Goal: Task Accomplishment & Management: Use online tool/utility

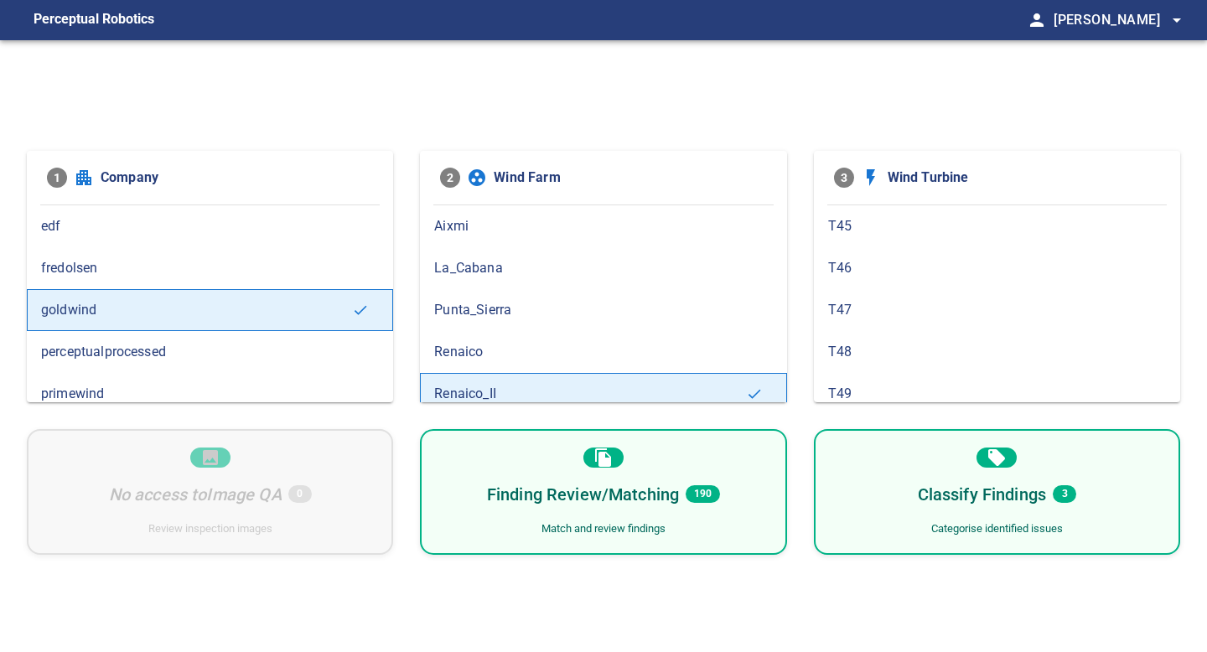
scroll to position [41, 0]
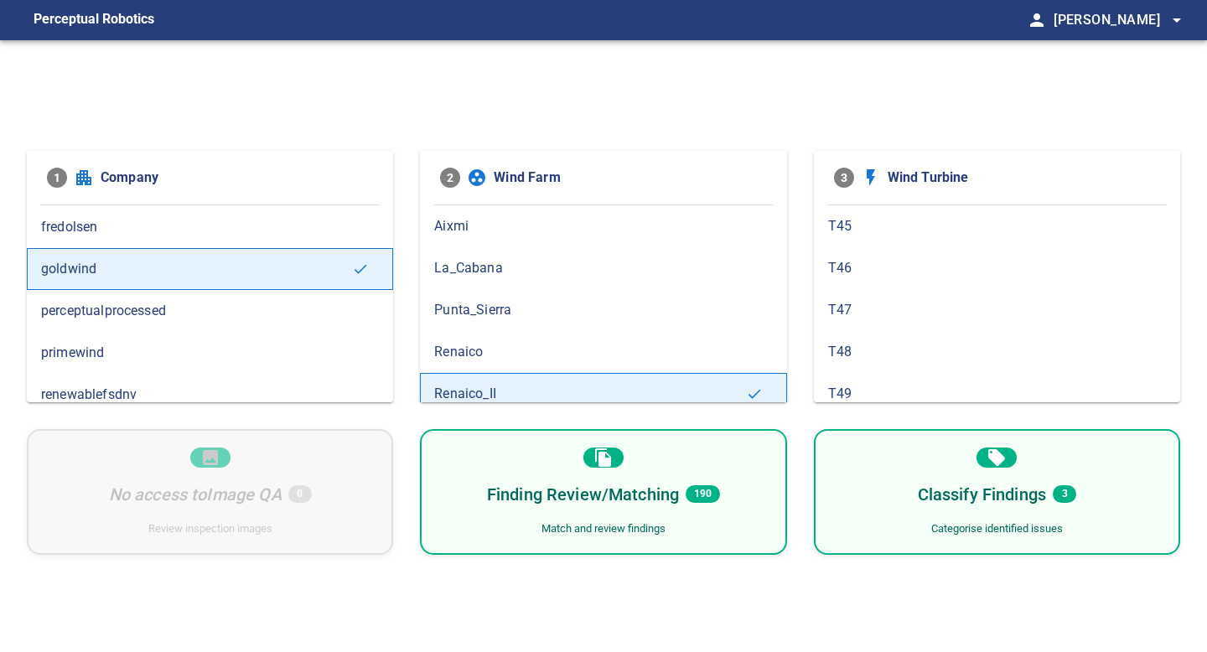
click at [563, 503] on h6 "Finding Review/Matching" at bounding box center [583, 494] width 192 height 27
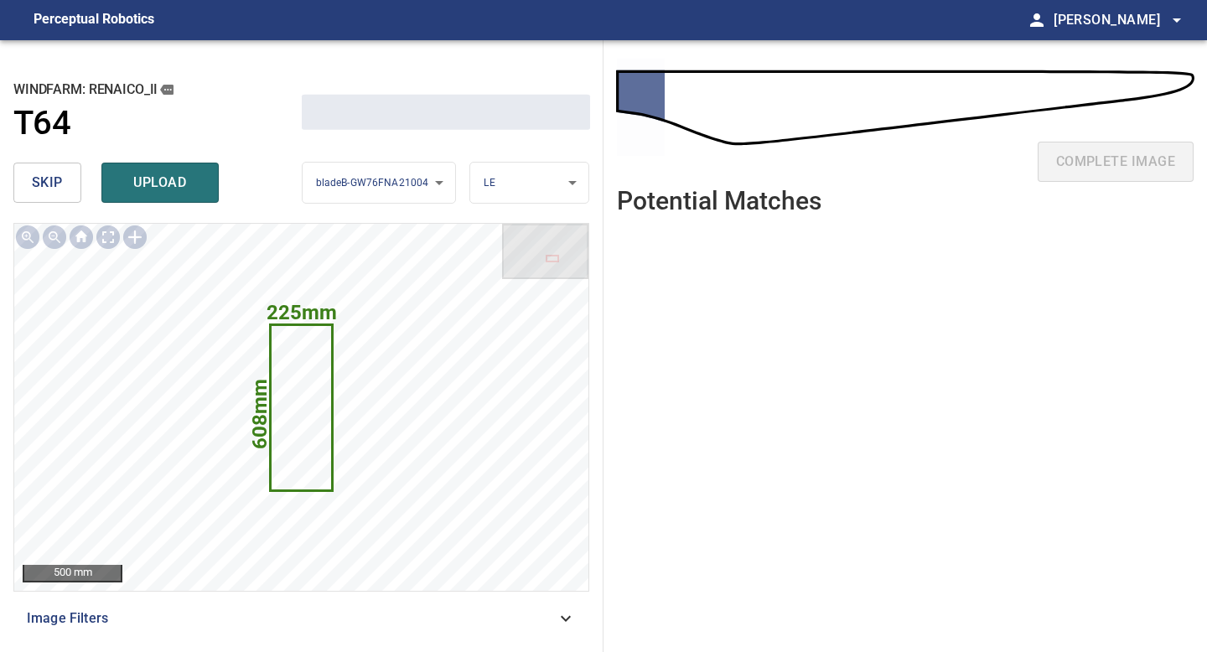
click at [47, 193] on span "skip" at bounding box center [47, 182] width 31 height 23
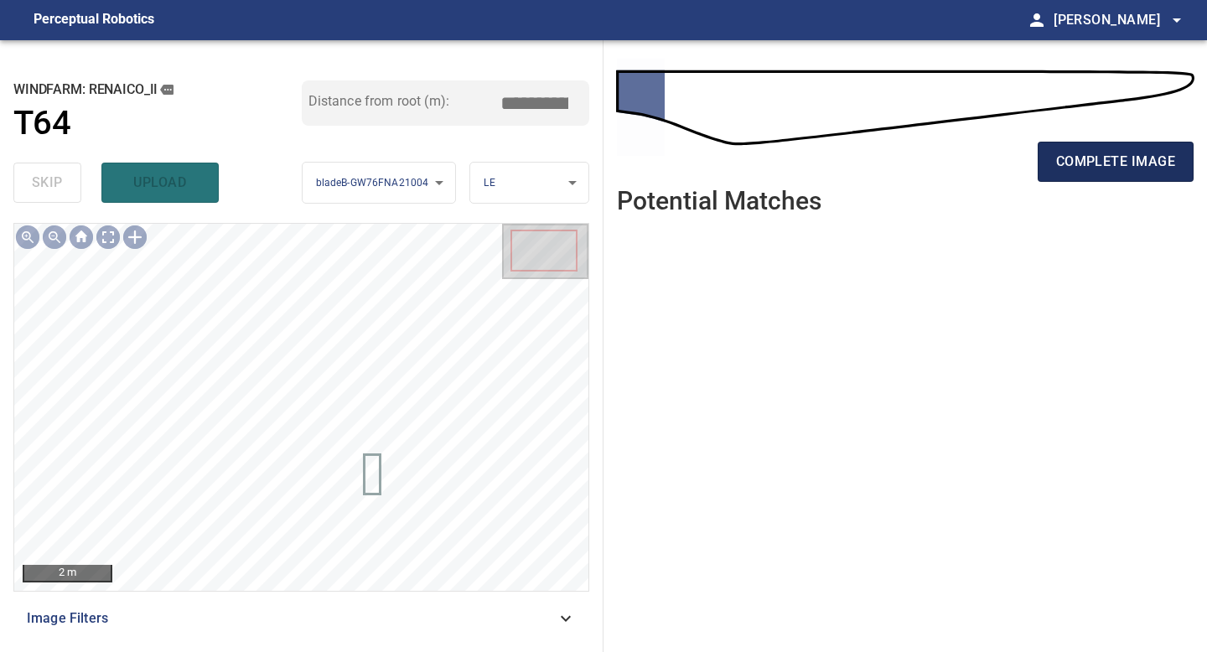
click at [1079, 160] on span "complete image" at bounding box center [1115, 161] width 119 height 23
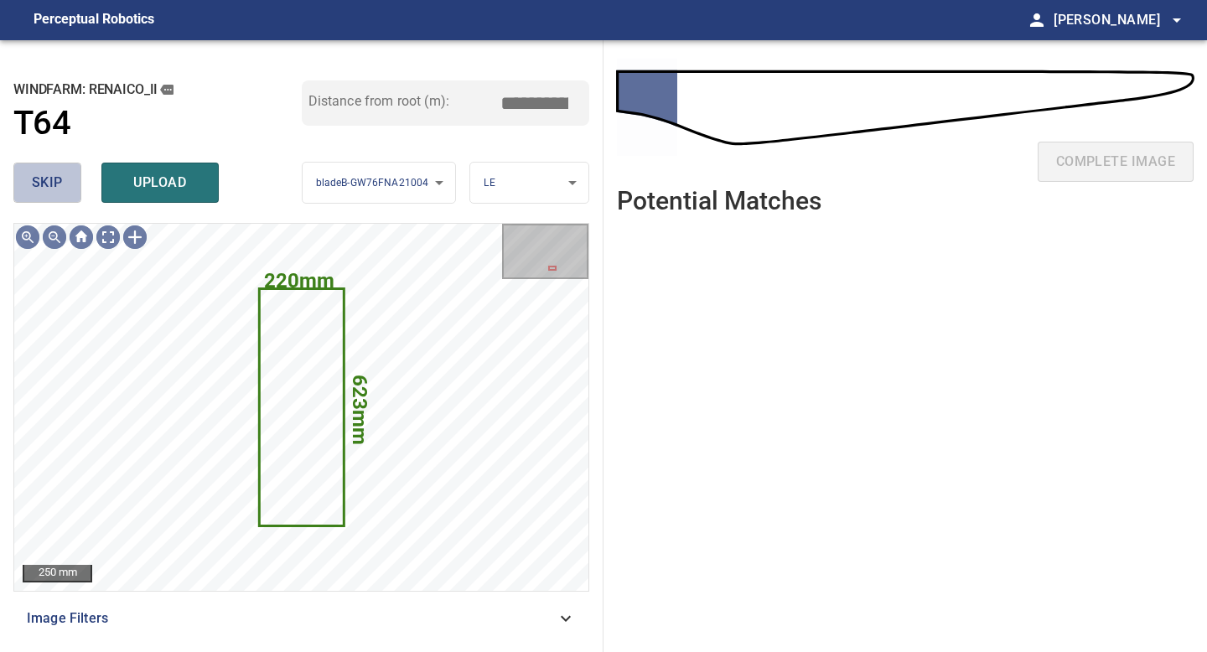
click at [76, 180] on button "skip" at bounding box center [47, 183] width 68 height 40
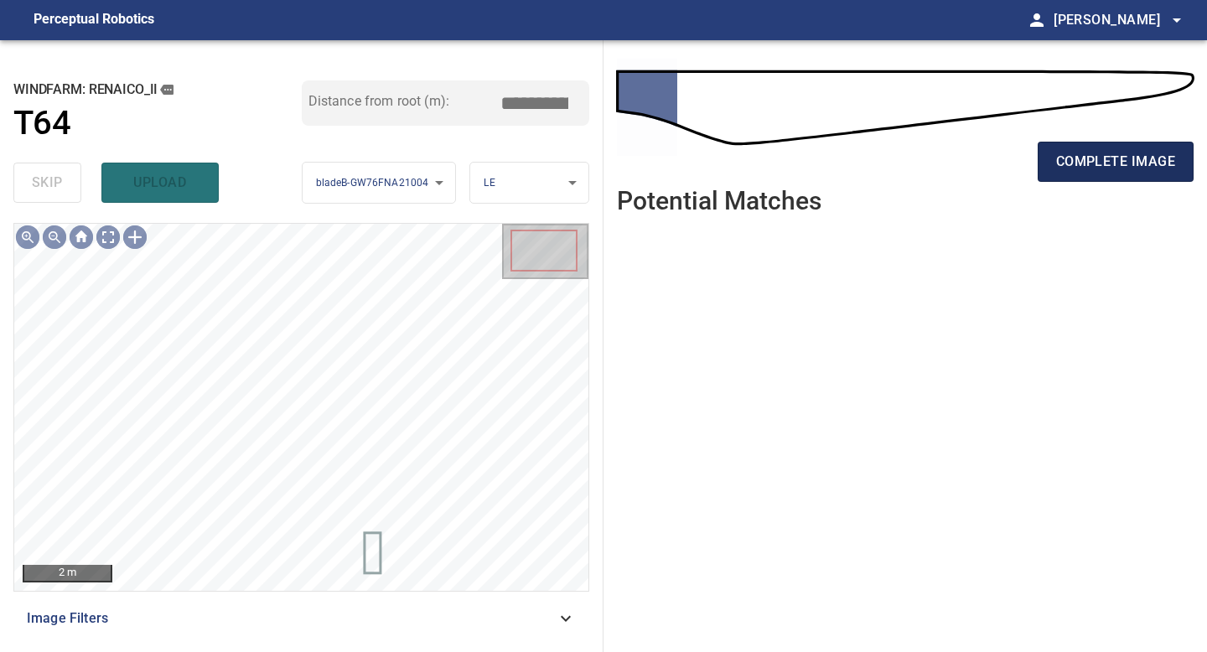
click at [1074, 159] on span "complete image" at bounding box center [1115, 161] width 119 height 23
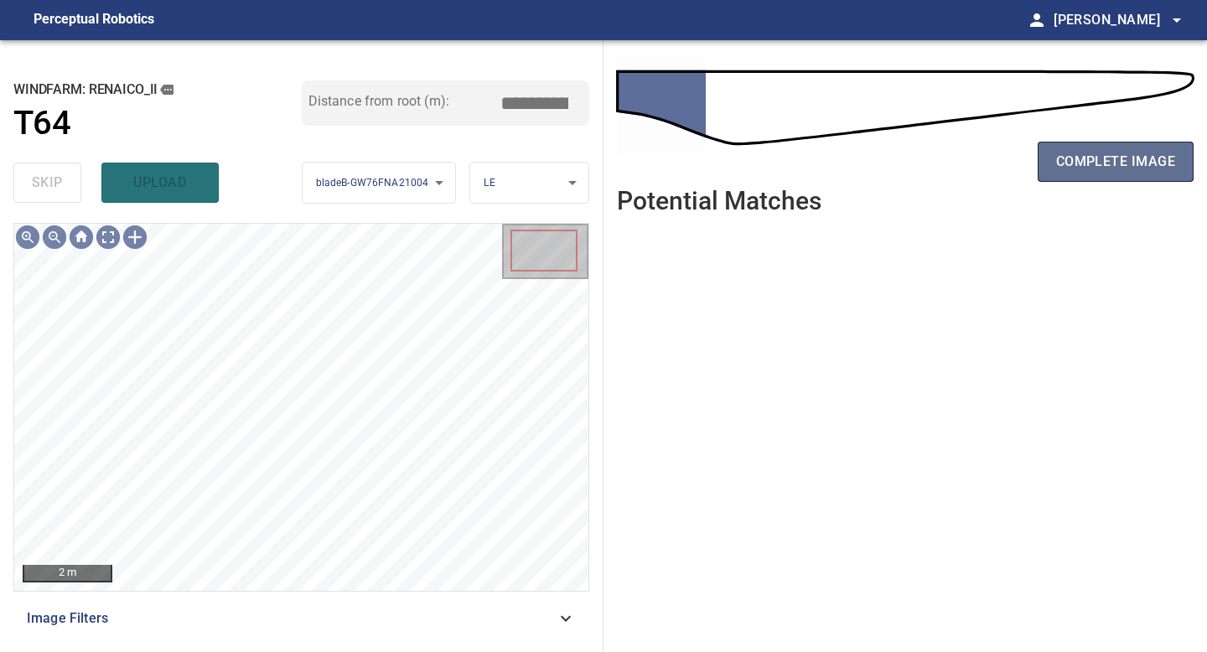
click at [1062, 160] on span "complete image" at bounding box center [1115, 161] width 119 height 23
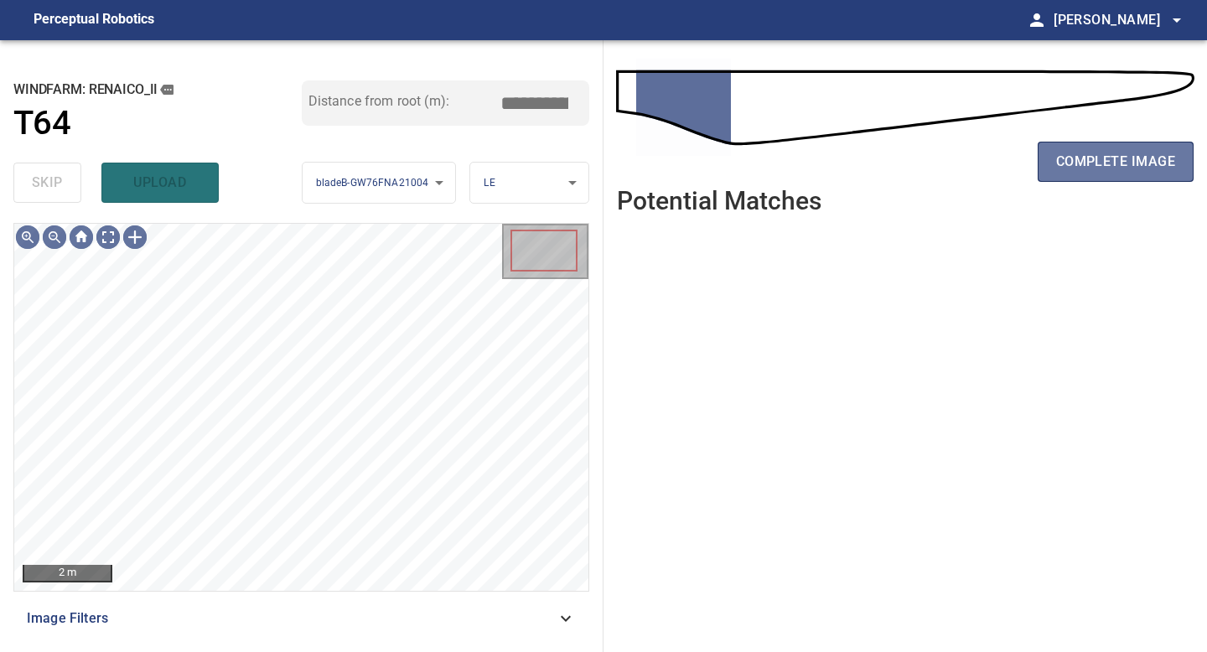
click at [1062, 160] on span "complete image" at bounding box center [1115, 161] width 119 height 23
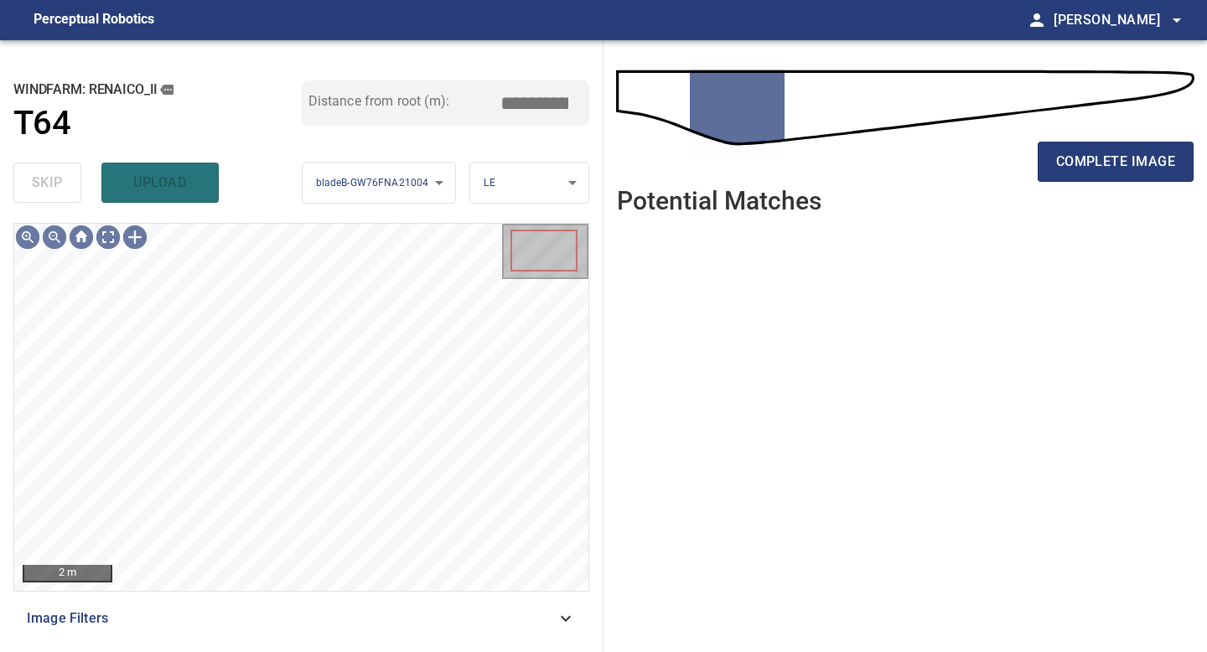
click at [1062, 160] on span "complete image" at bounding box center [1115, 161] width 119 height 23
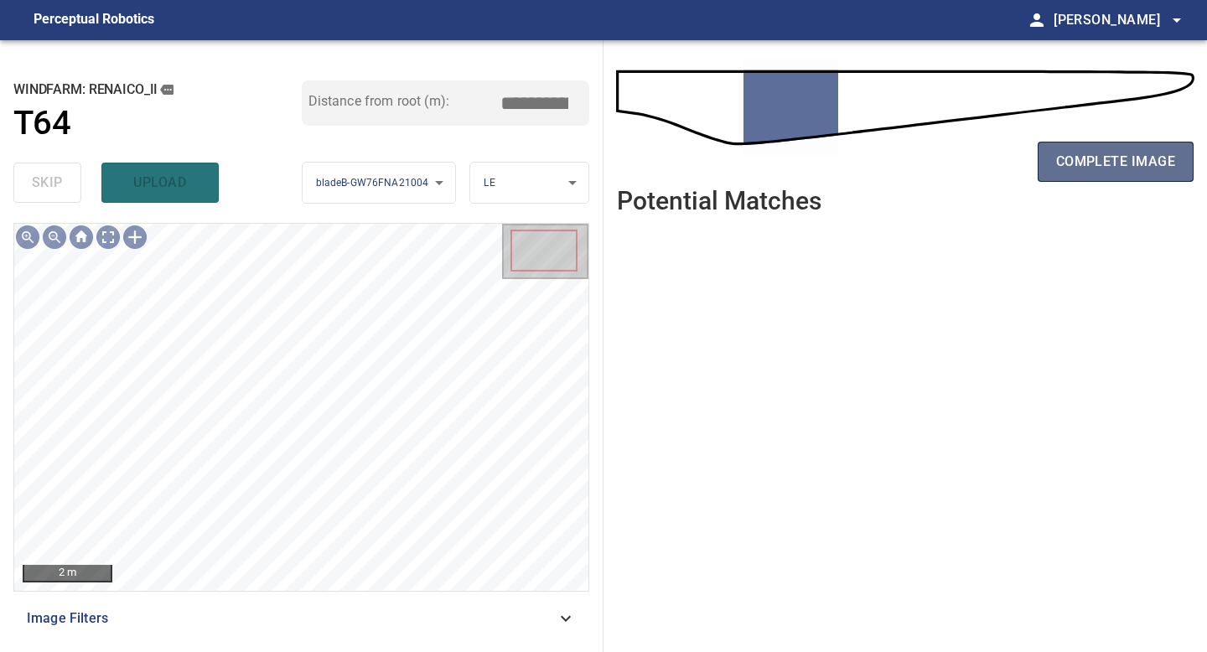
click at [1088, 168] on span "complete image" at bounding box center [1115, 161] width 119 height 23
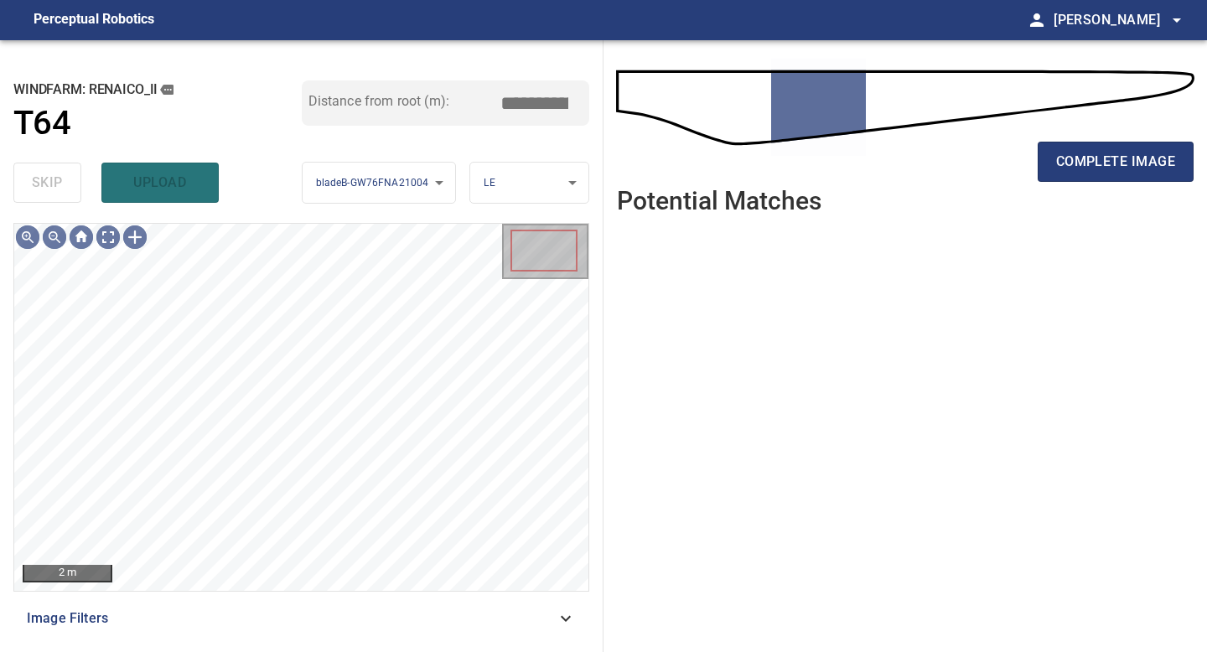
click at [1088, 168] on span "complete image" at bounding box center [1115, 161] width 119 height 23
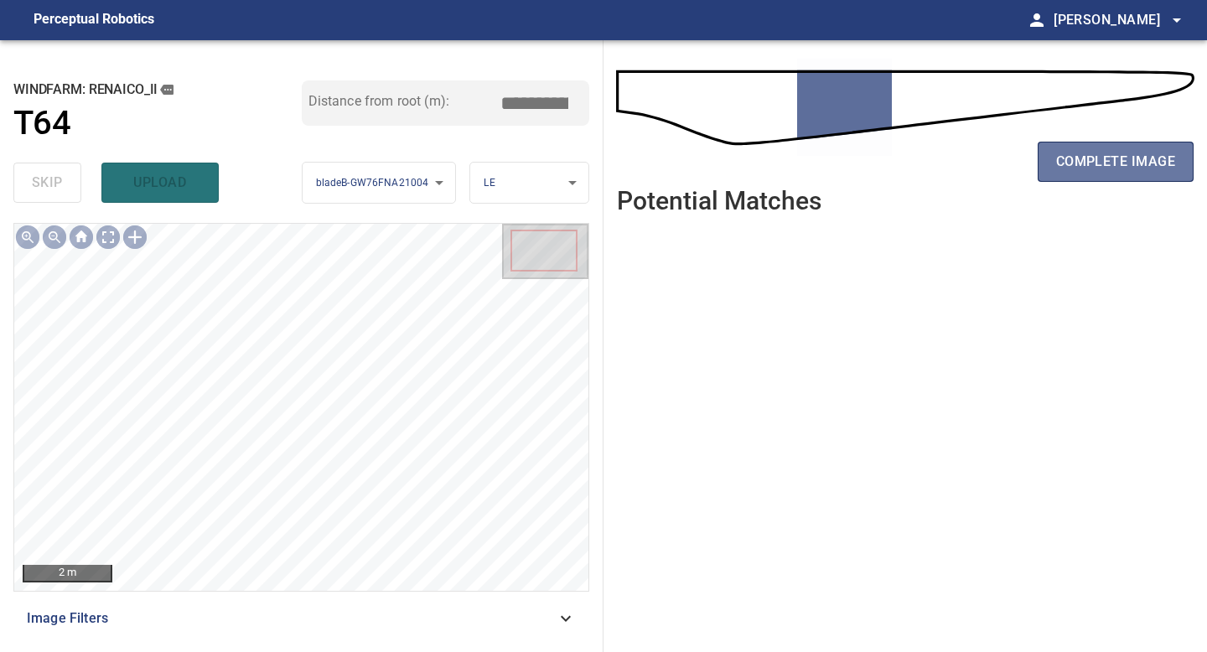
click at [1088, 168] on span "complete image" at bounding box center [1115, 161] width 119 height 23
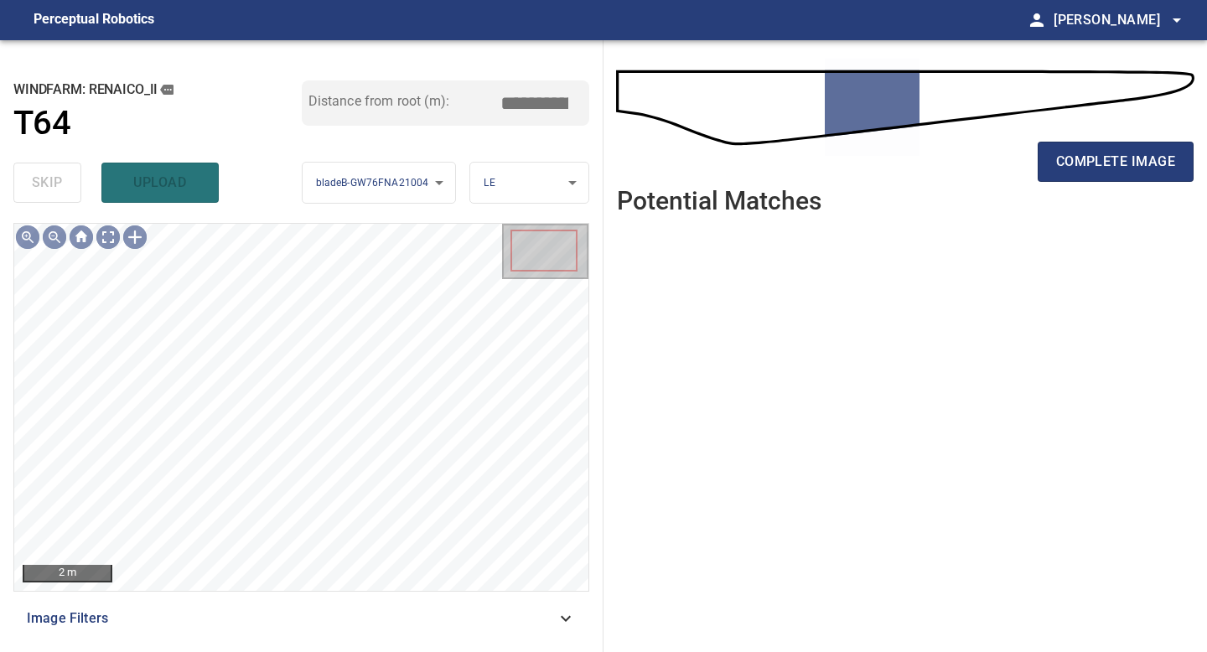
click at [1088, 168] on span "complete image" at bounding box center [1115, 161] width 119 height 23
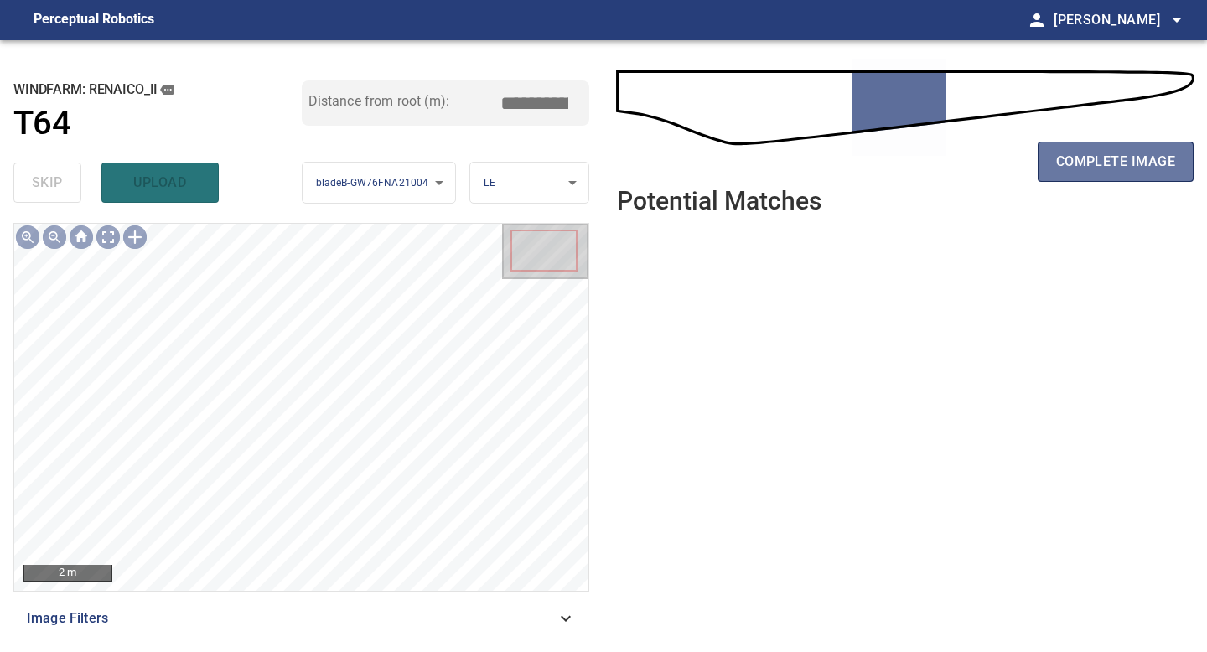
click at [1088, 168] on span "complete image" at bounding box center [1115, 161] width 119 height 23
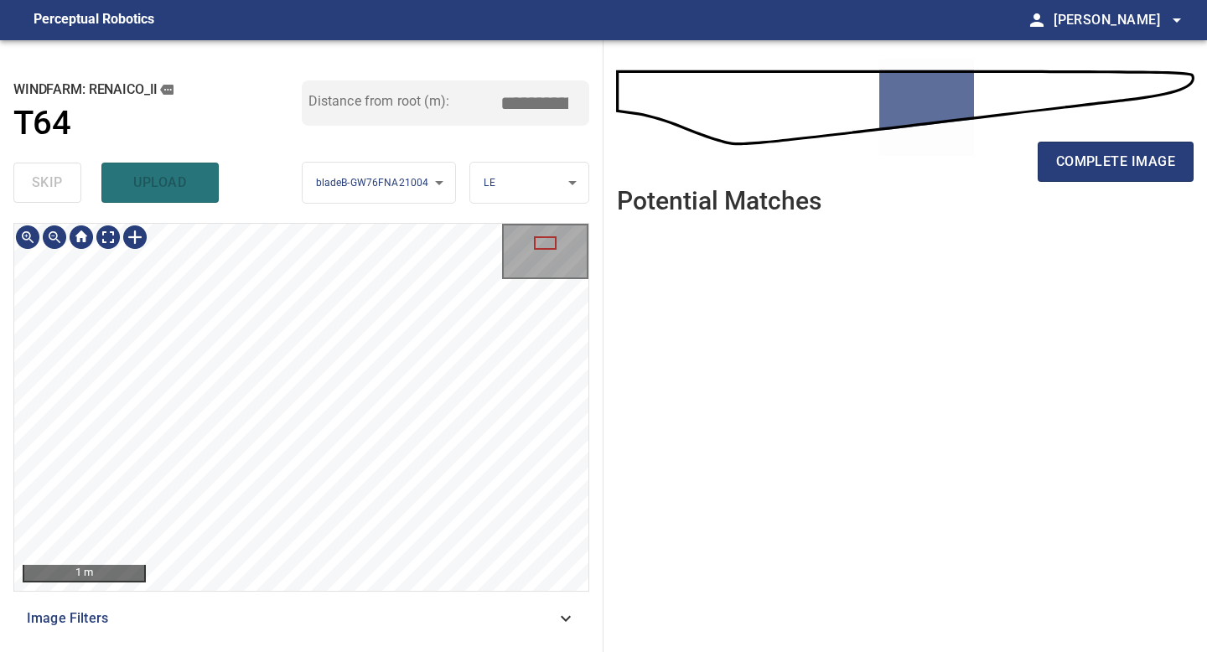
click at [477, 598] on div "1 m Image Filters" at bounding box center [301, 431] width 576 height 416
click at [461, 651] on div "**********" at bounding box center [302, 346] width 604 height 612
click at [1082, 160] on span "complete image" at bounding box center [1115, 161] width 119 height 23
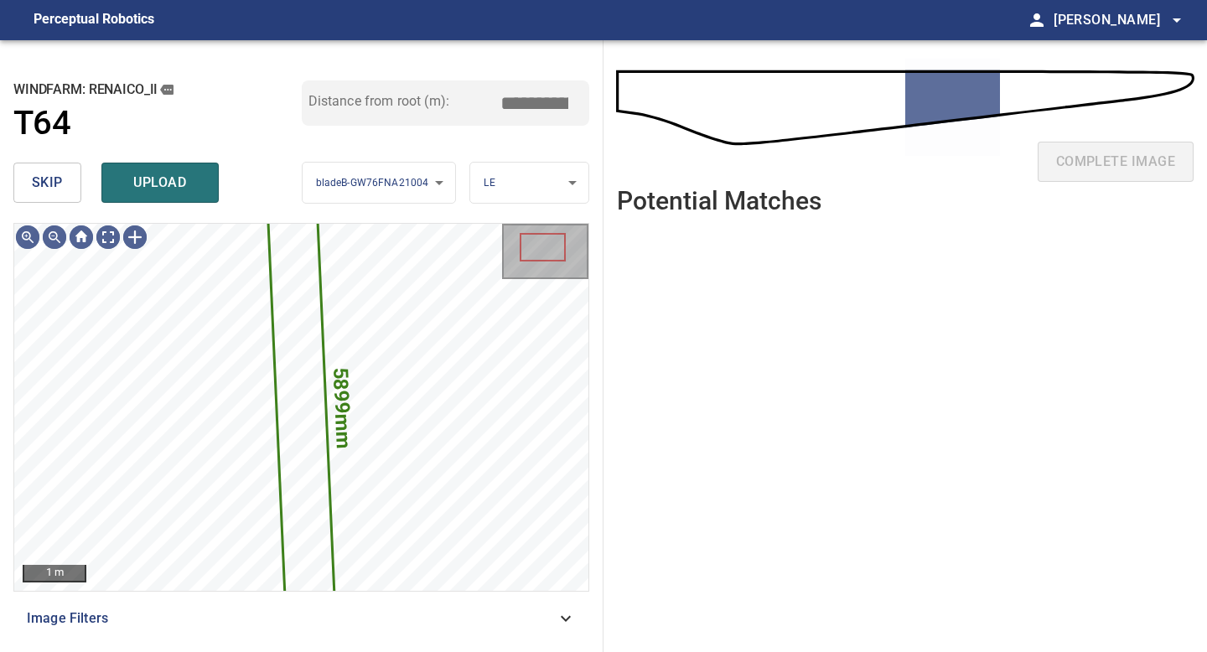
click at [65, 173] on button "skip" at bounding box center [47, 183] width 68 height 40
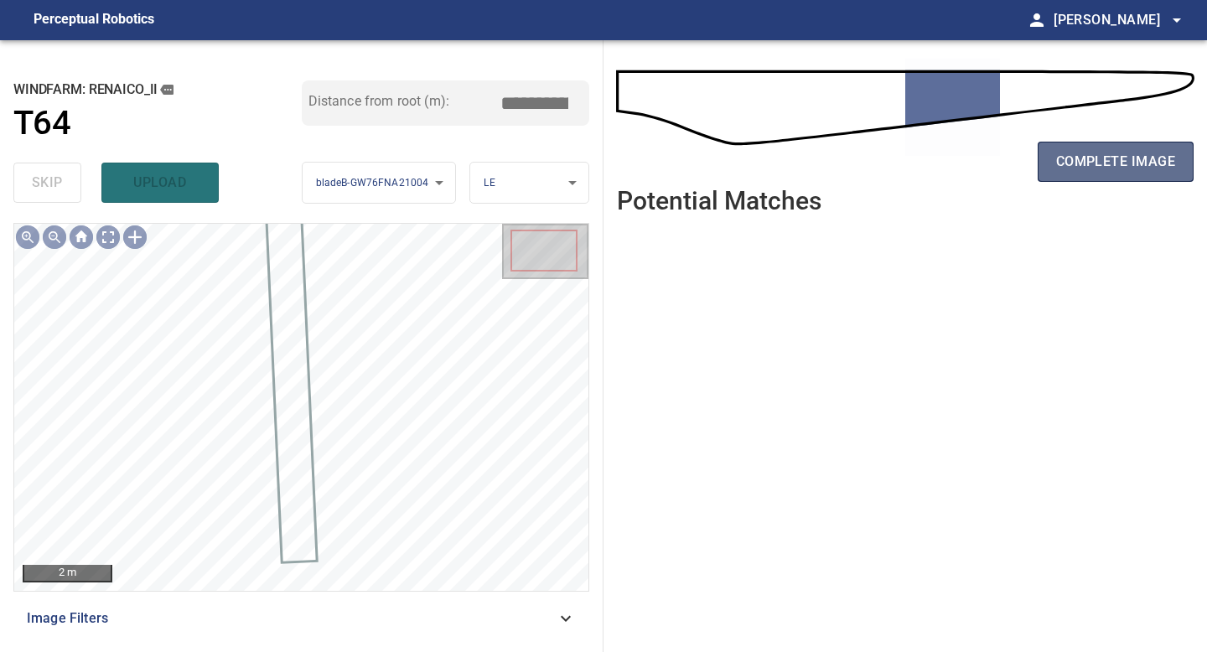
click at [1121, 163] on span "complete image" at bounding box center [1115, 161] width 119 height 23
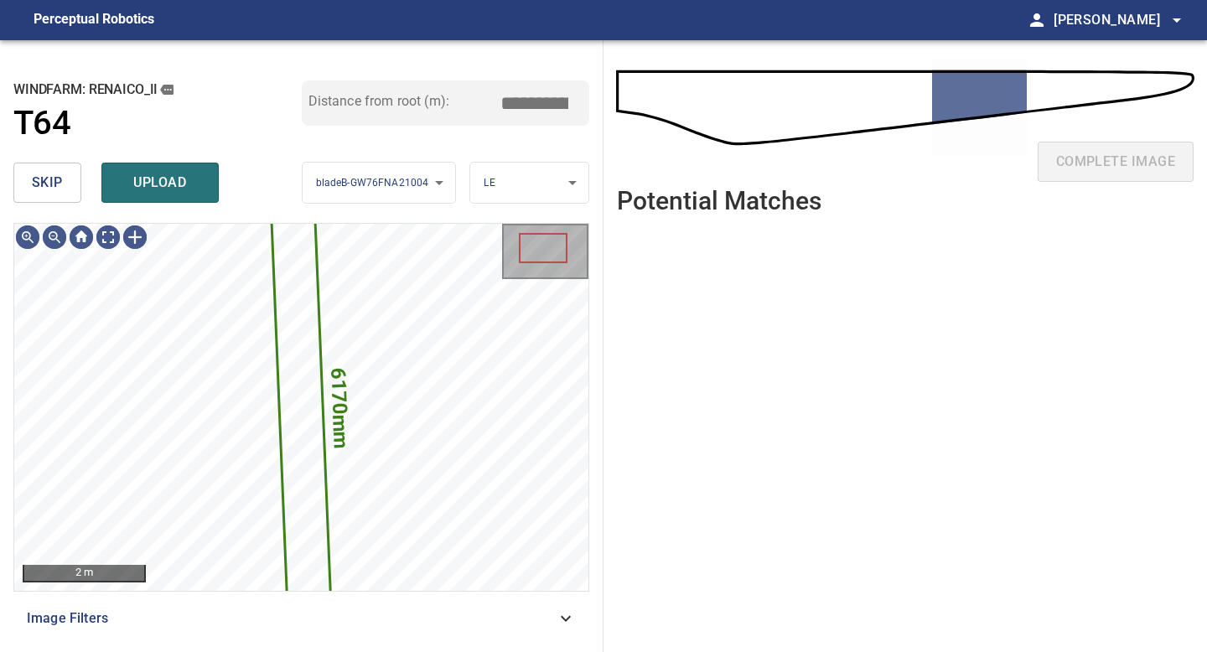
click at [55, 189] on span "skip" at bounding box center [47, 182] width 31 height 23
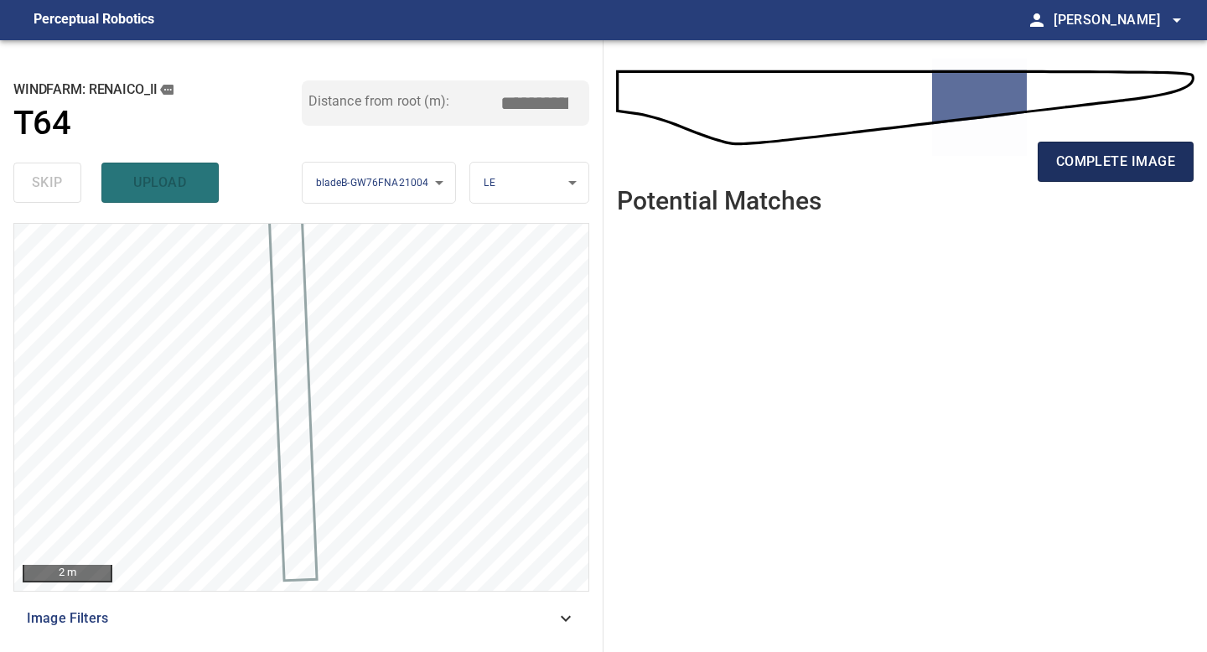
click at [1081, 168] on span "complete image" at bounding box center [1115, 161] width 119 height 23
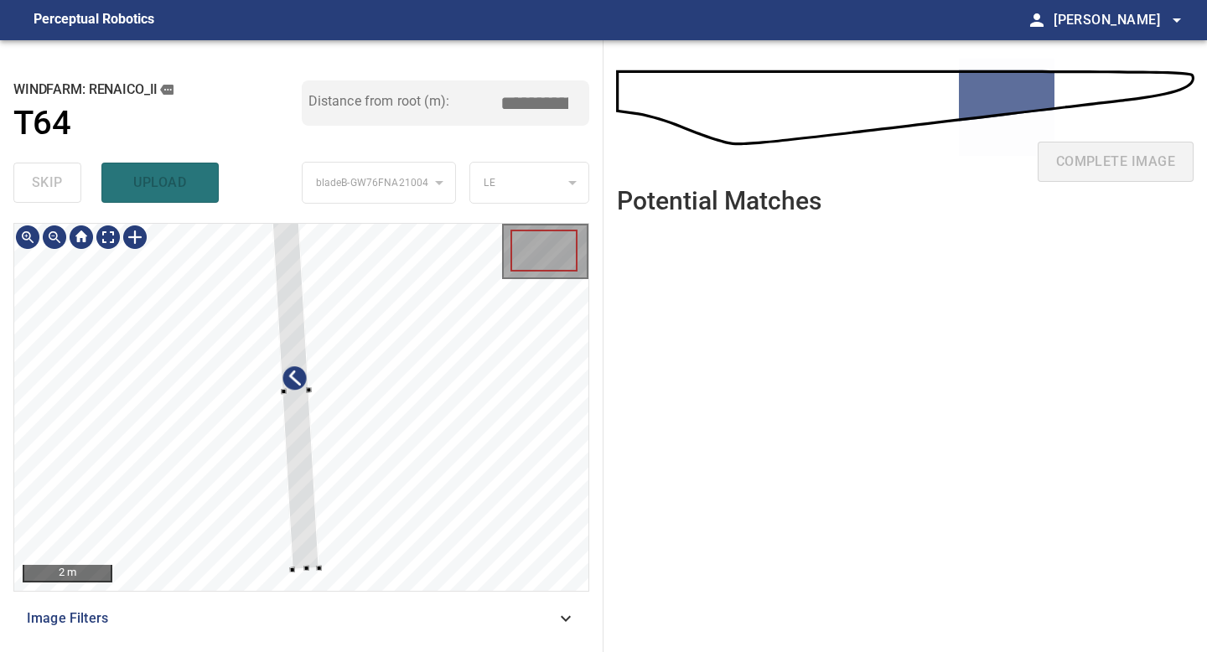
click at [311, 569] on div at bounding box center [301, 407] width 574 height 367
click at [307, 438] on div at bounding box center [292, 330] width 40 height 234
click at [302, 397] on div at bounding box center [292, 338] width 39 height 231
click at [307, 424] on div at bounding box center [307, 421] width 5 height 5
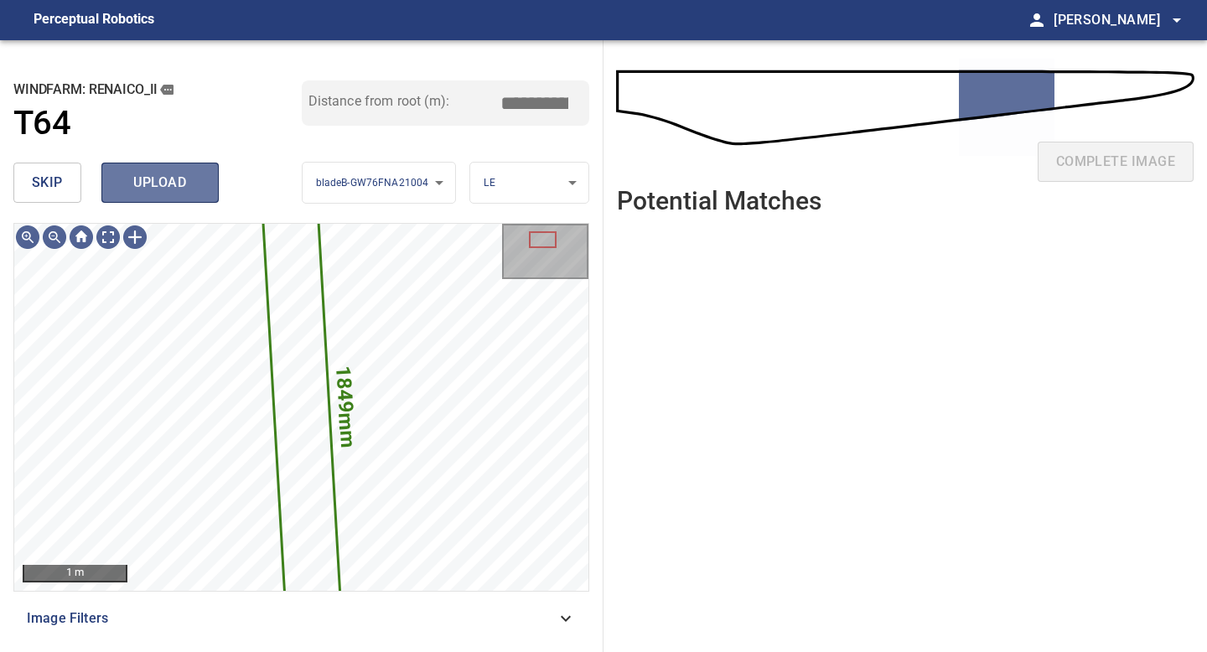
click at [148, 184] on span "upload" at bounding box center [160, 182] width 80 height 23
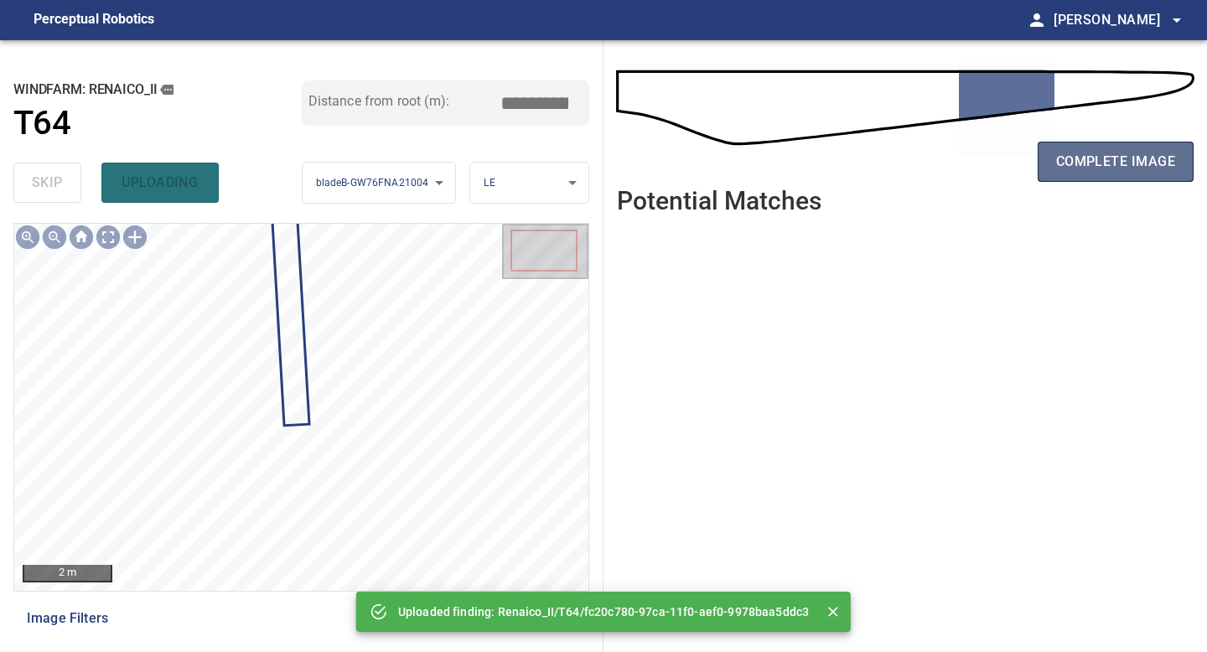
click at [1118, 155] on span "complete image" at bounding box center [1115, 161] width 119 height 23
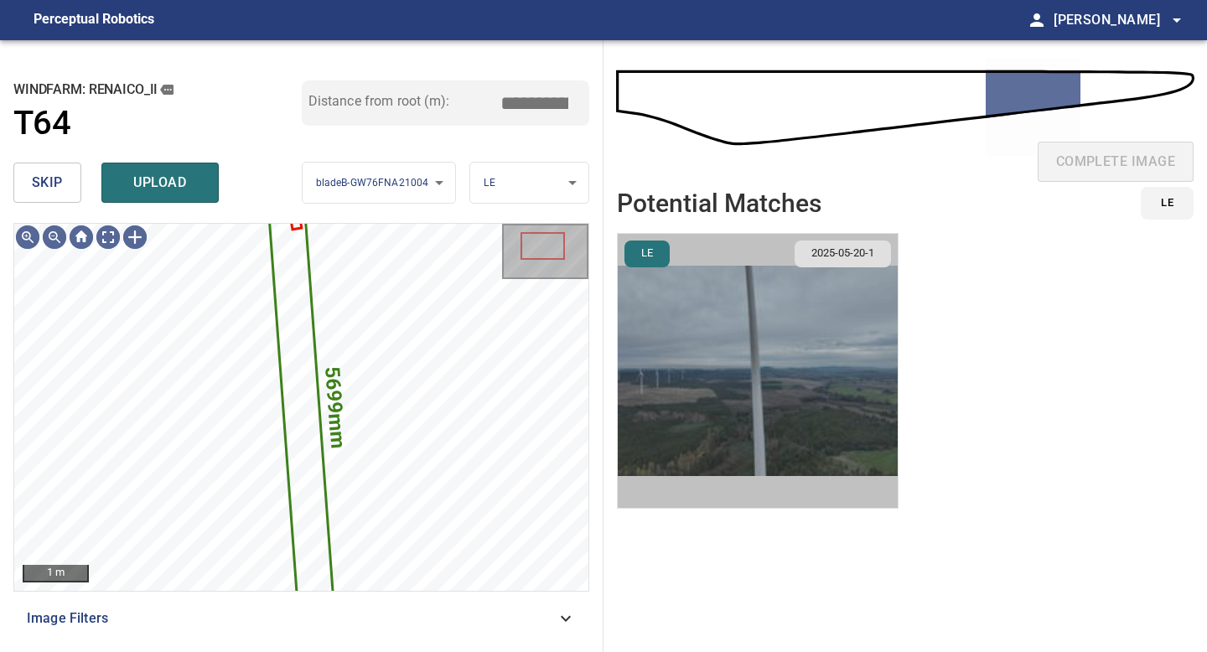
click at [811, 398] on img "button" at bounding box center [758, 371] width 280 height 274
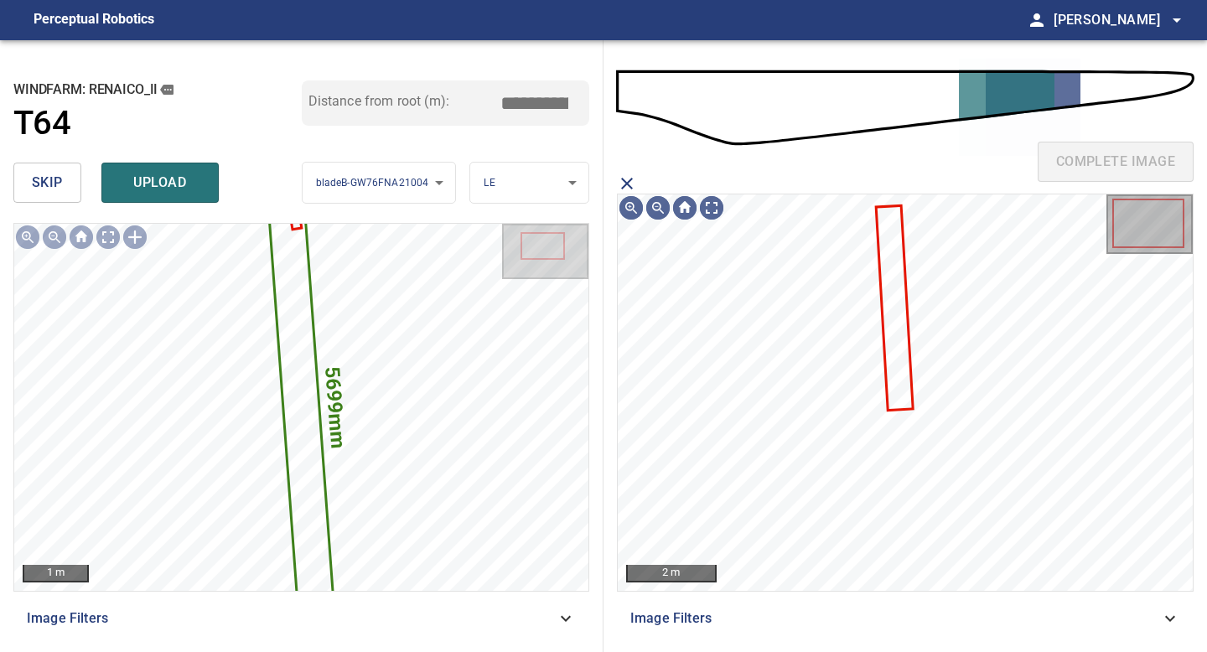
click at [895, 335] on icon at bounding box center [894, 308] width 34 height 202
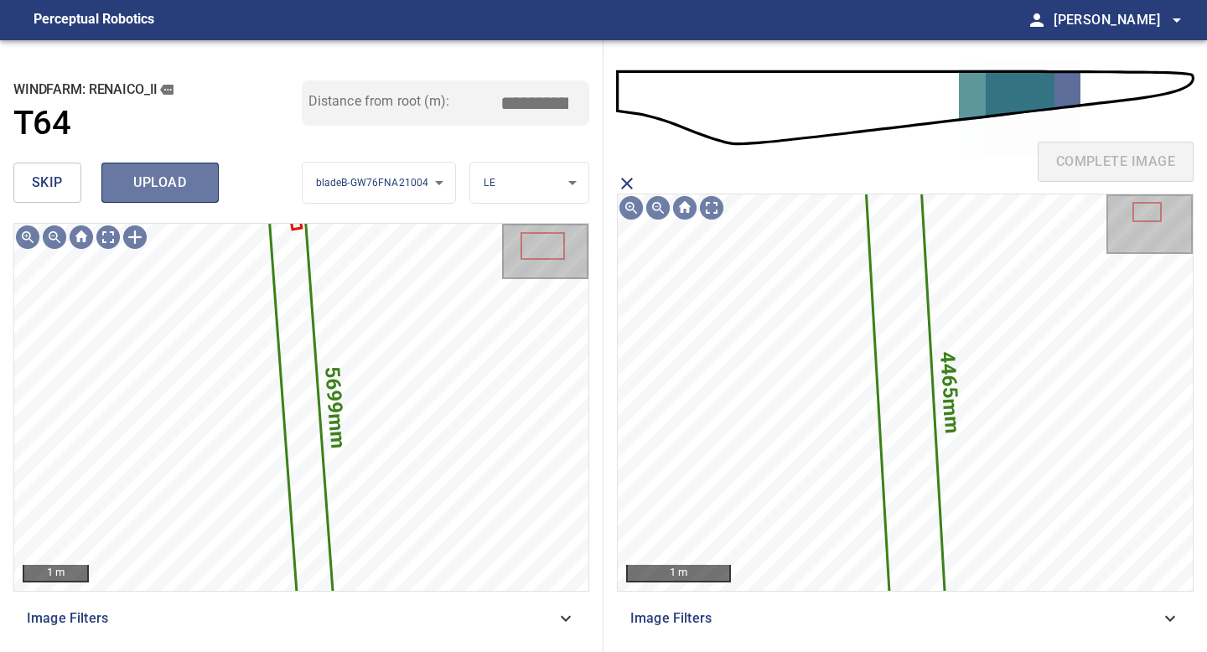
click at [134, 182] on span "upload" at bounding box center [160, 182] width 80 height 23
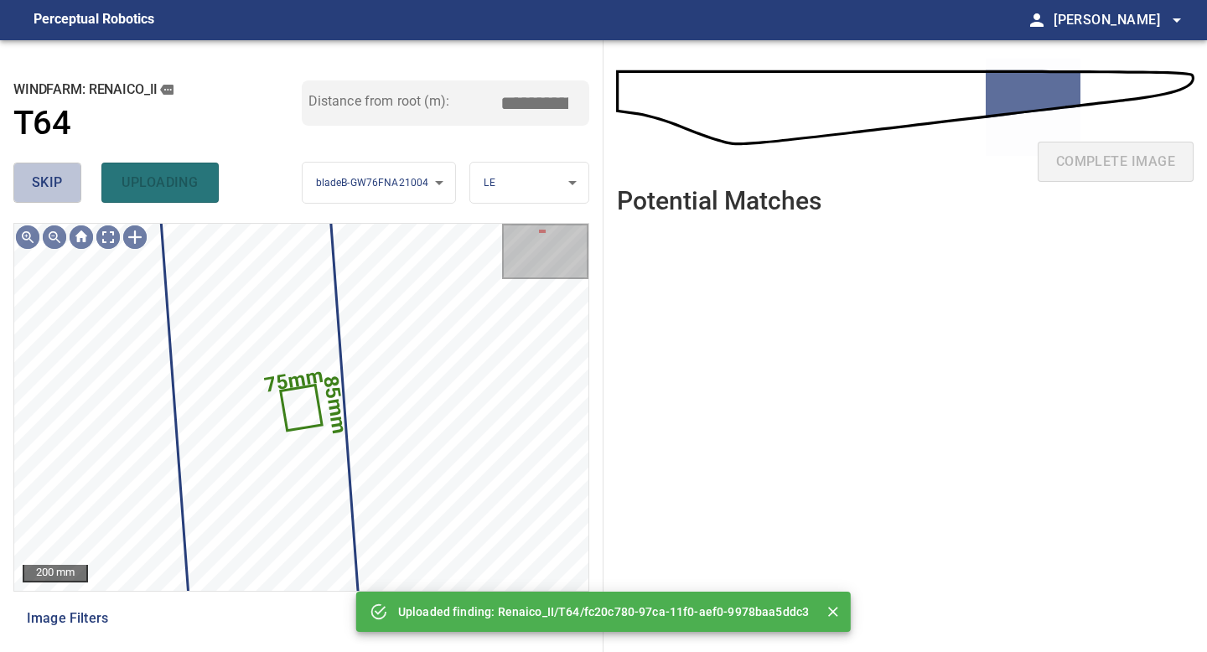
click at [39, 180] on span "skip" at bounding box center [47, 182] width 31 height 23
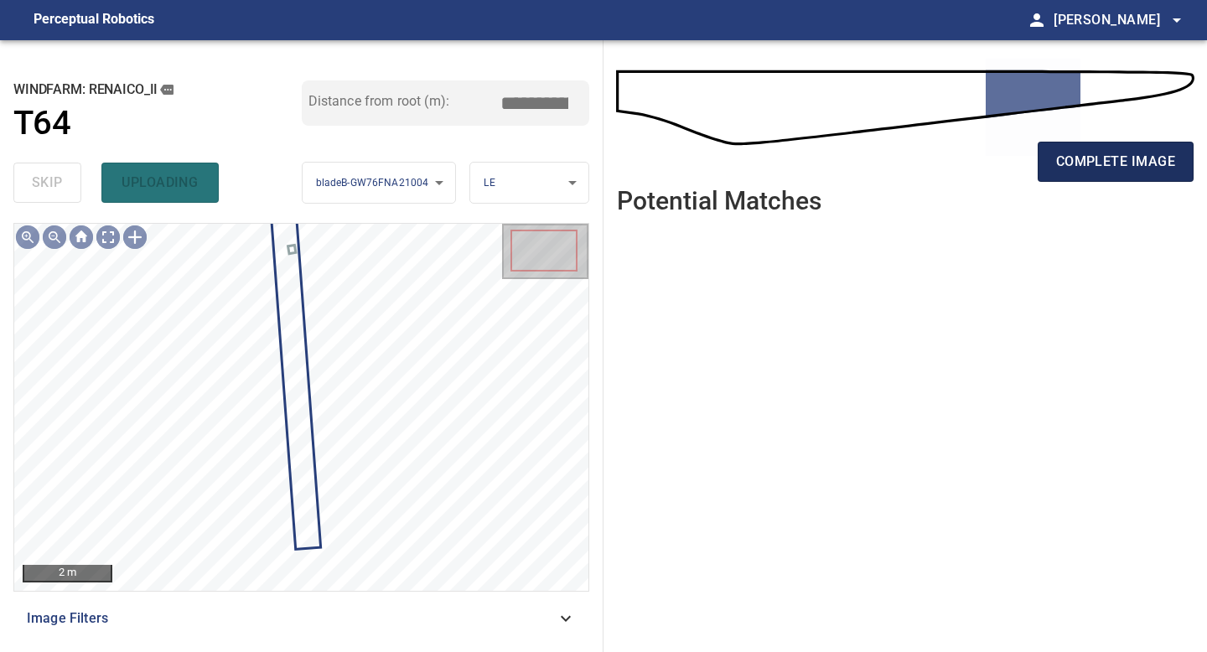
click at [1061, 160] on span "complete image" at bounding box center [1115, 161] width 119 height 23
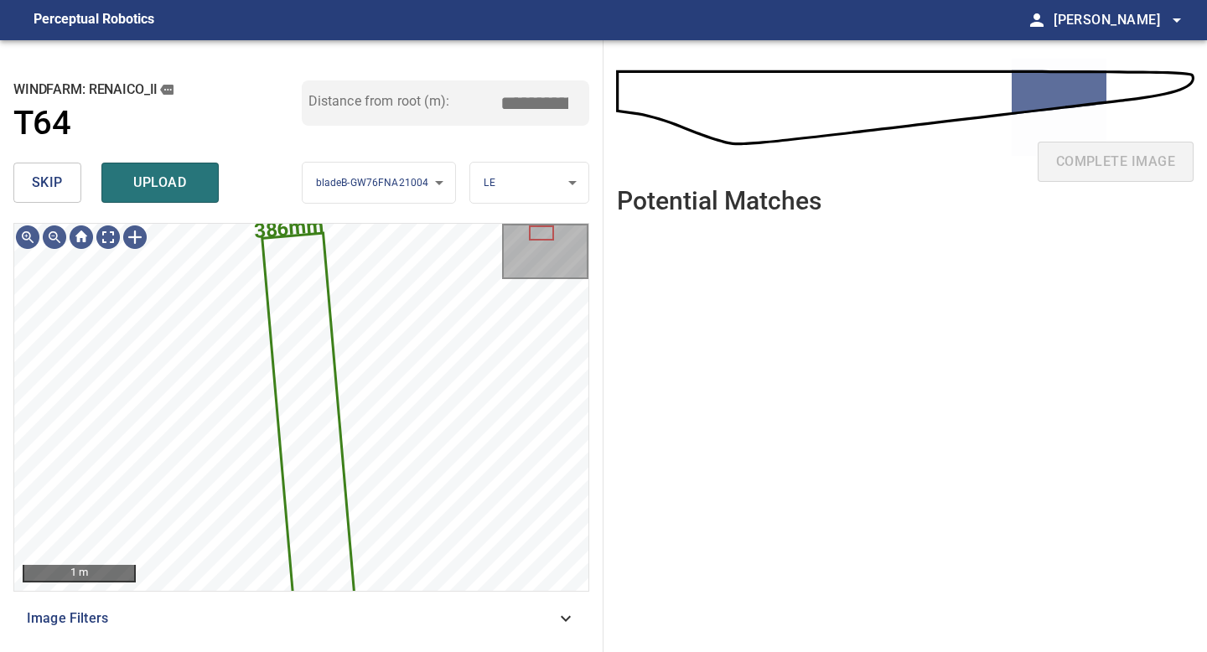
click at [541, 106] on input "*****" at bounding box center [541, 103] width 84 height 32
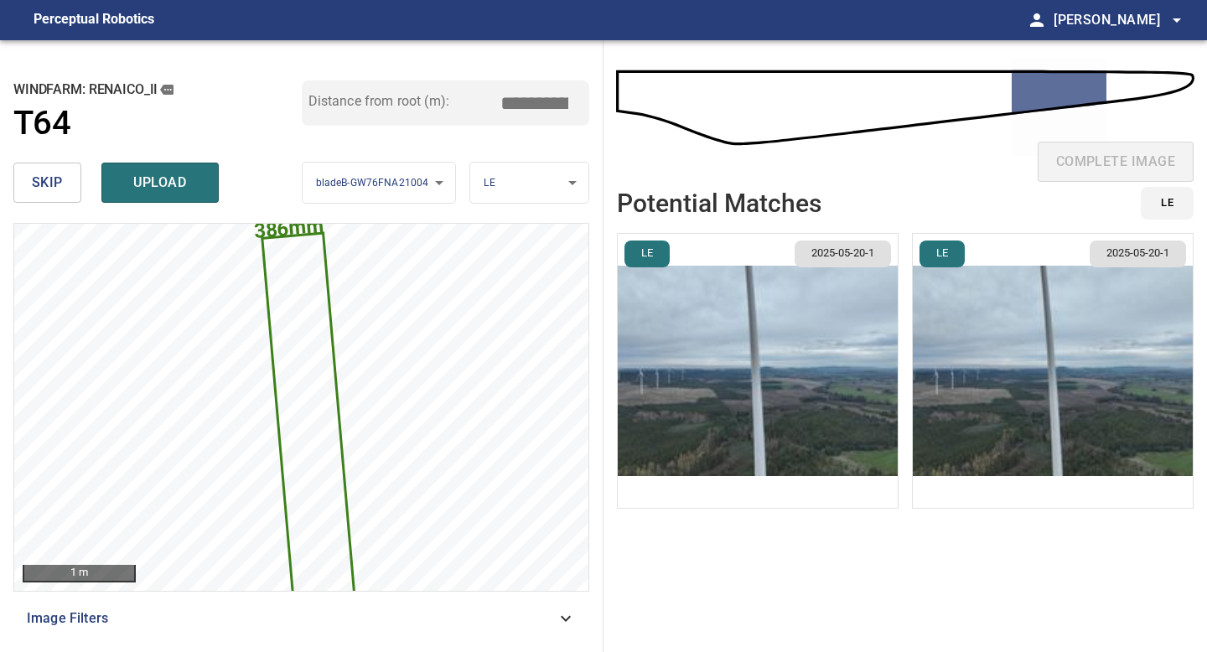
type input "*****"
click at [730, 367] on img "button" at bounding box center [758, 371] width 280 height 274
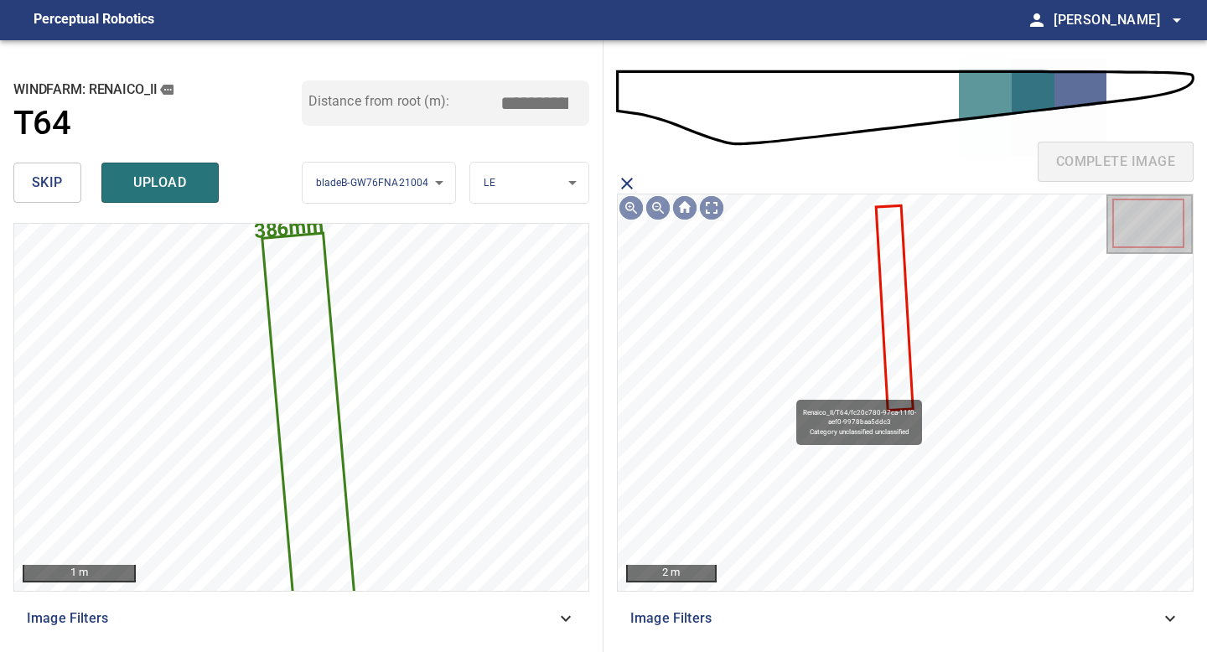
click at [895, 302] on icon at bounding box center [894, 308] width 34 height 202
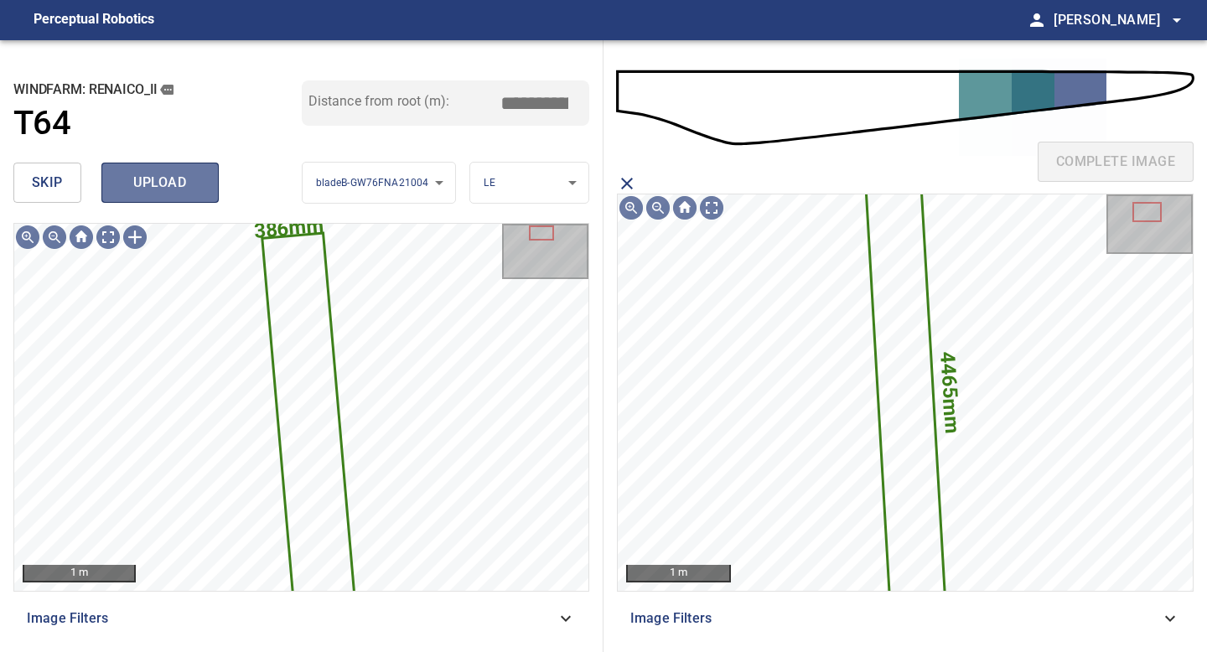
click at [169, 181] on span "upload" at bounding box center [160, 182] width 80 height 23
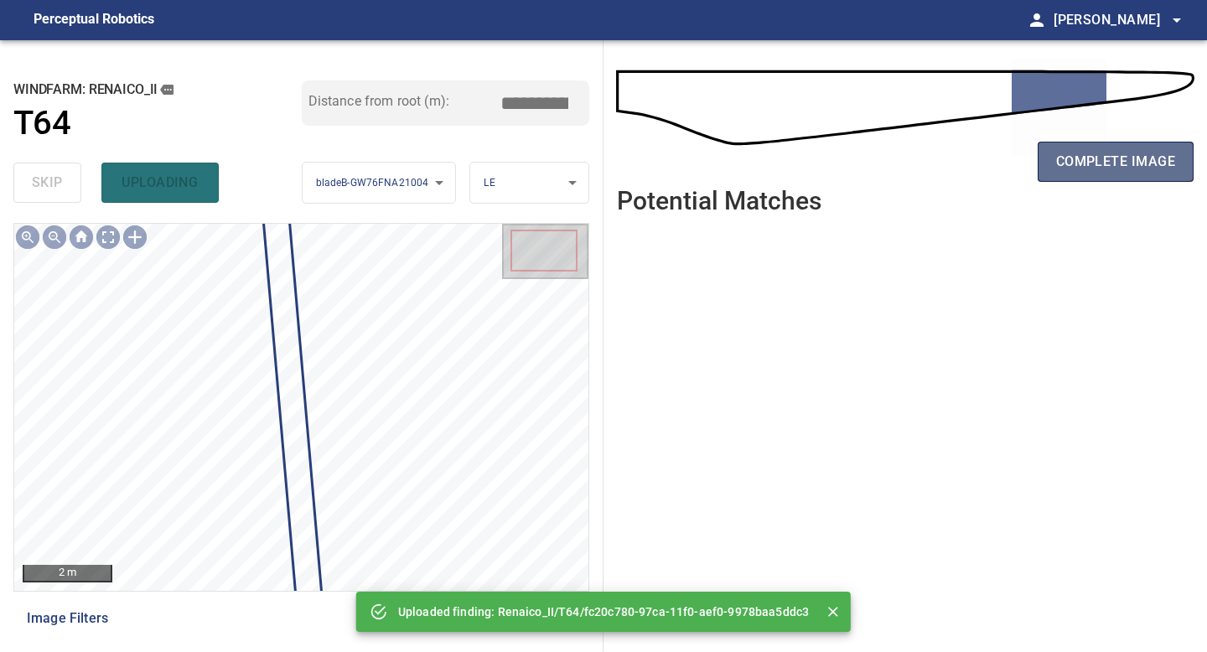
click at [1054, 166] on button "complete image" at bounding box center [1116, 162] width 156 height 40
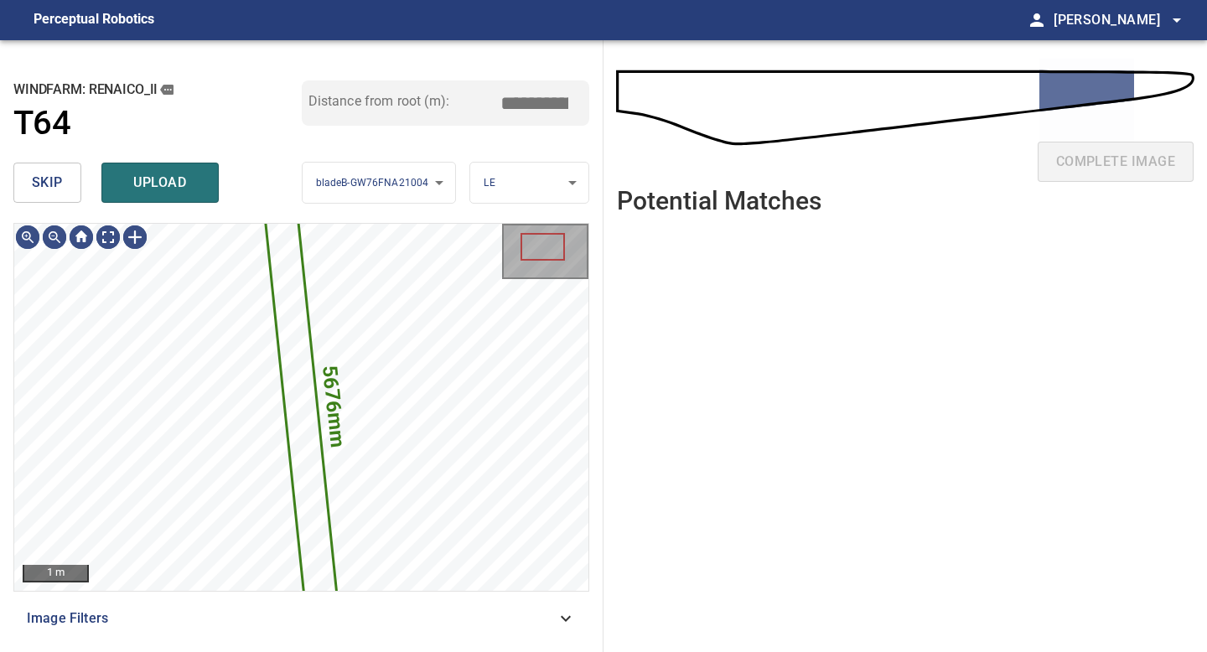
click at [46, 170] on button "skip" at bounding box center [47, 183] width 68 height 40
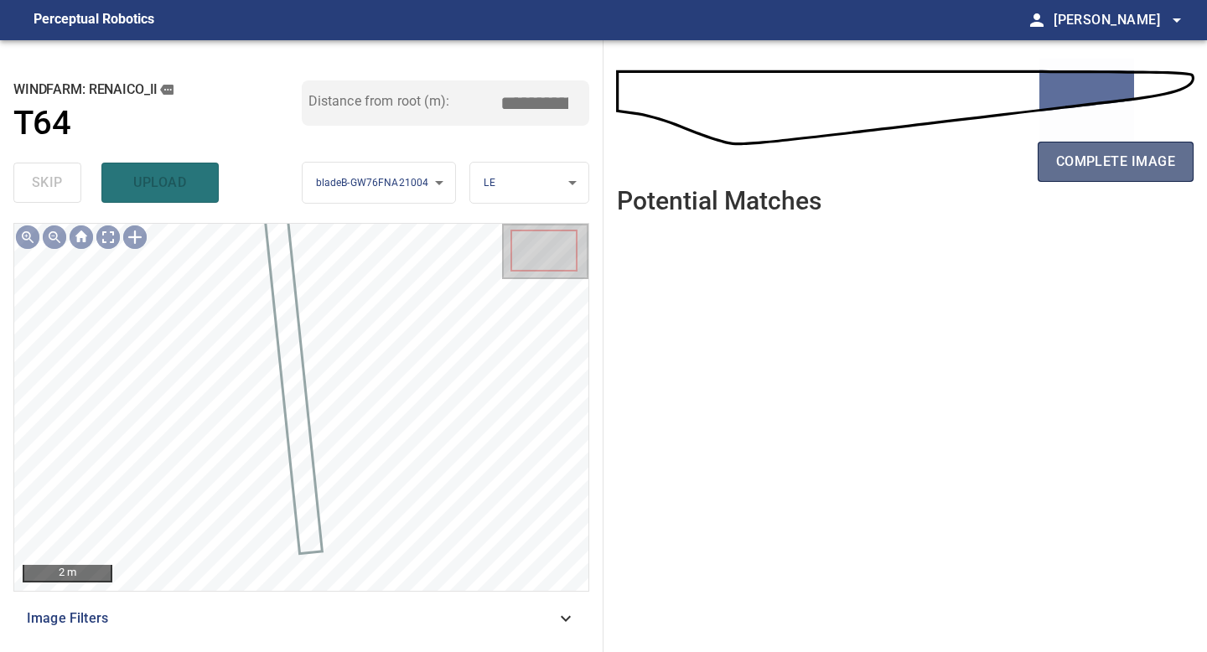
click at [1100, 177] on button "complete image" at bounding box center [1116, 162] width 156 height 40
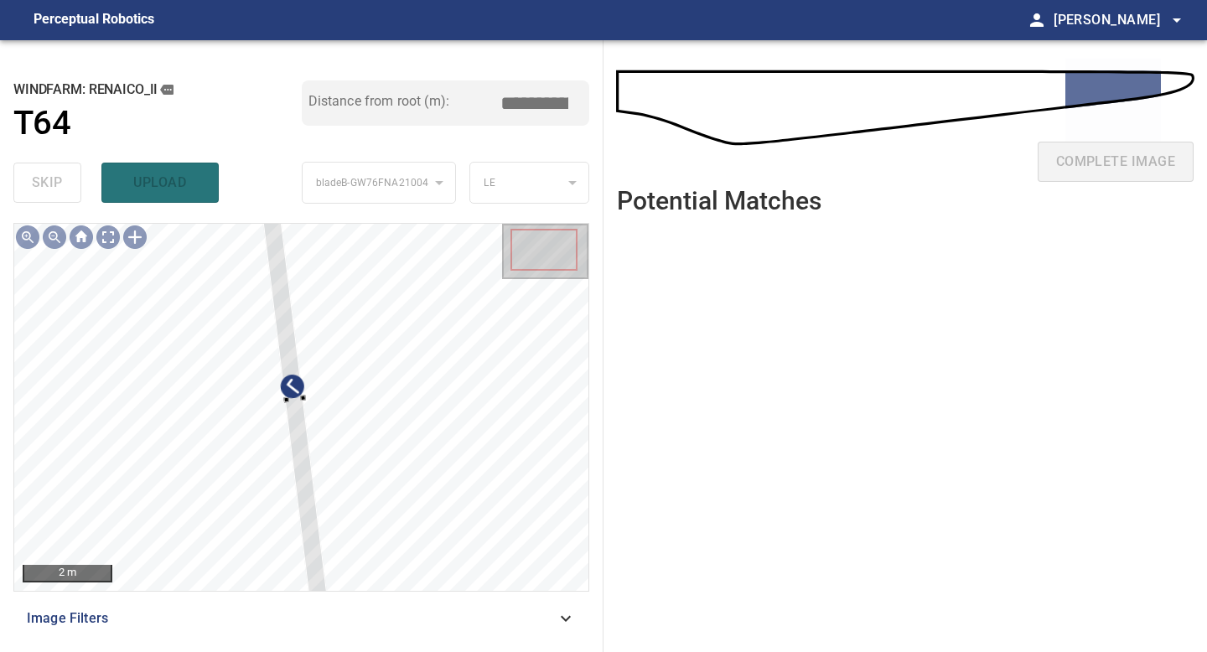
click at [308, 601] on div "2 m Image Filters" at bounding box center [301, 431] width 576 height 416
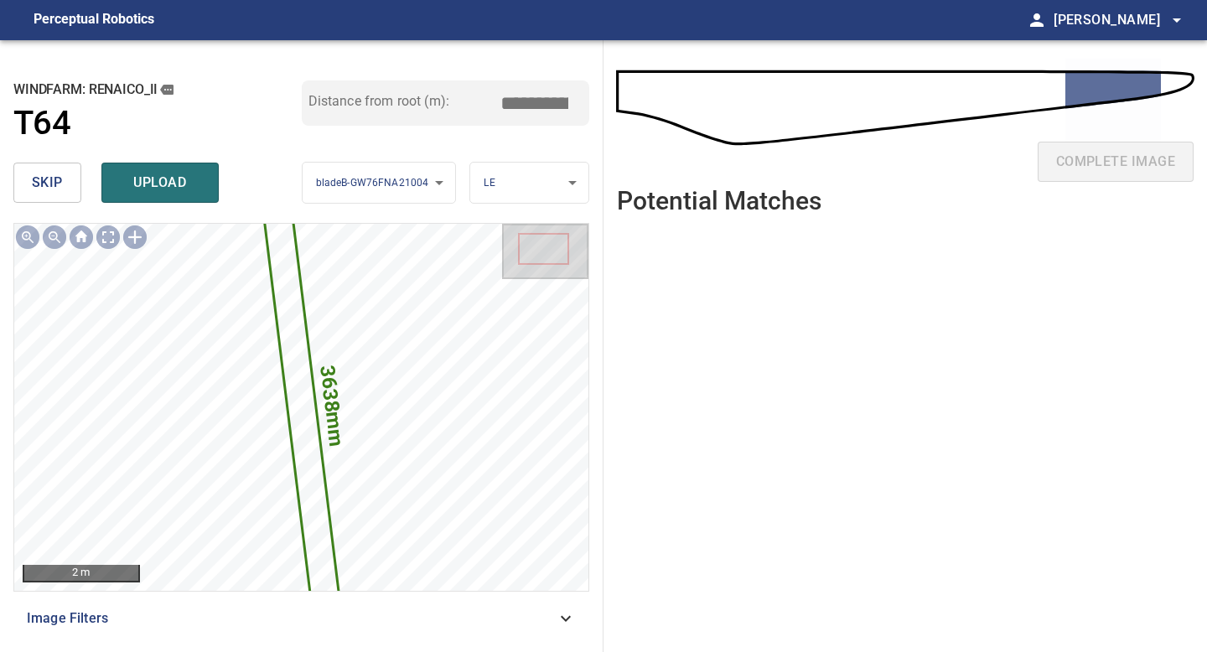
drag, startPoint x: 543, startPoint y: 103, endPoint x: 475, endPoint y: 102, distance: 68.8
click at [475, 102] on div "Distance from root (m): *****" at bounding box center [446, 102] width 288 height 45
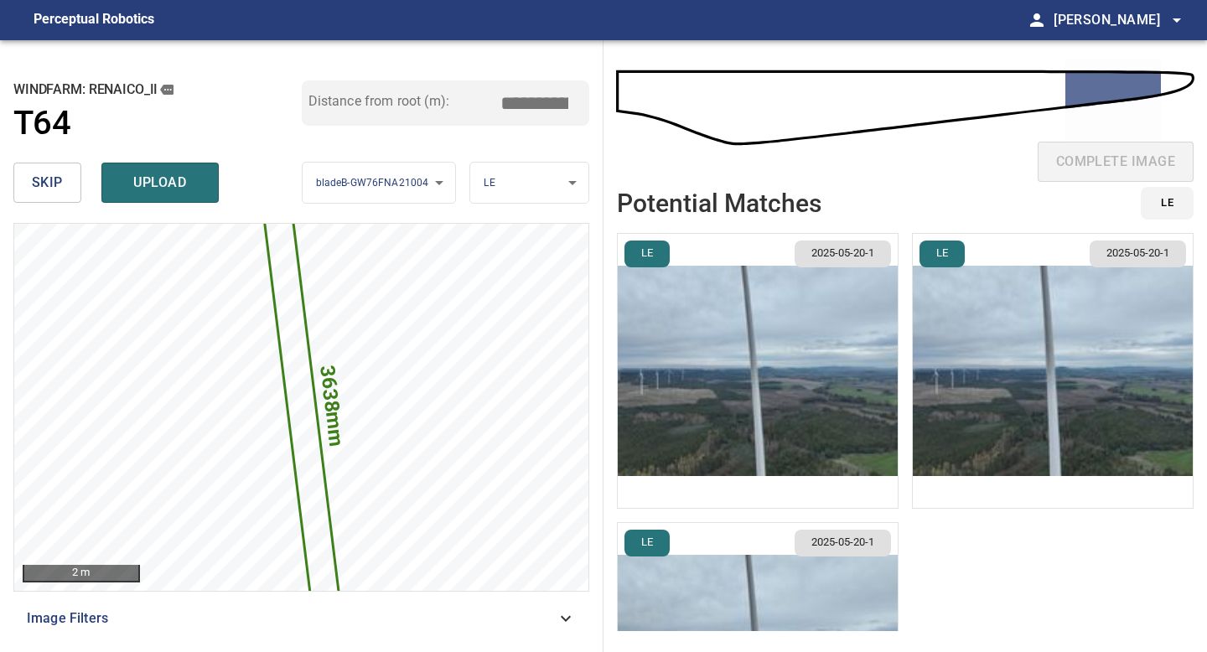
type input "*****"
click at [802, 364] on img "button" at bounding box center [758, 371] width 280 height 274
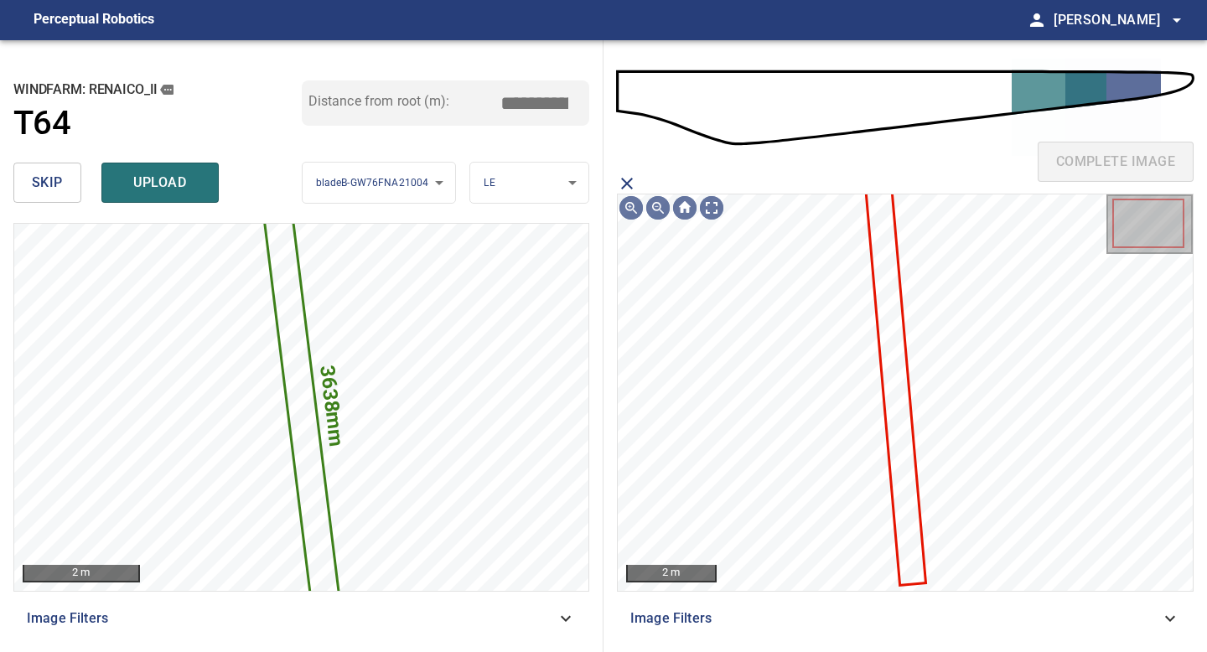
click at [885, 335] on icon at bounding box center [896, 383] width 58 height 402
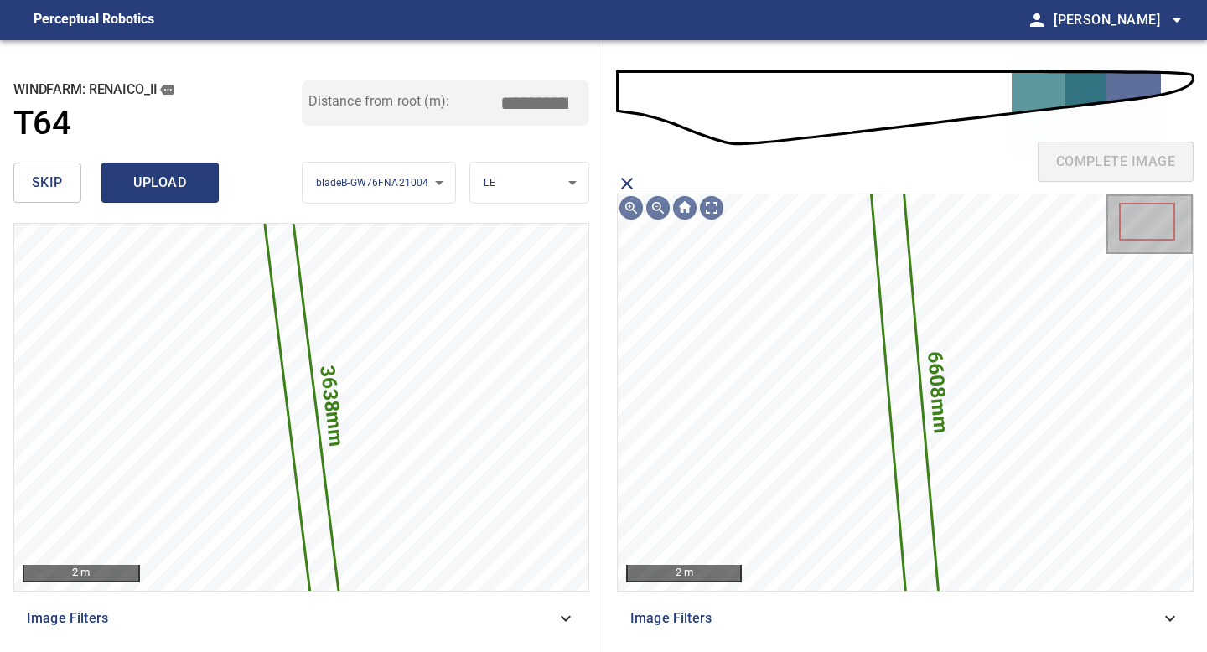
click at [171, 178] on span "upload" at bounding box center [160, 182] width 80 height 23
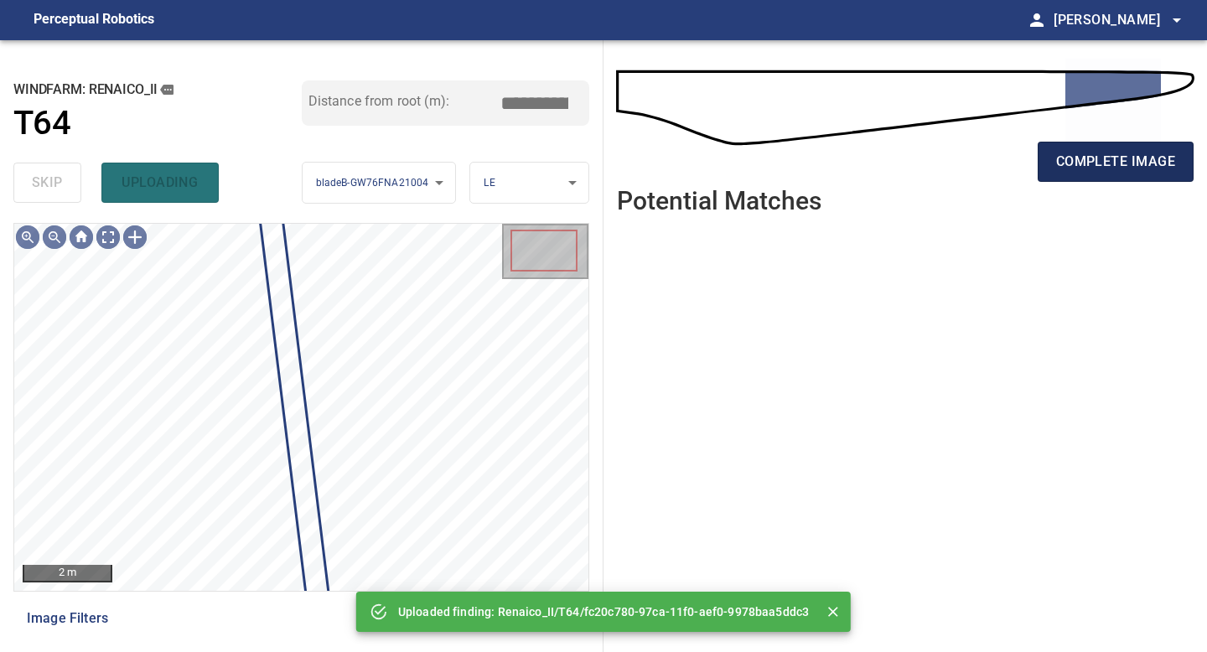
click at [1093, 148] on button "complete image" at bounding box center [1116, 162] width 156 height 40
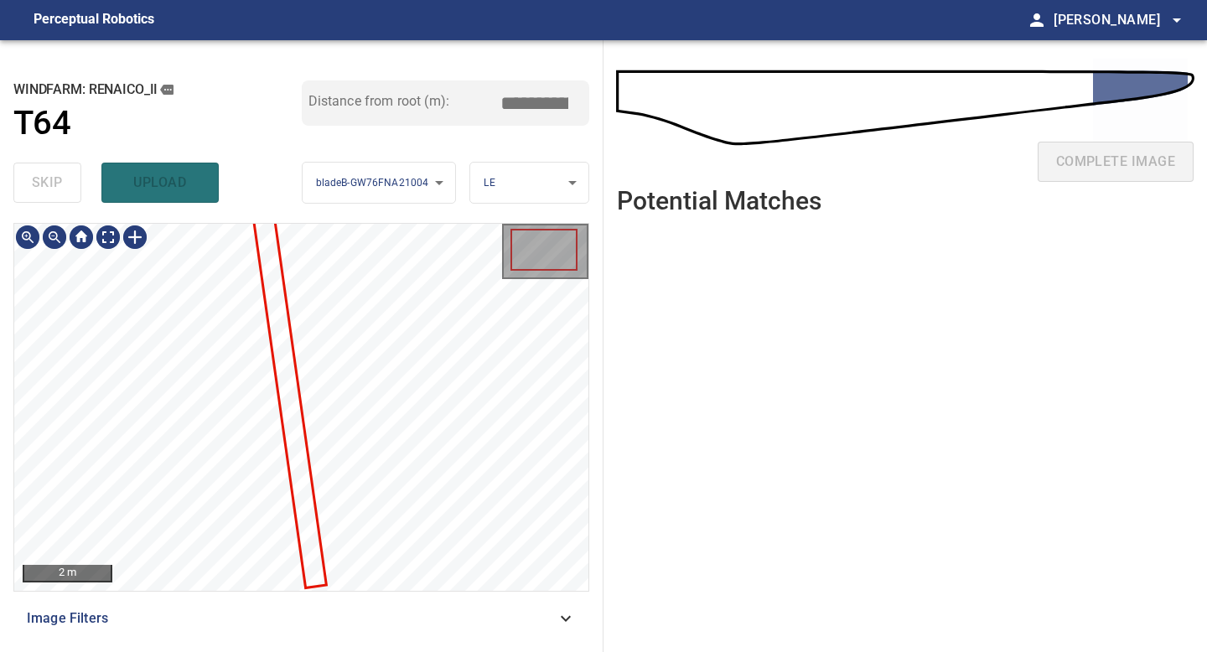
click at [294, 445] on div at bounding box center [301, 407] width 574 height 367
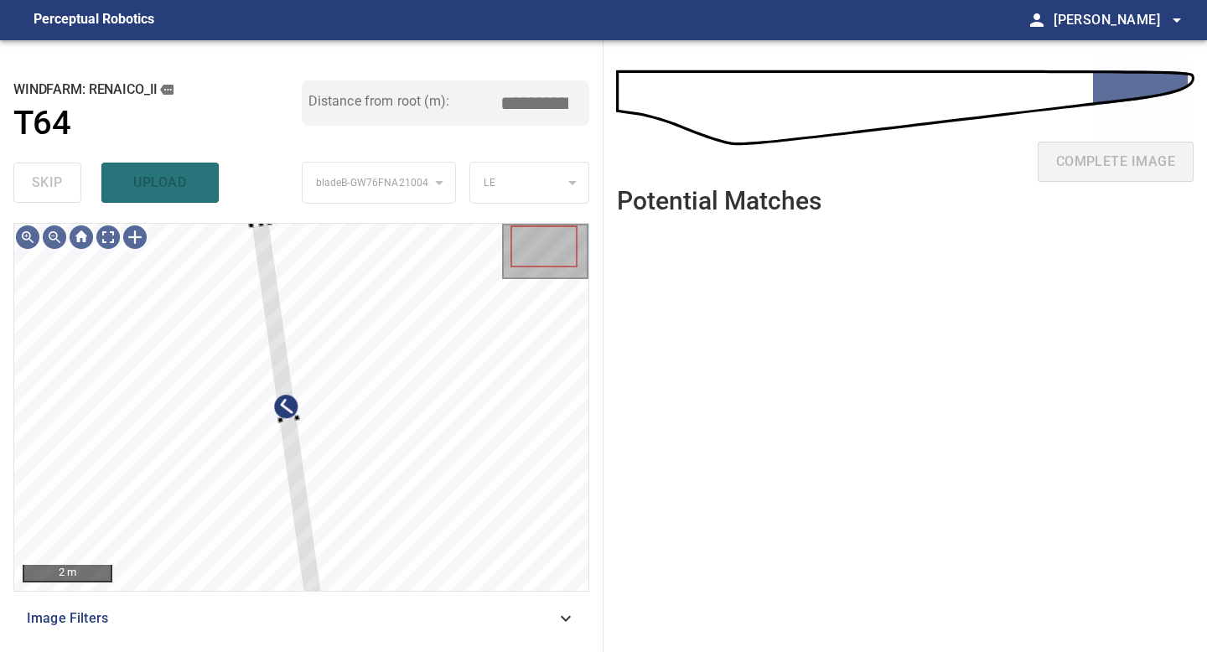
click at [257, 221] on div "**********" at bounding box center [302, 346] width 604 height 612
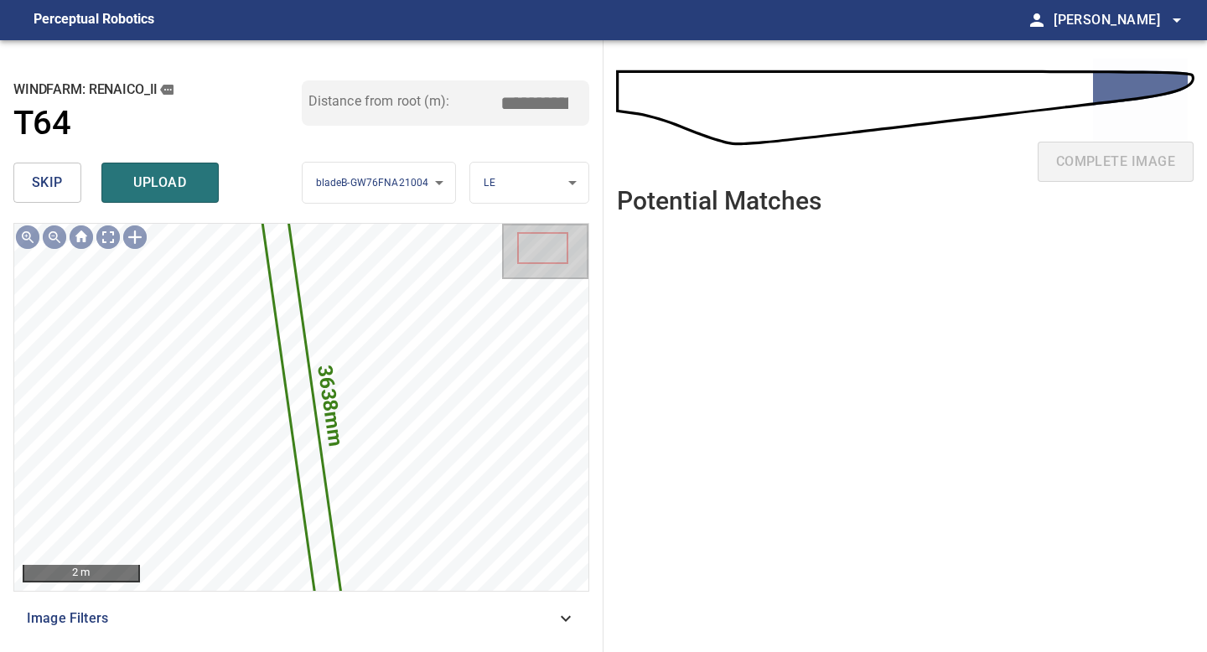
drag, startPoint x: 541, startPoint y: 103, endPoint x: 488, endPoint y: 103, distance: 52.8
click at [500, 103] on input "*****" at bounding box center [541, 103] width 84 height 32
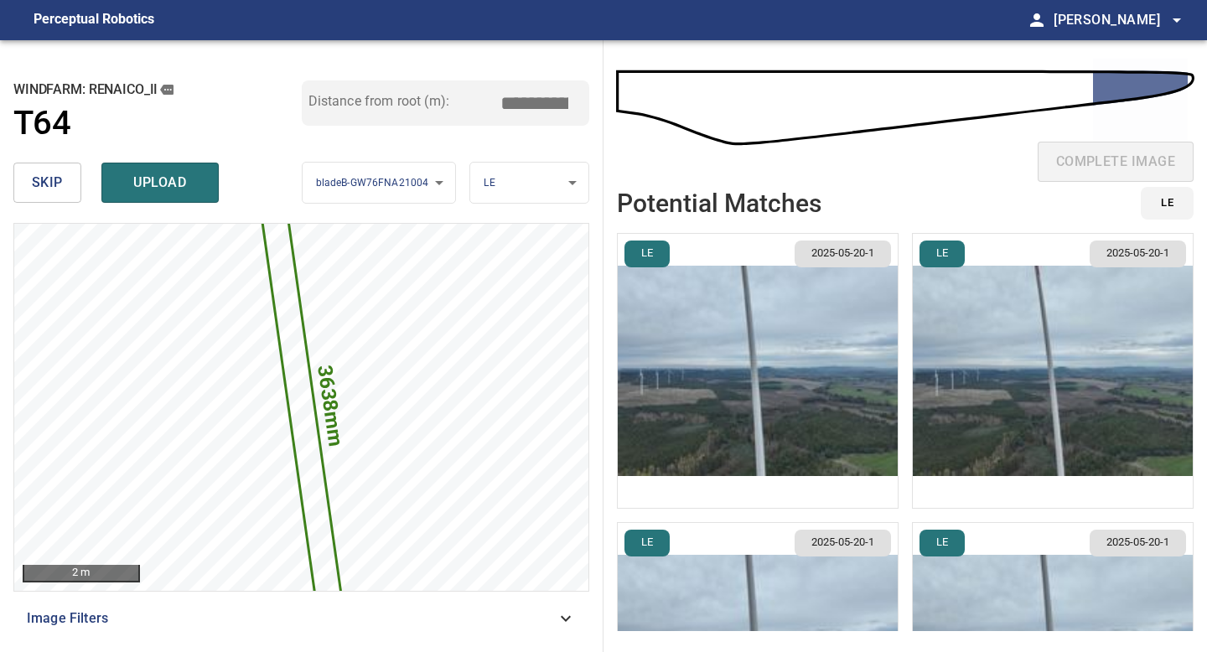
type input "*****"
click at [884, 410] on img "button" at bounding box center [758, 371] width 280 height 274
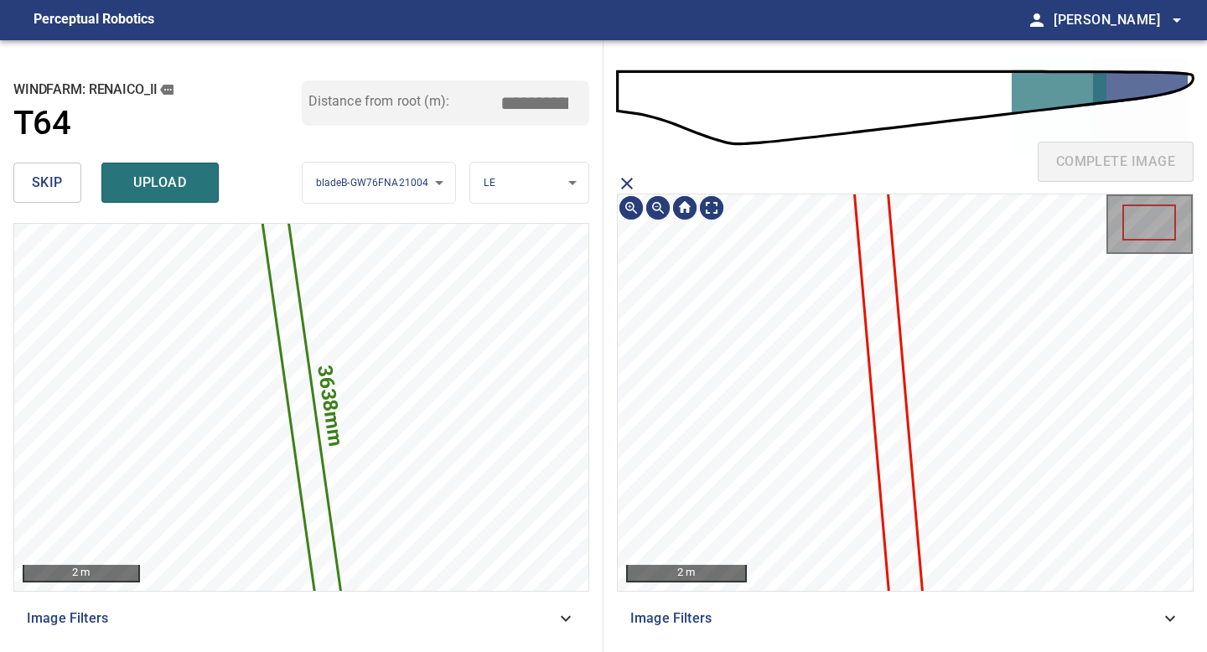
click at [896, 388] on icon at bounding box center [886, 380] width 77 height 537
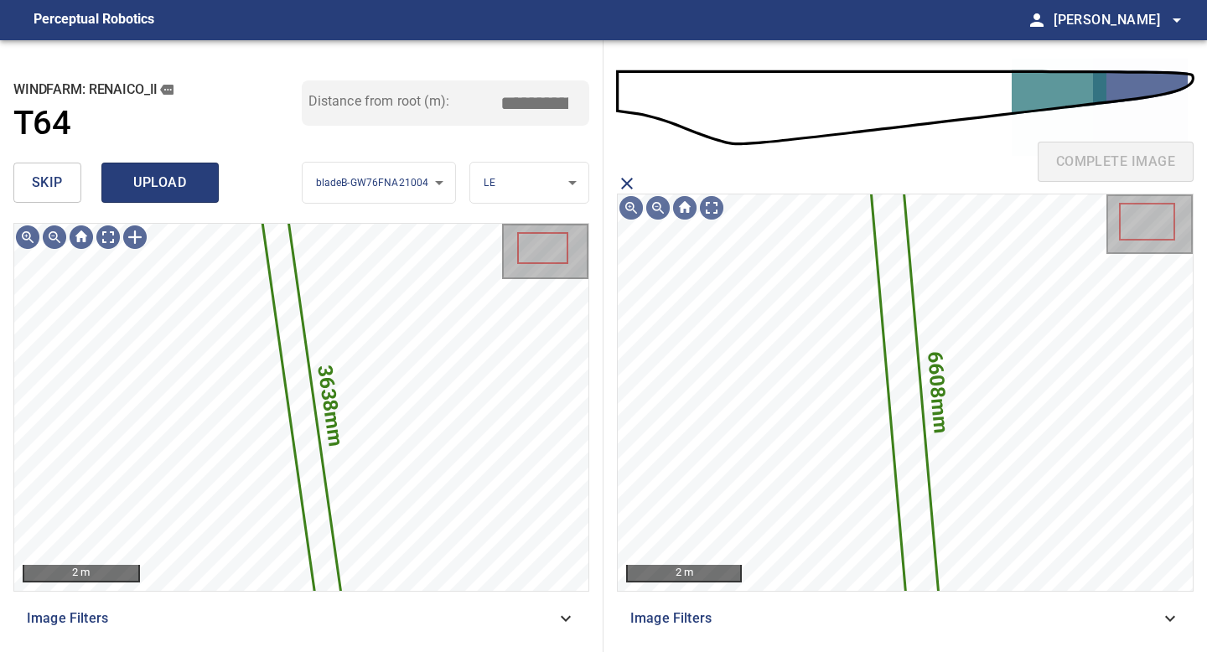
click at [166, 181] on span "upload" at bounding box center [160, 182] width 80 height 23
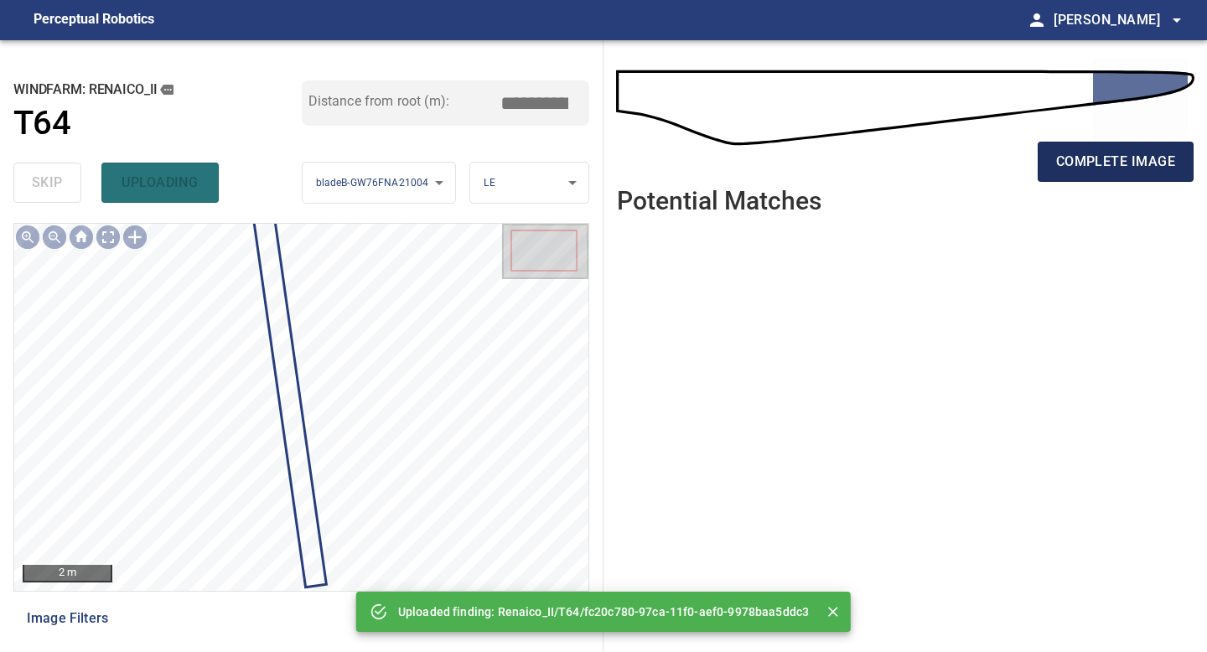
click at [1122, 169] on span "complete image" at bounding box center [1115, 161] width 119 height 23
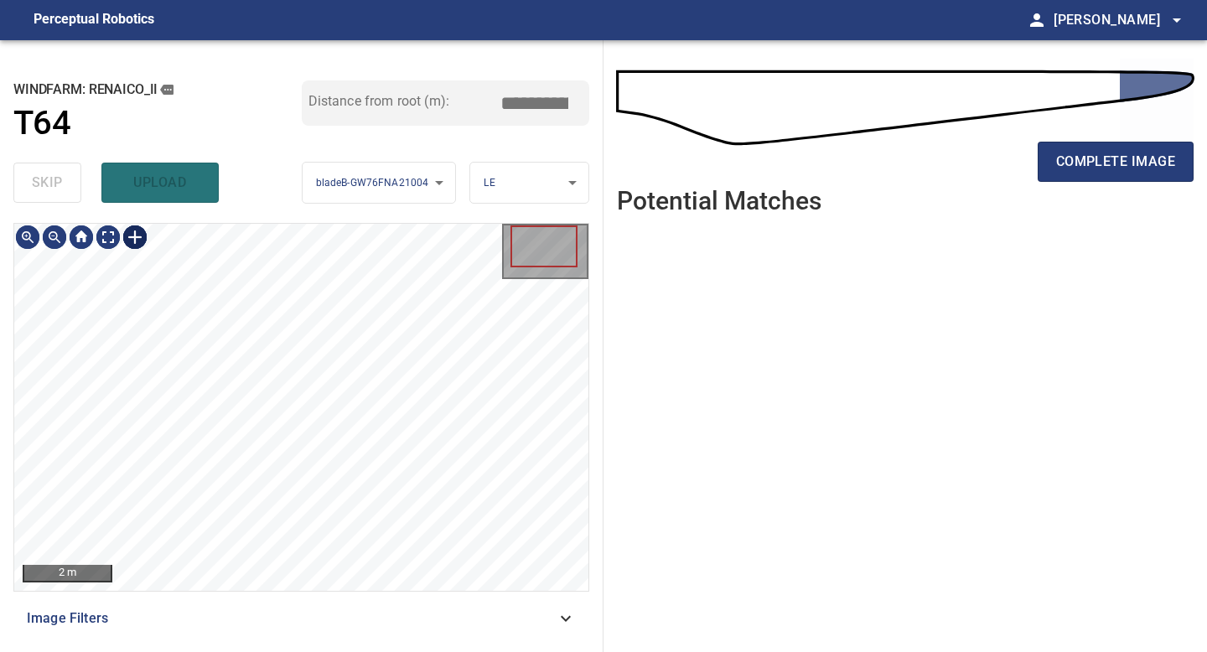
click at [127, 239] on div at bounding box center [135, 237] width 27 height 27
click at [288, 508] on div at bounding box center [301, 407] width 574 height 367
click at [288, 501] on div at bounding box center [271, 392] width 51 height 252
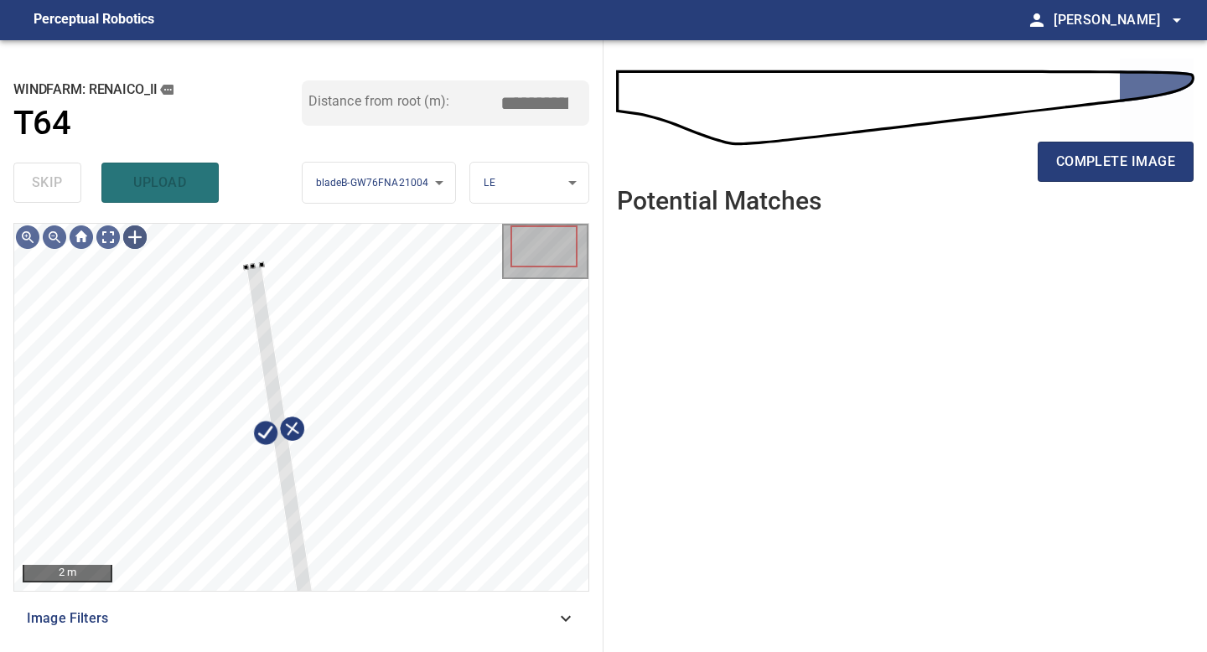
click at [314, 599] on div "2 m Image Filters" at bounding box center [301, 431] width 576 height 416
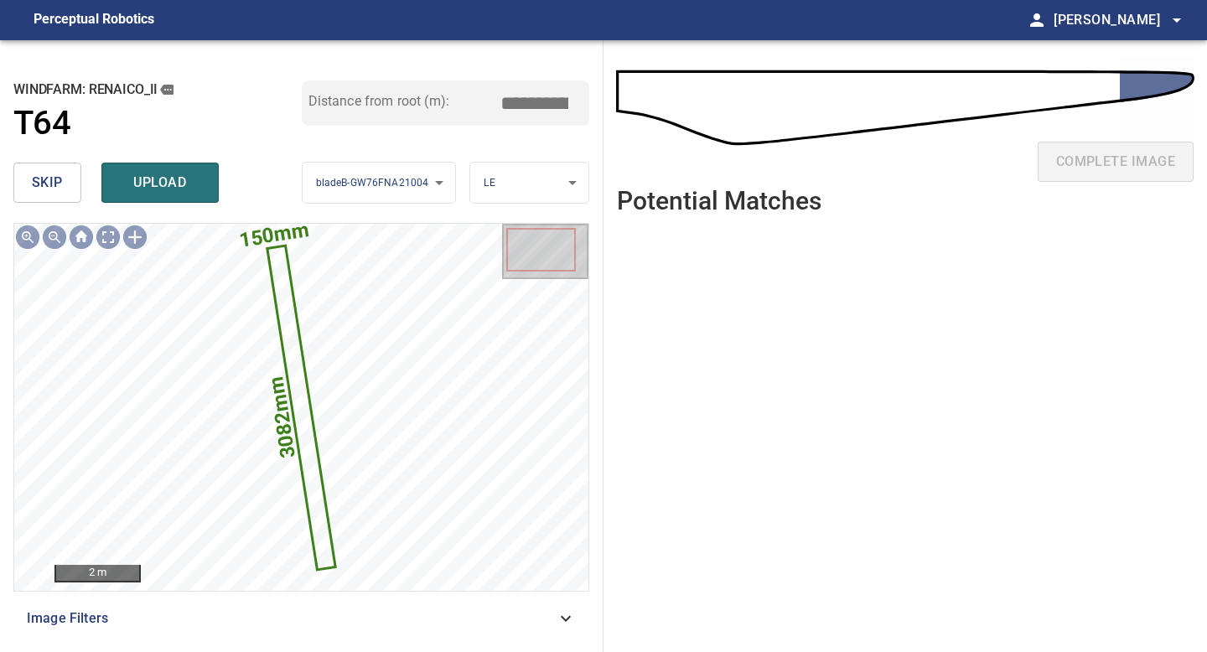
drag, startPoint x: 541, startPoint y: 101, endPoint x: 476, endPoint y: 101, distance: 64.6
click at [499, 101] on input "*****" at bounding box center [541, 103] width 84 height 32
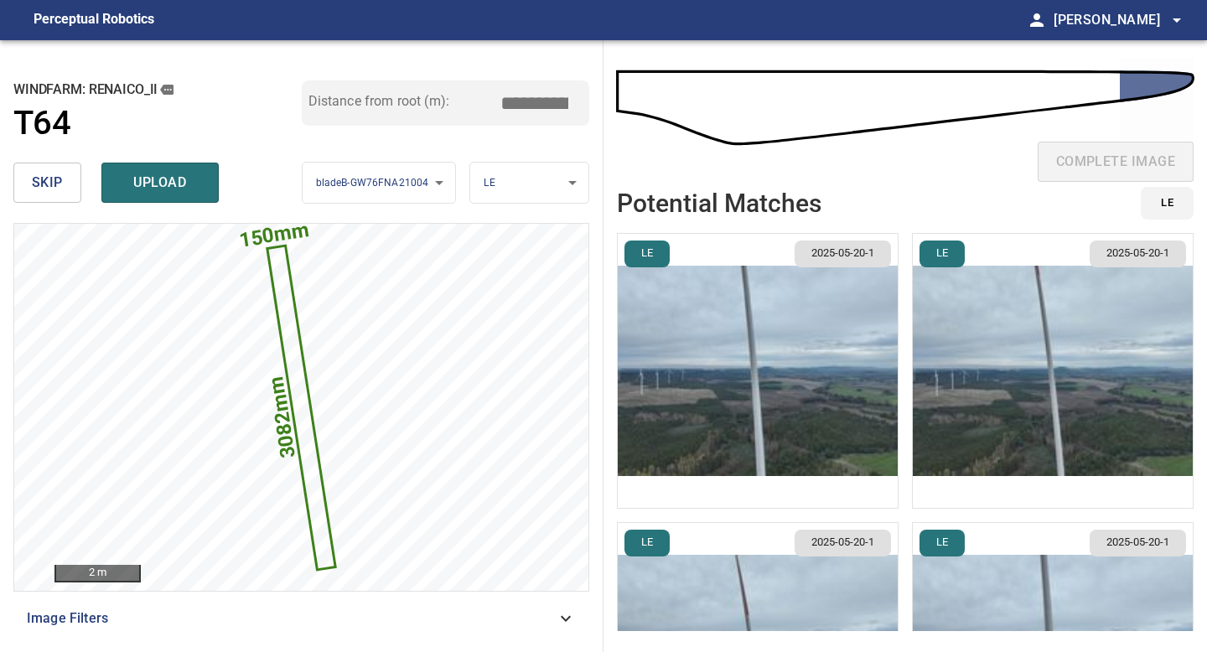
type input "*****"
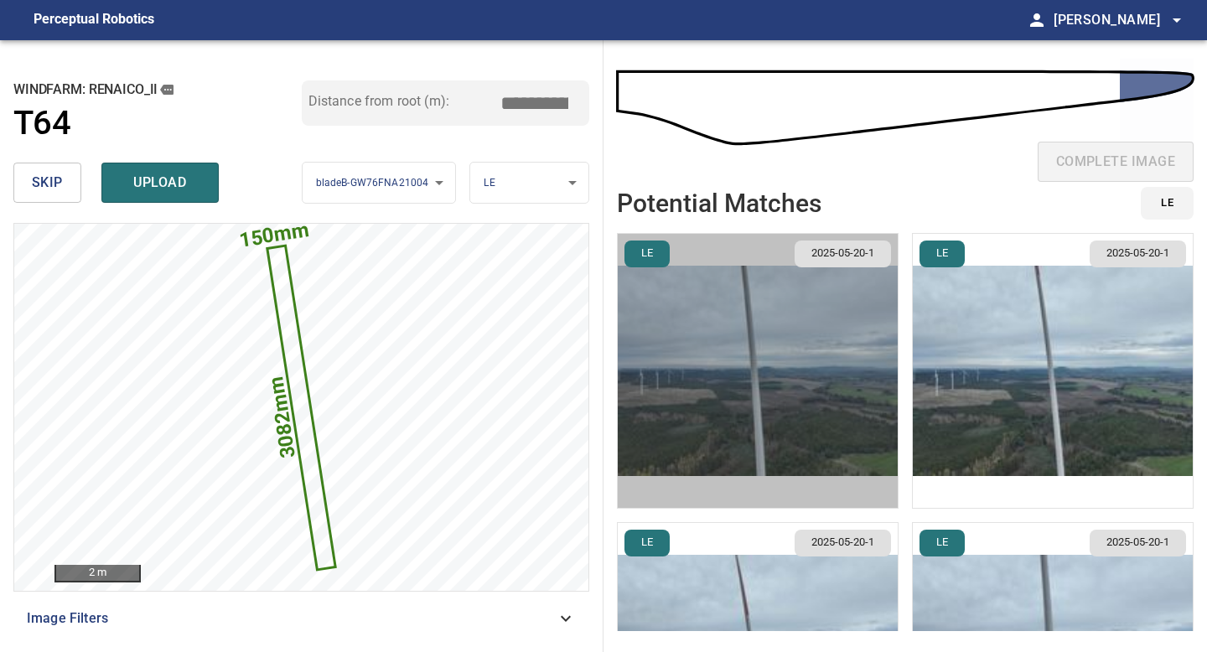
click at [869, 406] on img "button" at bounding box center [758, 371] width 280 height 274
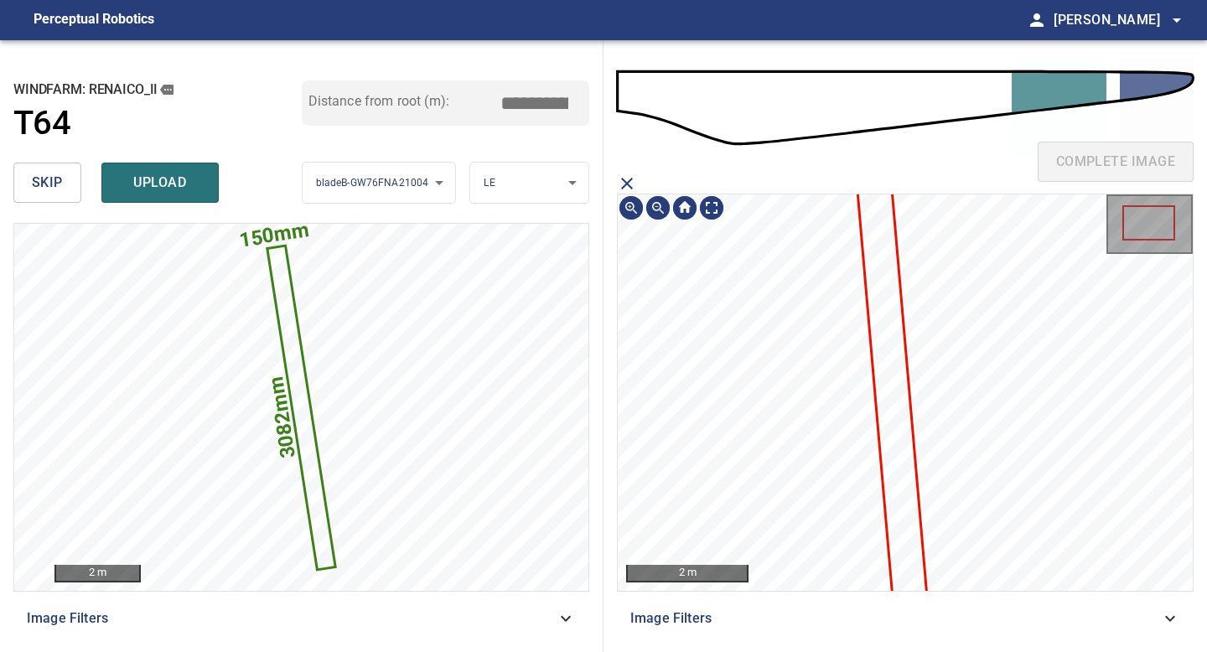
click at [901, 391] on icon at bounding box center [891, 379] width 78 height 546
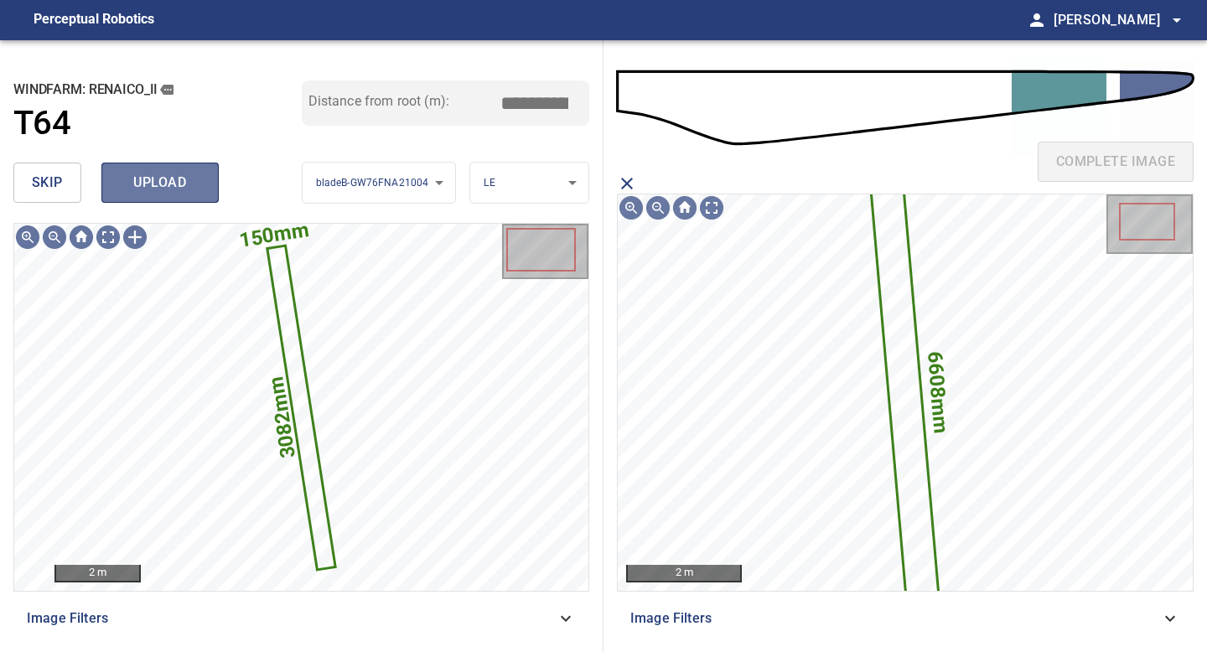
click at [186, 170] on button "upload" at bounding box center [159, 183] width 117 height 40
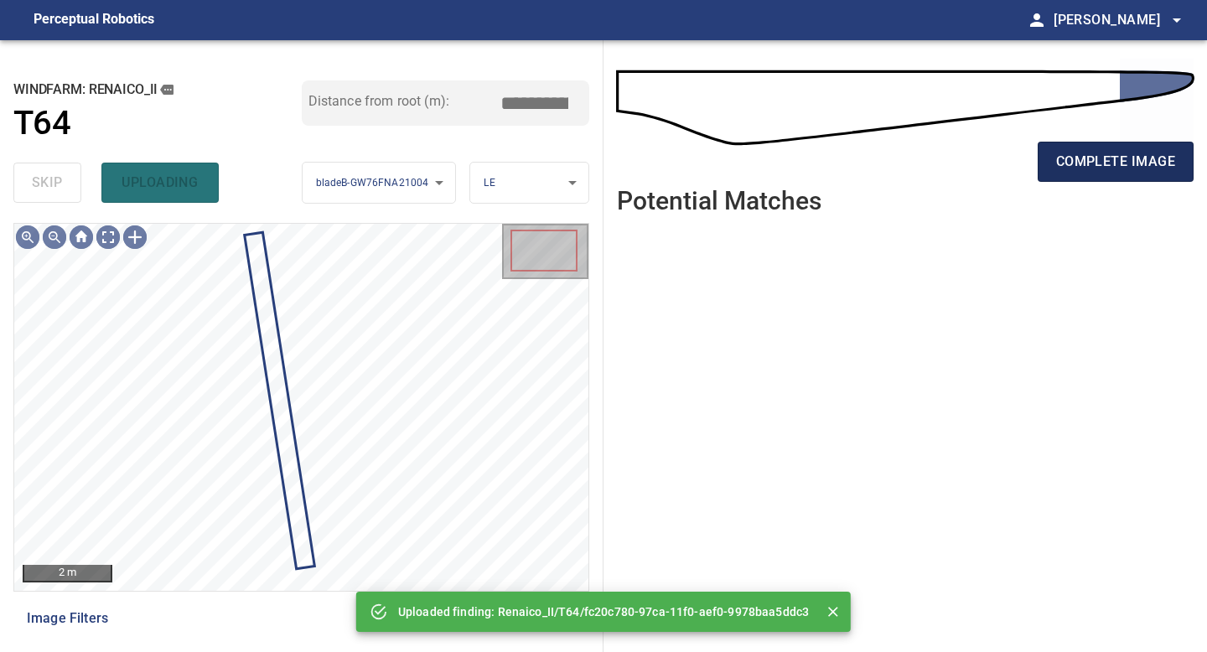
click at [1105, 153] on span "complete image" at bounding box center [1115, 161] width 119 height 23
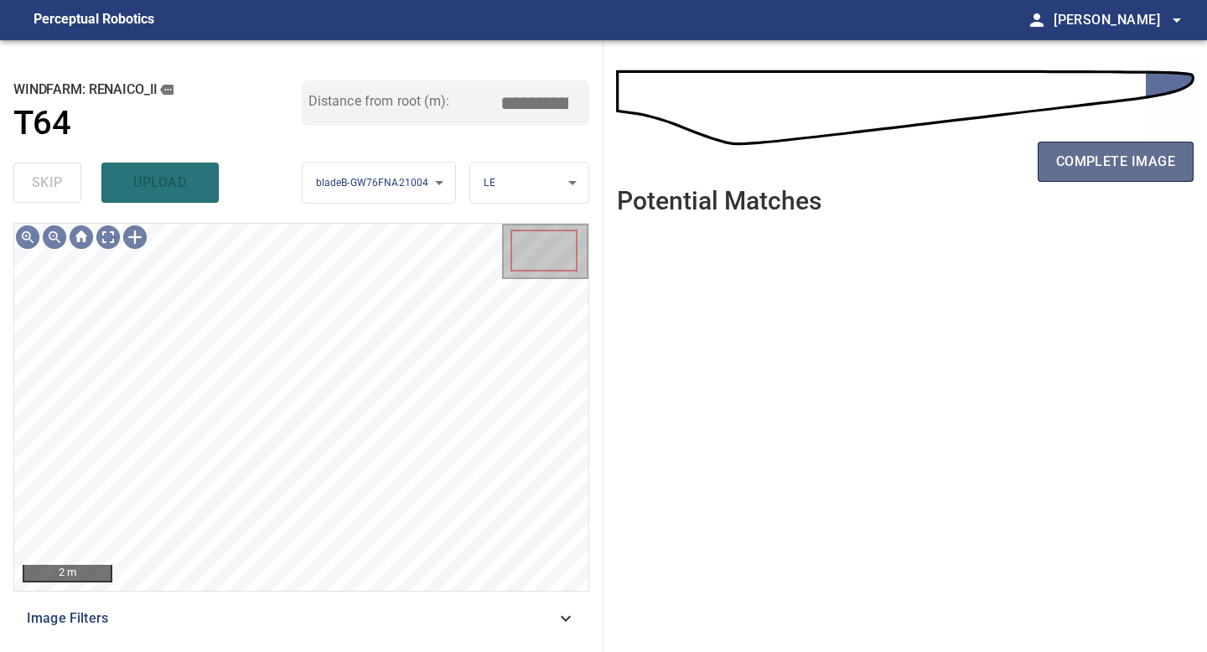
click at [1153, 167] on span "complete image" at bounding box center [1115, 161] width 119 height 23
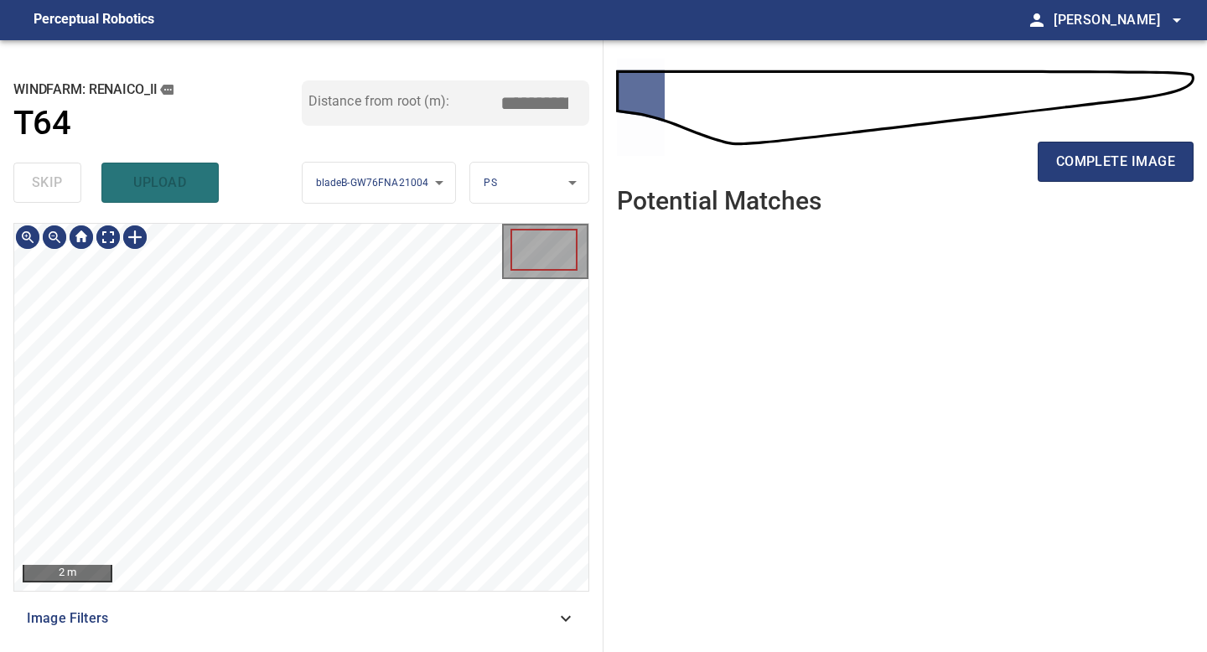
click at [254, 614] on div "2 m Image Filters" at bounding box center [301, 431] width 576 height 416
click at [1123, 176] on button "complete image" at bounding box center [1116, 162] width 156 height 40
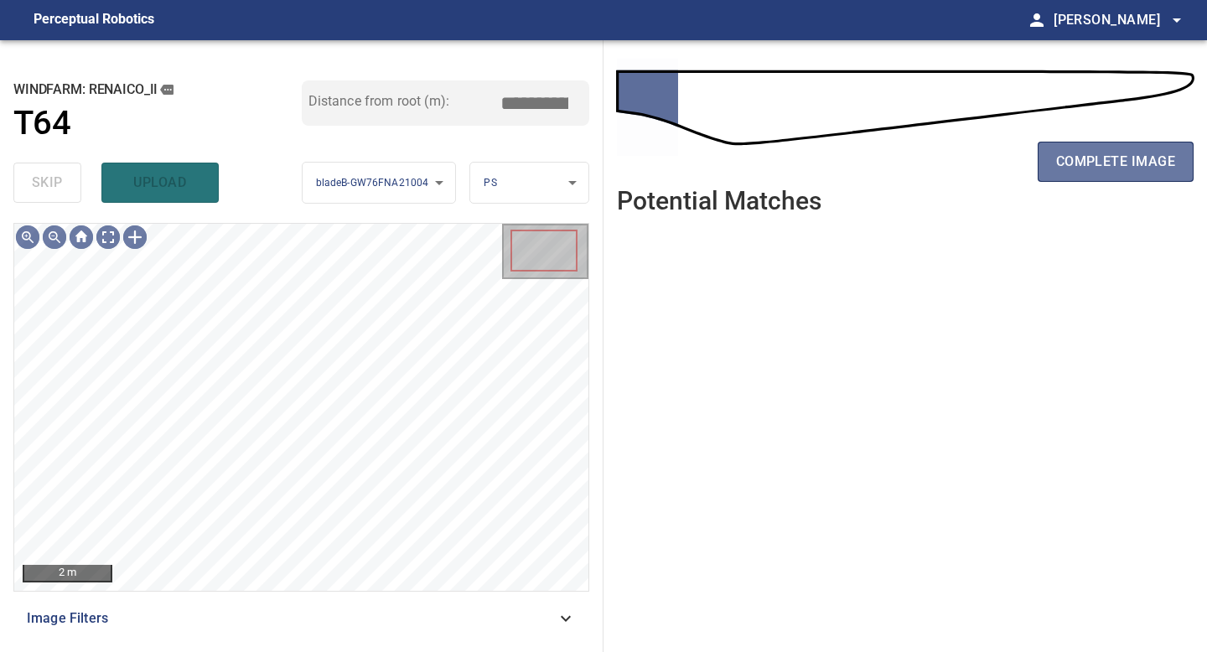
click at [1126, 158] on span "complete image" at bounding box center [1115, 161] width 119 height 23
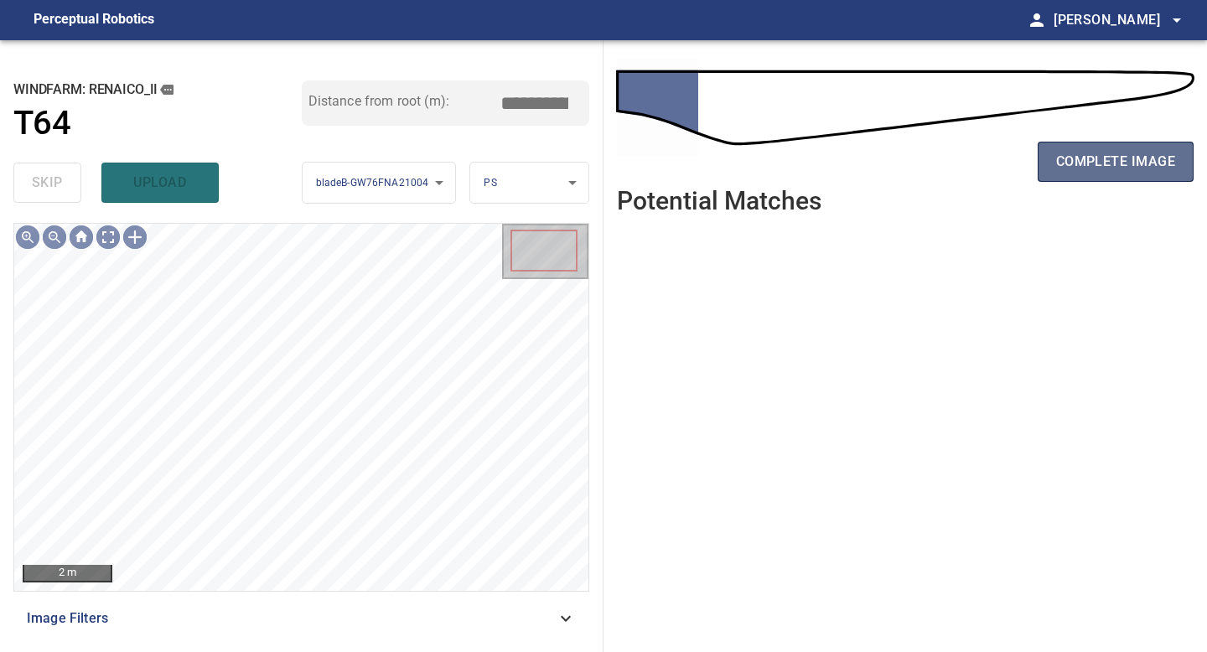
click at [1064, 163] on span "complete image" at bounding box center [1115, 161] width 119 height 23
click at [1115, 153] on span "complete image" at bounding box center [1115, 161] width 119 height 23
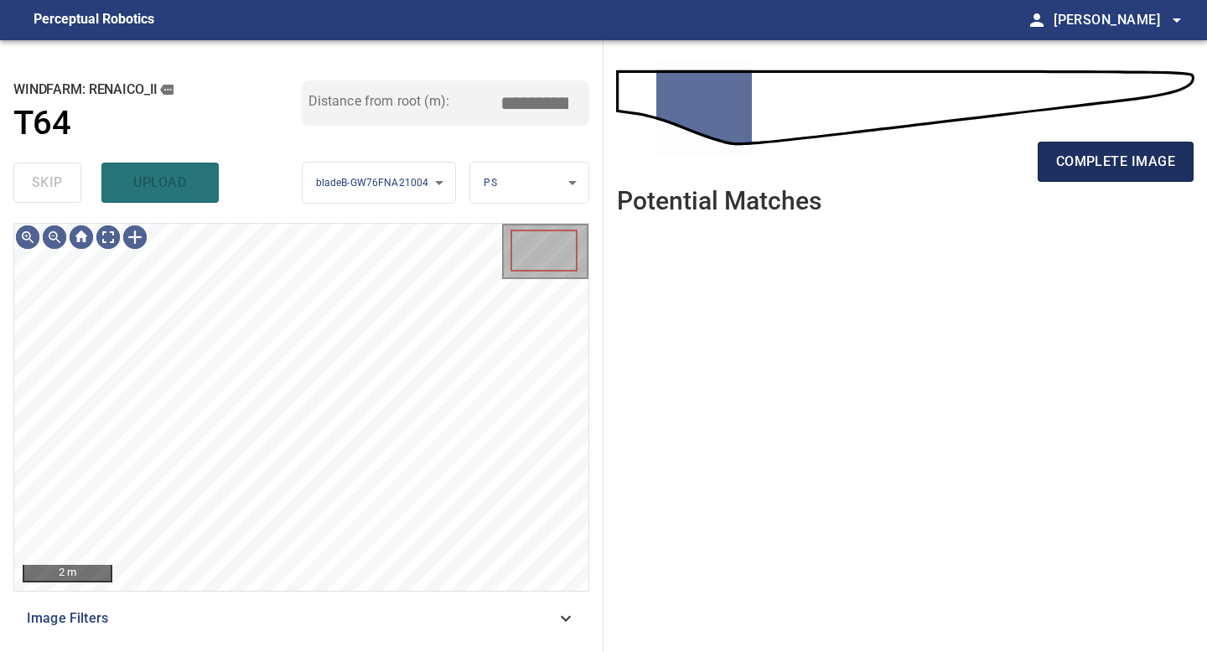
click at [1115, 161] on span "complete image" at bounding box center [1115, 161] width 119 height 23
click at [1114, 167] on span "complete image" at bounding box center [1115, 161] width 119 height 23
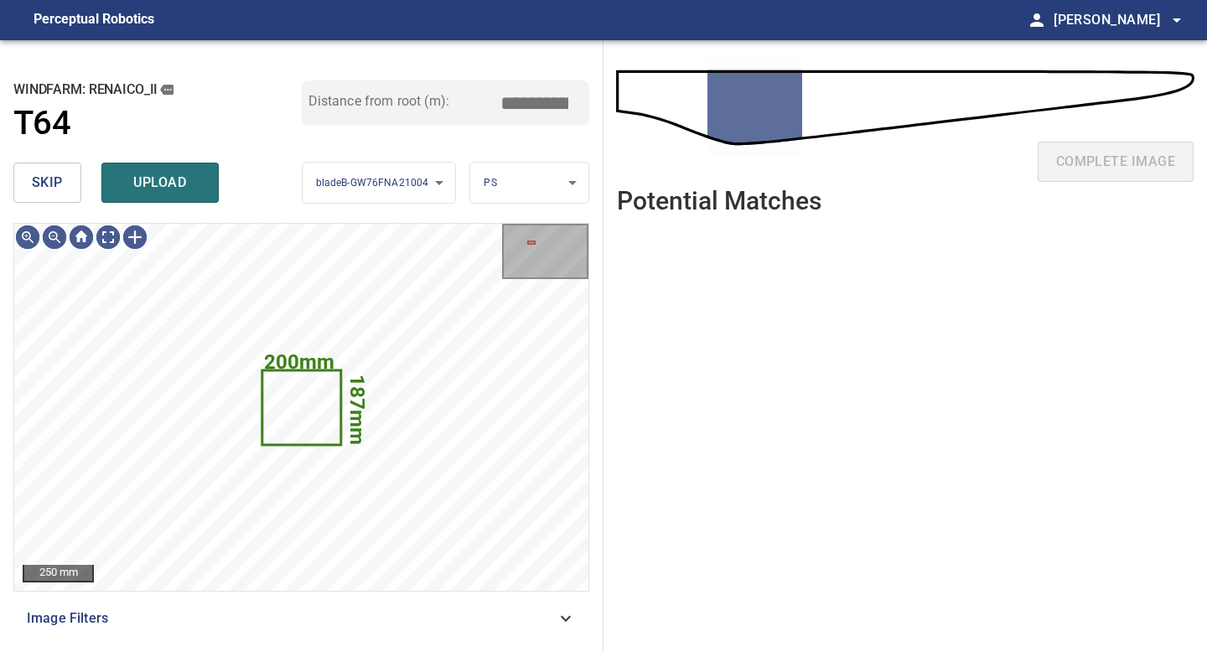
click at [70, 193] on button "skip" at bounding box center [47, 183] width 68 height 40
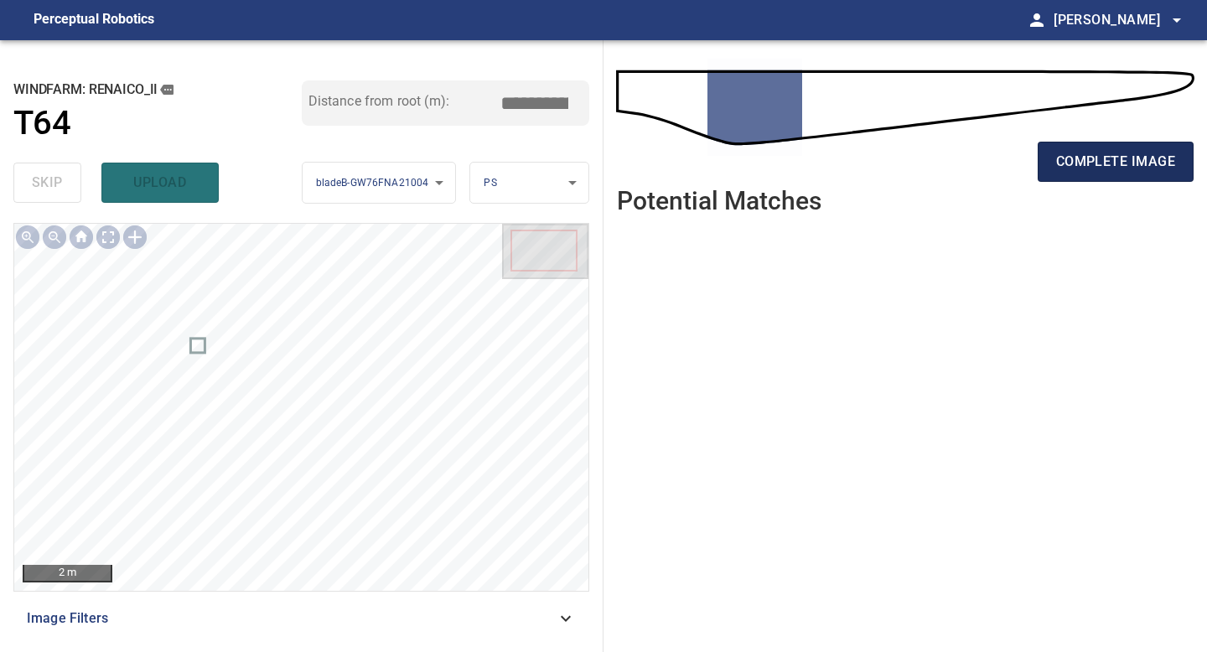
click at [1082, 176] on button "complete image" at bounding box center [1116, 162] width 156 height 40
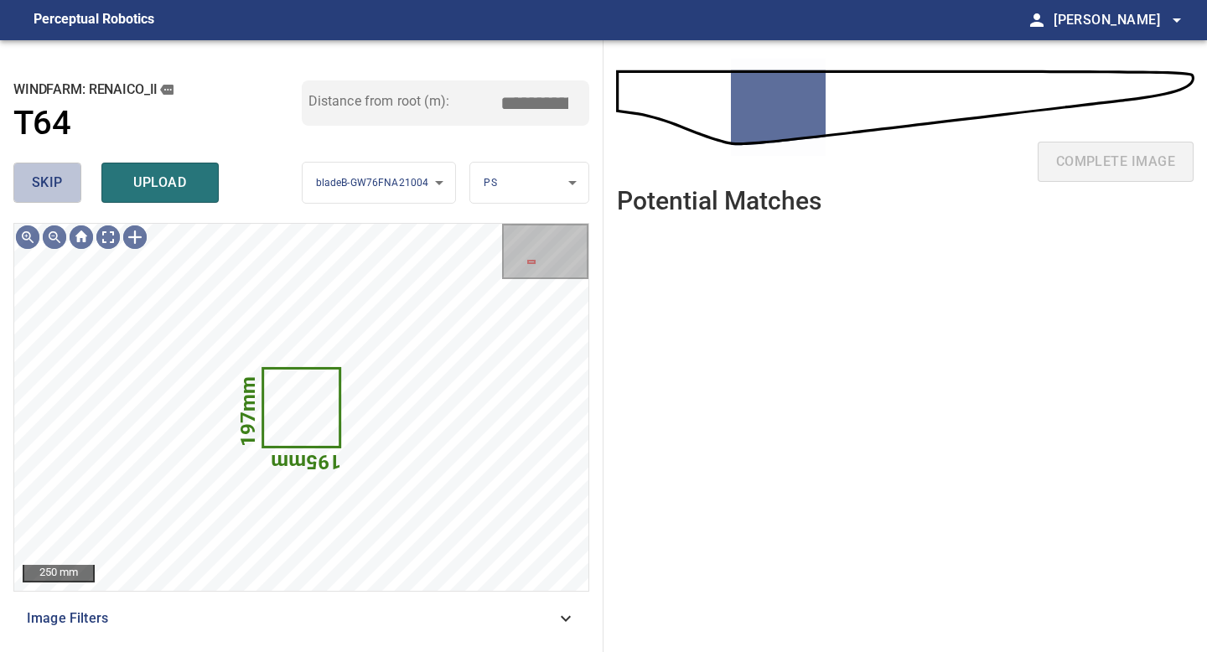
click at [57, 195] on button "skip" at bounding box center [47, 183] width 68 height 40
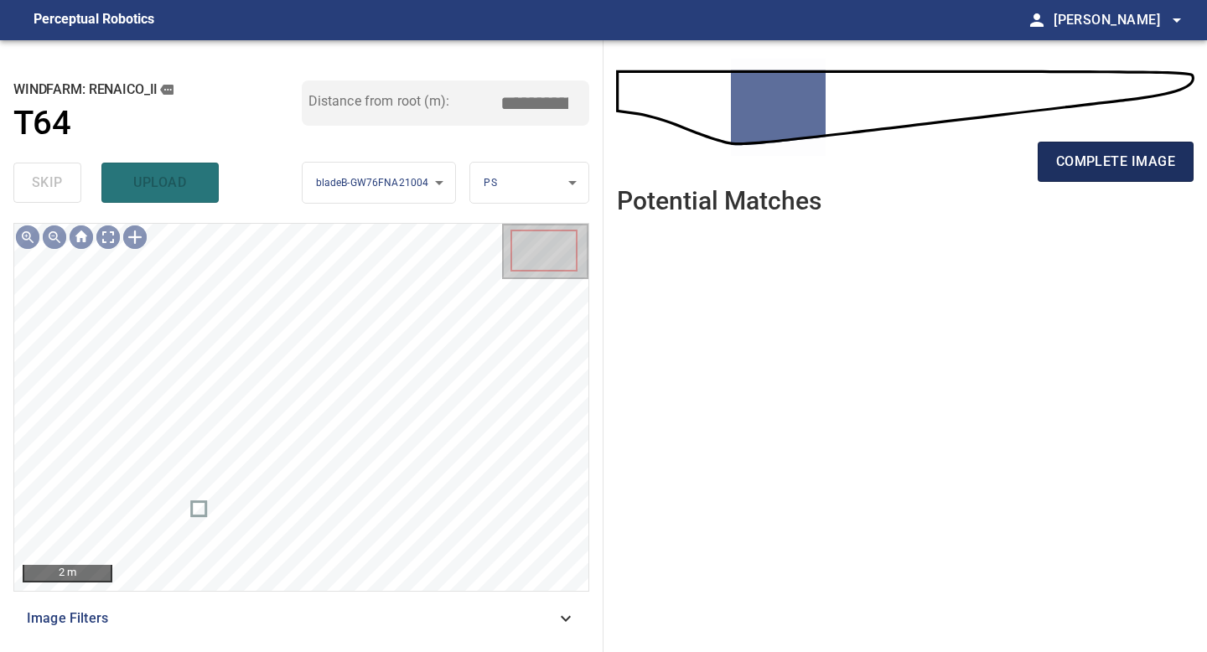
click at [1087, 157] on span "complete image" at bounding box center [1115, 161] width 119 height 23
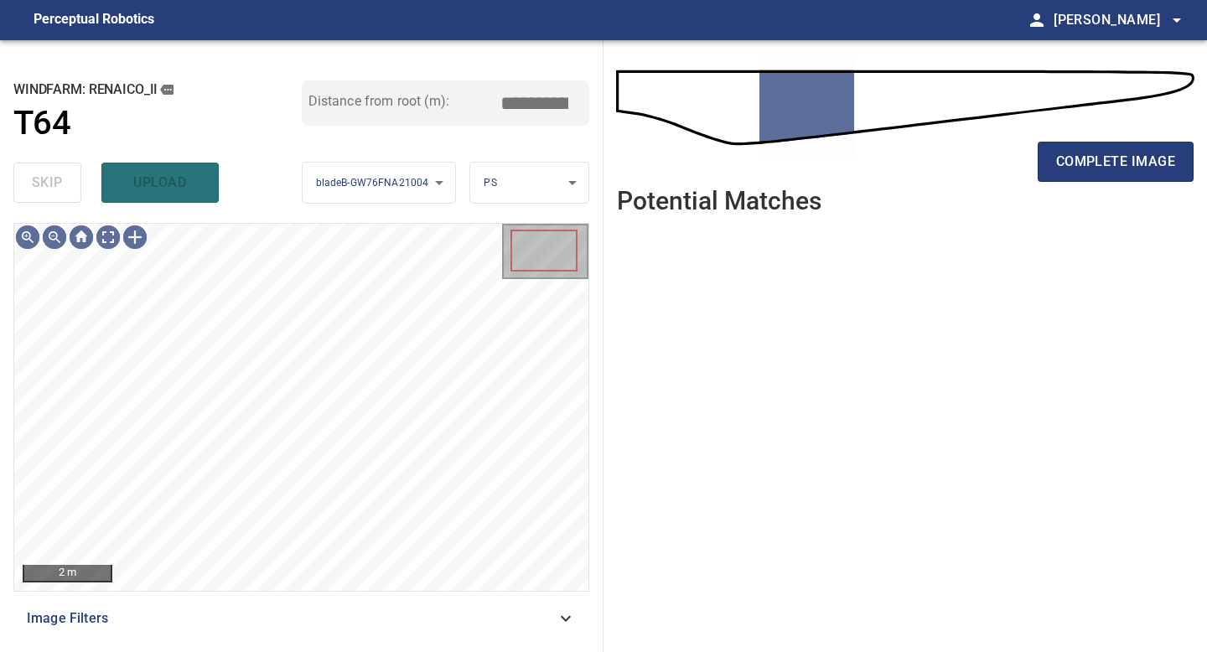
click at [1087, 157] on span "complete image" at bounding box center [1115, 161] width 119 height 23
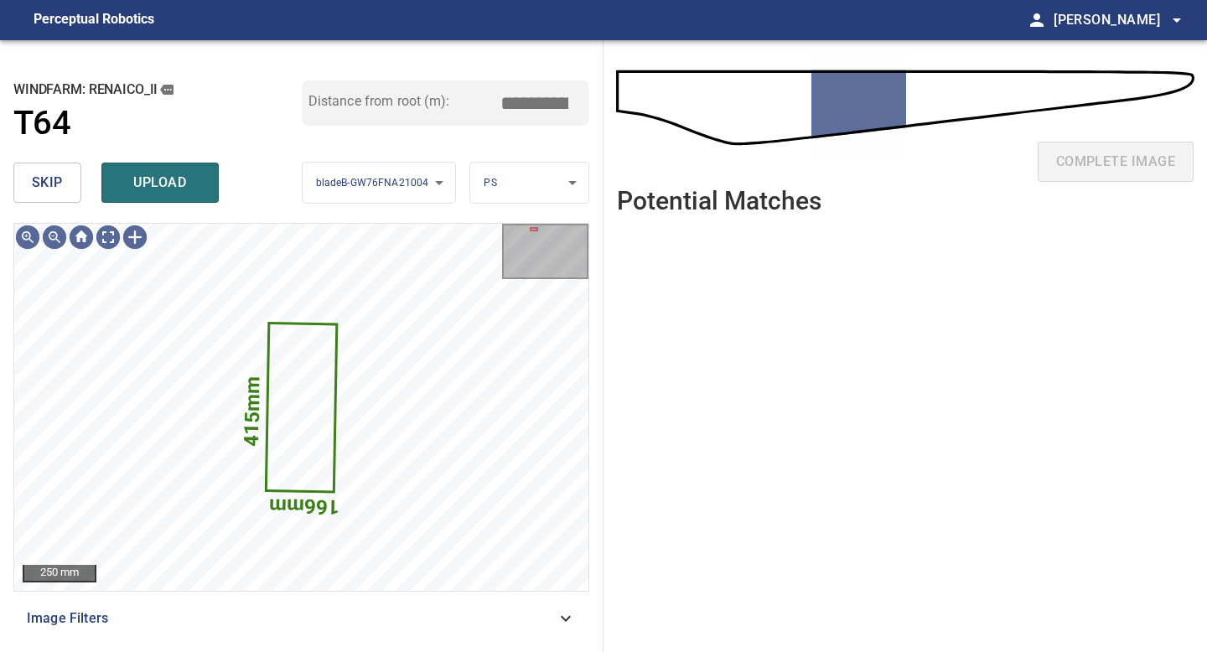
click at [57, 189] on span "skip" at bounding box center [47, 182] width 31 height 23
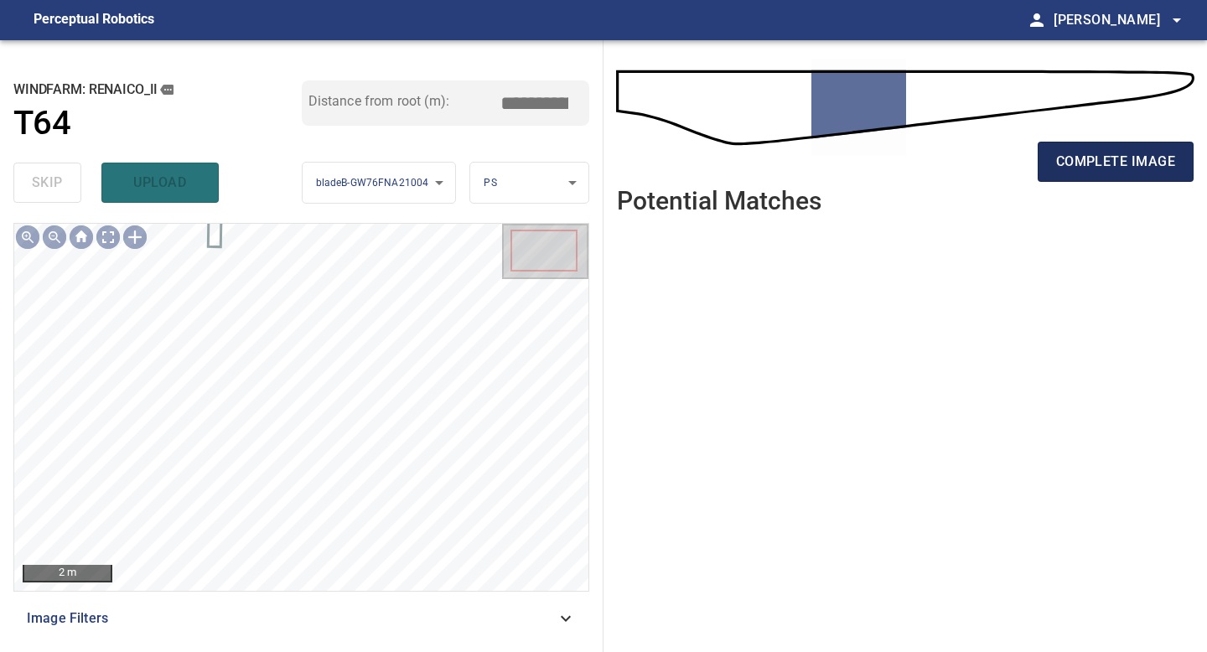
click at [1076, 147] on button "complete image" at bounding box center [1116, 162] width 156 height 40
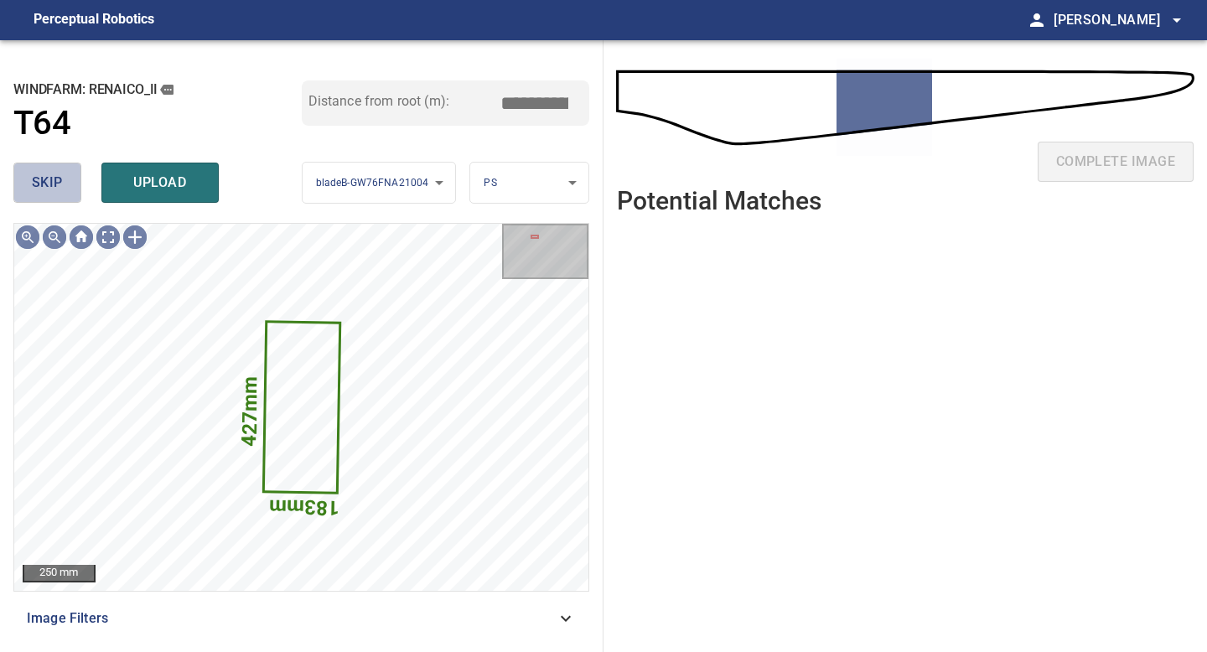
click at [54, 179] on span "skip" at bounding box center [47, 182] width 31 height 23
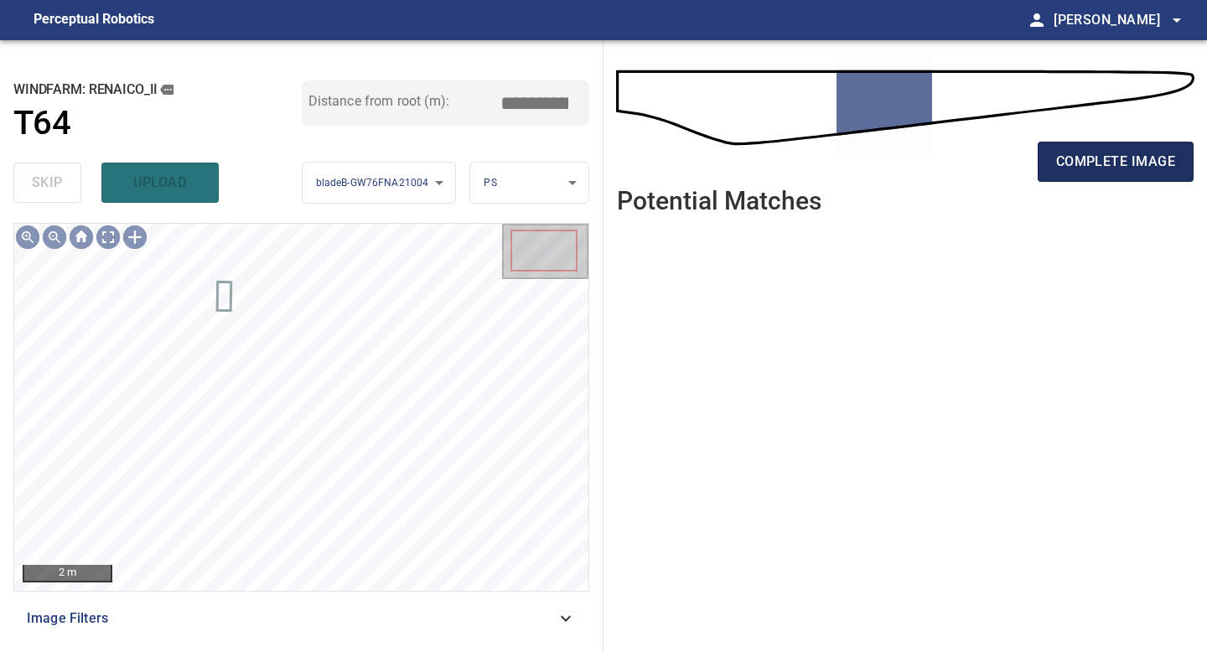
click at [1100, 160] on span "complete image" at bounding box center [1115, 161] width 119 height 23
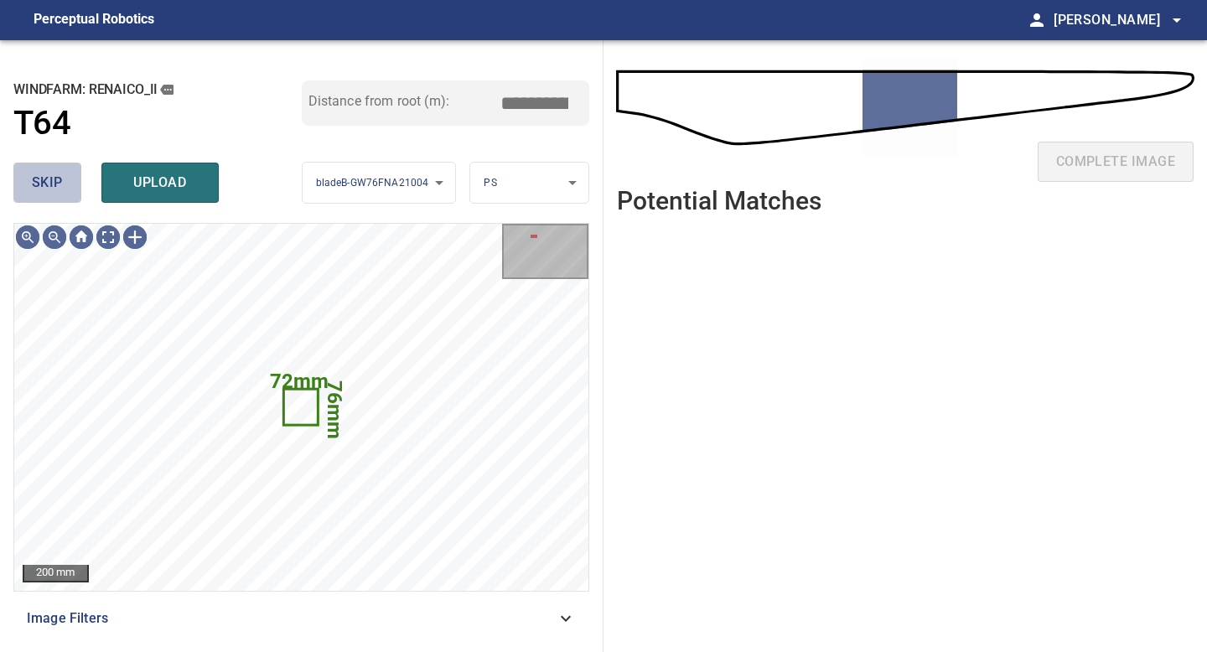
click at [40, 190] on span "skip" at bounding box center [47, 182] width 31 height 23
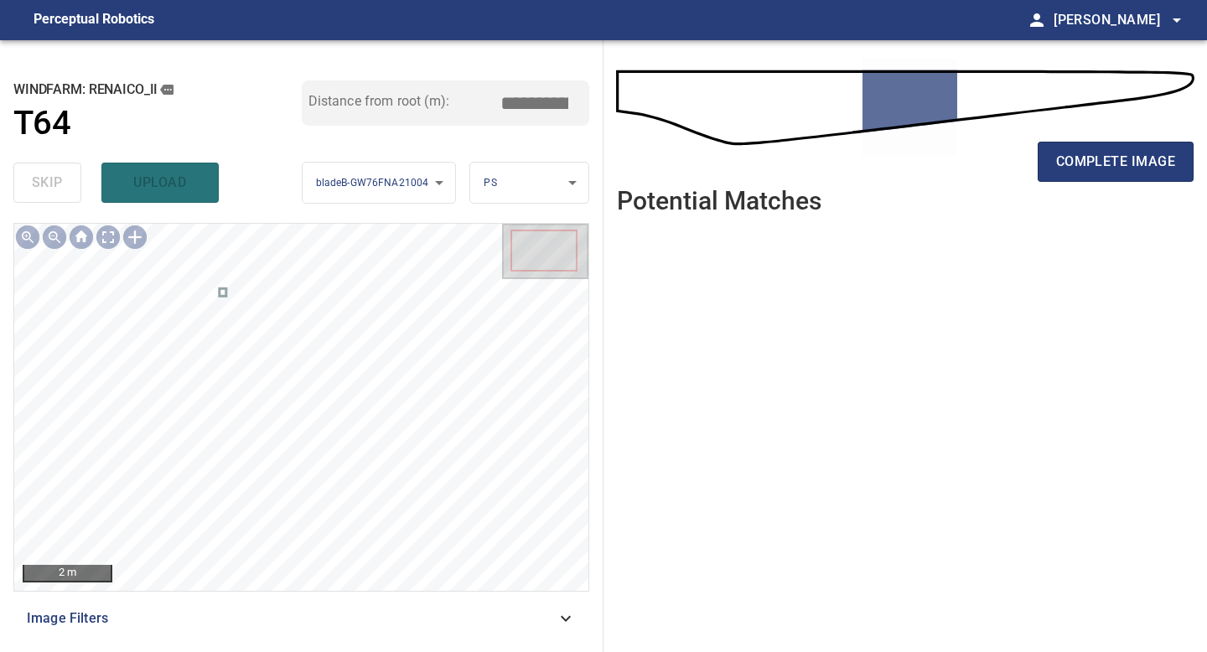
click at [1144, 132] on div "complete image" at bounding box center [905, 114] width 577 height 120
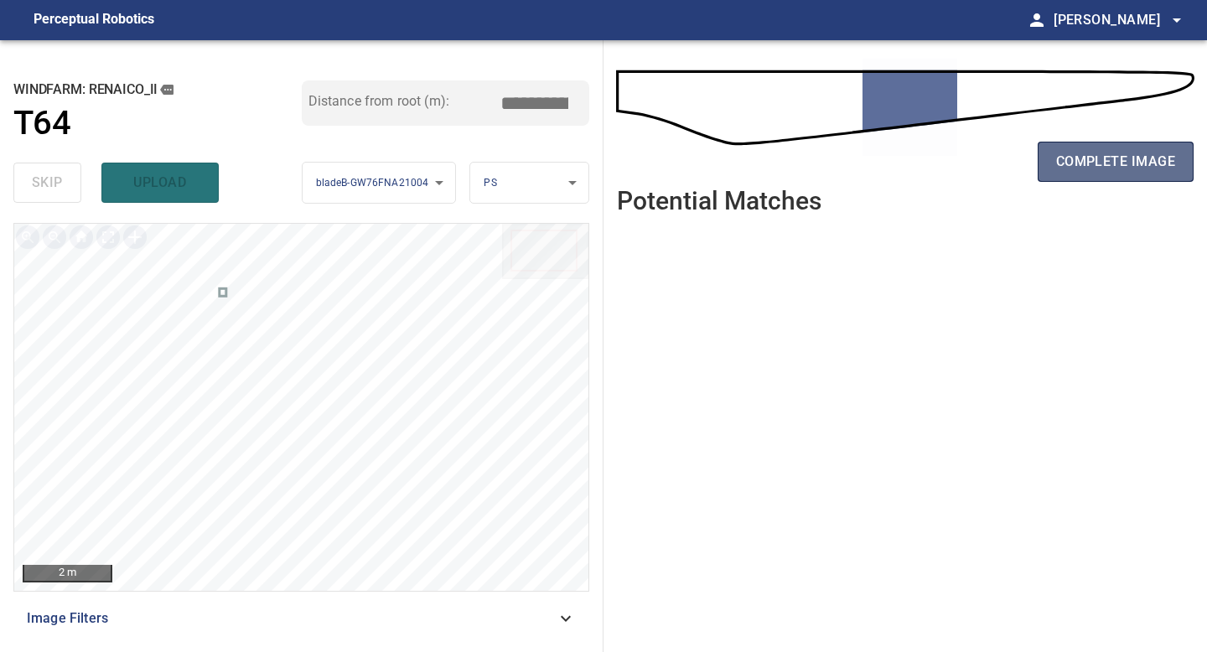
click at [1131, 169] on span "complete image" at bounding box center [1115, 161] width 119 height 23
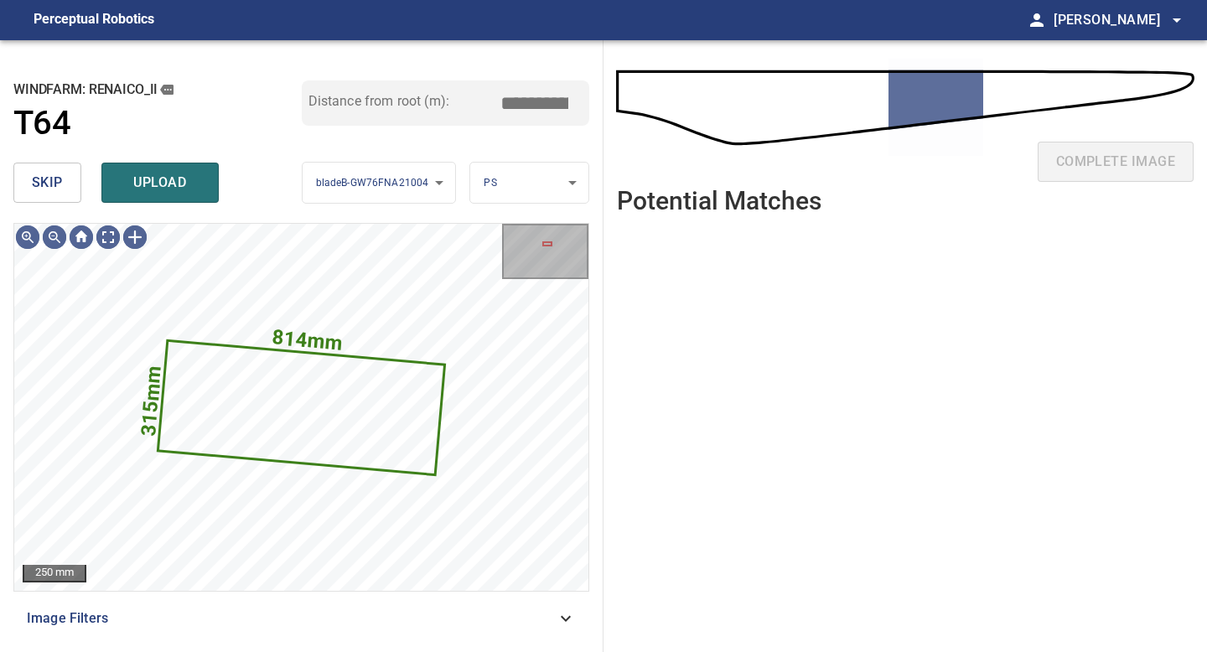
click at [61, 186] on span "skip" at bounding box center [47, 182] width 31 height 23
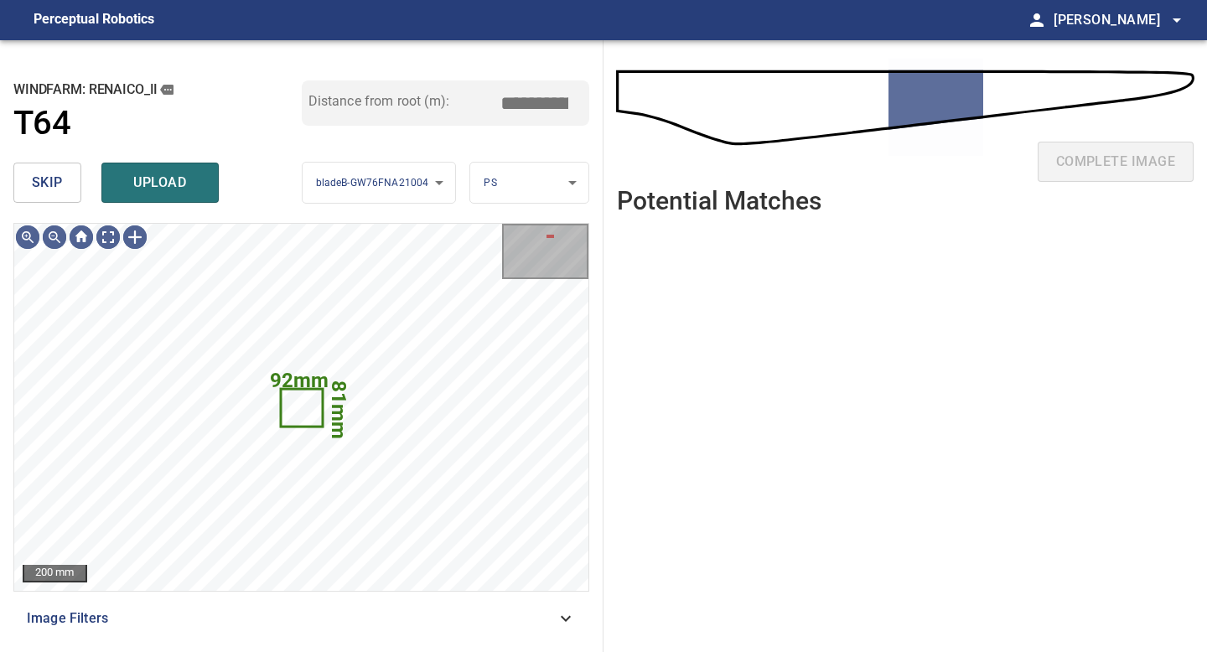
click at [61, 186] on span "skip" at bounding box center [47, 182] width 31 height 23
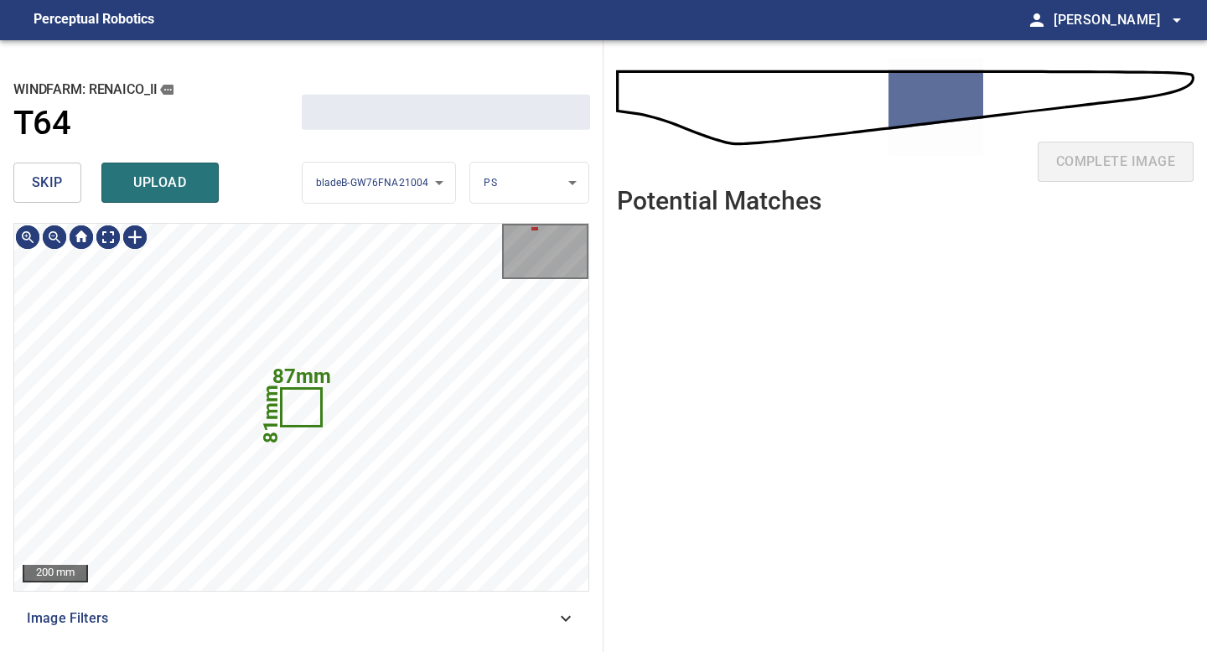
click at [61, 186] on span "skip" at bounding box center [47, 182] width 31 height 23
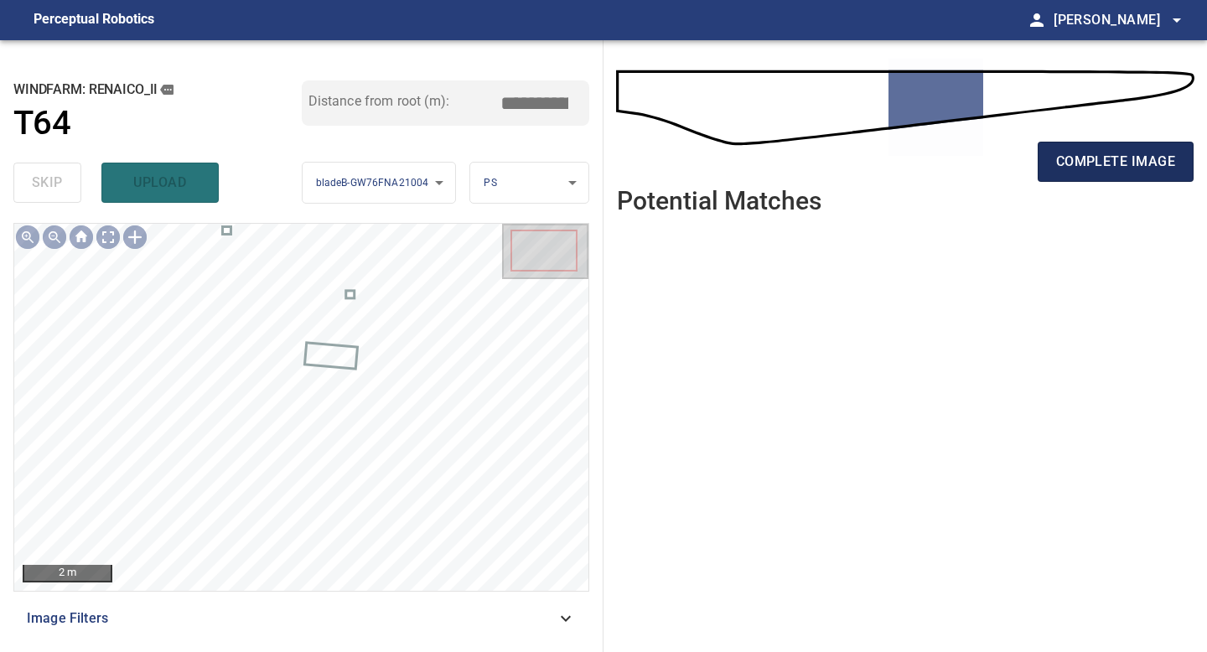
click at [1103, 167] on span "complete image" at bounding box center [1115, 161] width 119 height 23
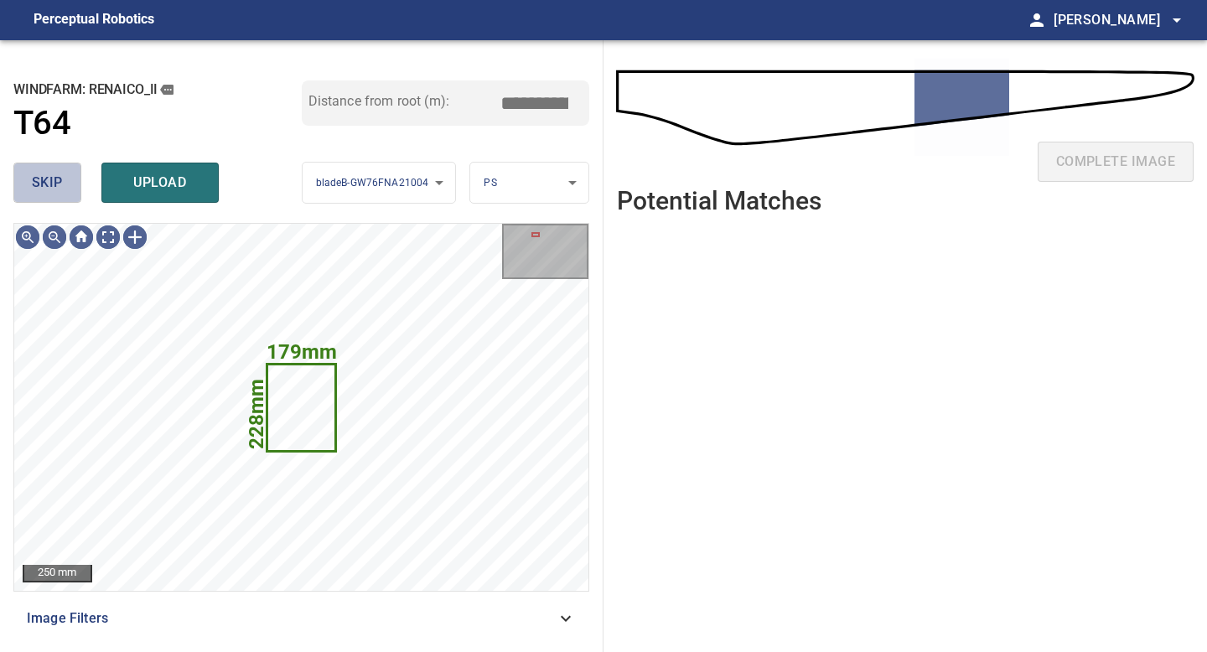
click at [49, 179] on span "skip" at bounding box center [47, 182] width 31 height 23
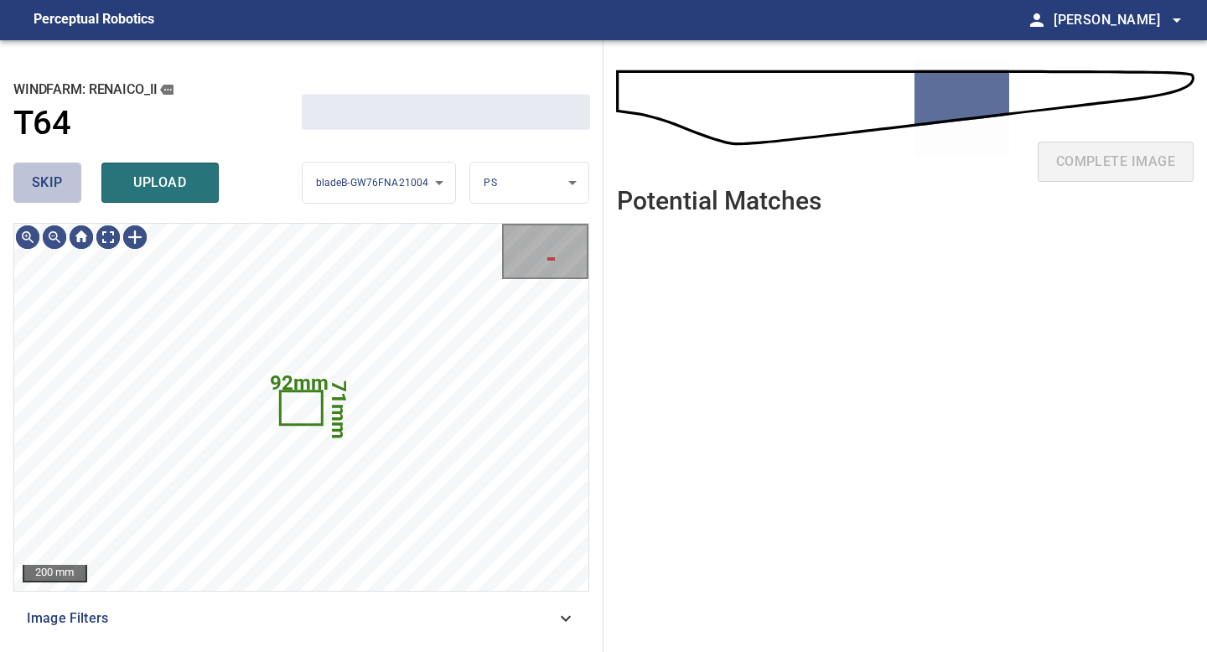
click at [49, 179] on span "skip" at bounding box center [47, 182] width 31 height 23
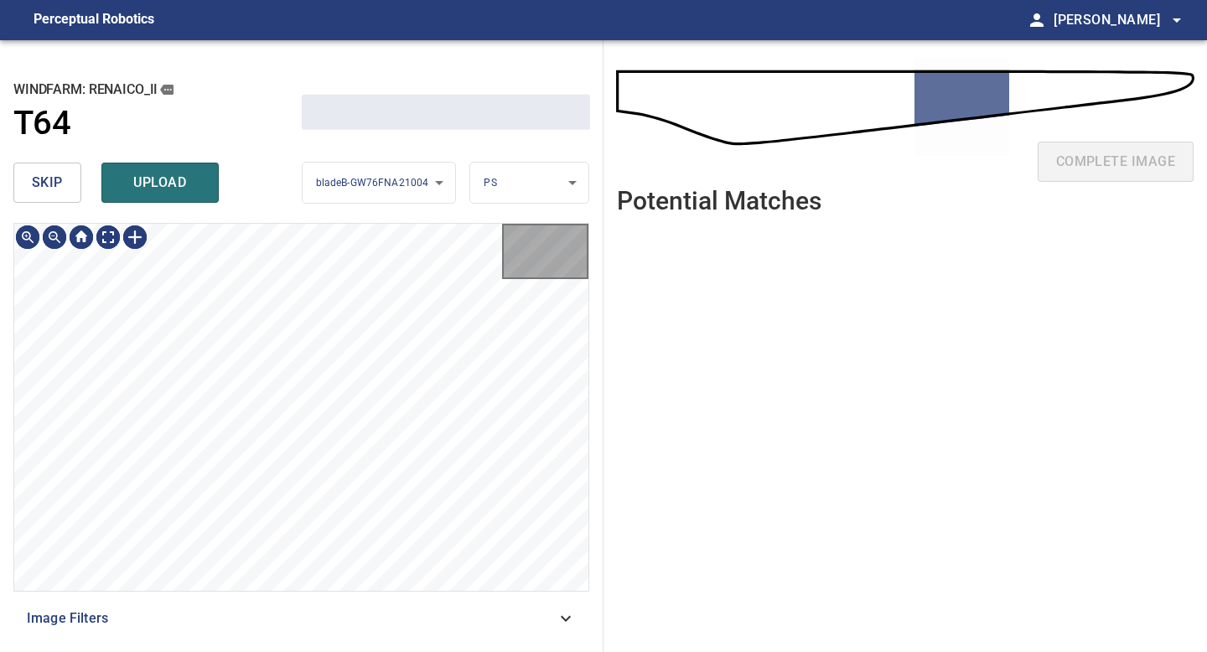
click at [49, 179] on span "skip" at bounding box center [47, 182] width 31 height 23
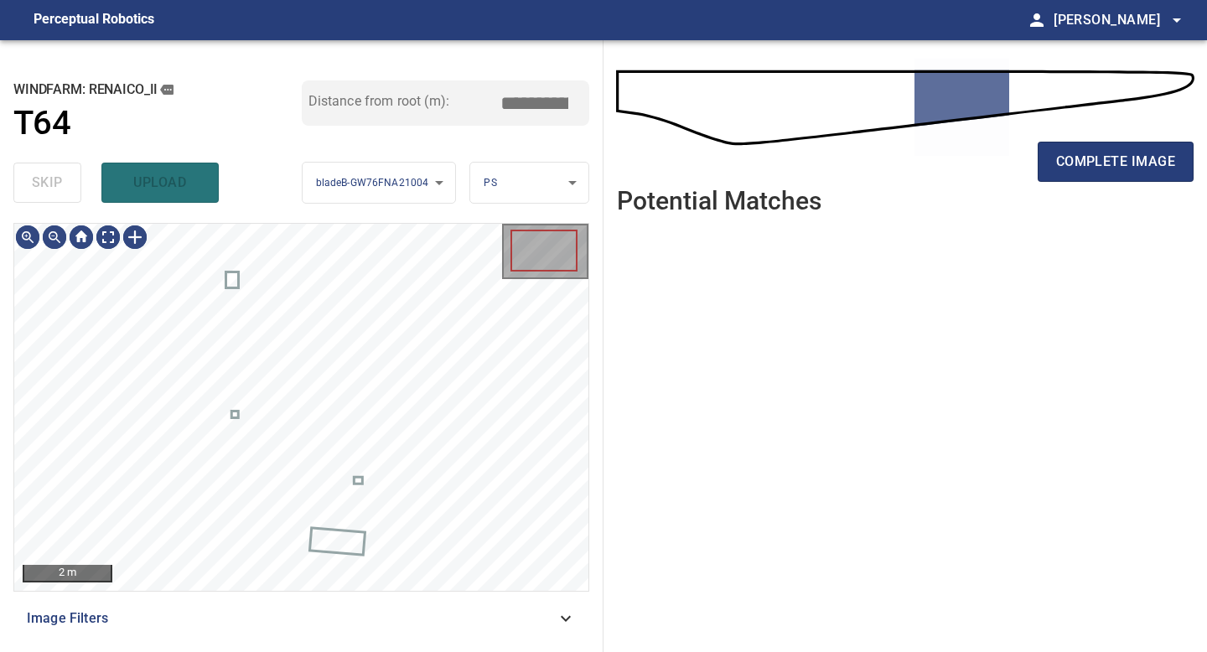
type input "*****"
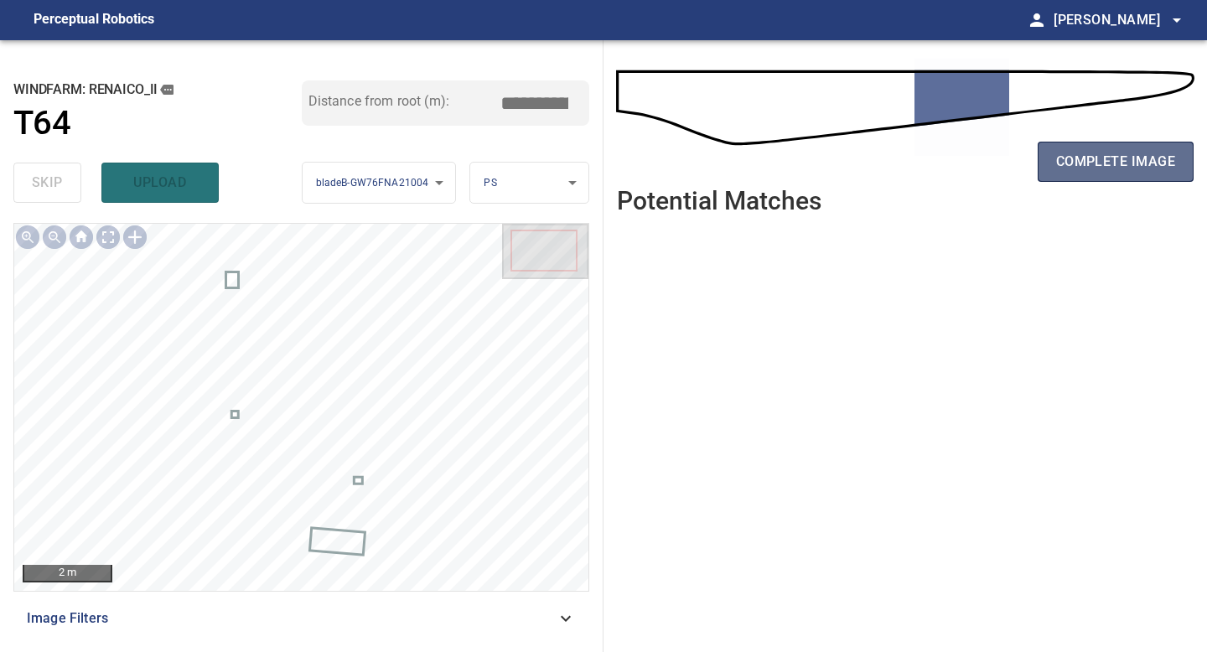
click at [1106, 157] on span "complete image" at bounding box center [1115, 161] width 119 height 23
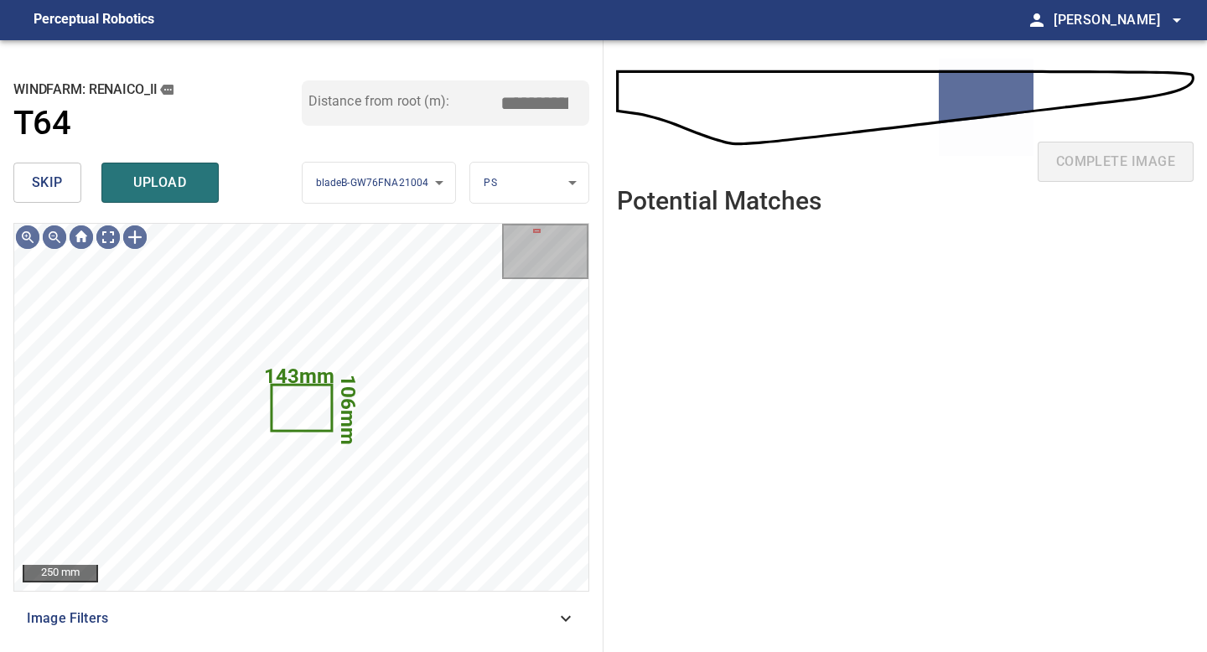
click at [40, 177] on span "skip" at bounding box center [47, 182] width 31 height 23
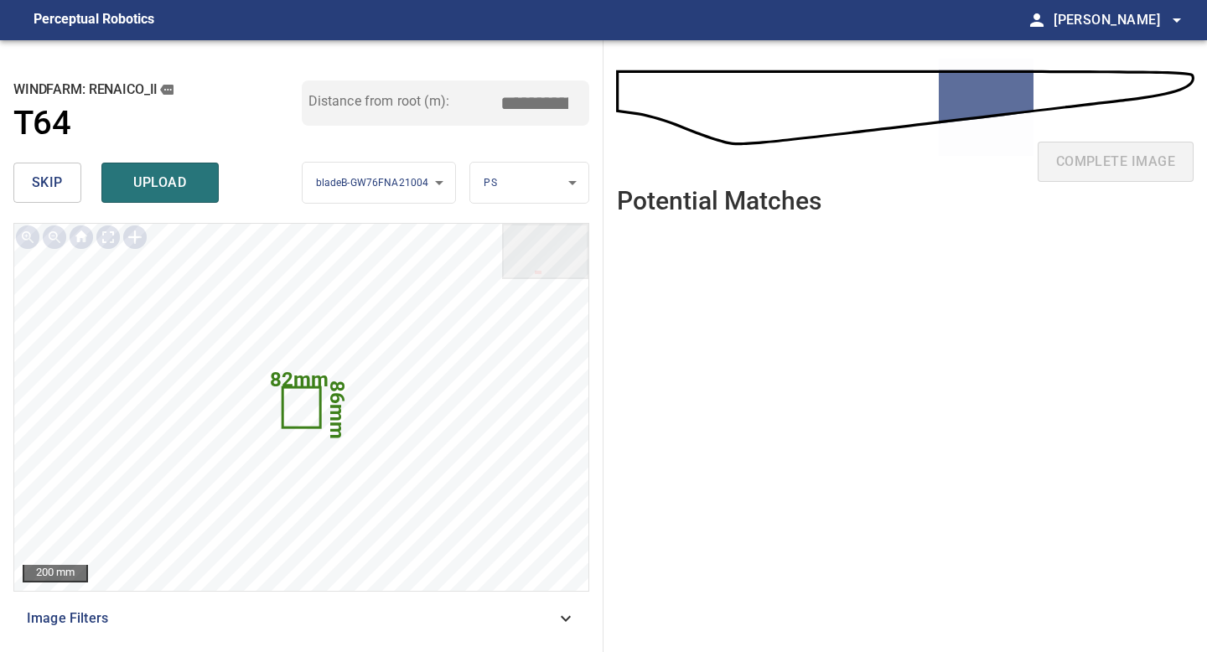
click at [68, 185] on button "skip" at bounding box center [47, 183] width 68 height 40
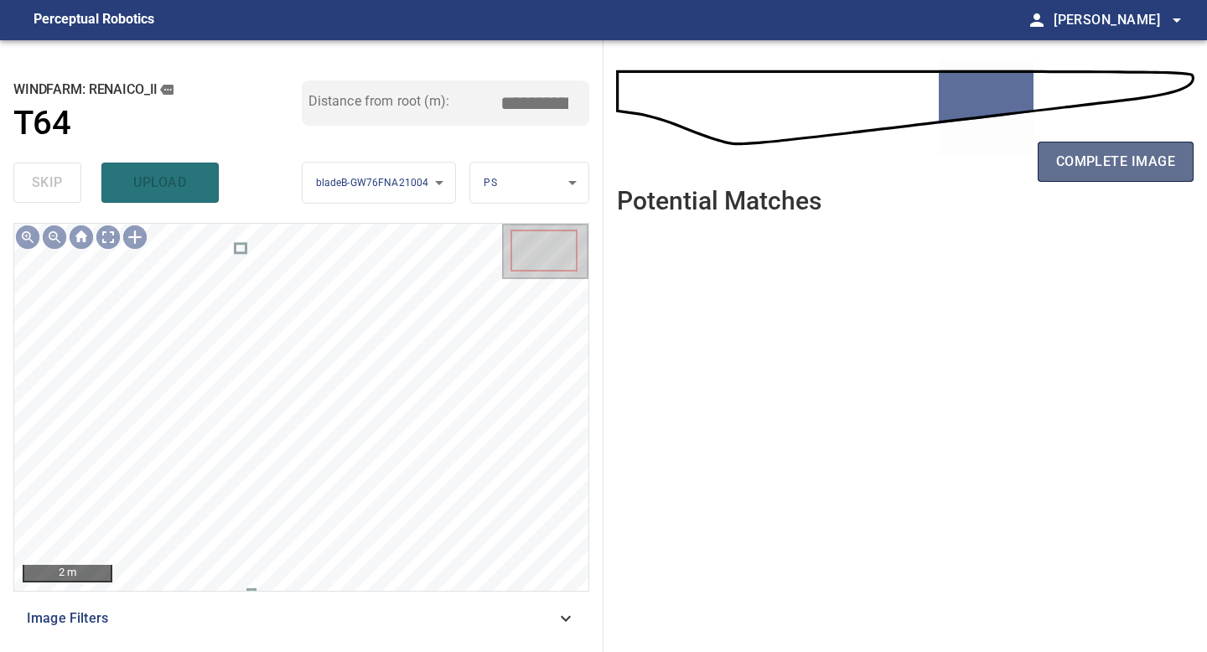
click at [1102, 166] on span "complete image" at bounding box center [1115, 161] width 119 height 23
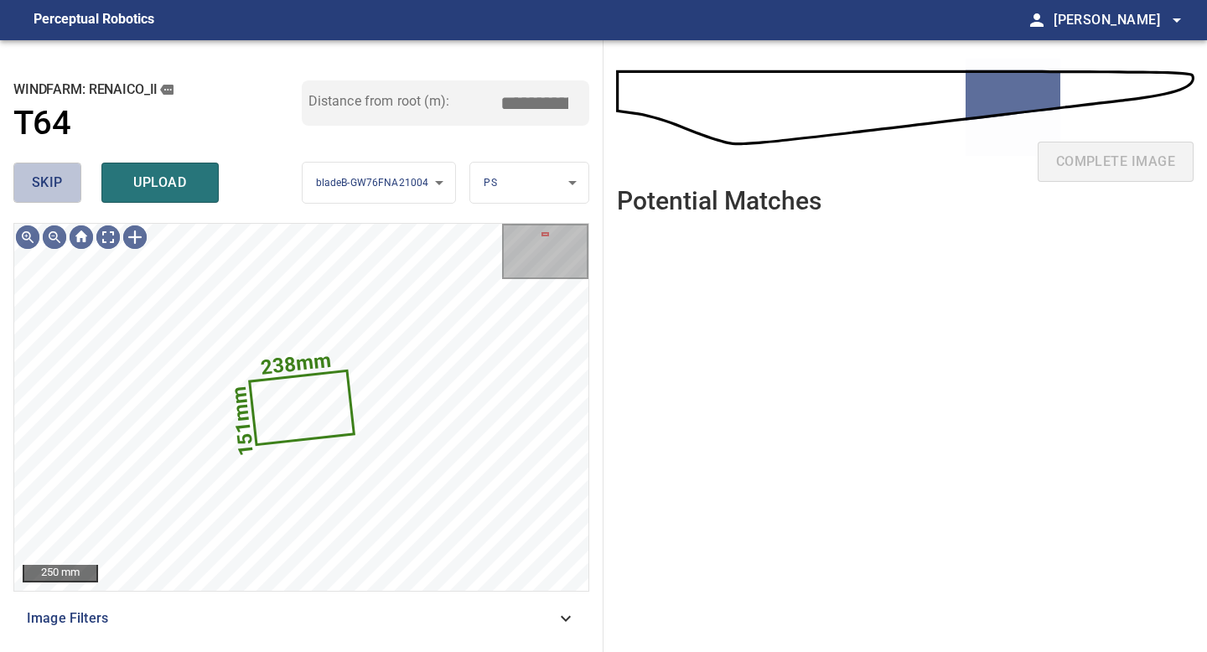
click at [60, 182] on span "skip" at bounding box center [47, 182] width 31 height 23
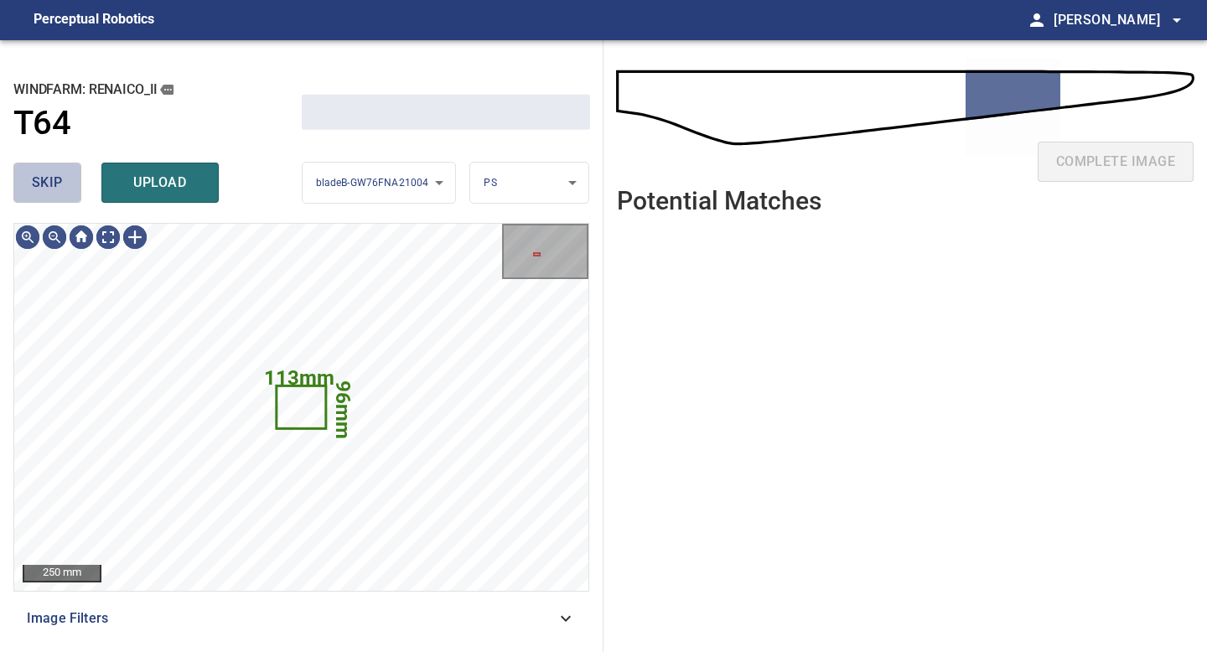
click at [60, 182] on span "skip" at bounding box center [47, 182] width 31 height 23
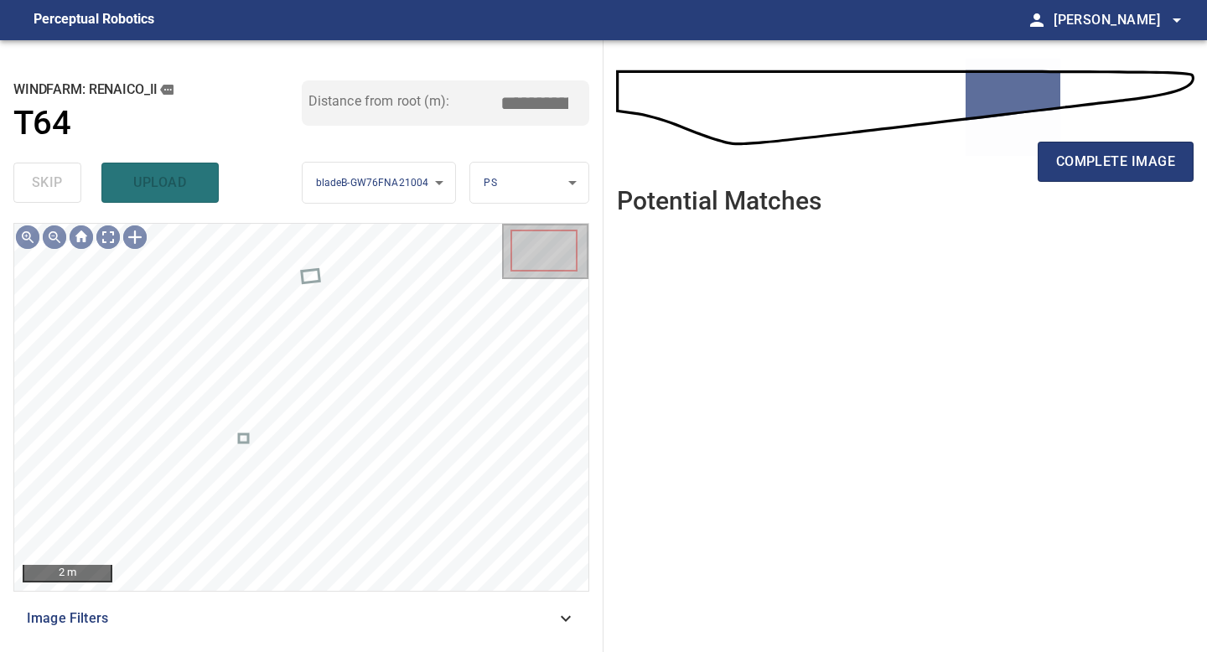
click at [1081, 188] on div "complete image" at bounding box center [905, 168] width 577 height 67
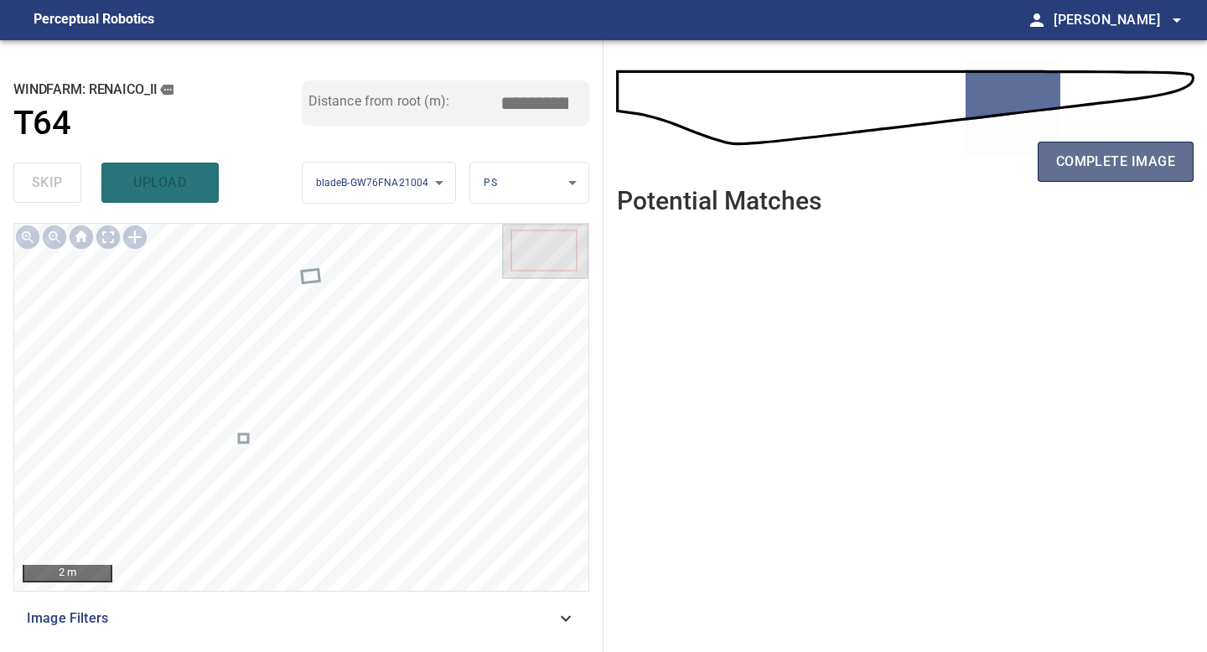
click at [1092, 163] on span "complete image" at bounding box center [1115, 161] width 119 height 23
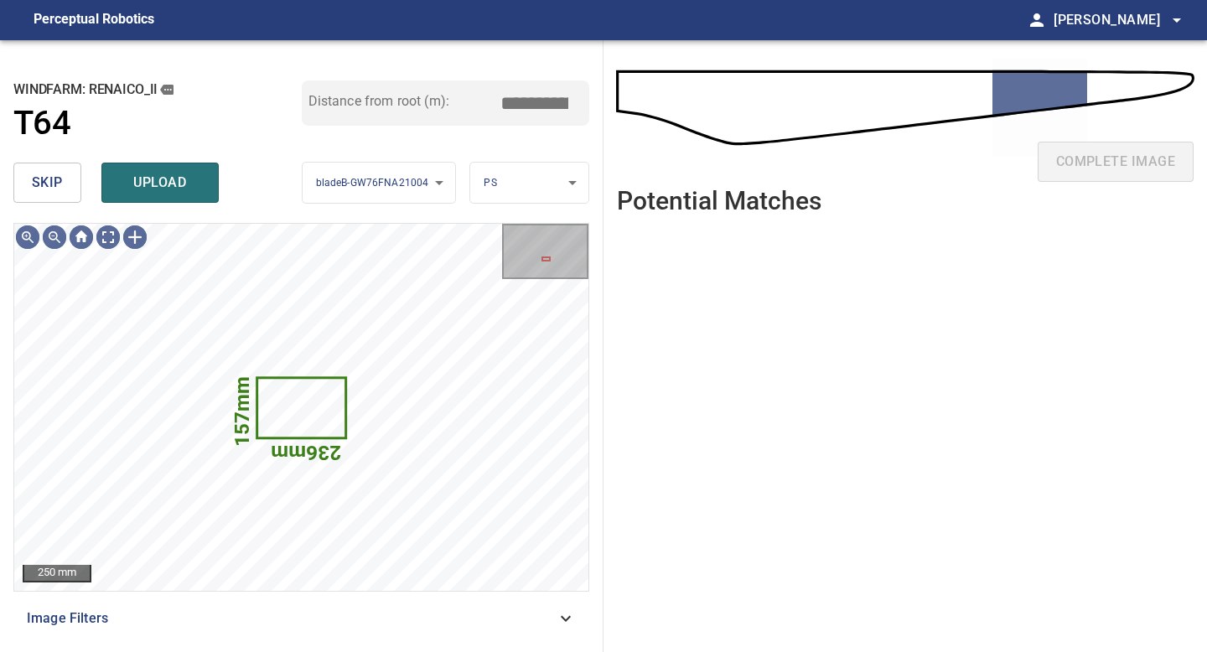
click at [60, 180] on span "skip" at bounding box center [47, 182] width 31 height 23
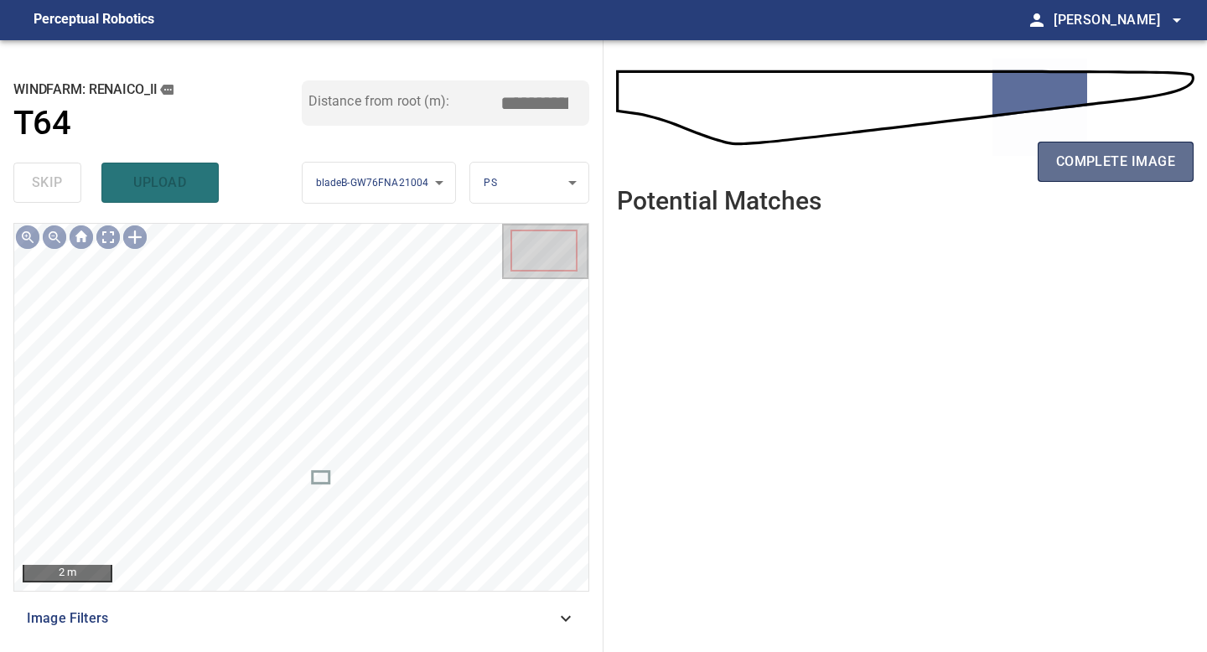
click at [1112, 155] on span "complete image" at bounding box center [1115, 161] width 119 height 23
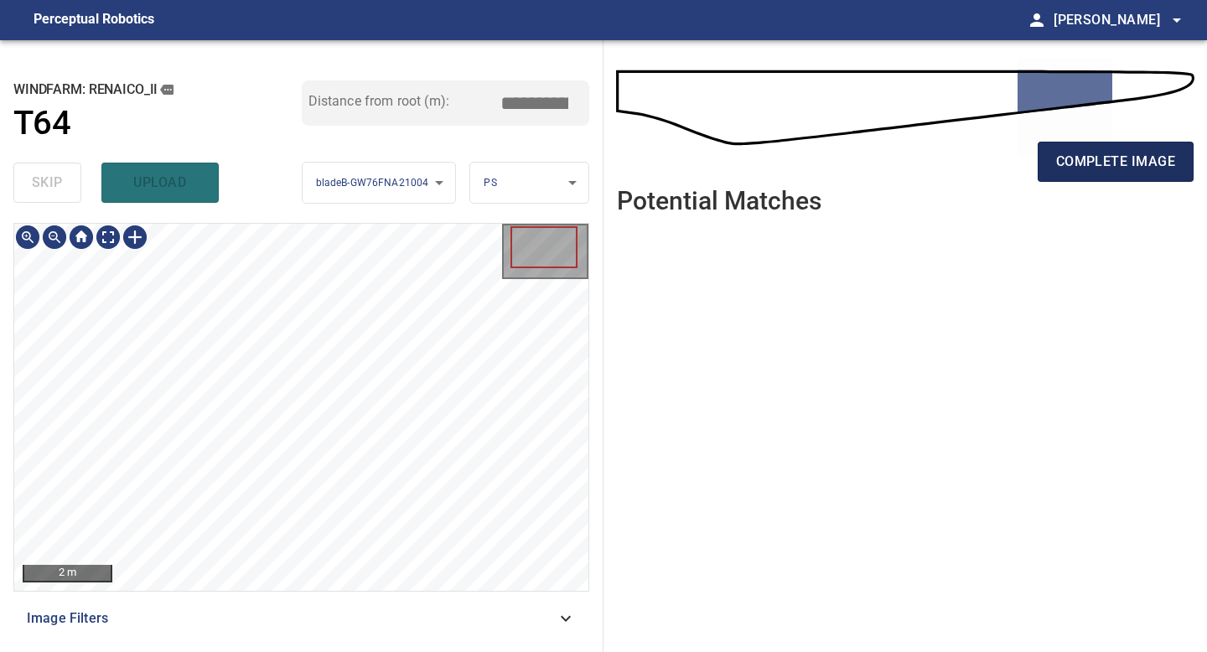
click at [1101, 155] on span "complete image" at bounding box center [1115, 161] width 119 height 23
click at [1097, 145] on button "complete image" at bounding box center [1116, 162] width 156 height 40
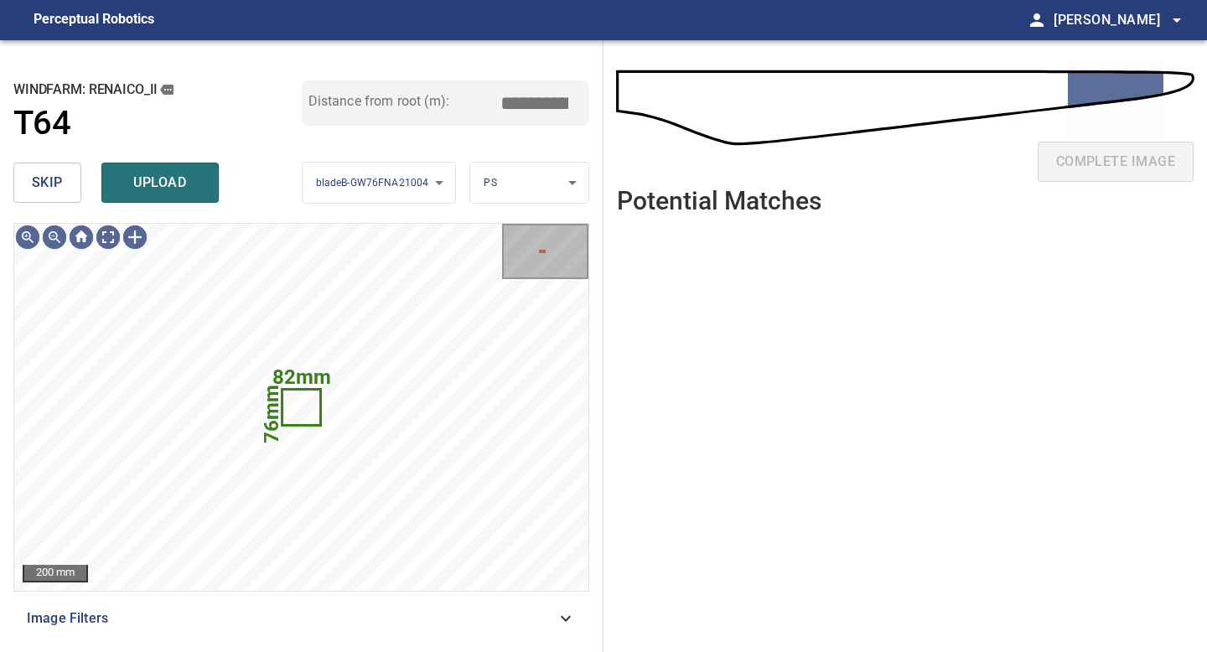
click at [29, 184] on button "skip" at bounding box center [47, 183] width 68 height 40
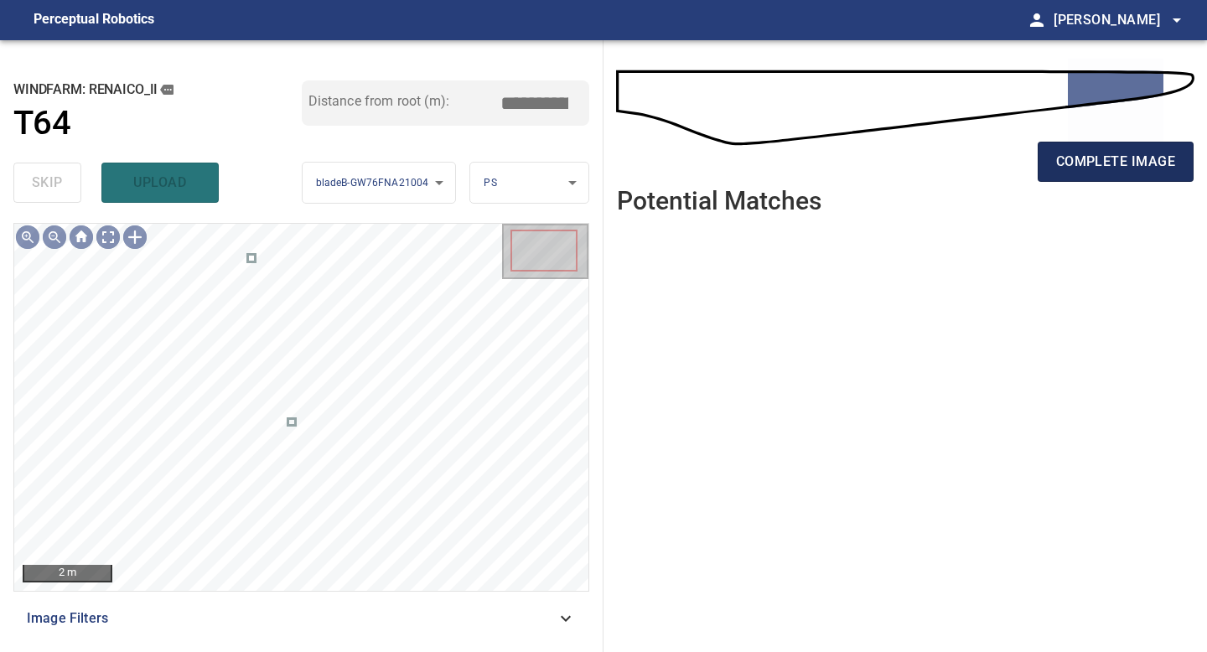
click at [1083, 159] on span "complete image" at bounding box center [1115, 161] width 119 height 23
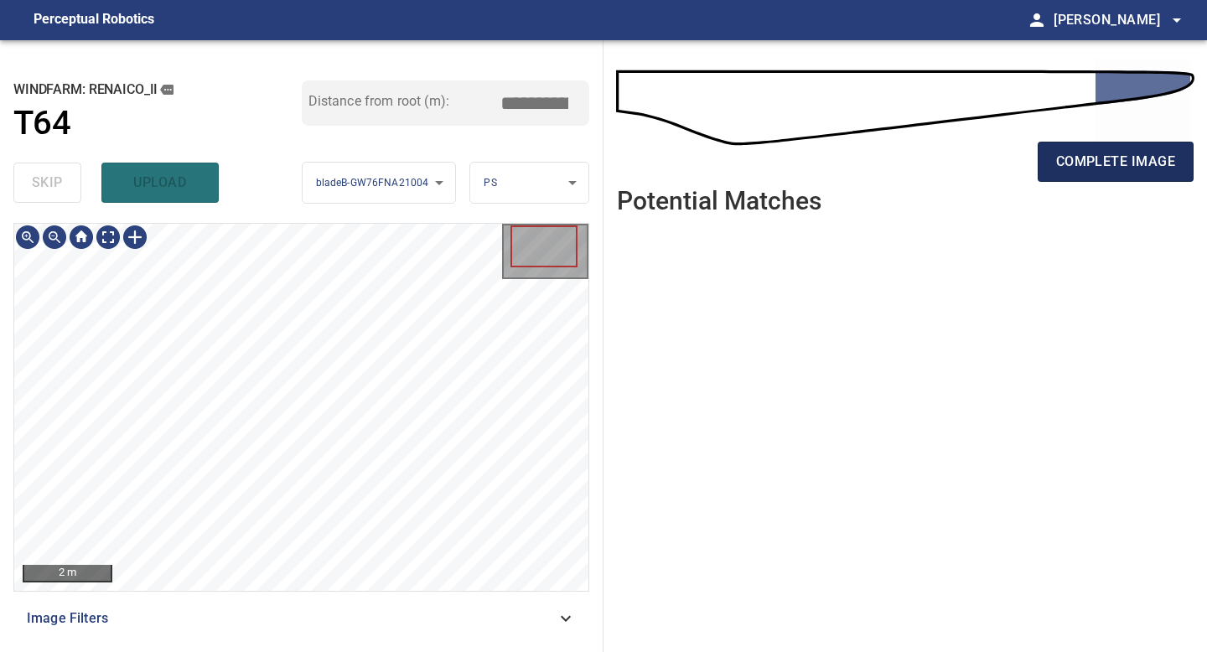
click at [1143, 158] on span "complete image" at bounding box center [1115, 161] width 119 height 23
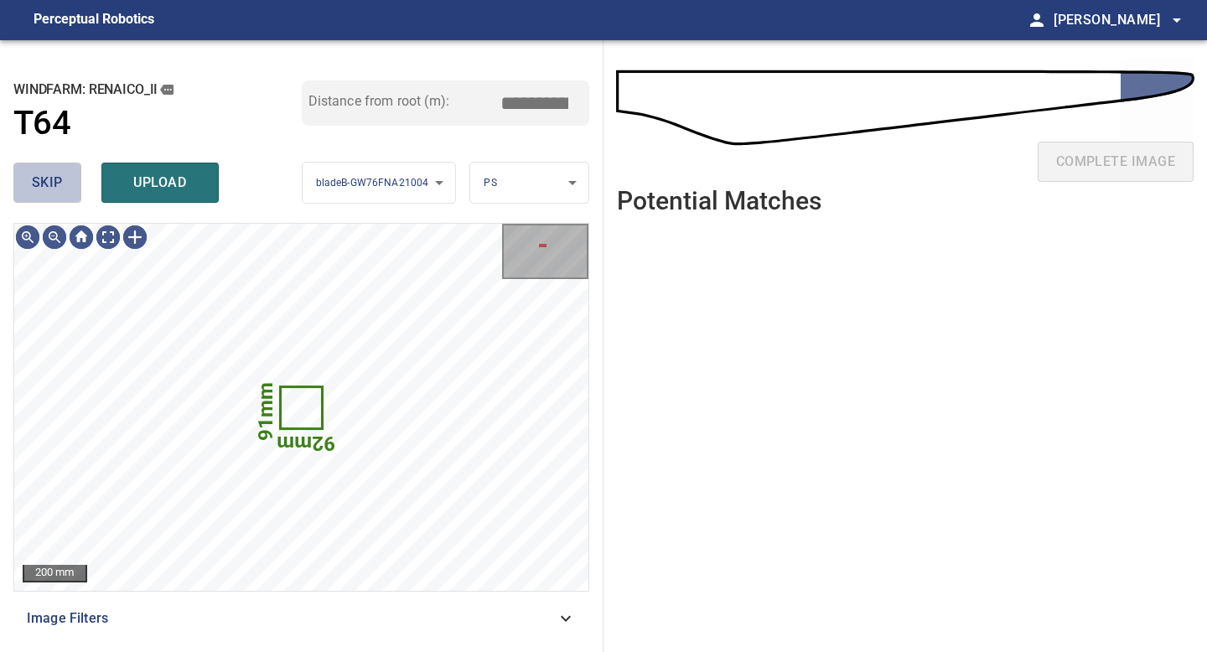
click at [44, 190] on span "skip" at bounding box center [47, 182] width 31 height 23
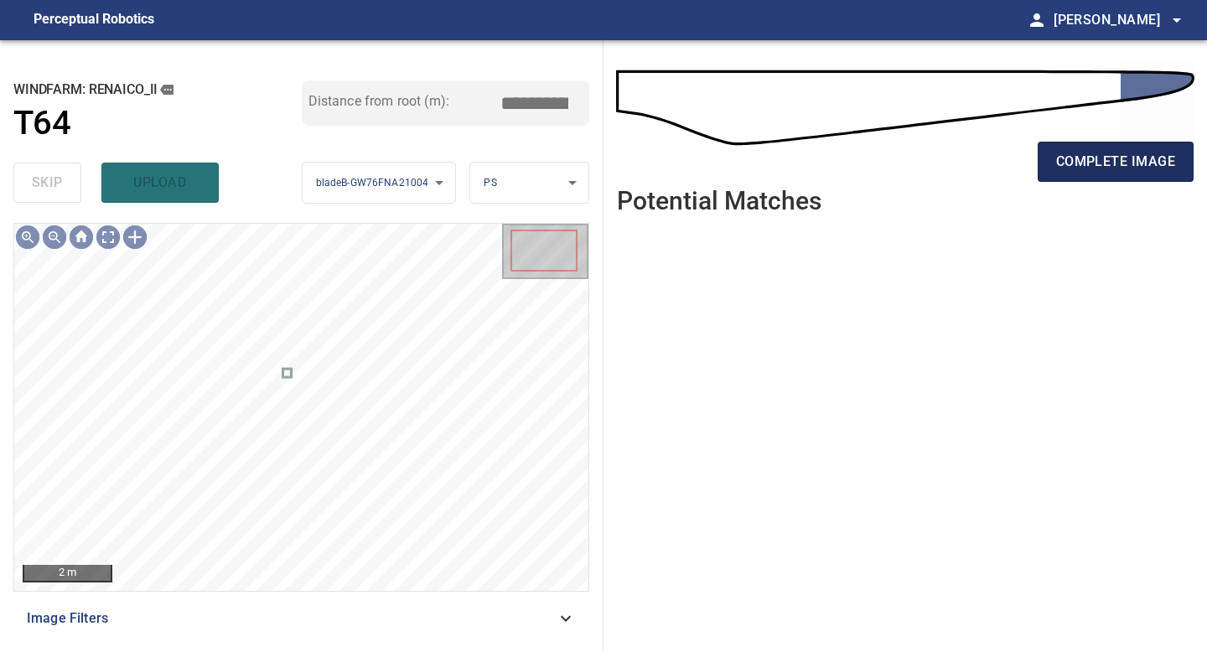
click at [1114, 159] on span "complete image" at bounding box center [1115, 161] width 119 height 23
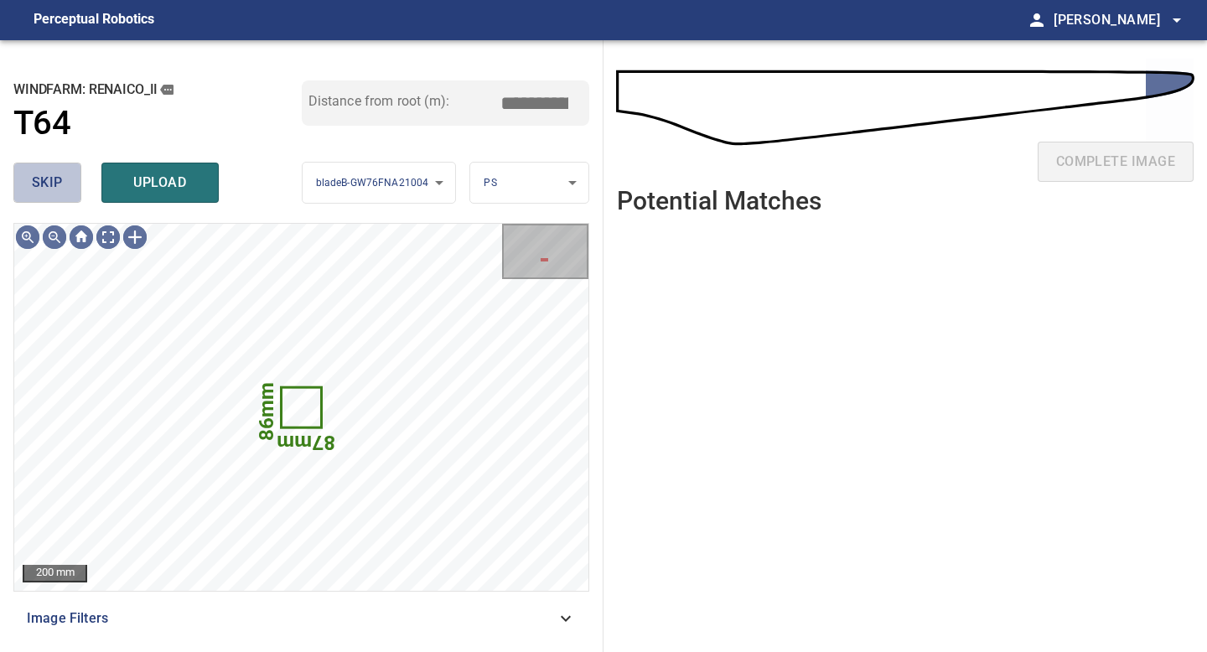
click at [43, 193] on span "skip" at bounding box center [47, 182] width 31 height 23
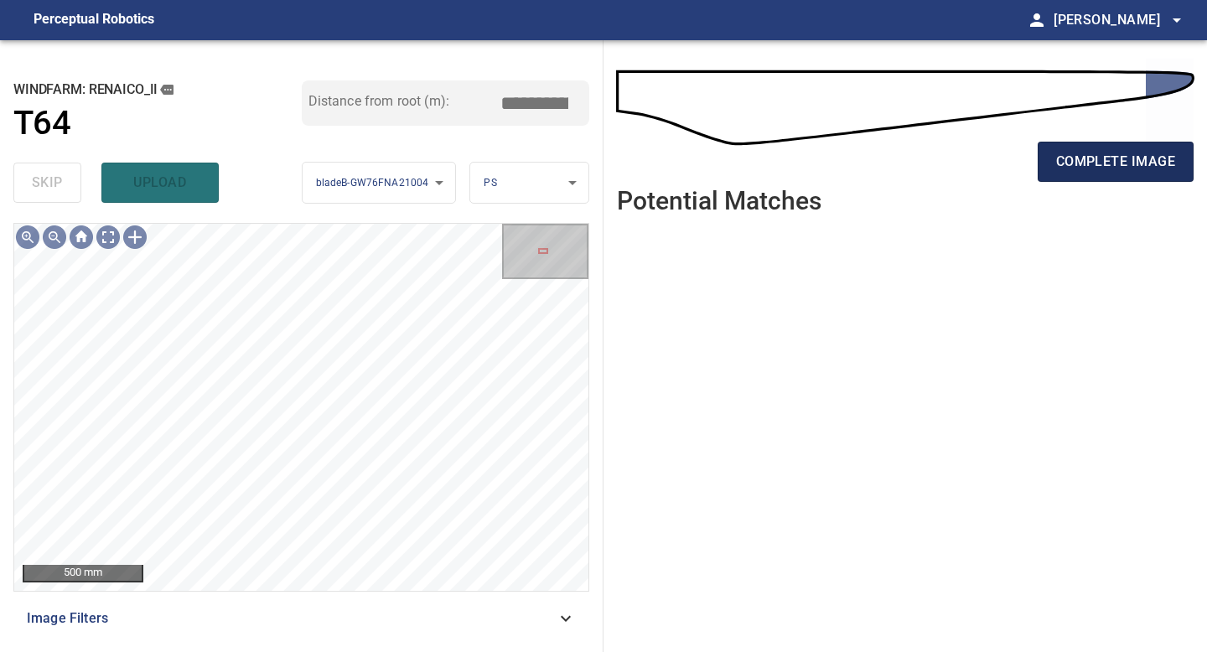
click at [1127, 152] on span "complete image" at bounding box center [1115, 161] width 119 height 23
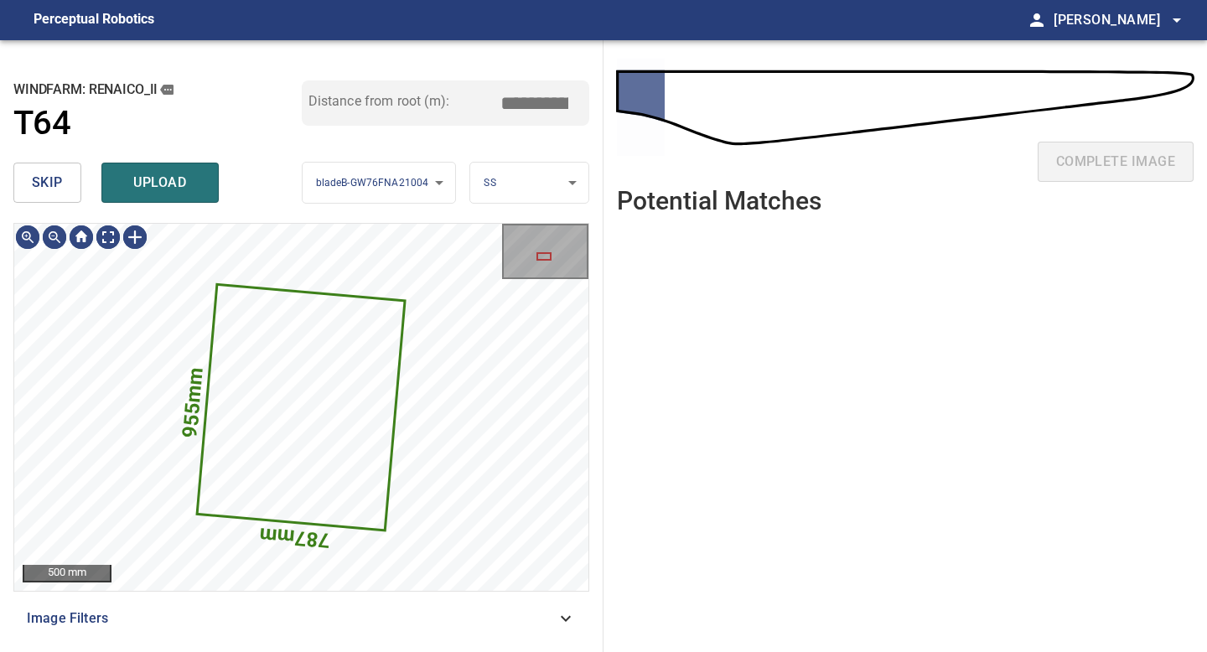
click at [39, 193] on span "skip" at bounding box center [47, 182] width 31 height 23
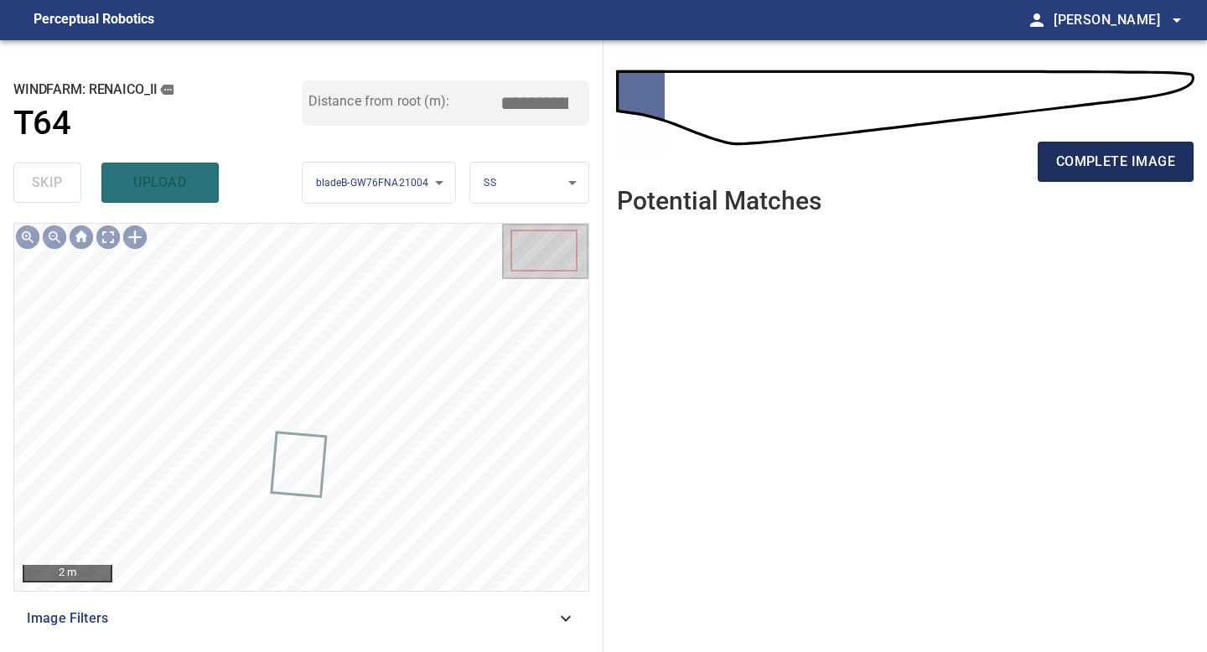
click at [1094, 153] on span "complete image" at bounding box center [1115, 161] width 119 height 23
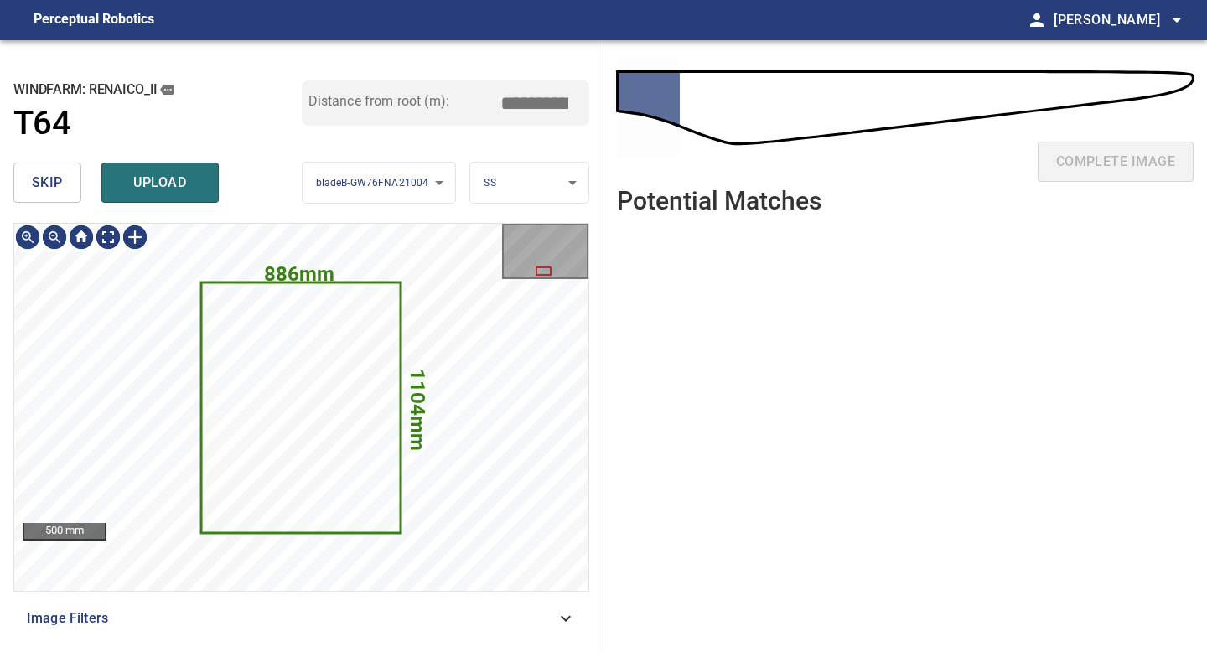
click at [54, 179] on span "skip" at bounding box center [47, 182] width 31 height 23
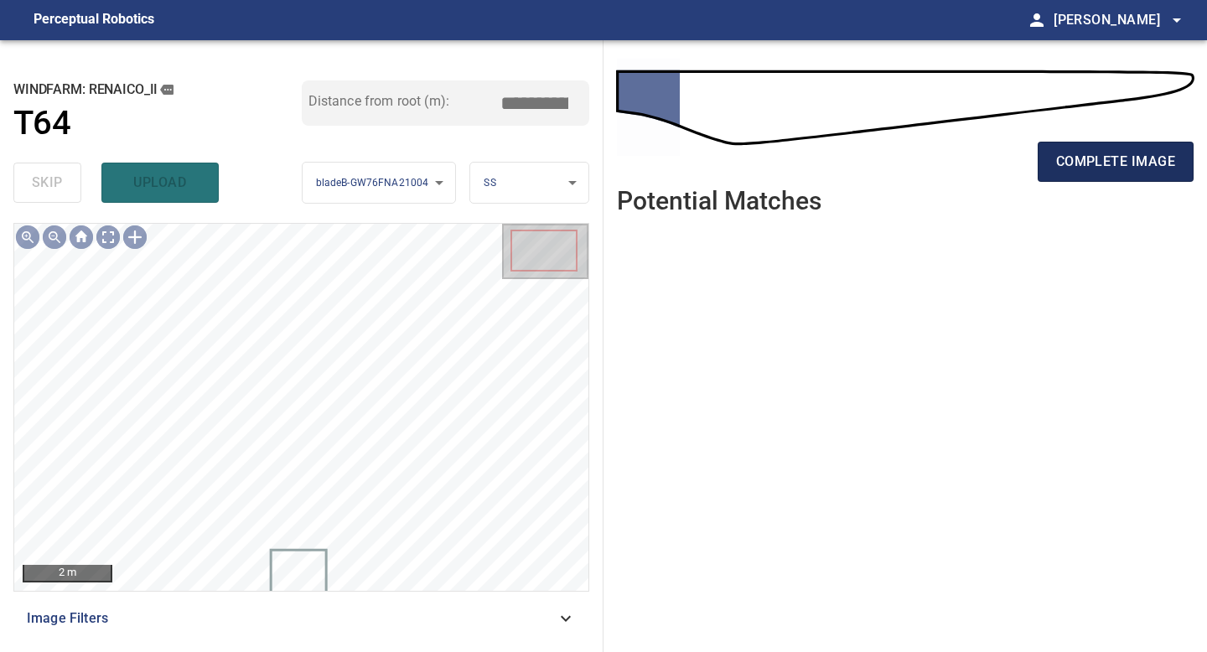
click at [1095, 165] on span "complete image" at bounding box center [1115, 161] width 119 height 23
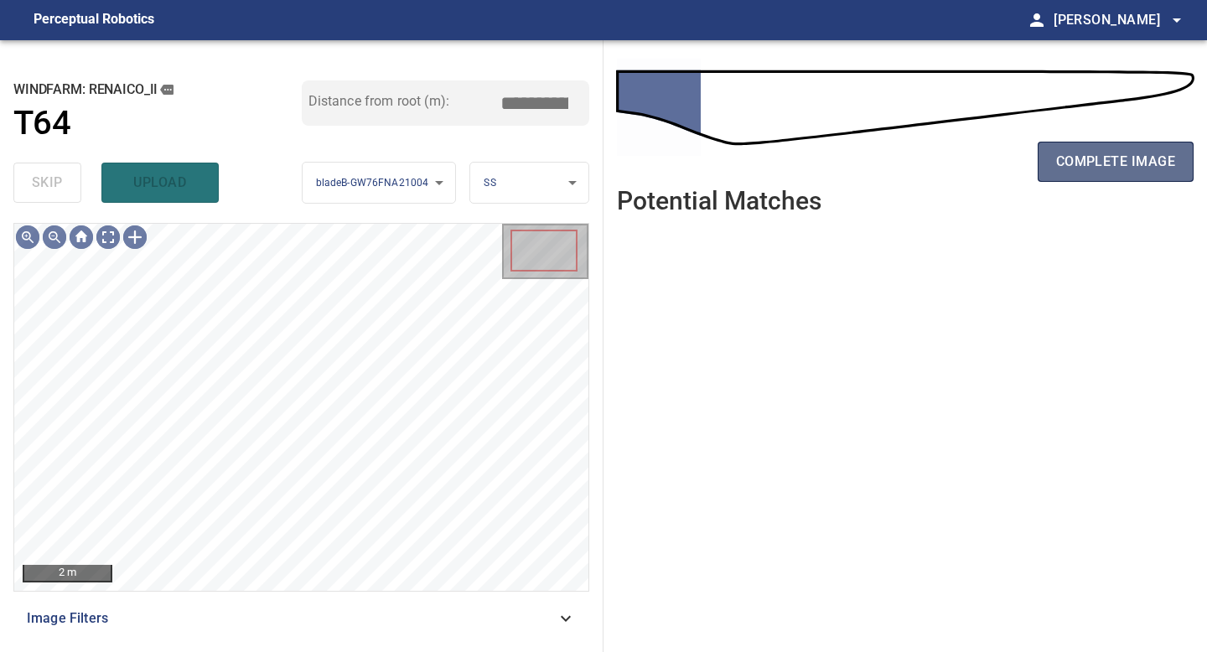
click at [1093, 174] on button "complete image" at bounding box center [1116, 162] width 156 height 40
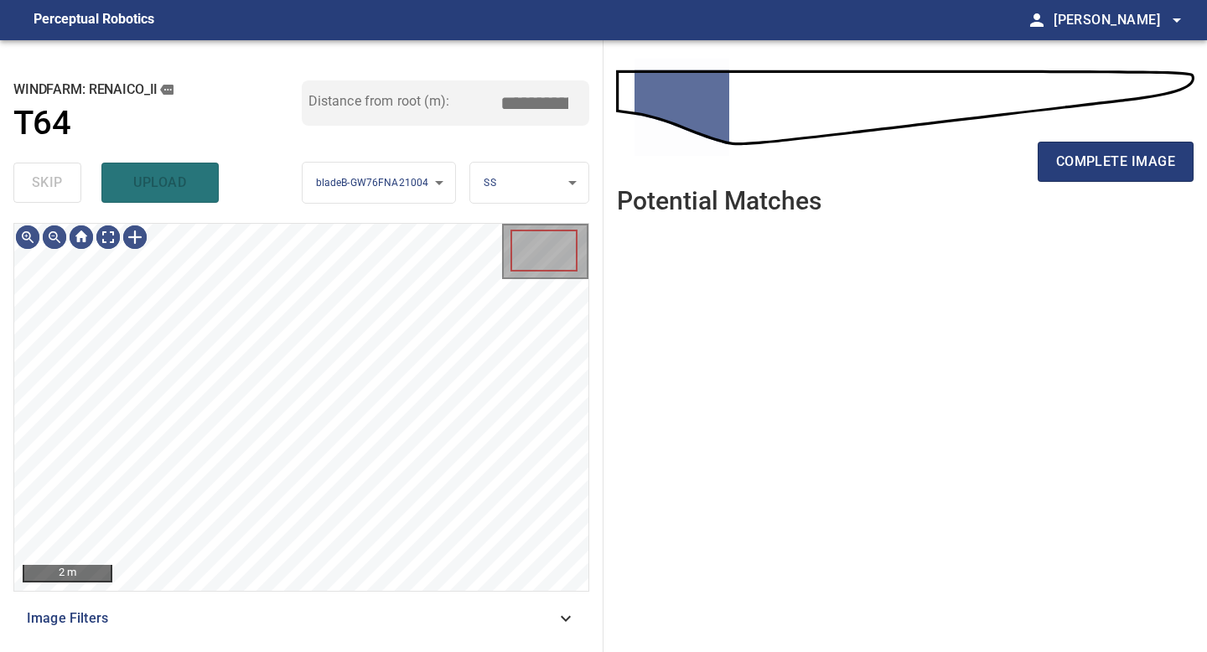
click at [1095, 169] on span "complete image" at bounding box center [1115, 161] width 119 height 23
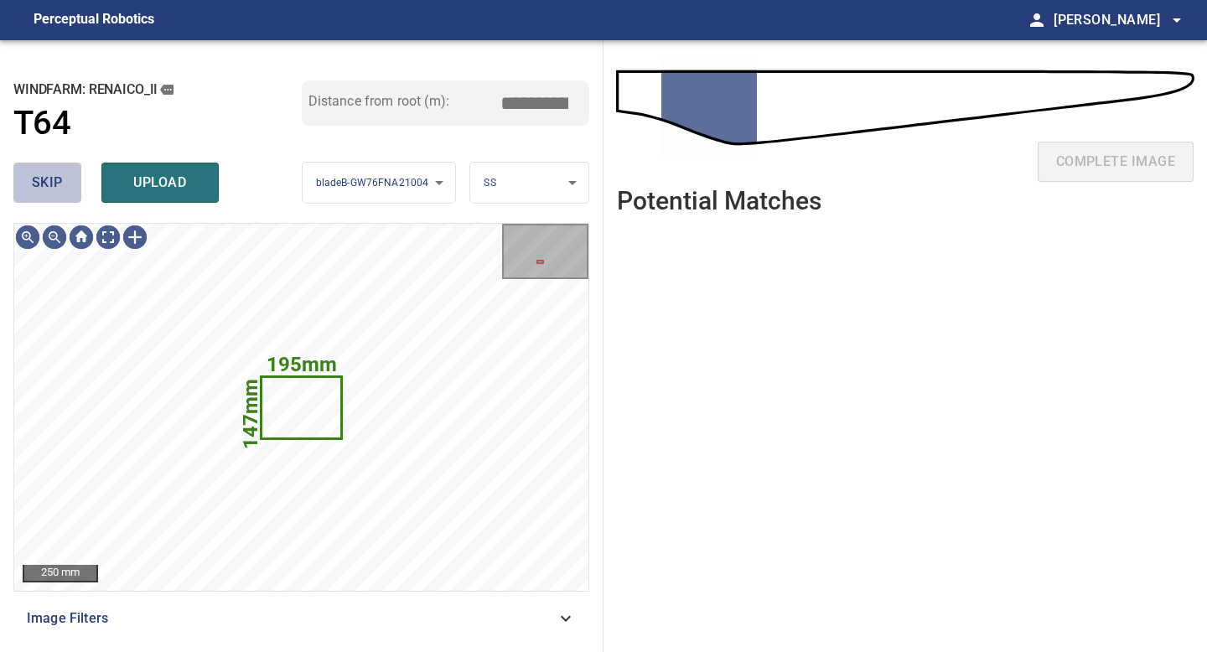
click at [67, 179] on button "skip" at bounding box center [47, 183] width 68 height 40
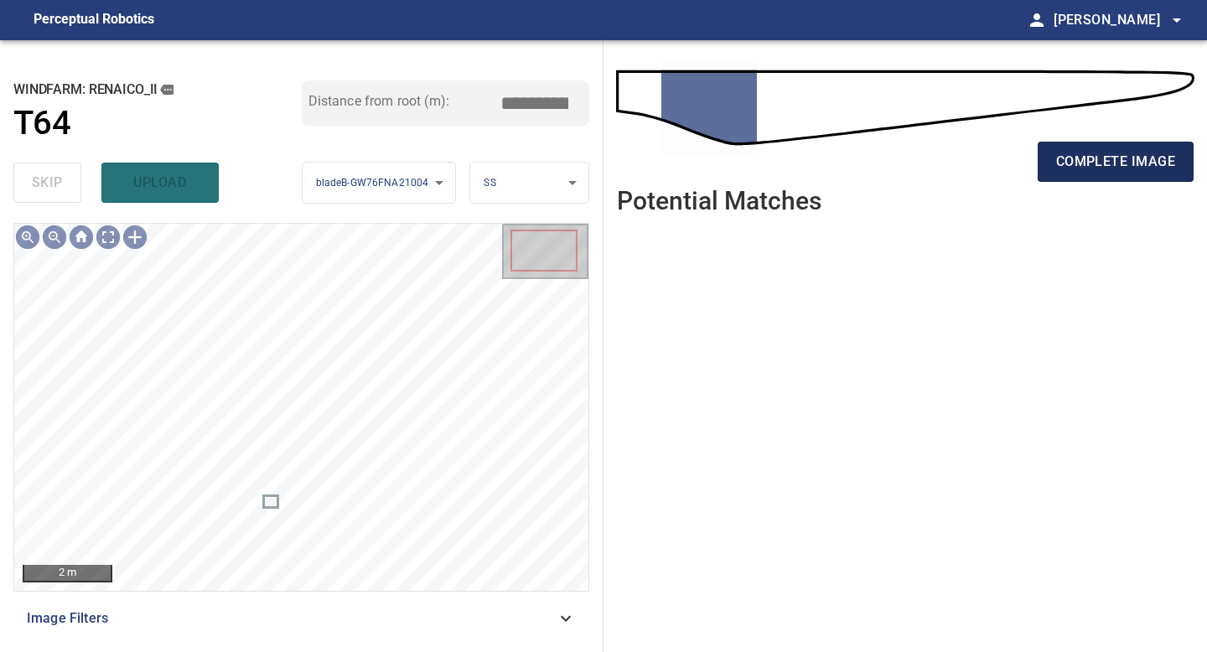
click at [1076, 145] on button "complete image" at bounding box center [1116, 162] width 156 height 40
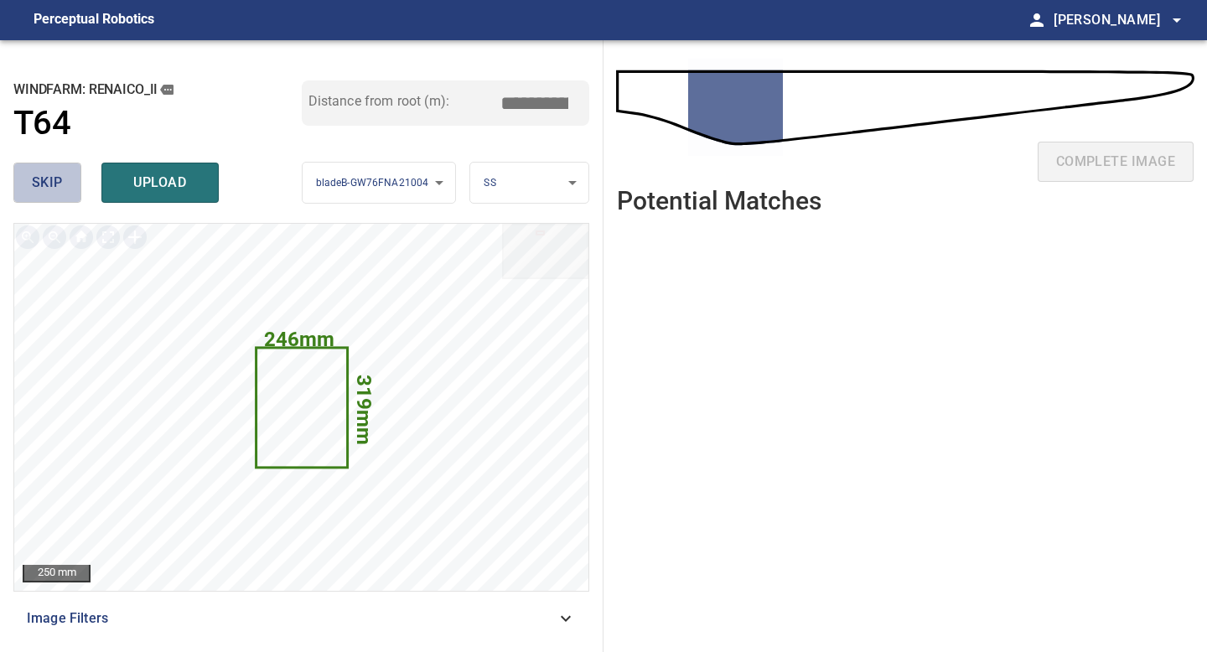
click at [59, 186] on span "skip" at bounding box center [47, 182] width 31 height 23
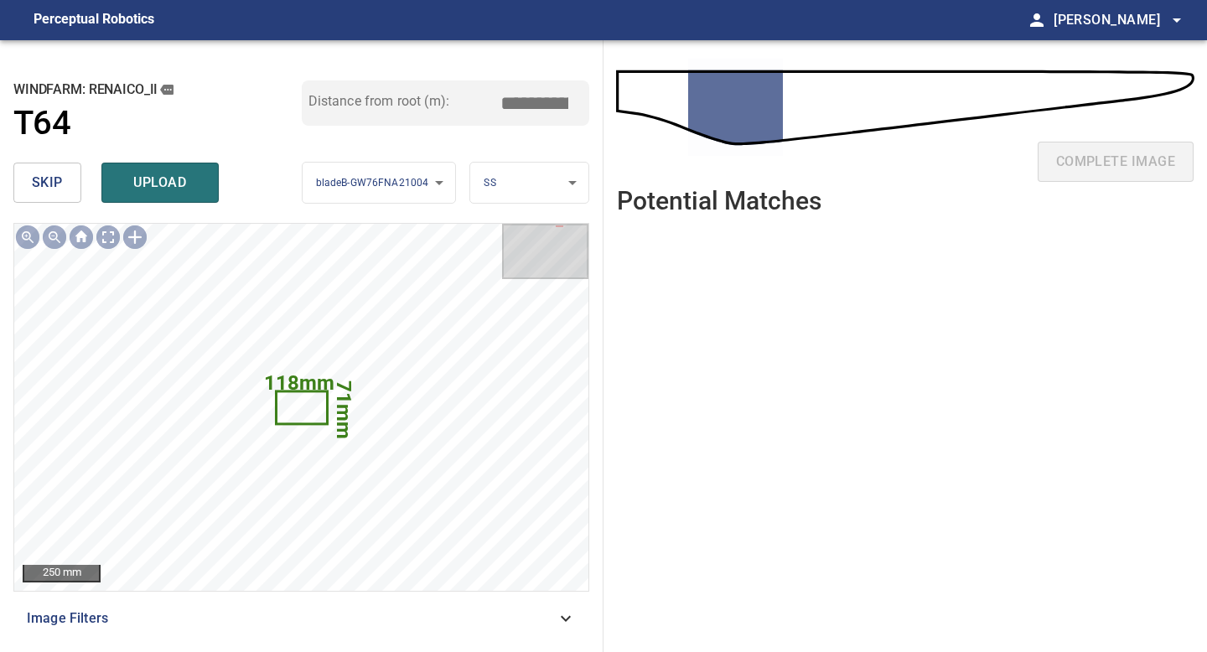
click at [1086, 137] on div "complete image" at bounding box center [905, 168] width 577 height 67
click at [67, 171] on button "skip" at bounding box center [47, 183] width 68 height 40
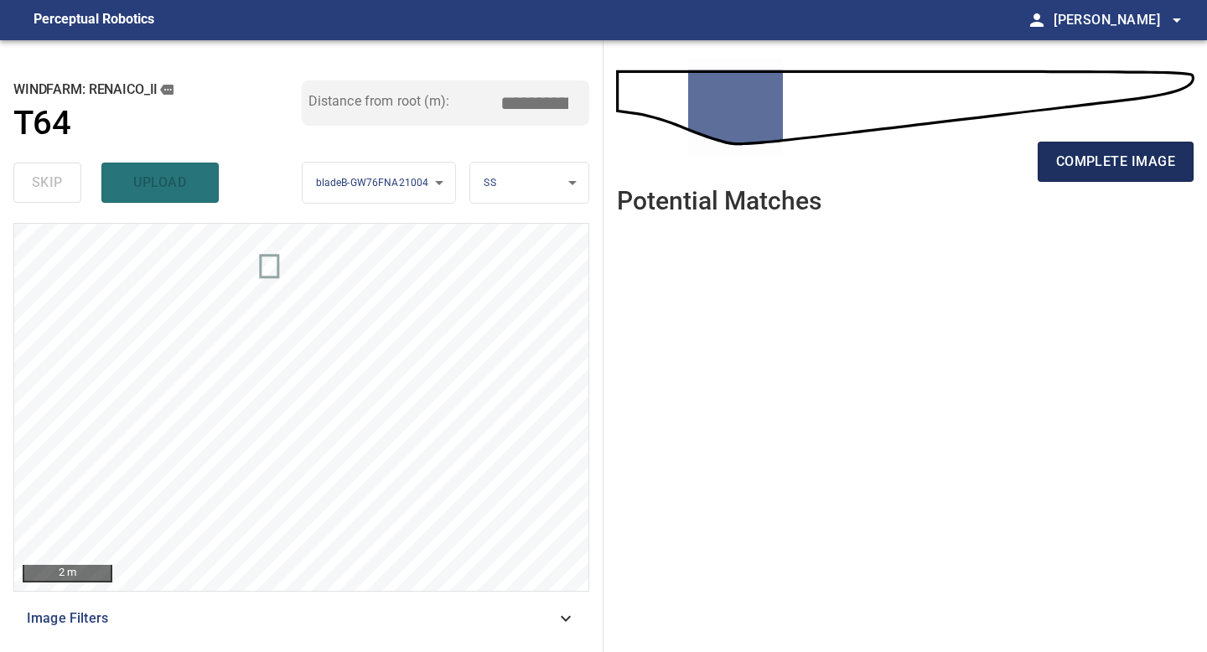
click at [1132, 152] on span "complete image" at bounding box center [1115, 161] width 119 height 23
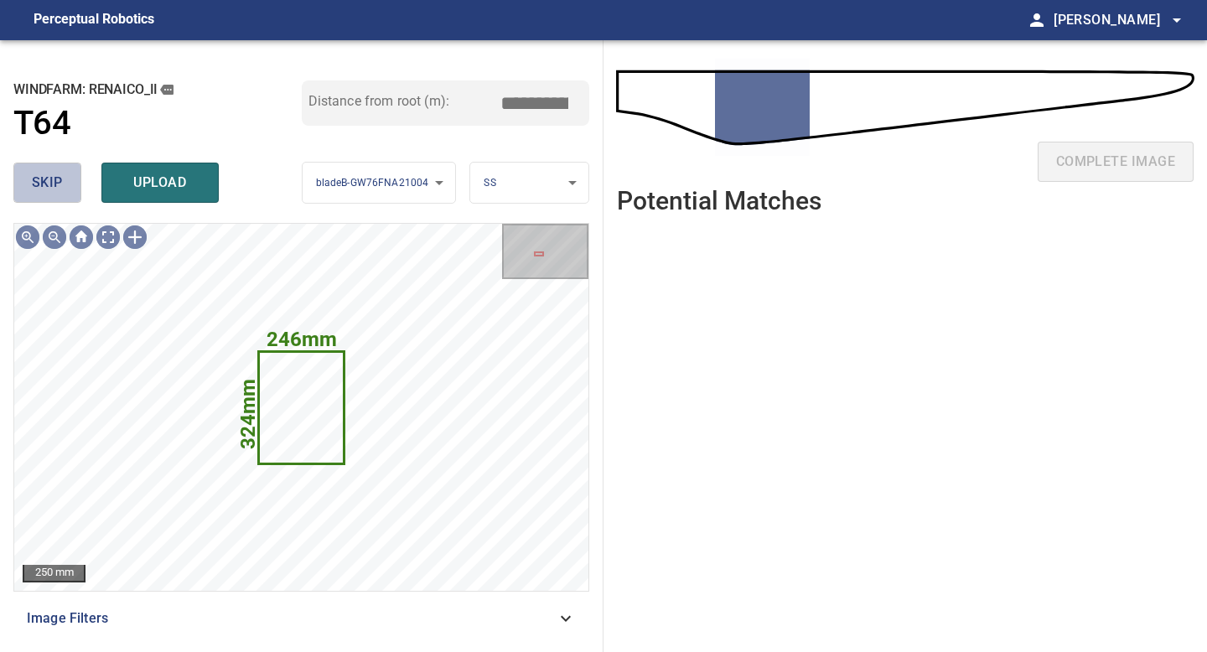
click at [49, 171] on span "skip" at bounding box center [47, 182] width 31 height 23
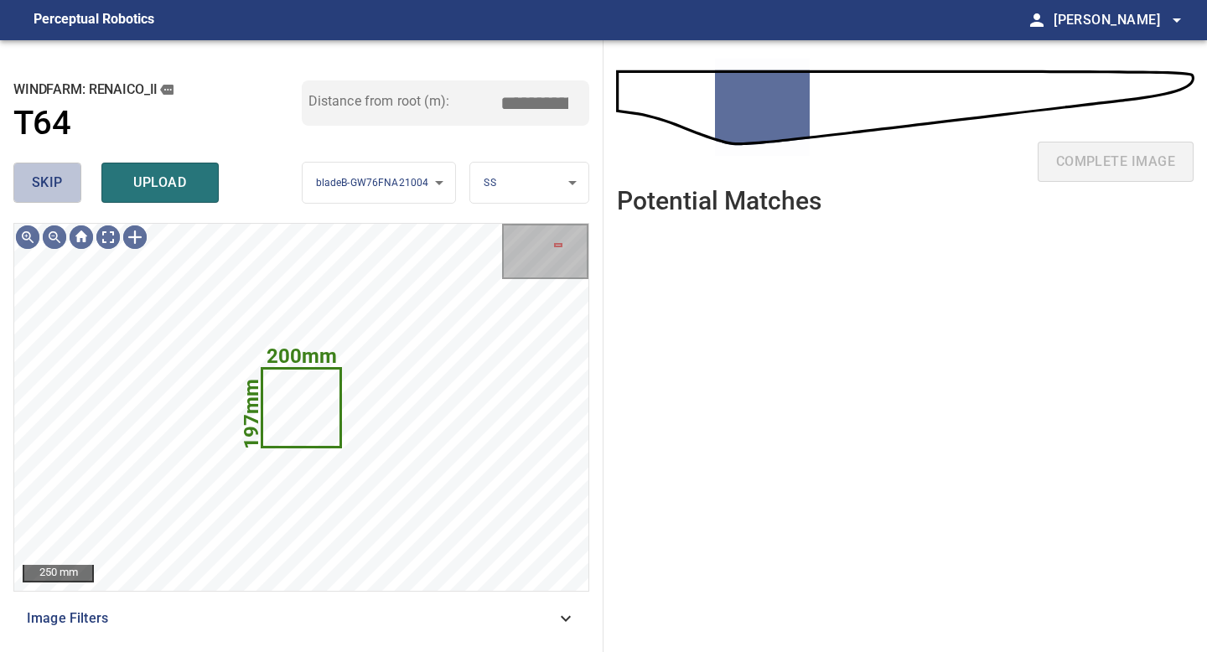
click at [49, 171] on span "skip" at bounding box center [47, 182] width 31 height 23
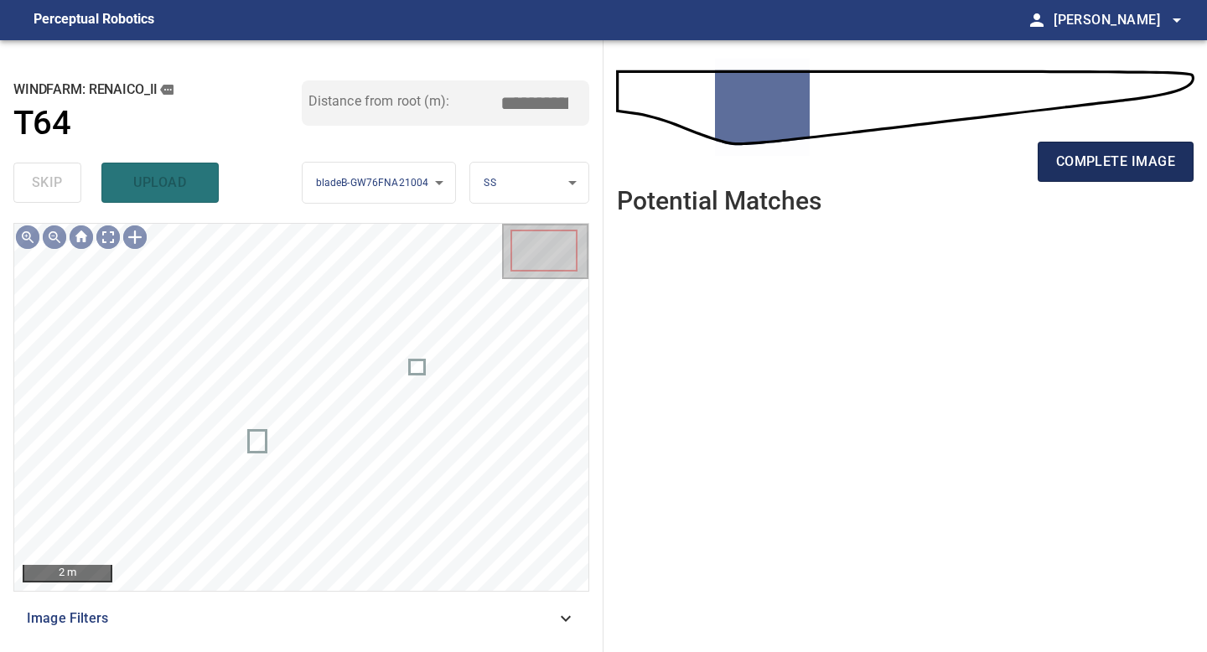
click at [1074, 160] on span "complete image" at bounding box center [1115, 161] width 119 height 23
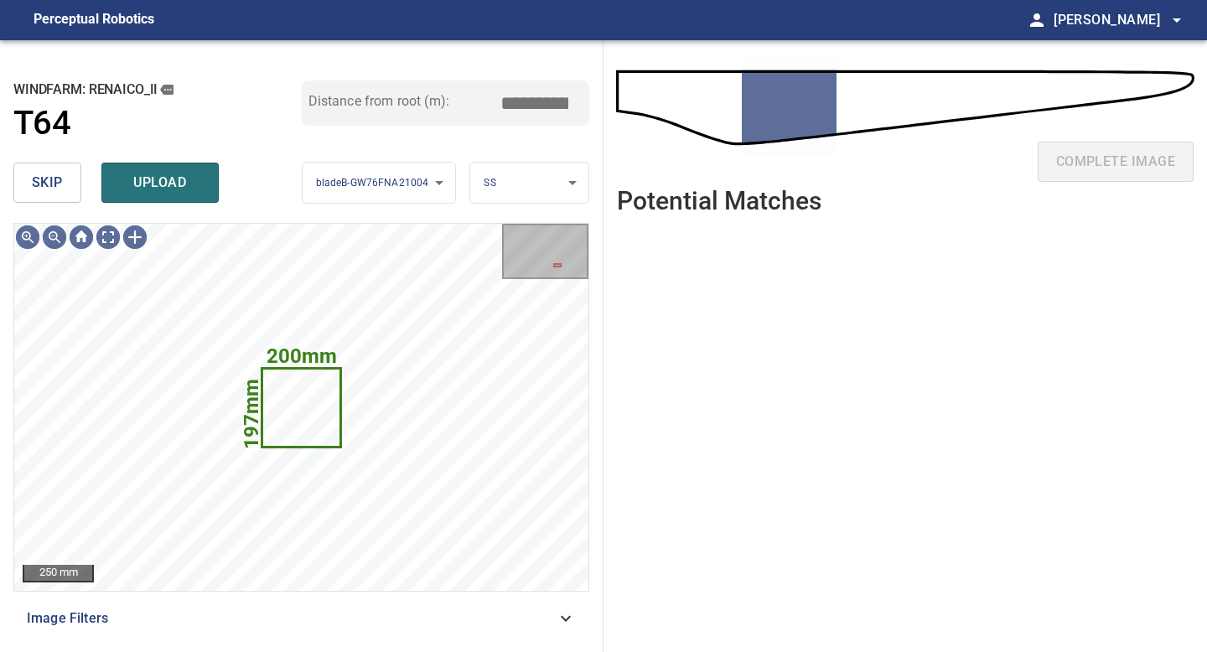
click at [63, 187] on button "skip" at bounding box center [47, 183] width 68 height 40
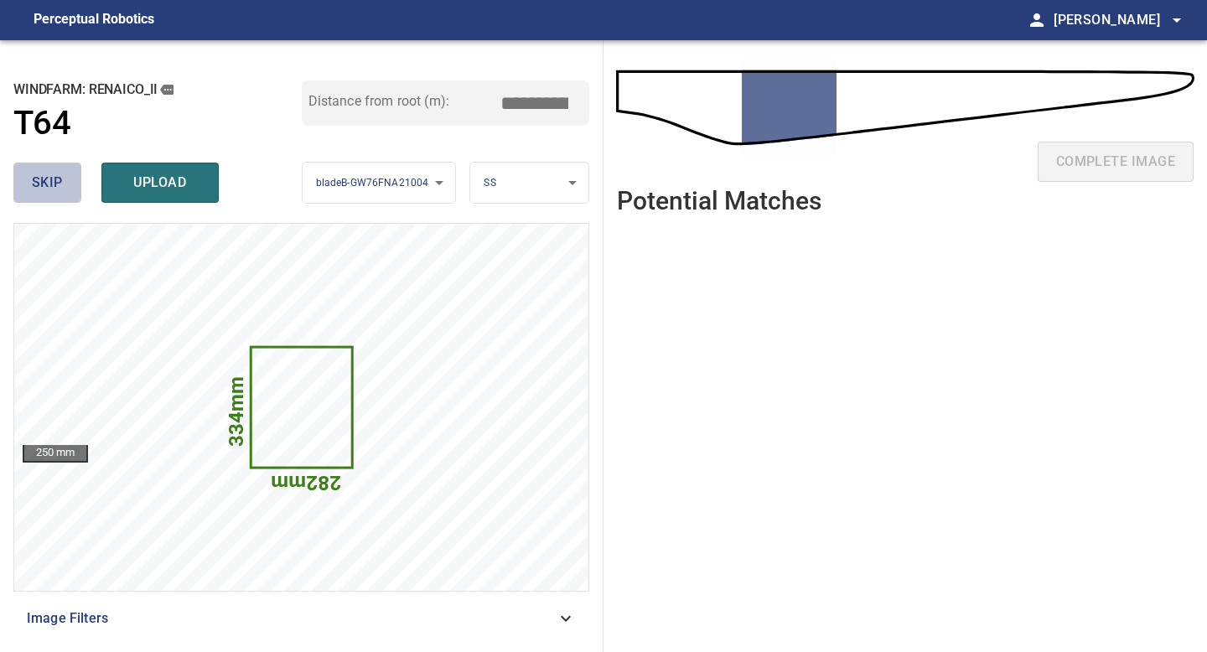
click at [64, 180] on button "skip" at bounding box center [47, 183] width 68 height 40
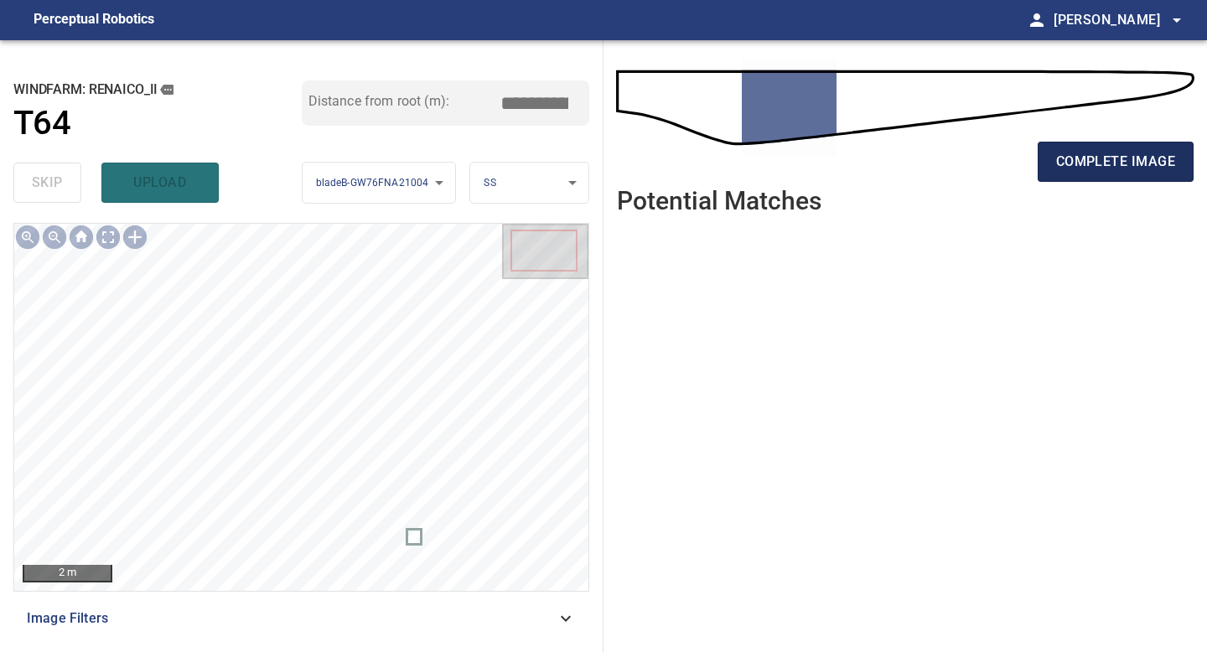
click at [1050, 158] on button "complete image" at bounding box center [1116, 162] width 156 height 40
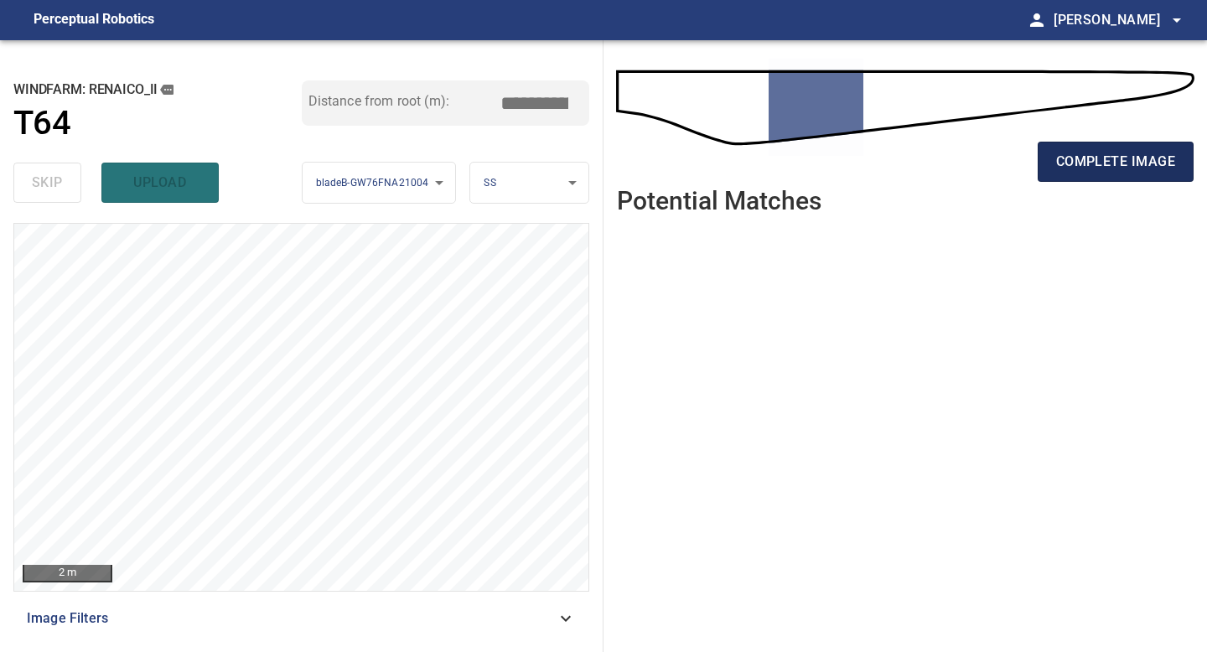
click at [1047, 162] on button "complete image" at bounding box center [1116, 162] width 156 height 40
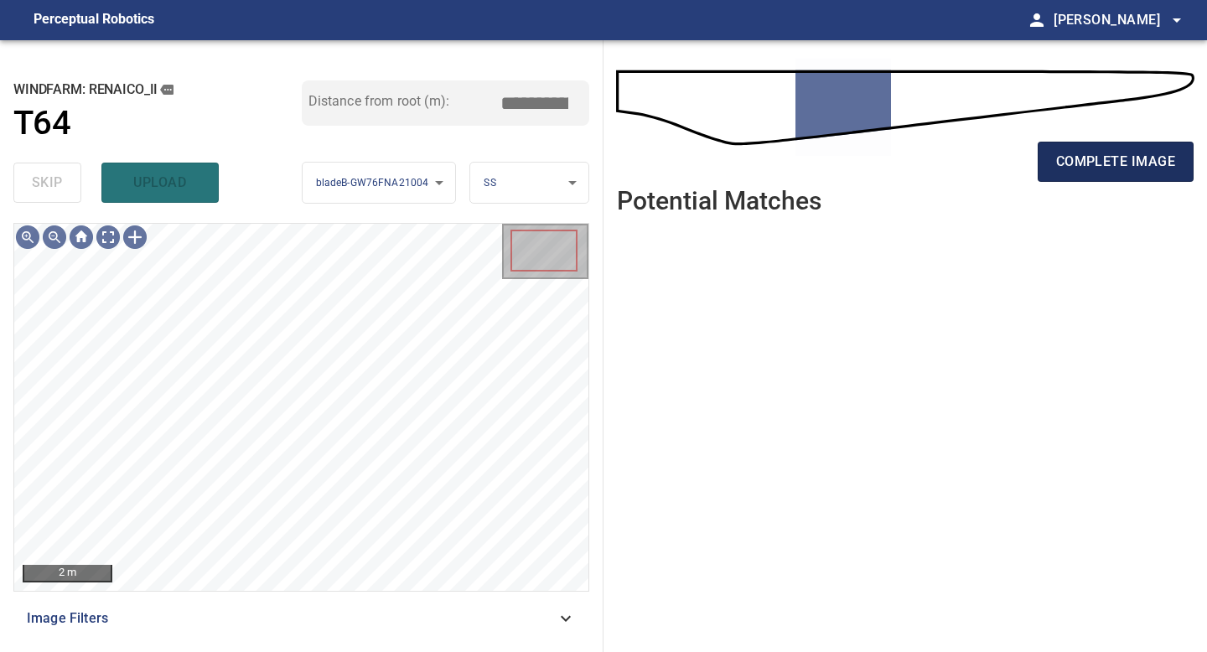
click at [1075, 179] on button "complete image" at bounding box center [1116, 162] width 156 height 40
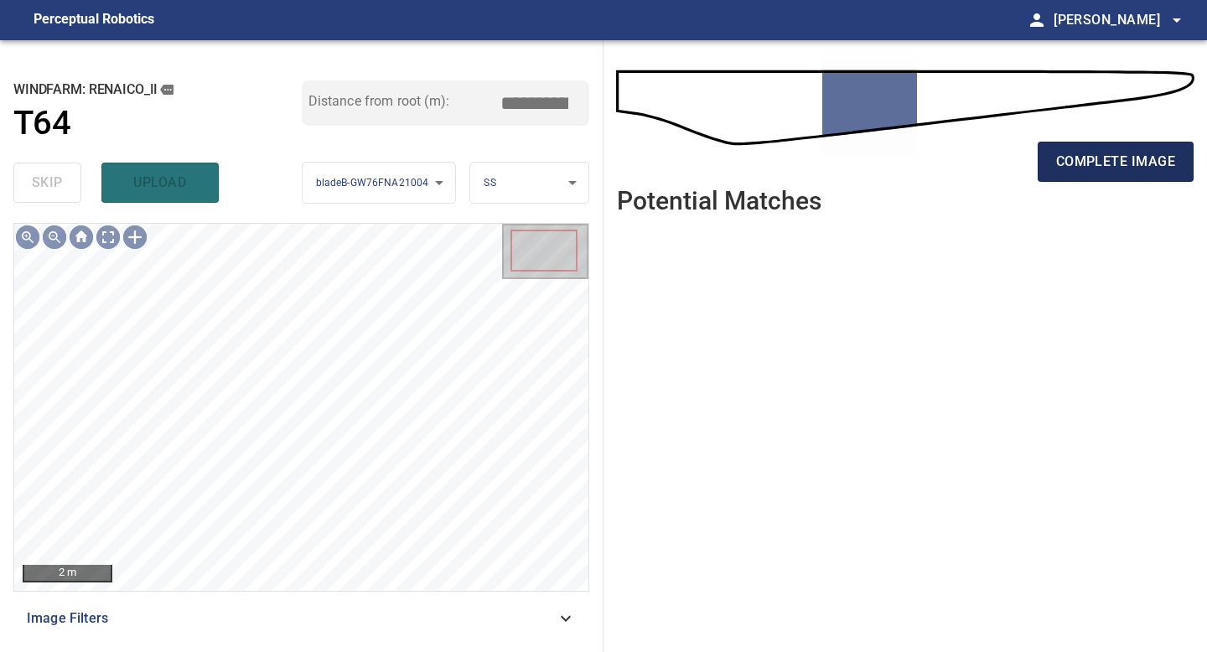
click at [1074, 166] on span "complete image" at bounding box center [1115, 161] width 119 height 23
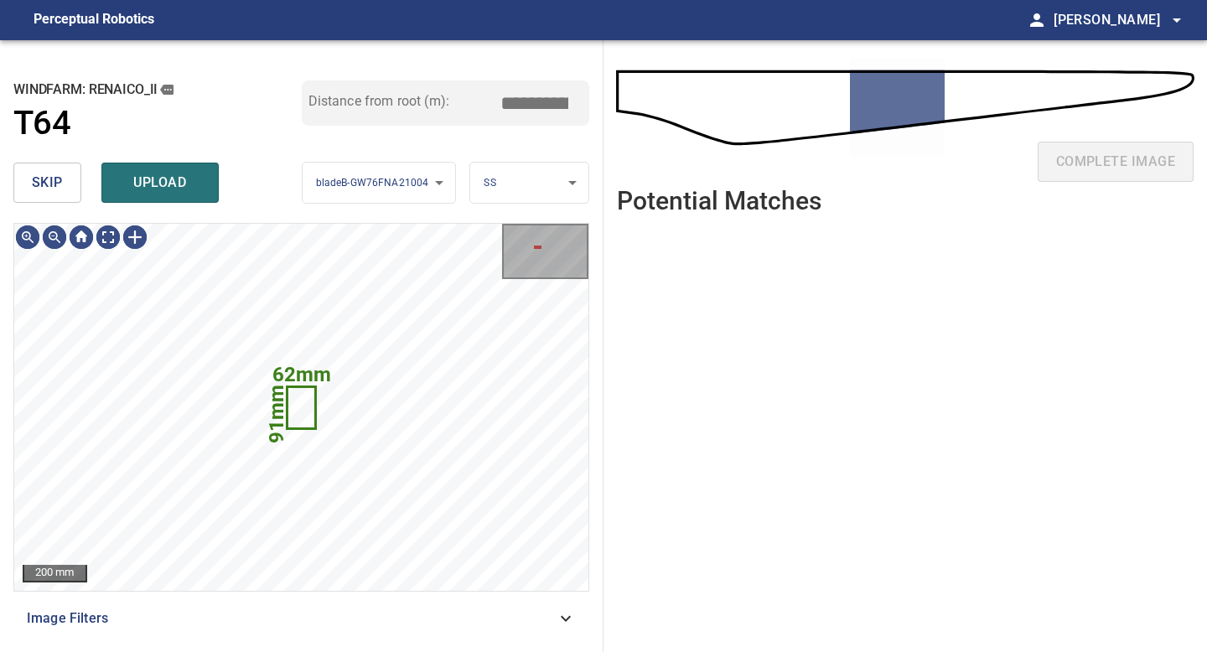
click at [74, 190] on button "skip" at bounding box center [47, 183] width 68 height 40
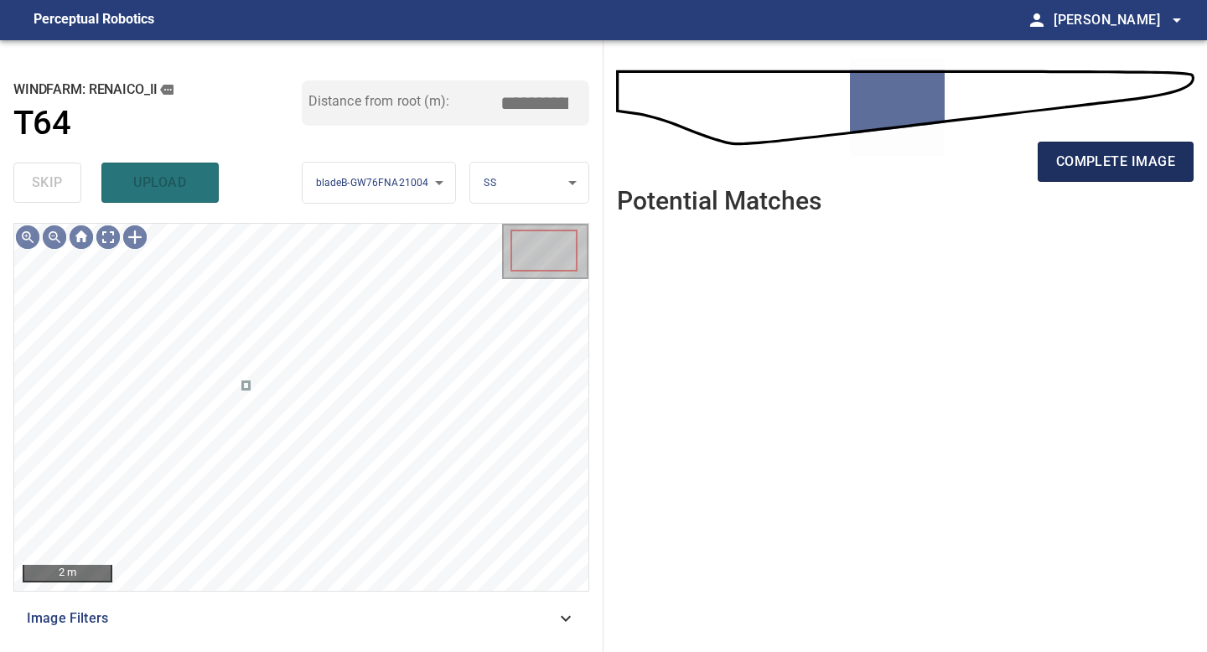
click at [1110, 169] on span "complete image" at bounding box center [1115, 161] width 119 height 23
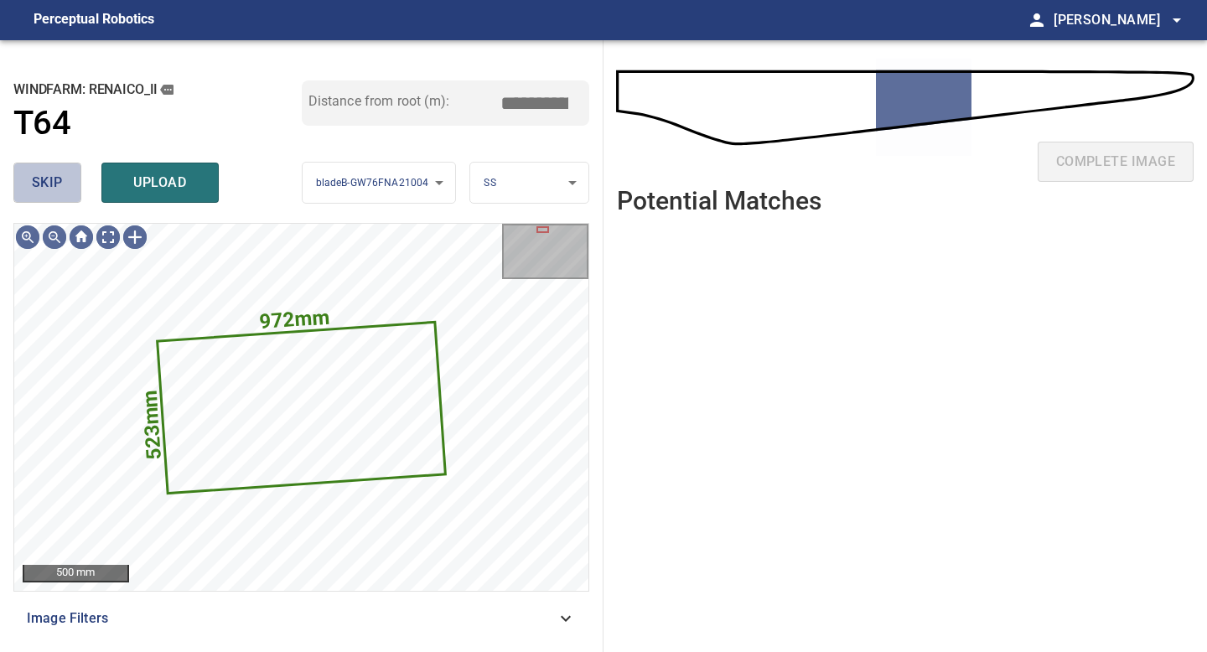
click at [38, 177] on span "skip" at bounding box center [47, 182] width 31 height 23
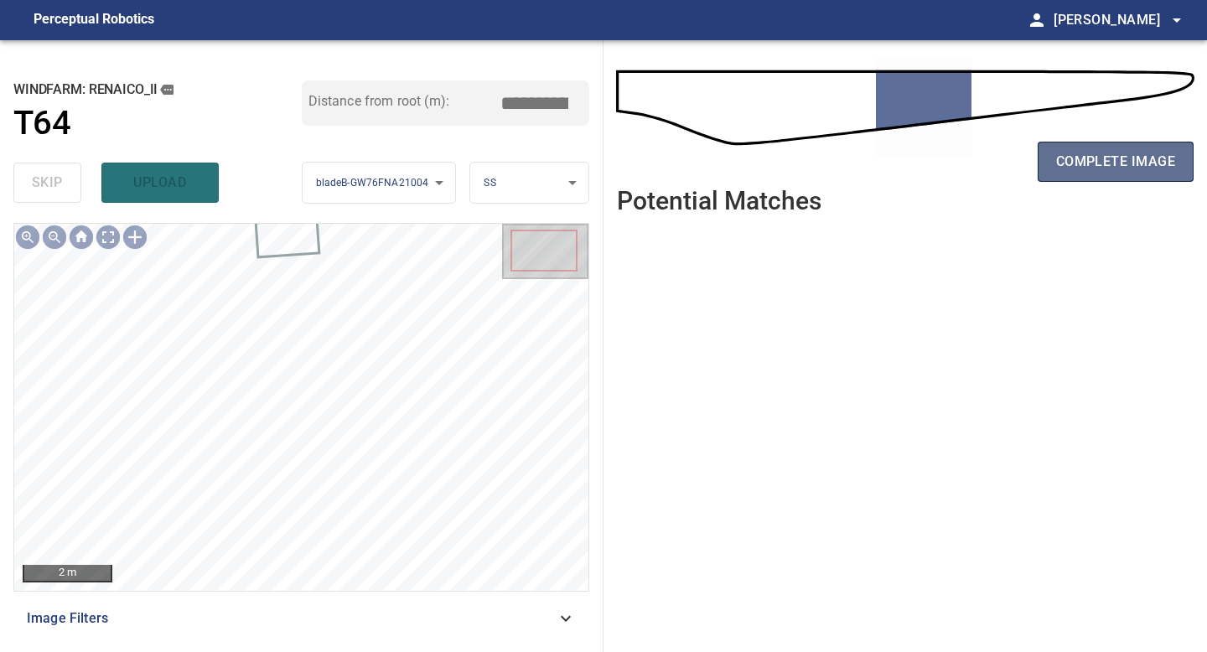
click at [1086, 159] on span "complete image" at bounding box center [1115, 161] width 119 height 23
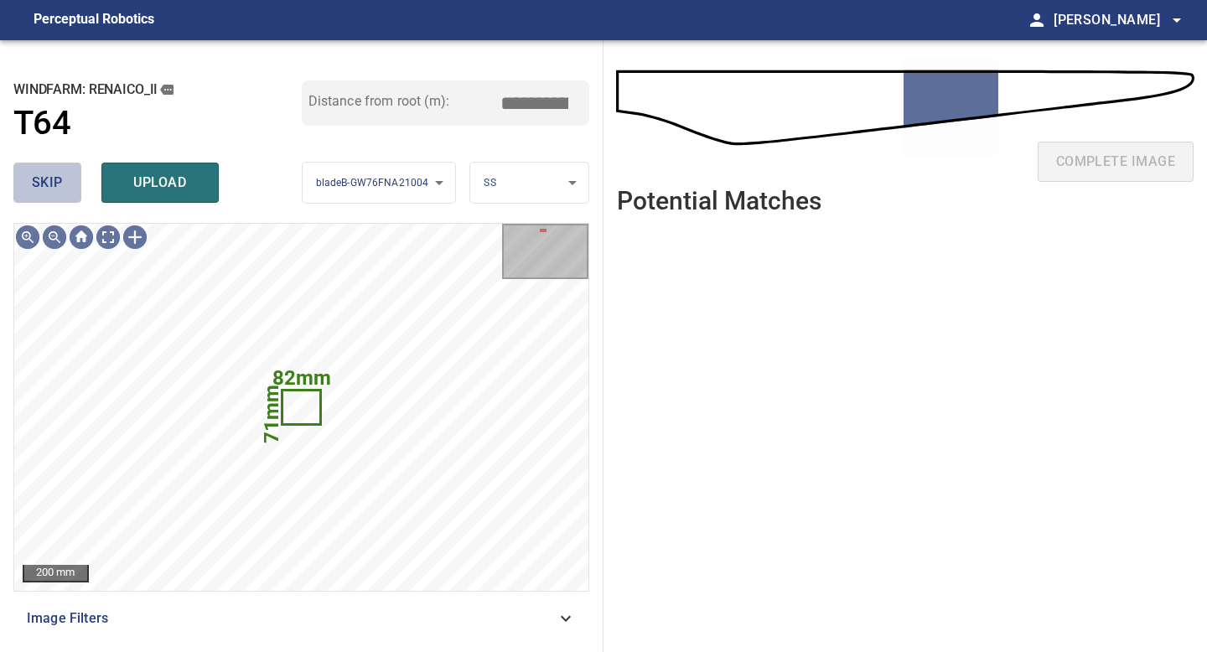
click at [55, 188] on span "skip" at bounding box center [47, 182] width 31 height 23
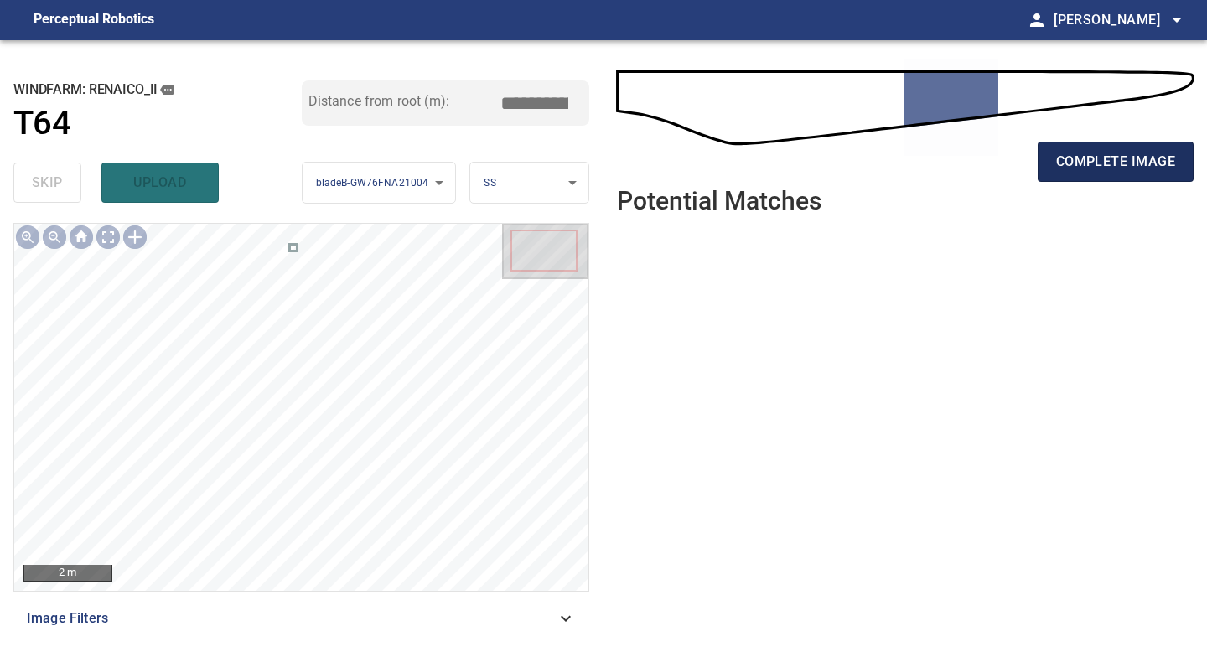
click at [1094, 169] on span "complete image" at bounding box center [1115, 161] width 119 height 23
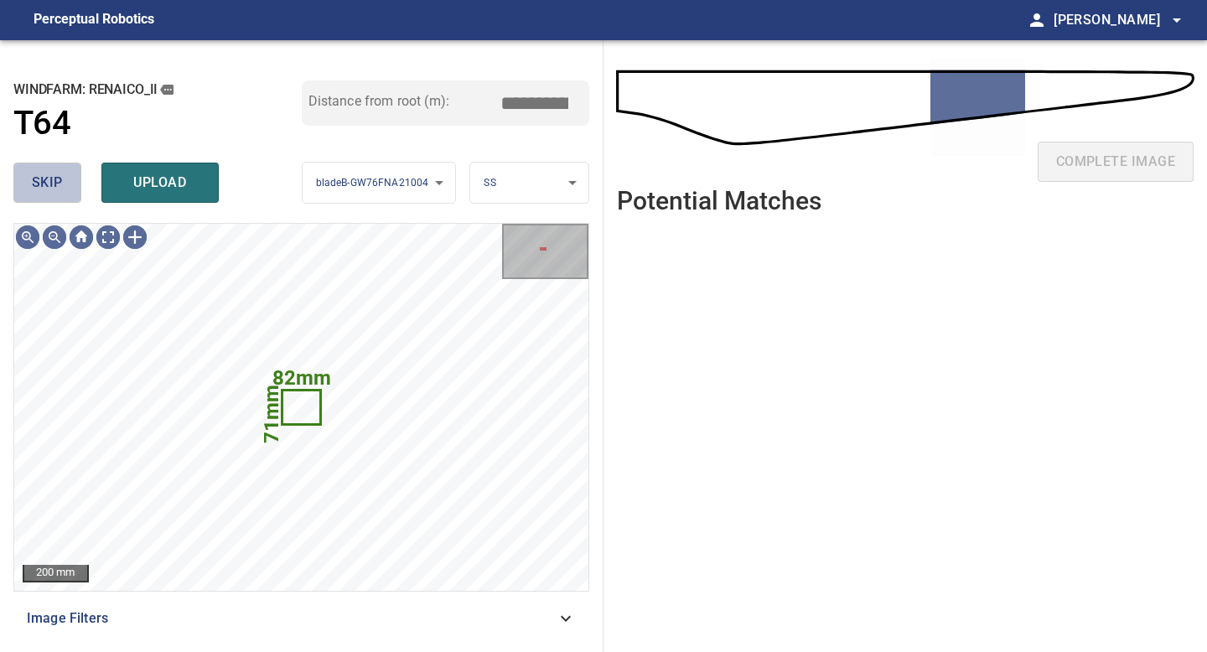
click at [28, 194] on button "skip" at bounding box center [47, 183] width 68 height 40
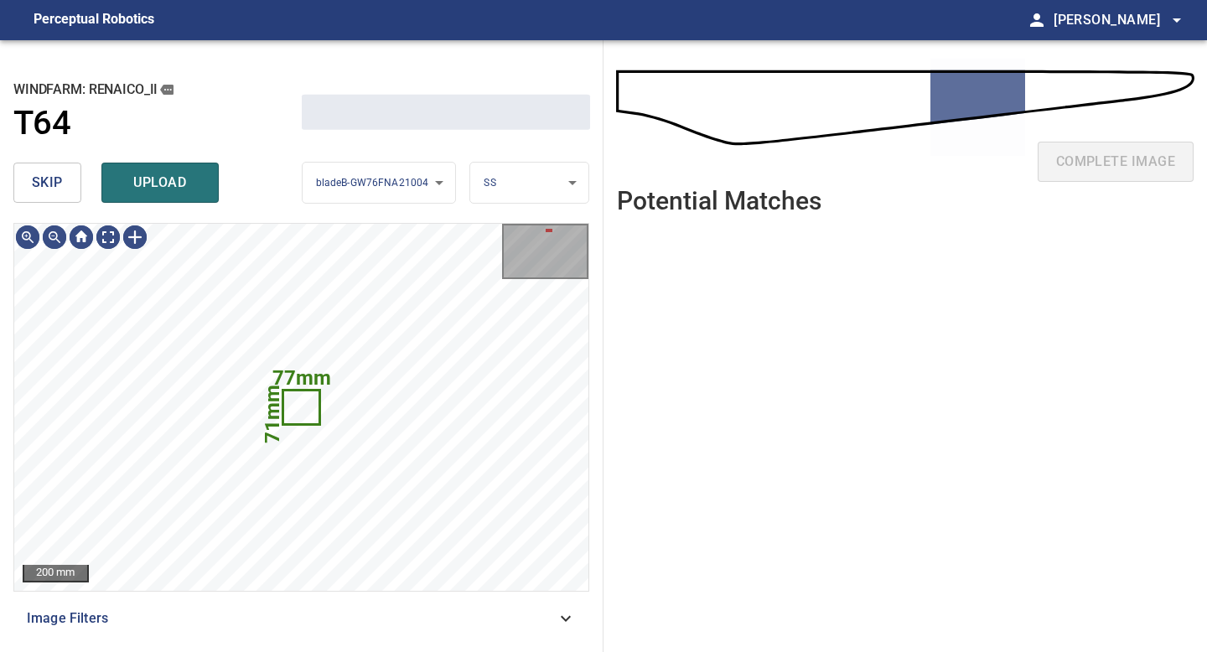
click at [28, 194] on button "skip" at bounding box center [47, 183] width 68 height 40
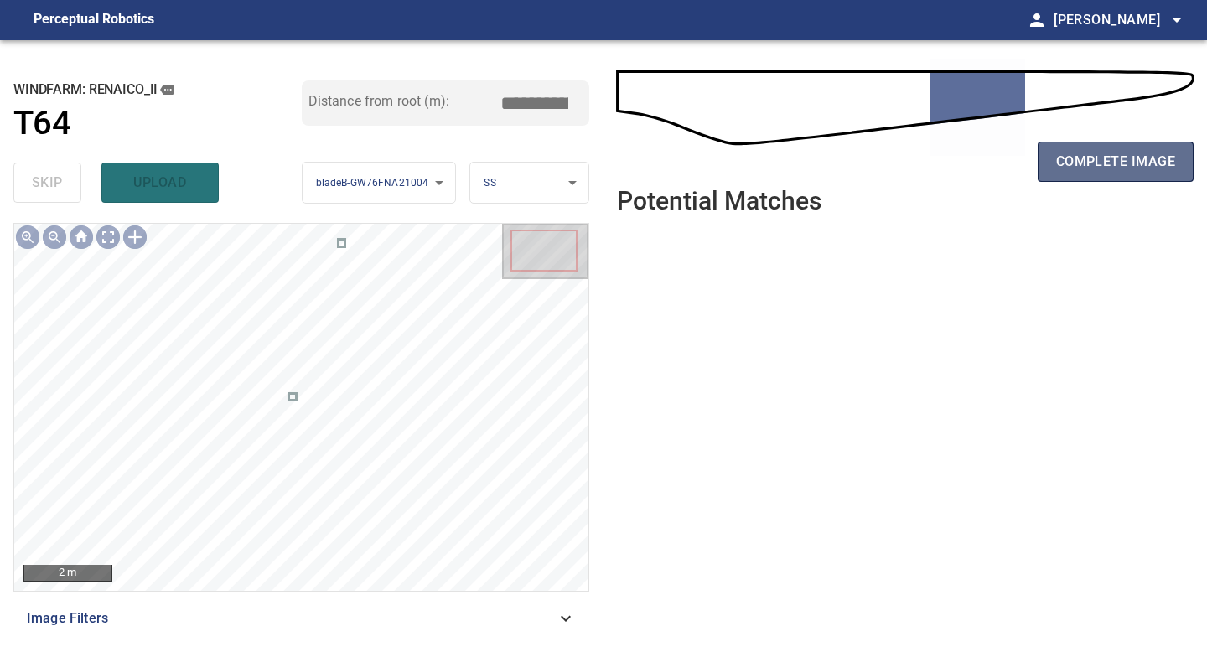
click at [1149, 157] on span "complete image" at bounding box center [1115, 161] width 119 height 23
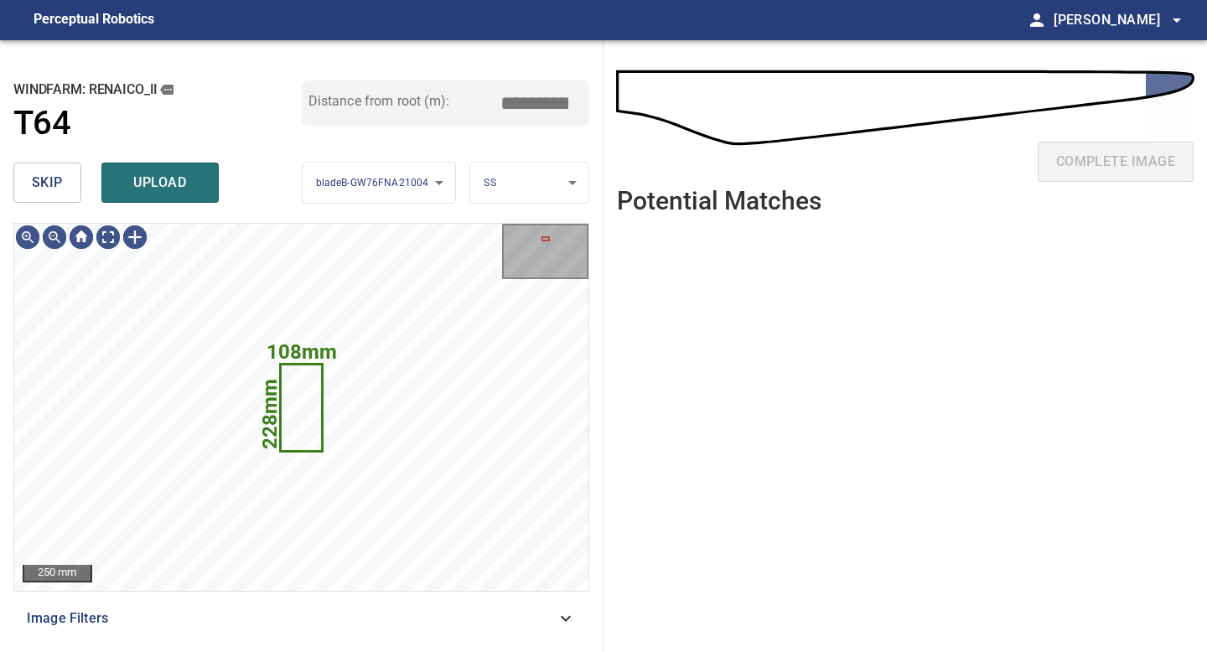
click at [62, 167] on button "skip" at bounding box center [47, 183] width 68 height 40
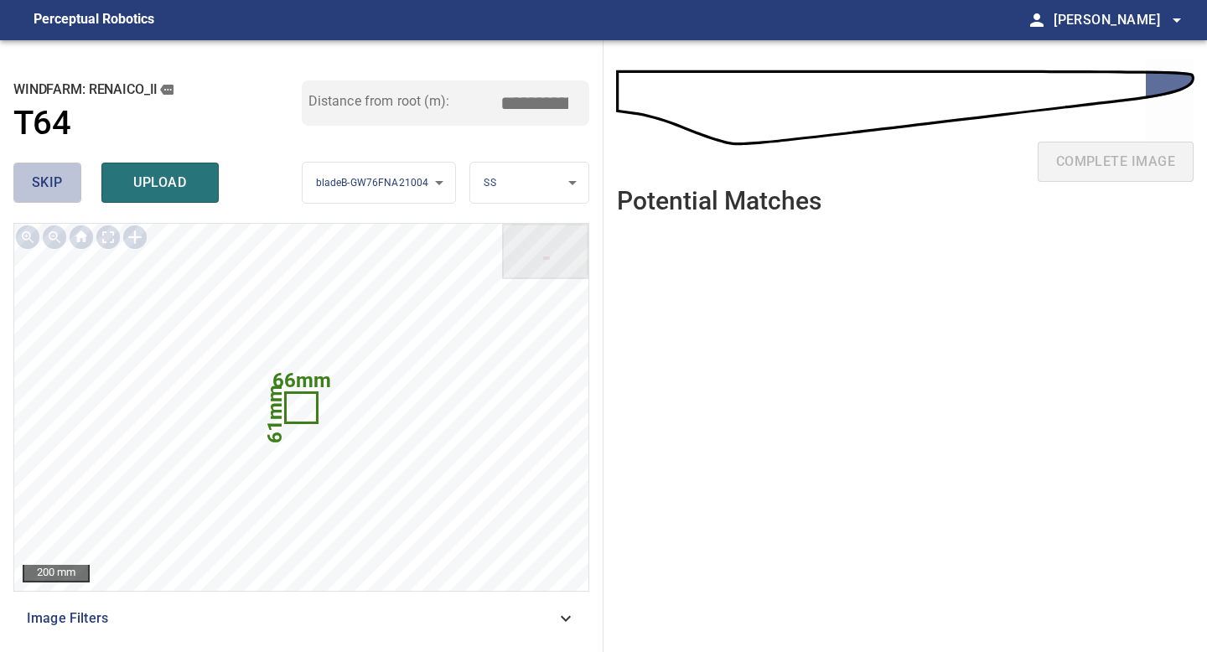
click at [51, 179] on span "skip" at bounding box center [47, 182] width 31 height 23
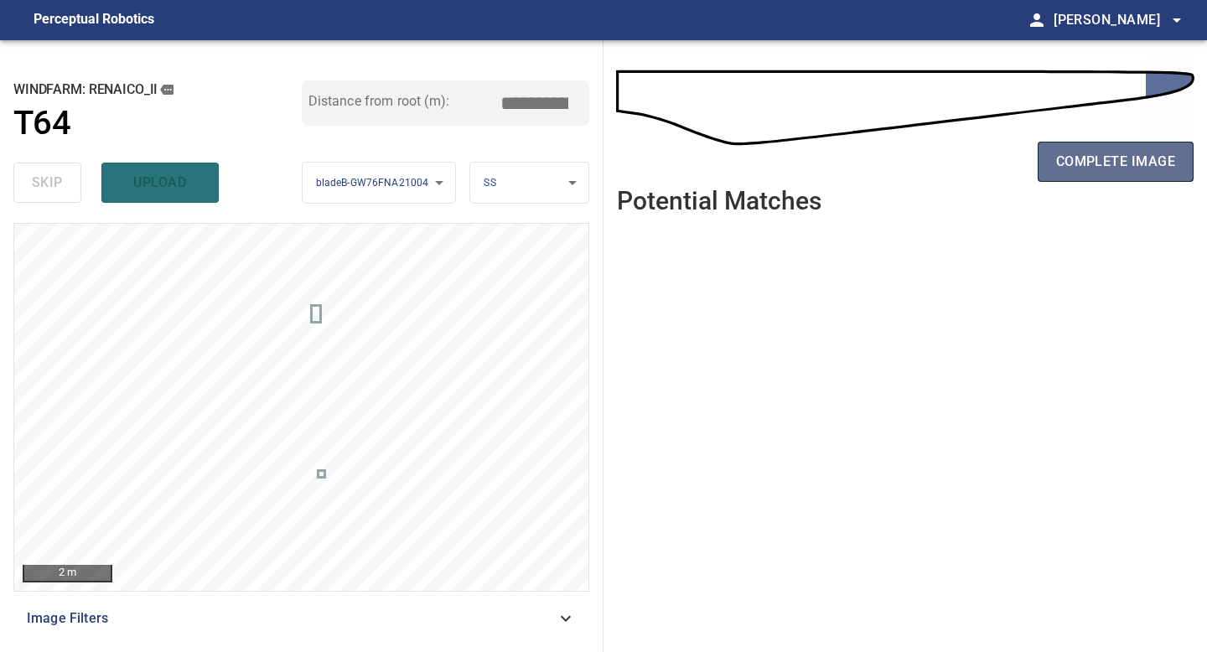
click at [1137, 151] on span "complete image" at bounding box center [1115, 161] width 119 height 23
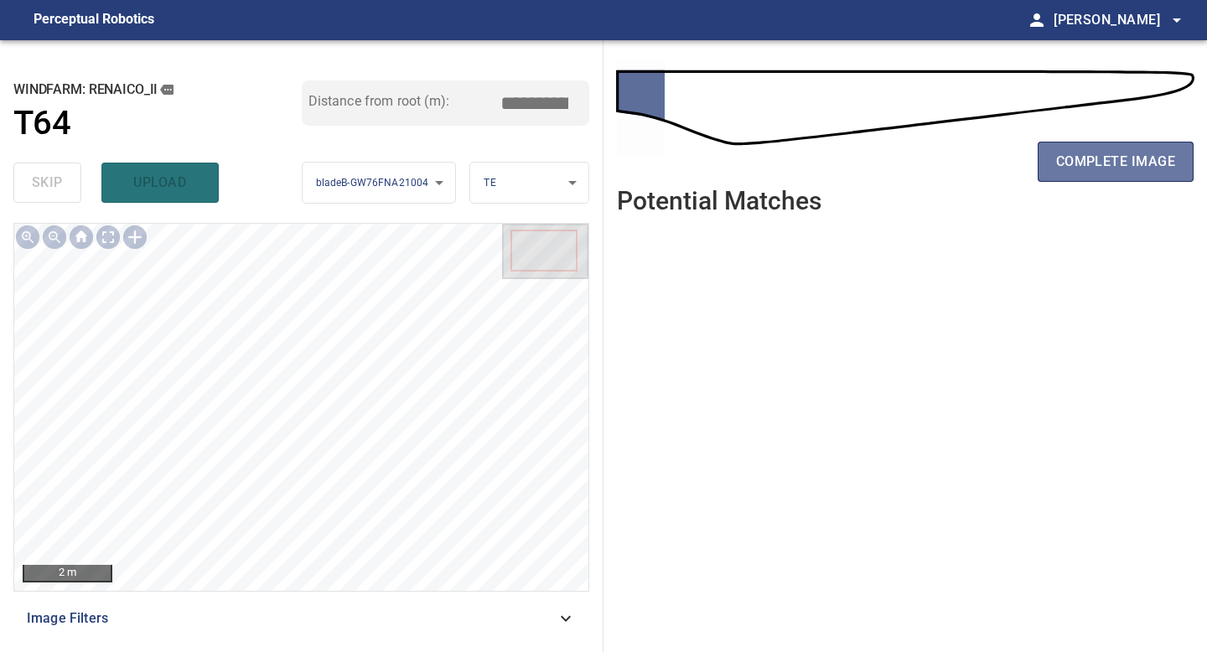
click at [1143, 150] on span "complete image" at bounding box center [1115, 161] width 119 height 23
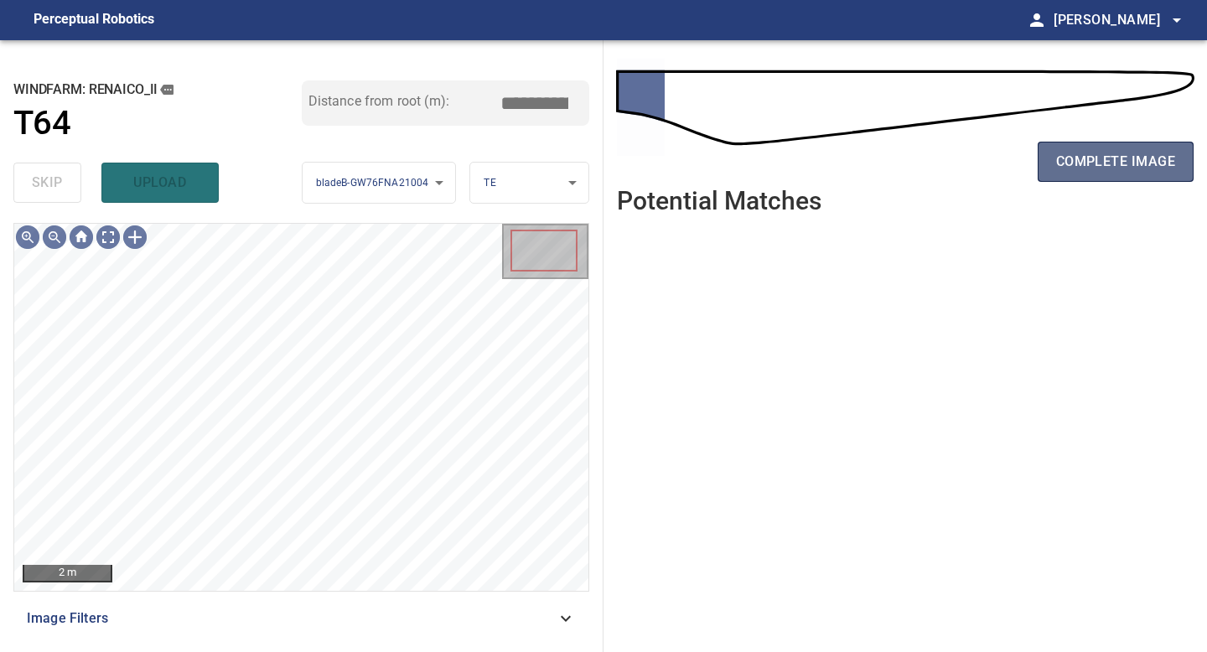
click at [1107, 157] on span "complete image" at bounding box center [1115, 161] width 119 height 23
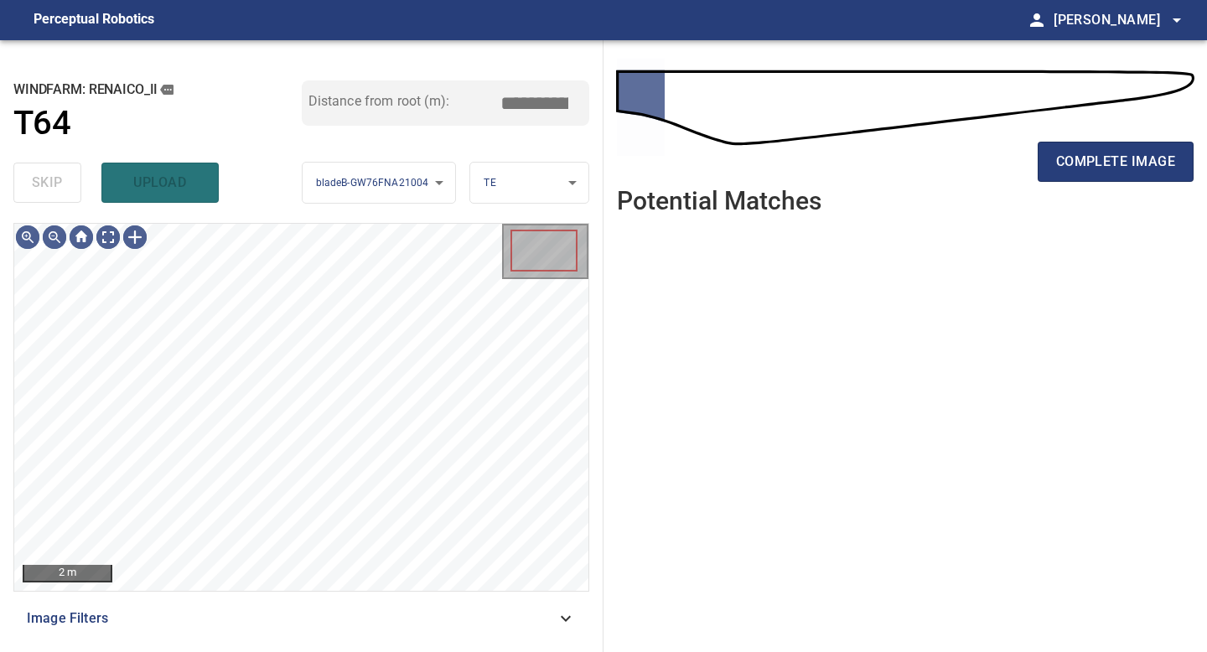
click at [1107, 157] on span "complete image" at bounding box center [1115, 161] width 119 height 23
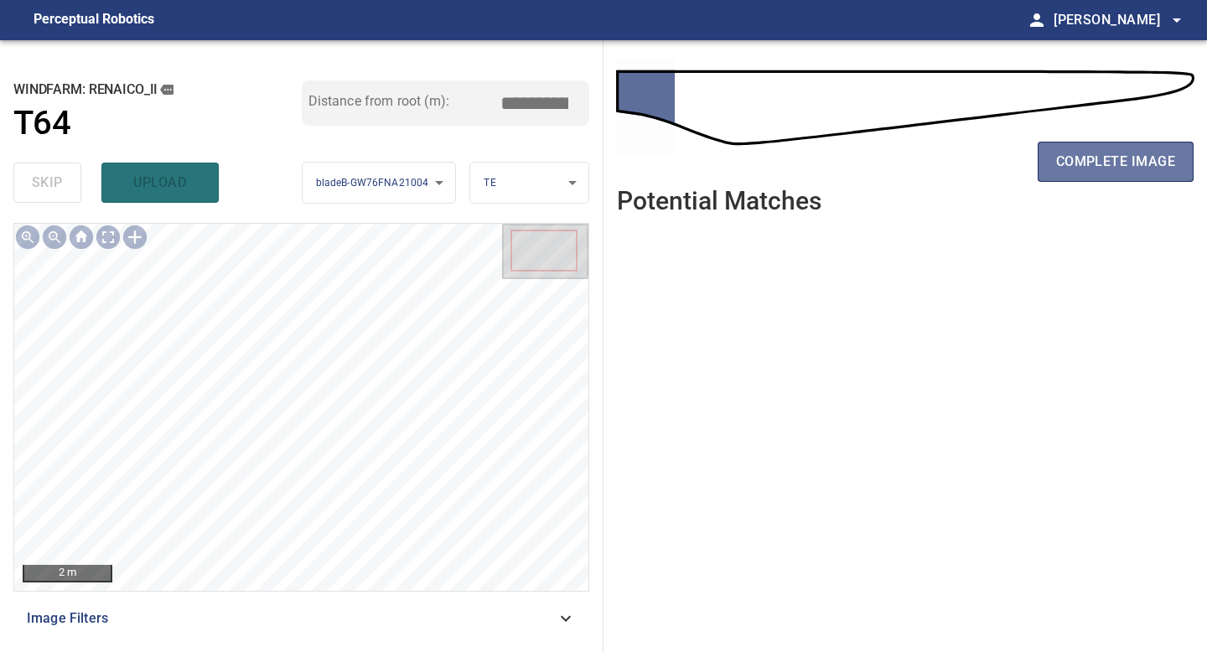
click at [1107, 157] on span "complete image" at bounding box center [1115, 161] width 119 height 23
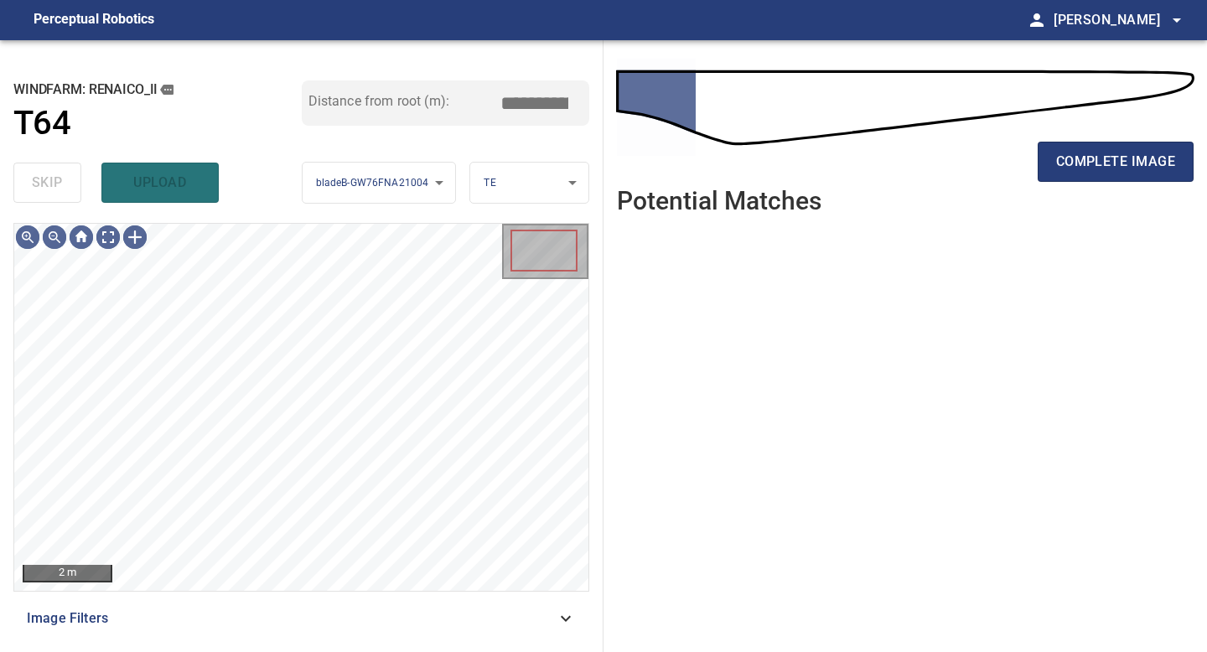
click at [1107, 157] on span "complete image" at bounding box center [1115, 161] width 119 height 23
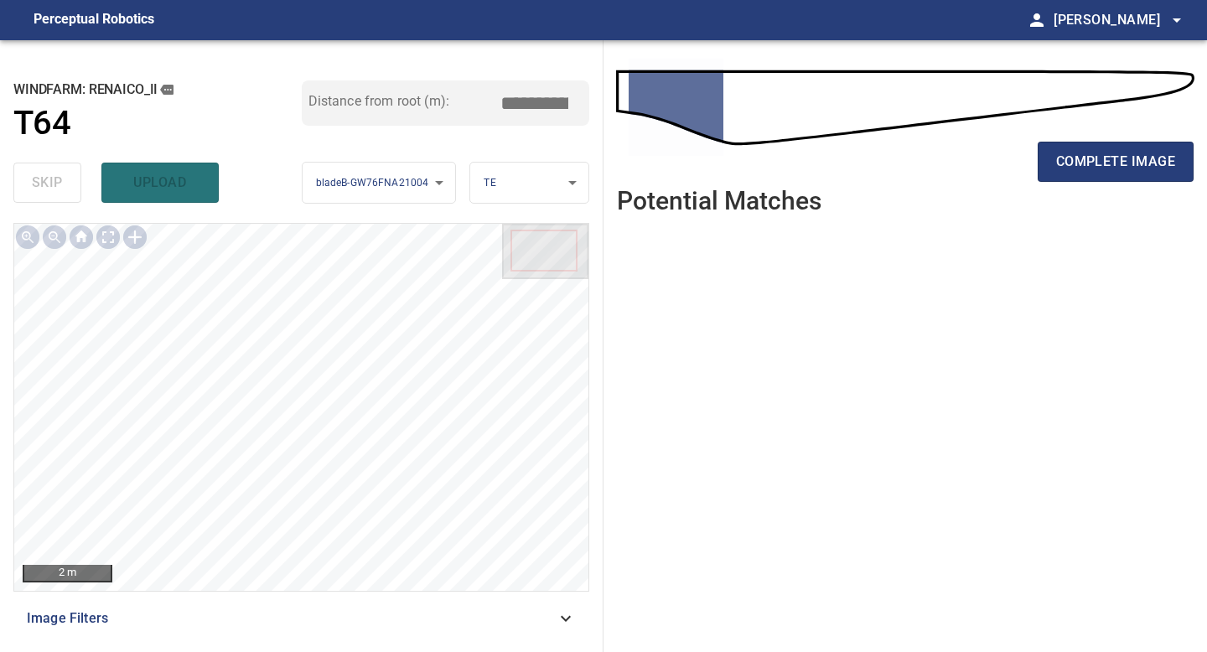
click at [1107, 157] on span "complete image" at bounding box center [1115, 161] width 119 height 23
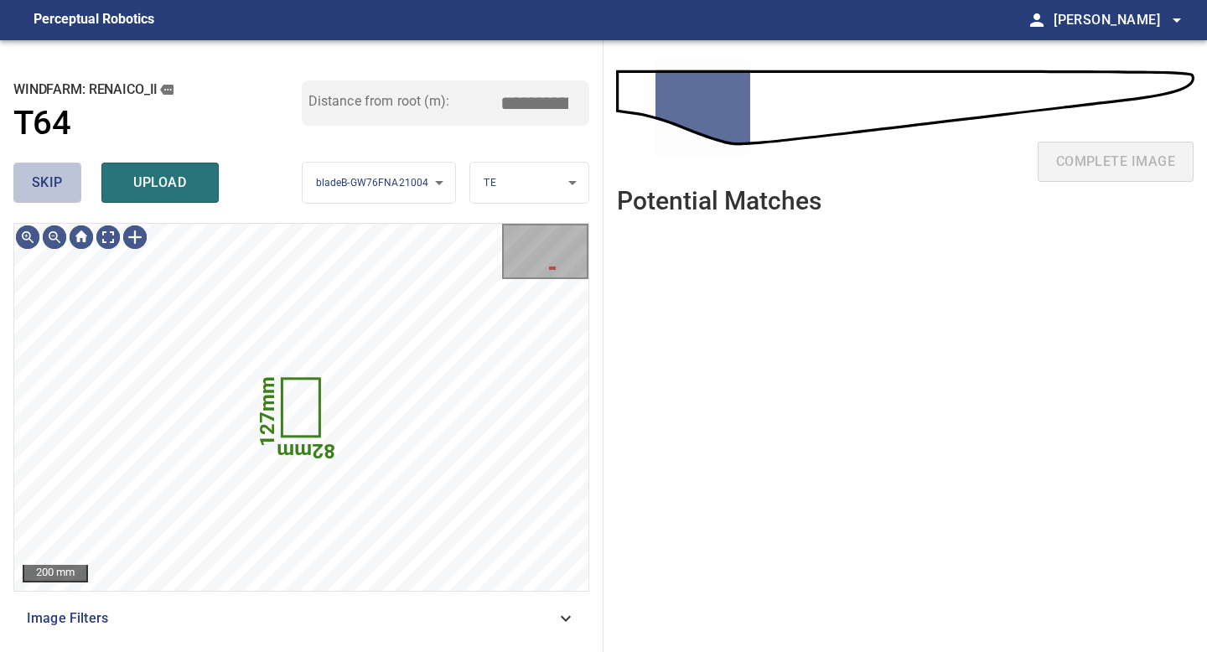
click at [60, 194] on span "skip" at bounding box center [47, 182] width 31 height 23
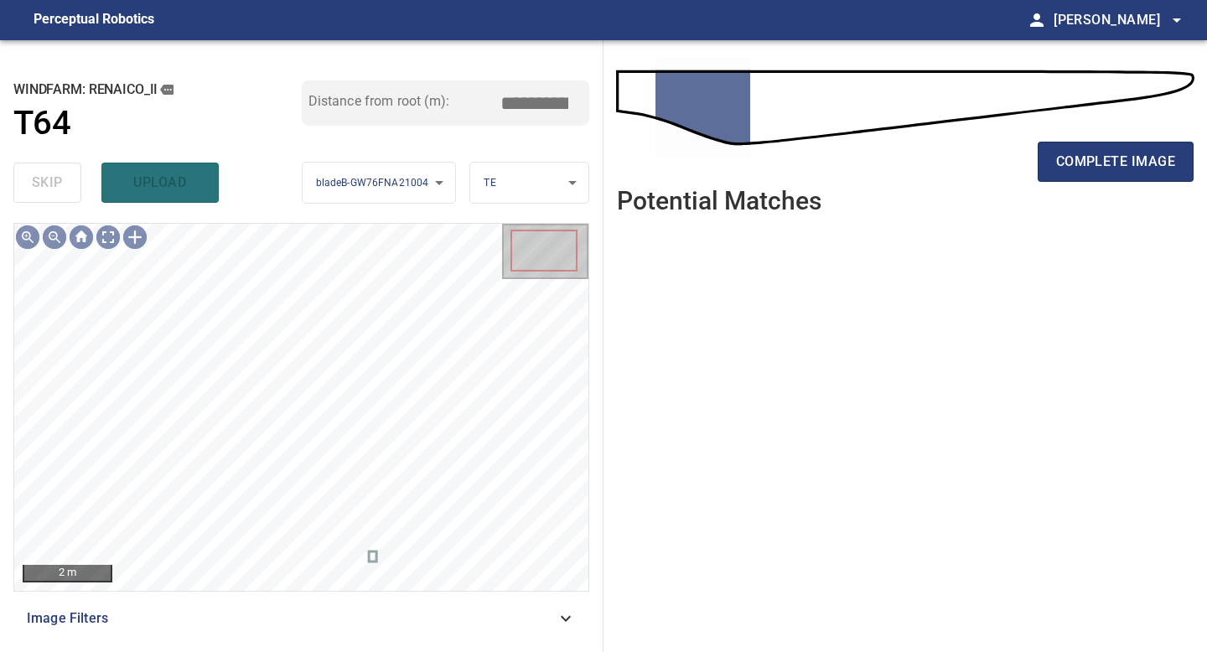
click at [1105, 139] on div "complete image" at bounding box center [905, 168] width 577 height 67
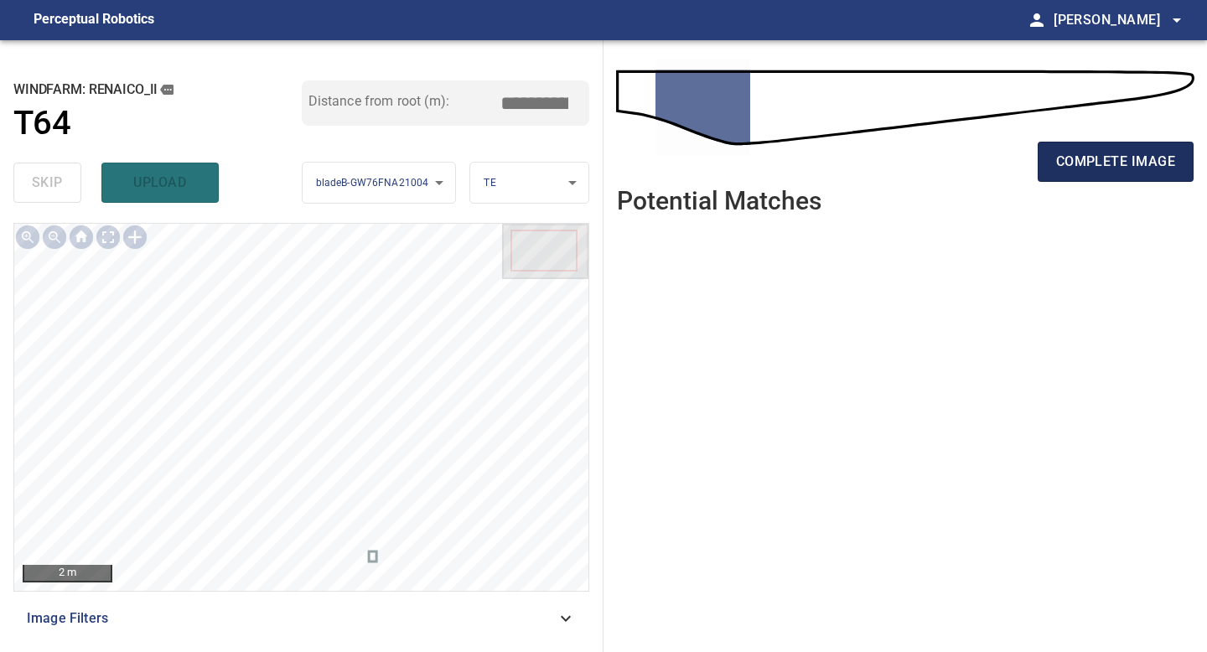
click at [1109, 159] on span "complete image" at bounding box center [1115, 161] width 119 height 23
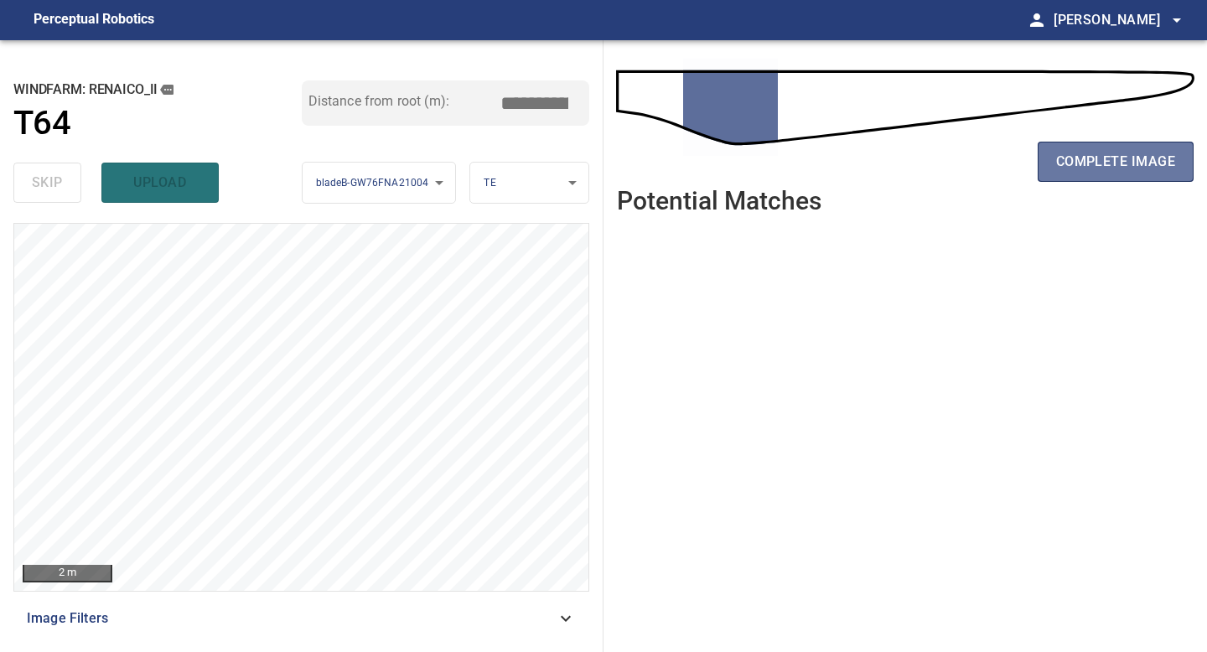
click at [1109, 159] on span "complete image" at bounding box center [1115, 161] width 119 height 23
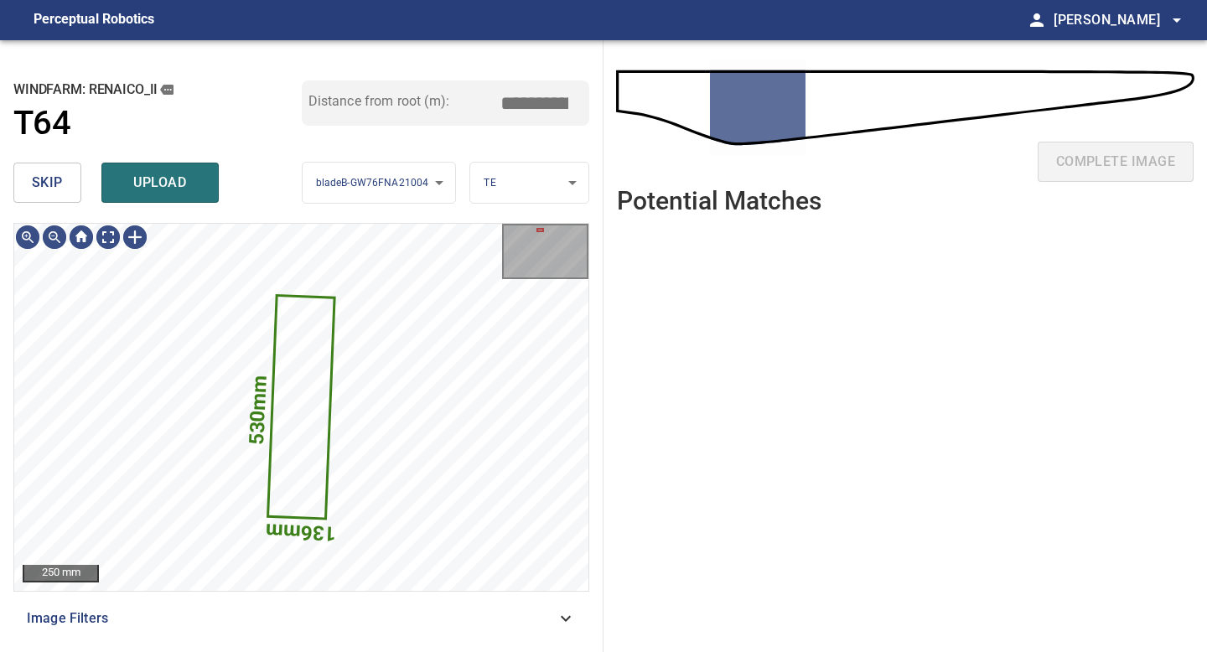
click at [56, 186] on span "skip" at bounding box center [47, 182] width 31 height 23
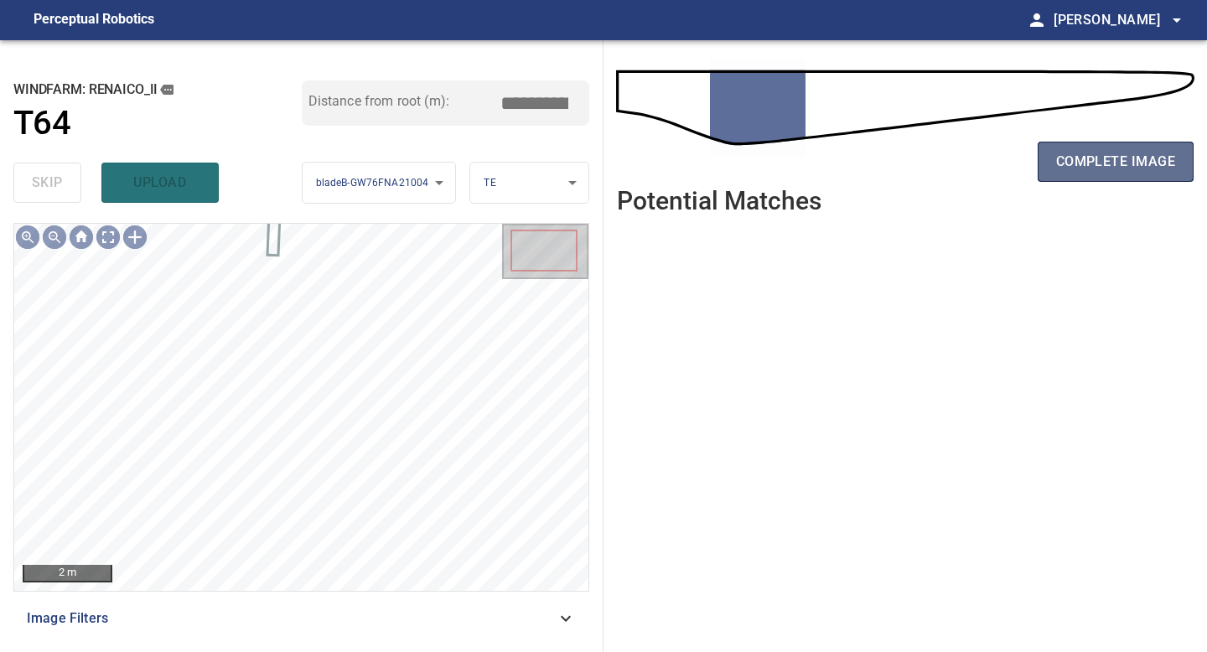
click at [1143, 169] on span "complete image" at bounding box center [1115, 161] width 119 height 23
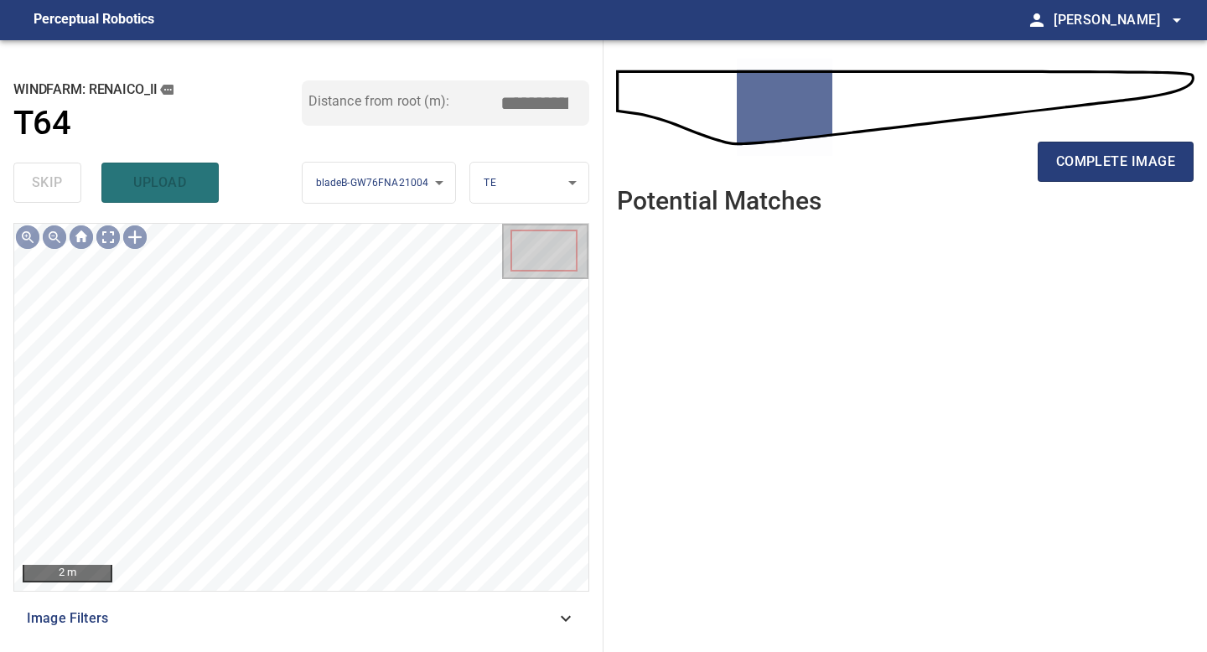
click at [1143, 169] on span "complete image" at bounding box center [1115, 161] width 119 height 23
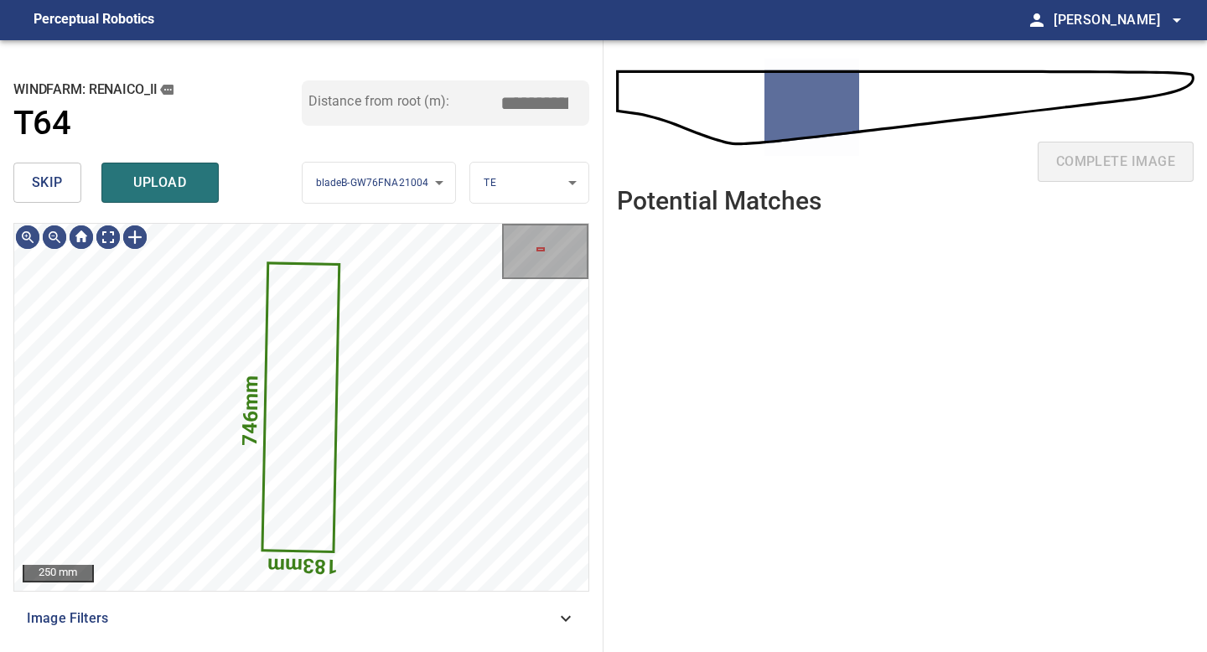
click at [60, 193] on span "skip" at bounding box center [47, 182] width 31 height 23
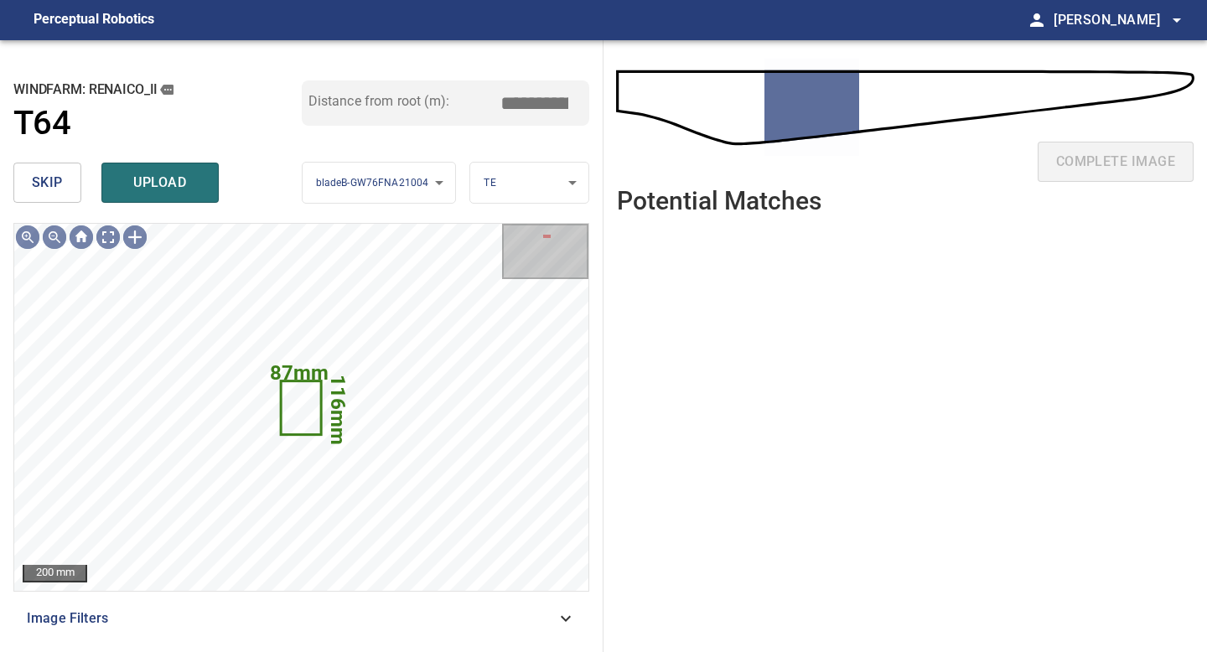
click at [60, 193] on span "skip" at bounding box center [47, 182] width 31 height 23
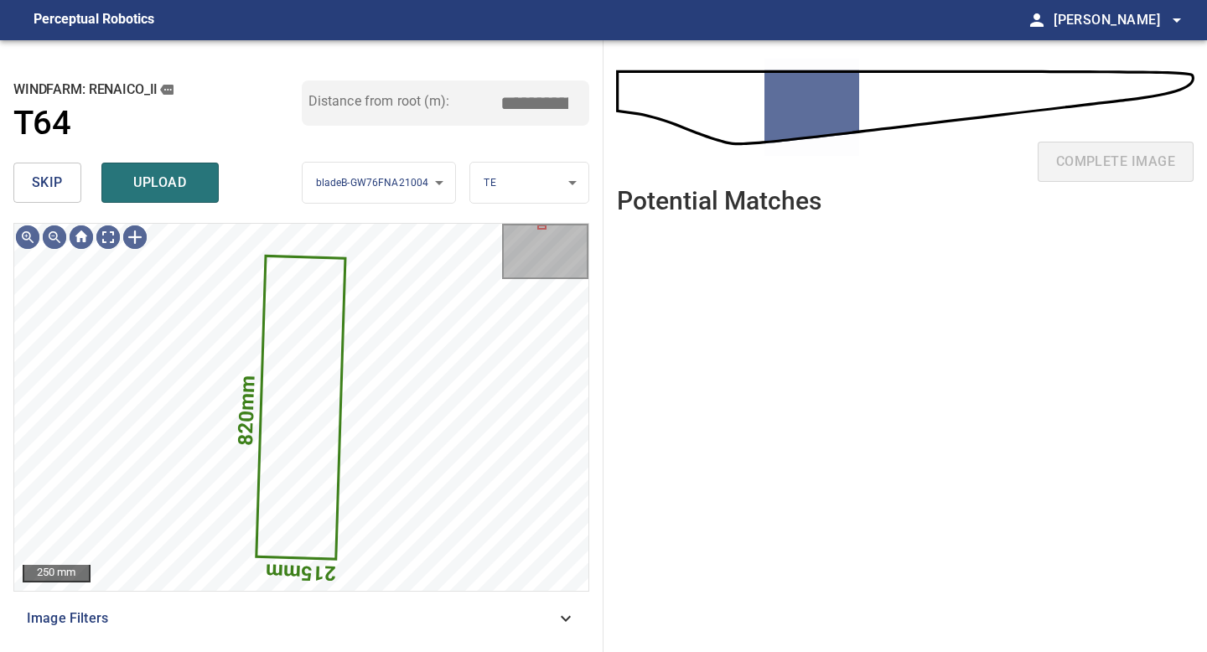
click at [60, 193] on span "skip" at bounding box center [47, 182] width 31 height 23
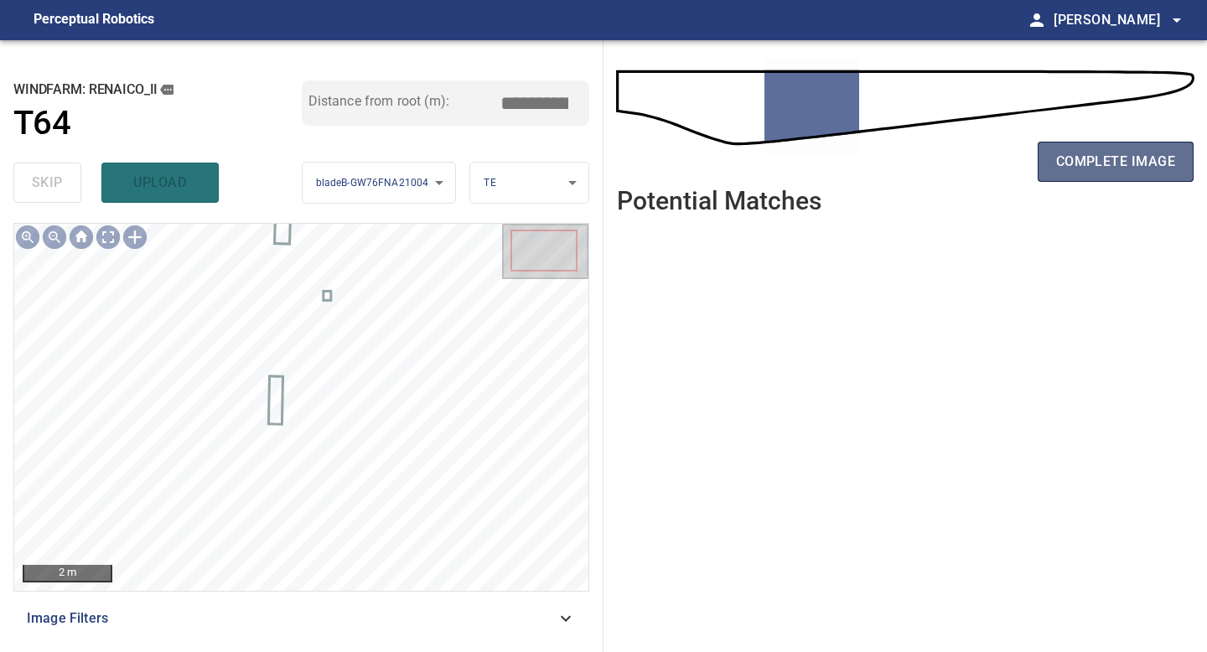
click at [1075, 178] on button "complete image" at bounding box center [1116, 162] width 156 height 40
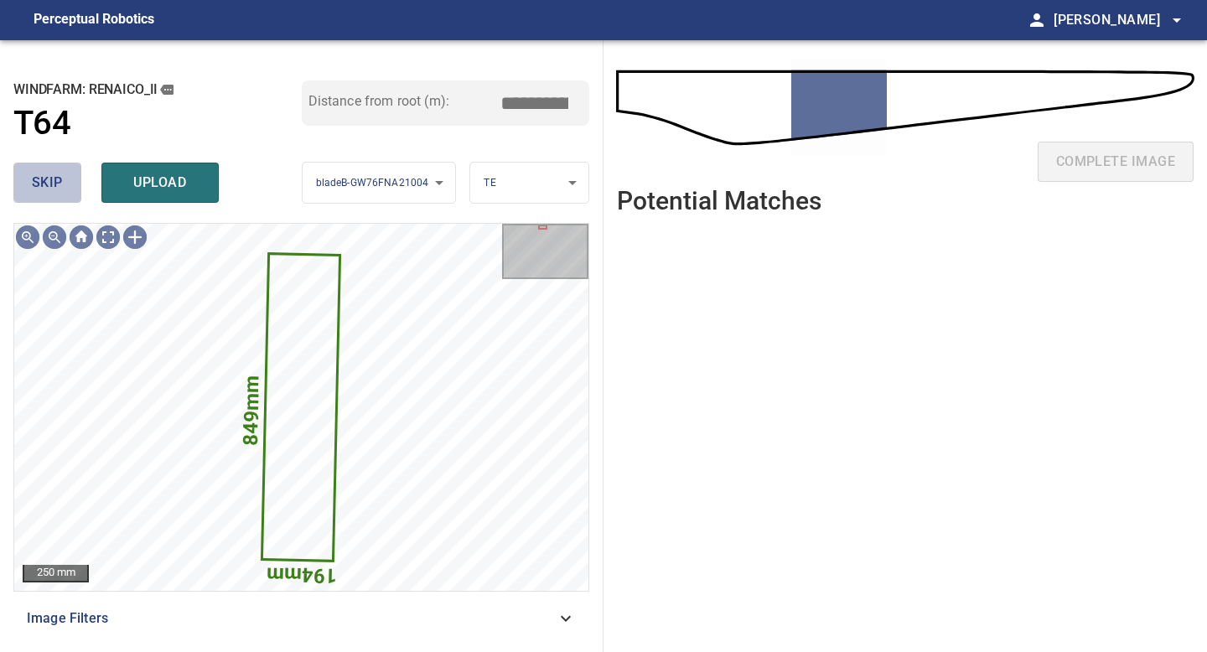
click at [32, 172] on span "skip" at bounding box center [47, 182] width 31 height 23
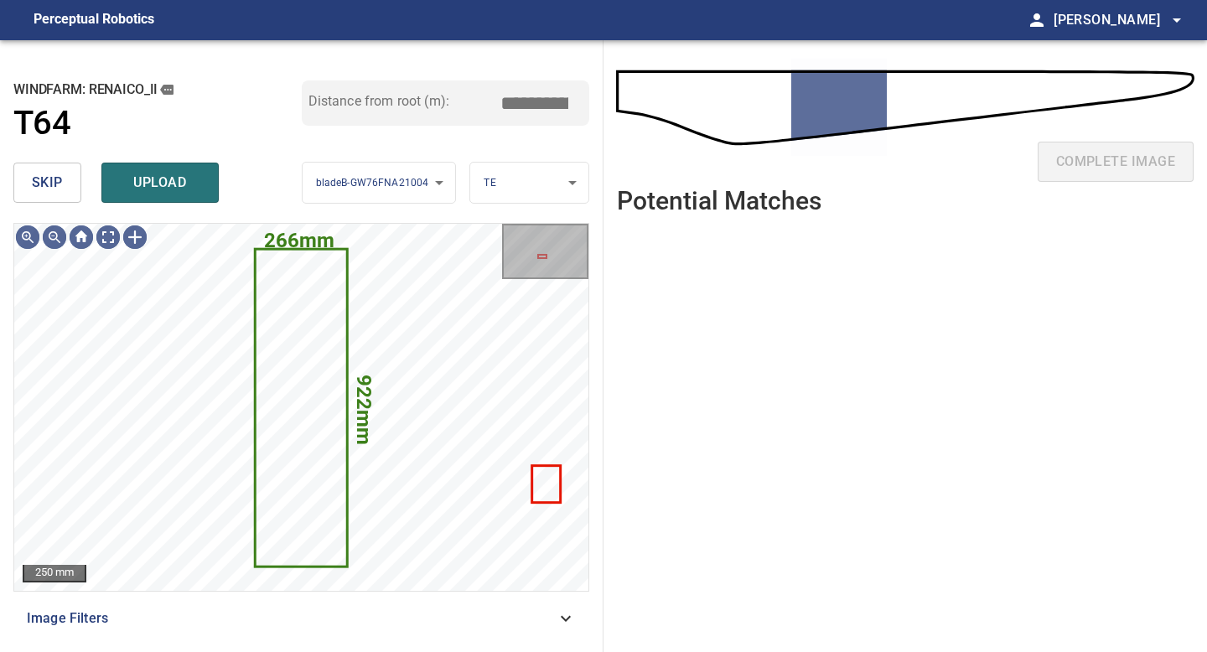
click at [32, 172] on span "skip" at bounding box center [47, 182] width 31 height 23
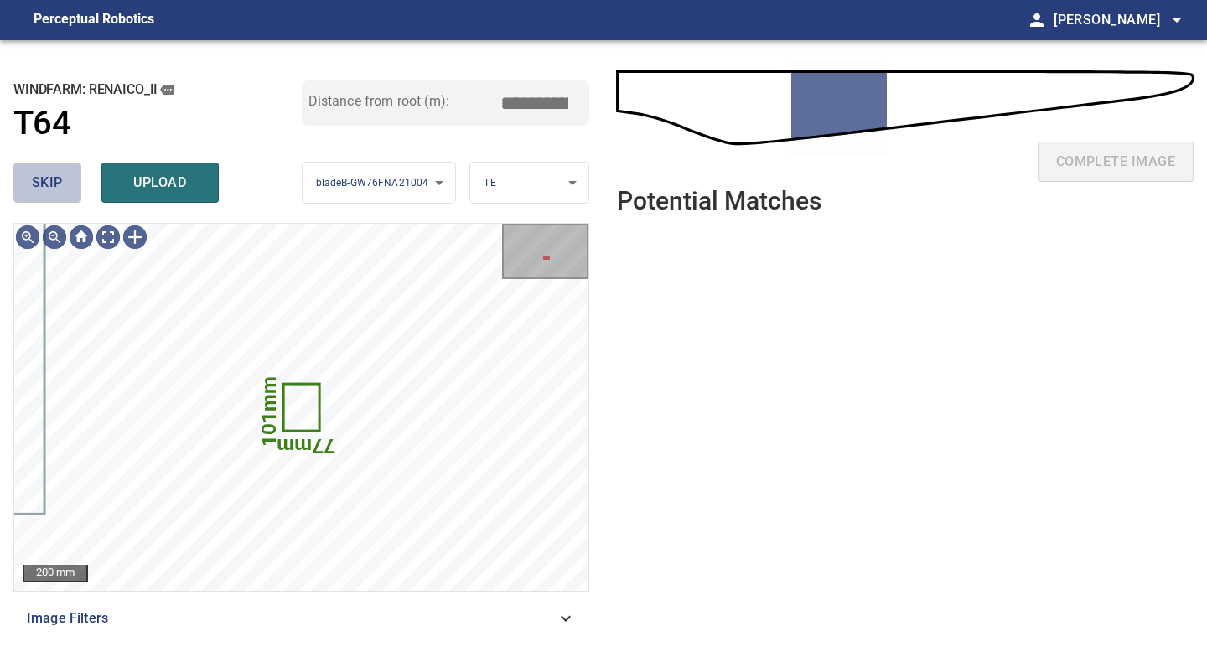
click at [32, 172] on span "skip" at bounding box center [47, 182] width 31 height 23
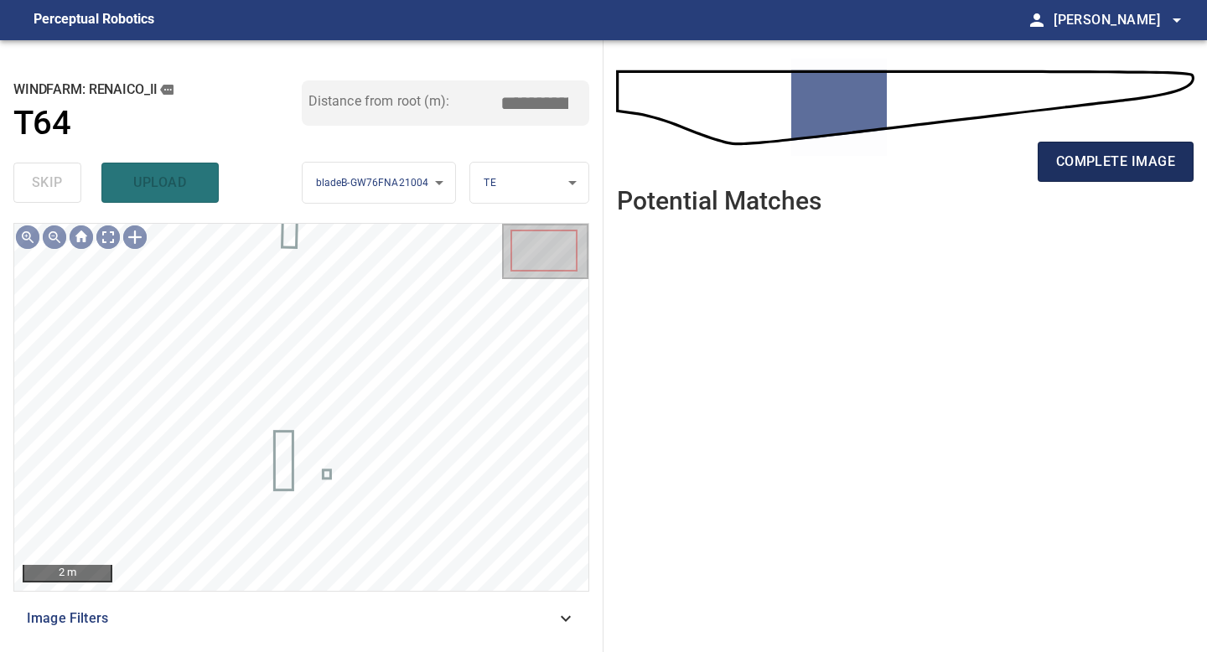
click at [1092, 154] on span "complete image" at bounding box center [1115, 161] width 119 height 23
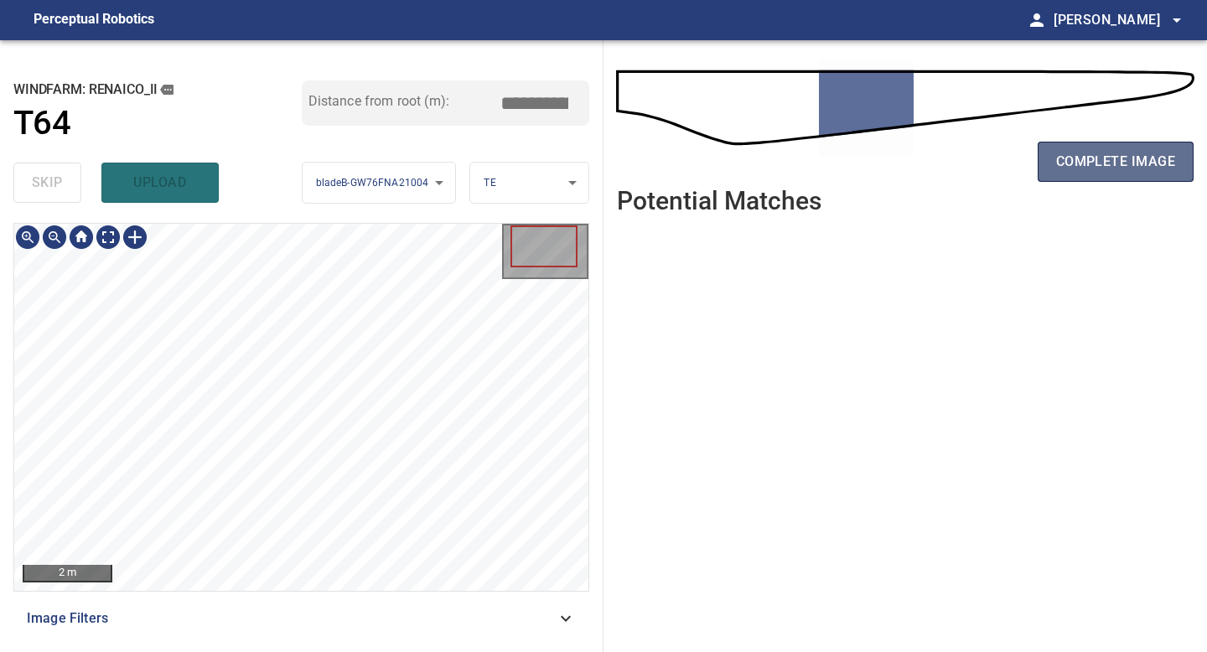
click at [1116, 175] on button "complete image" at bounding box center [1116, 162] width 156 height 40
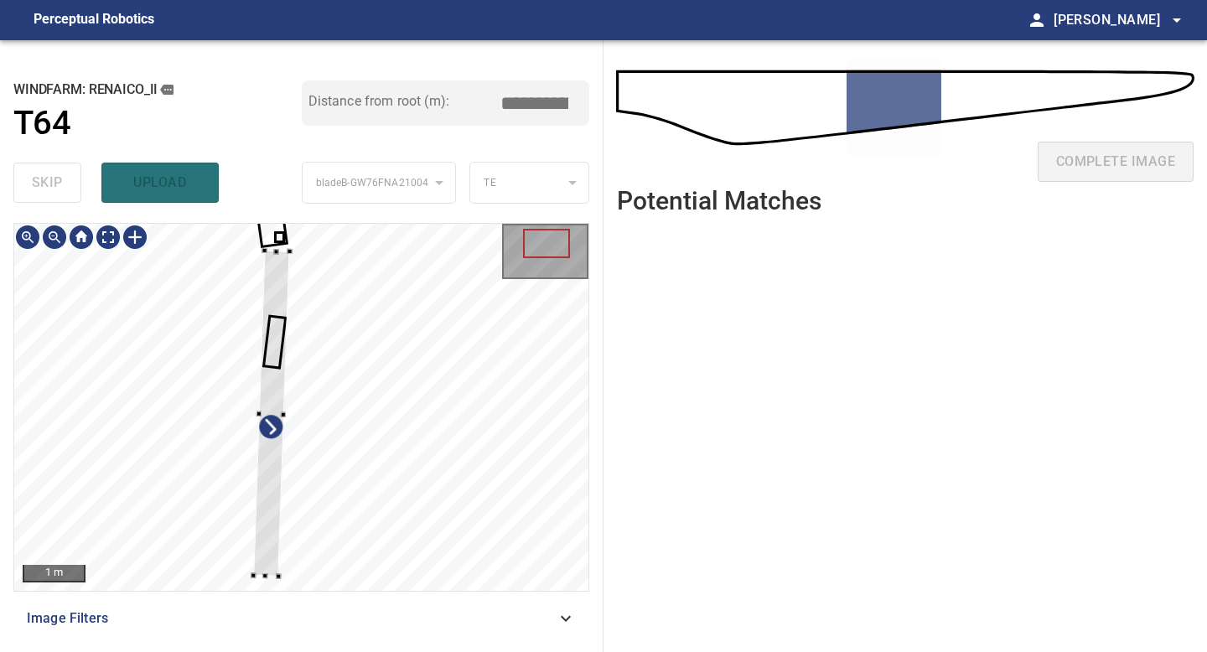
click at [289, 237] on div at bounding box center [301, 407] width 574 height 367
click at [292, 220] on div "**********" at bounding box center [302, 346] width 604 height 612
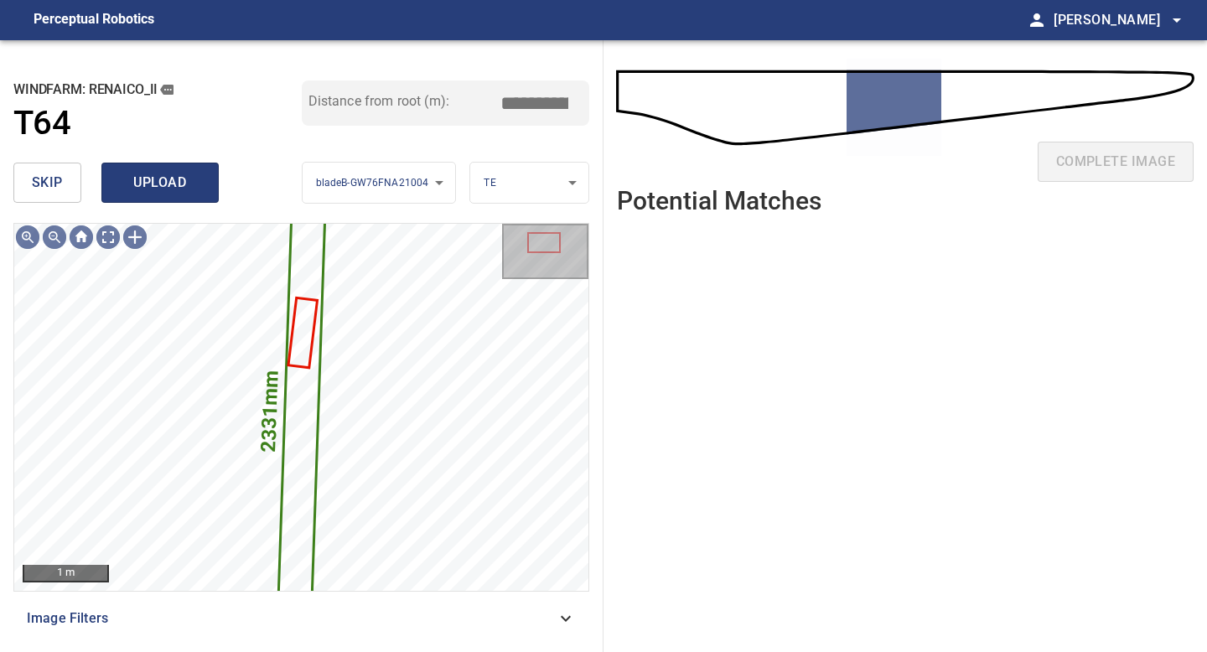
click at [153, 171] on span "upload" at bounding box center [160, 182] width 80 height 23
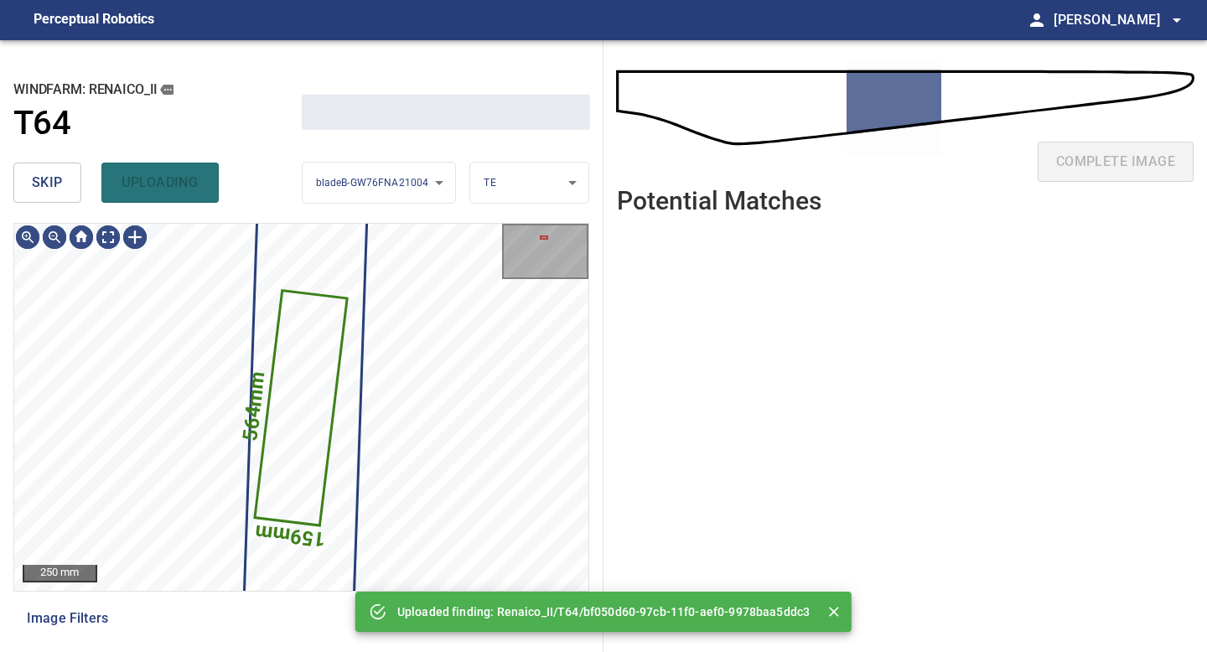
click at [56, 173] on span "skip" at bounding box center [47, 182] width 31 height 23
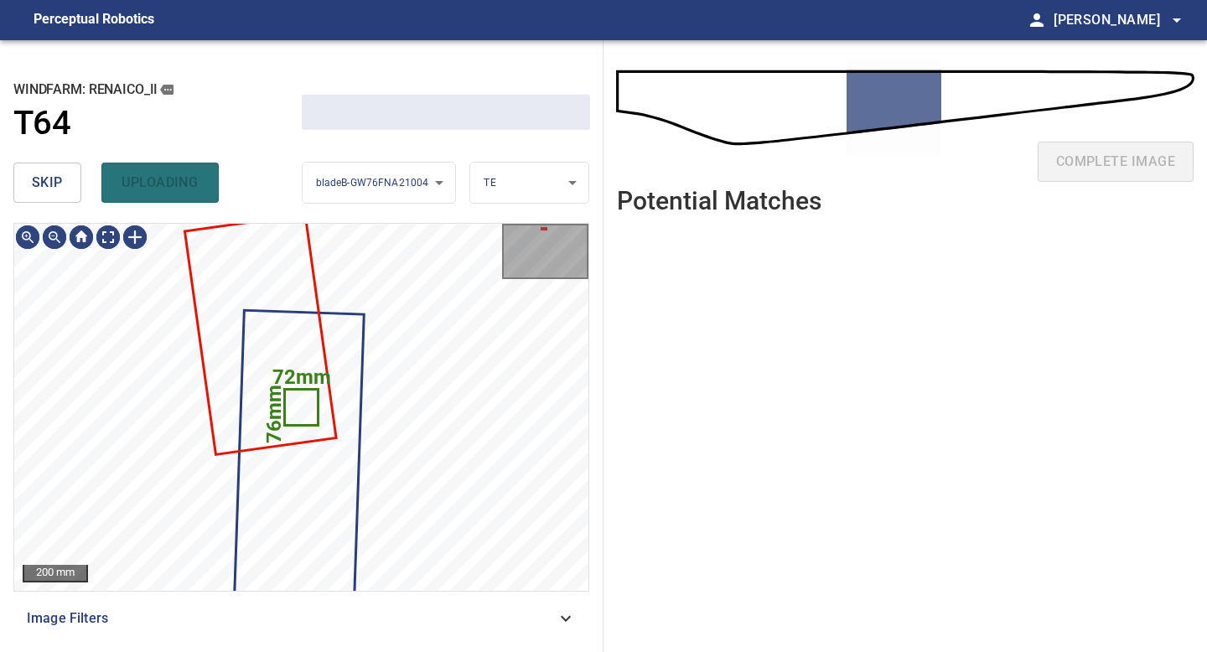
click at [56, 173] on span "skip" at bounding box center [47, 182] width 31 height 23
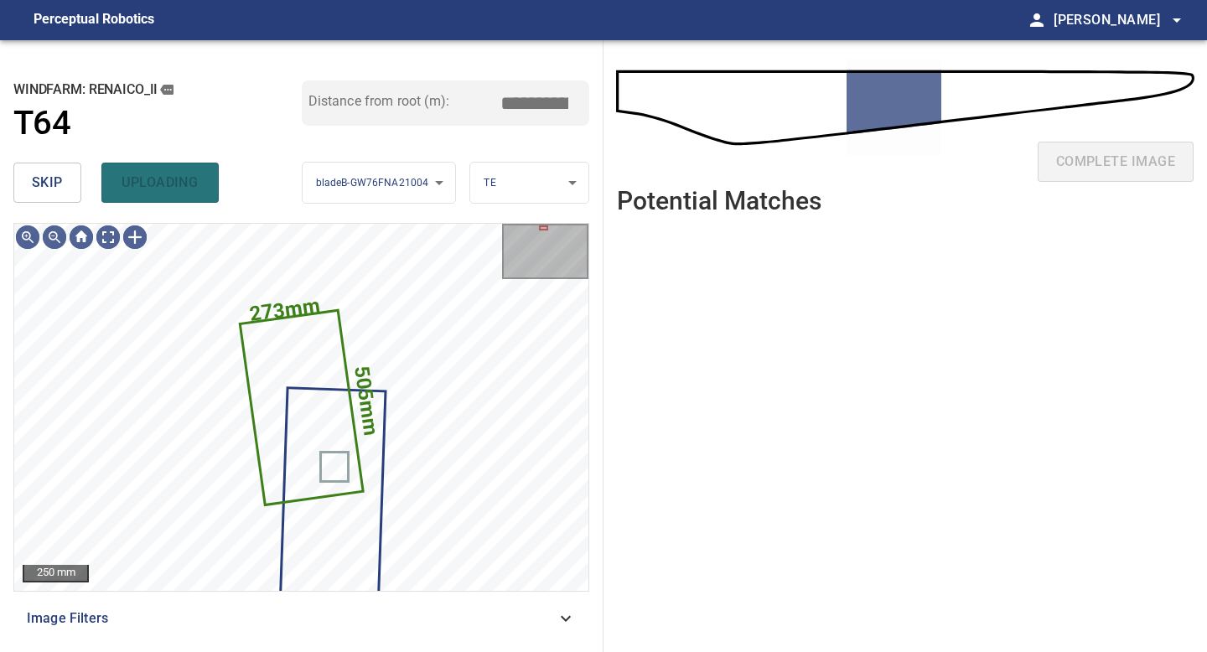
click at [56, 173] on span "skip" at bounding box center [47, 182] width 31 height 23
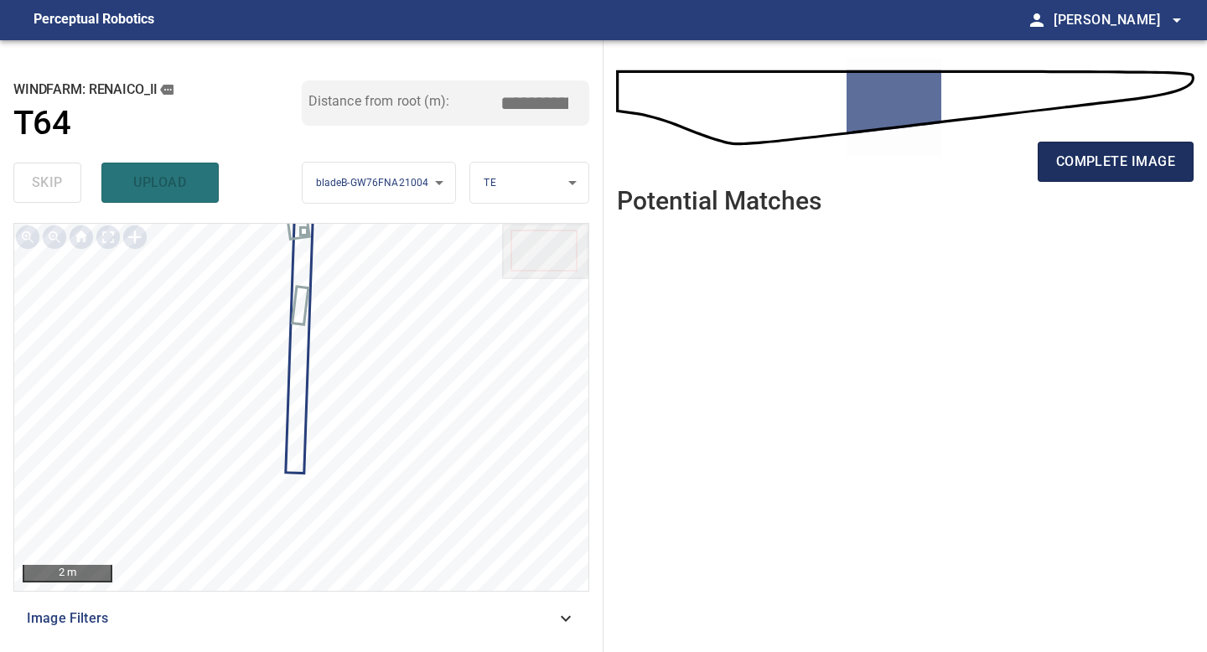
click at [1126, 152] on span "complete image" at bounding box center [1115, 161] width 119 height 23
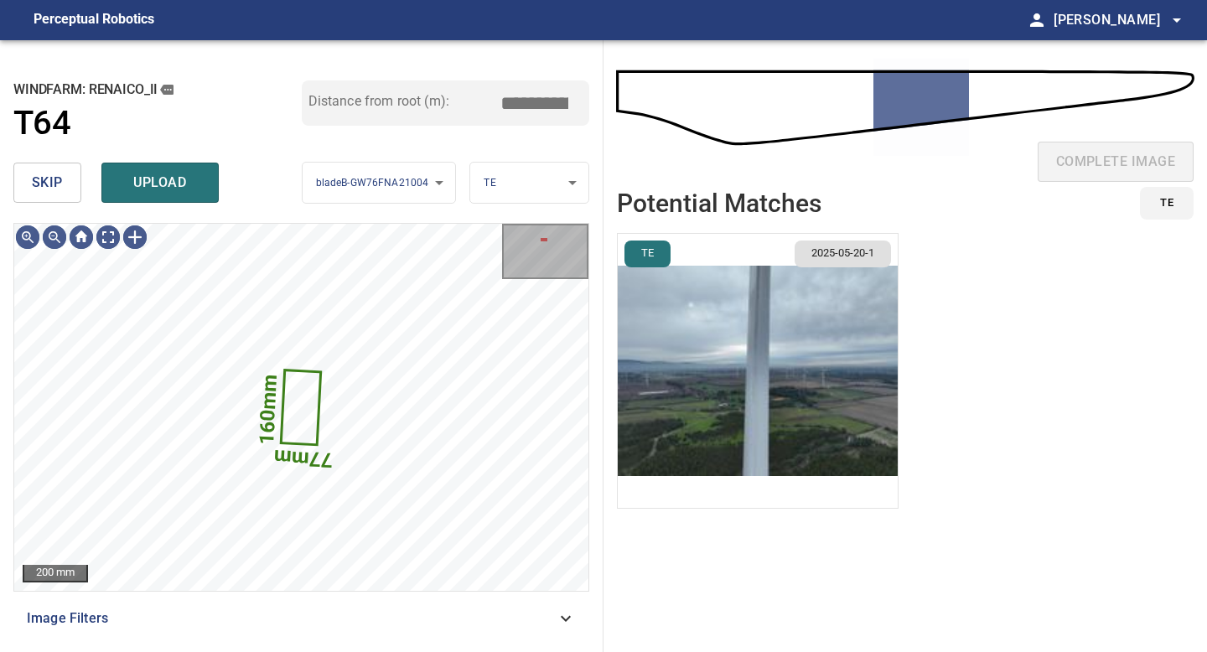
click at [47, 181] on span "skip" at bounding box center [47, 182] width 31 height 23
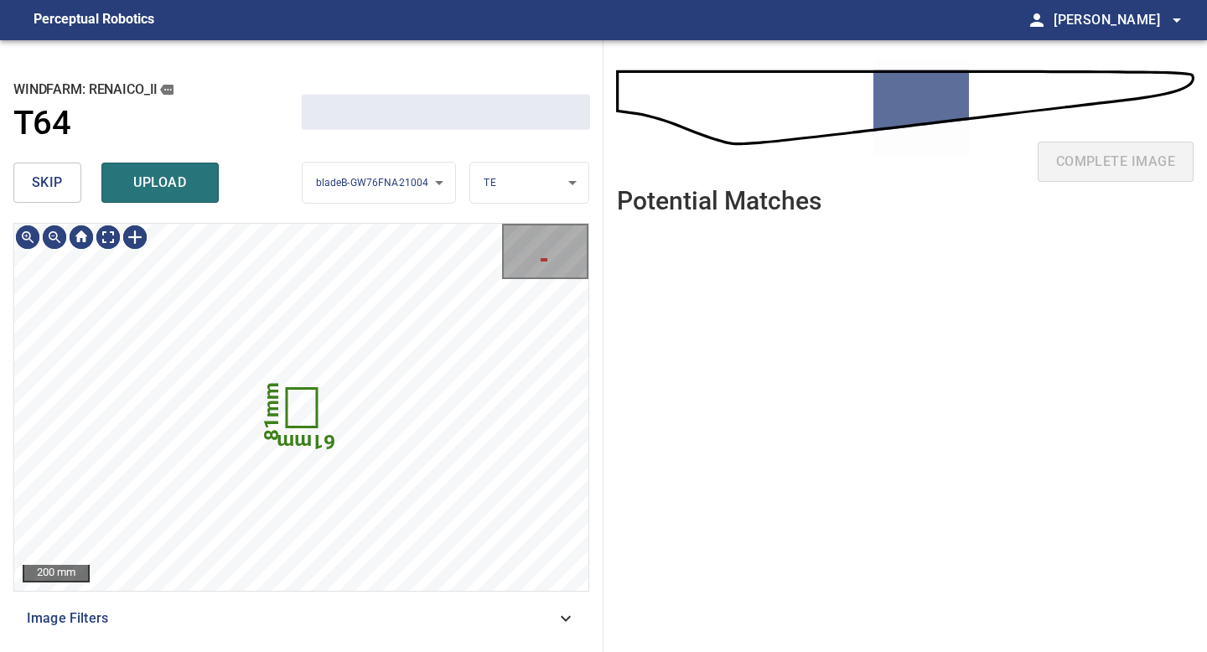
click at [47, 181] on span "skip" at bounding box center [47, 182] width 31 height 23
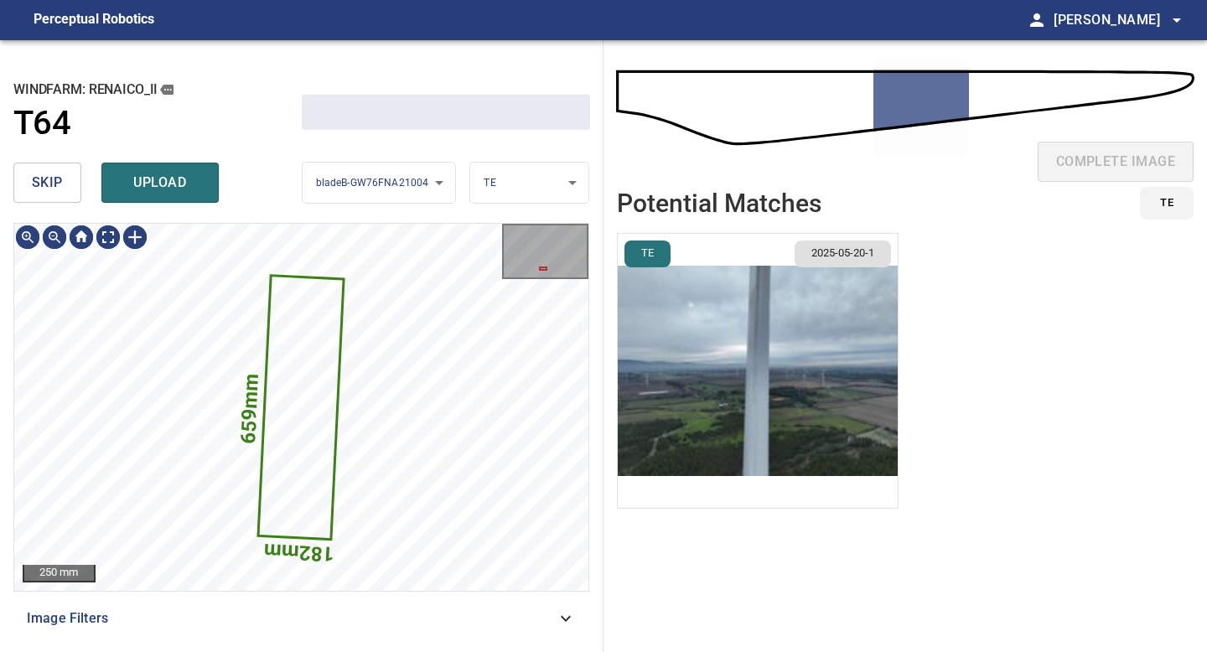
click at [47, 181] on span "skip" at bounding box center [47, 182] width 31 height 23
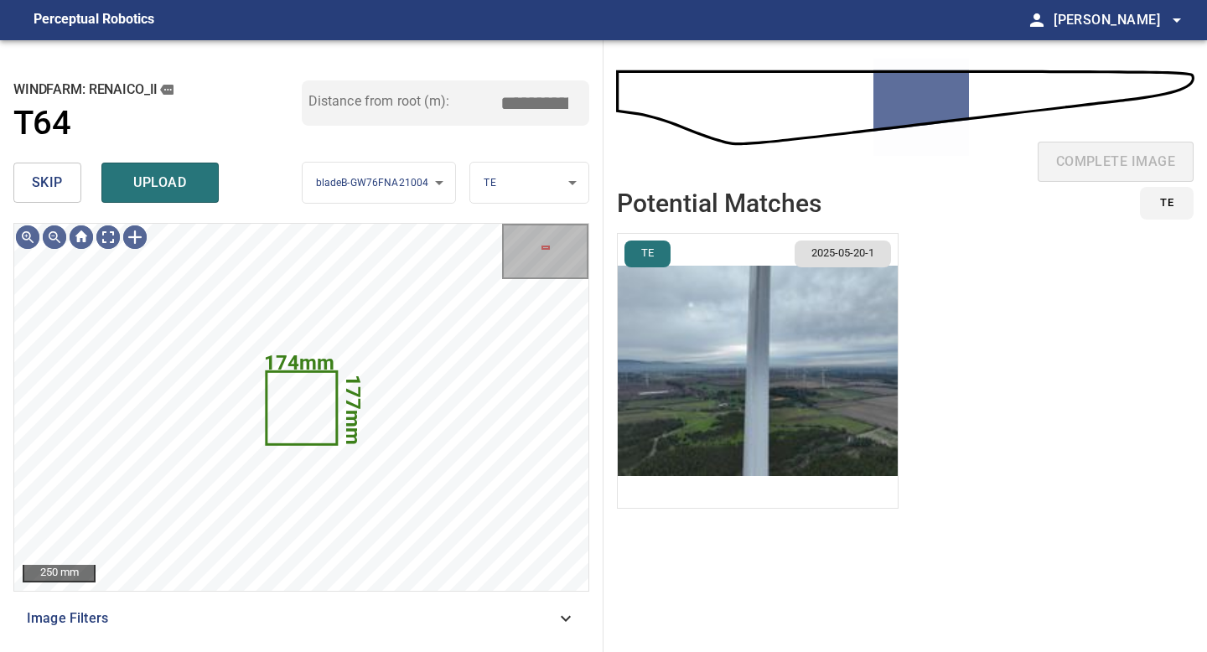
type input "*****"
click at [49, 181] on span "skip" at bounding box center [47, 182] width 31 height 23
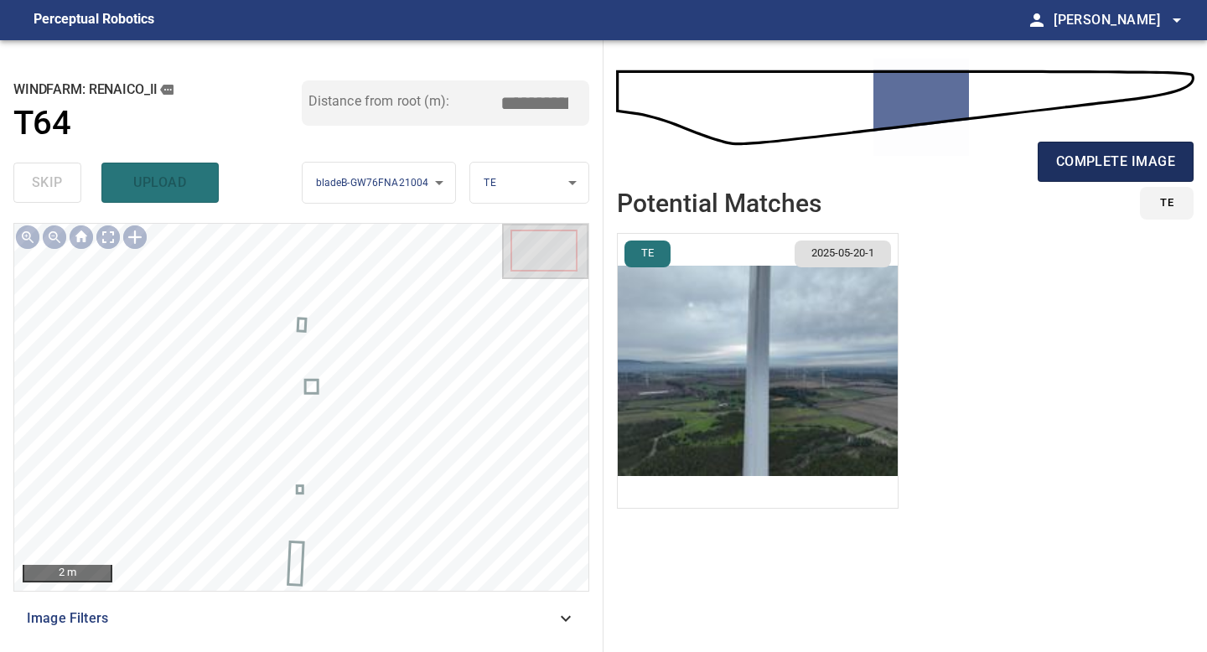
click at [1140, 165] on span "complete image" at bounding box center [1115, 161] width 119 height 23
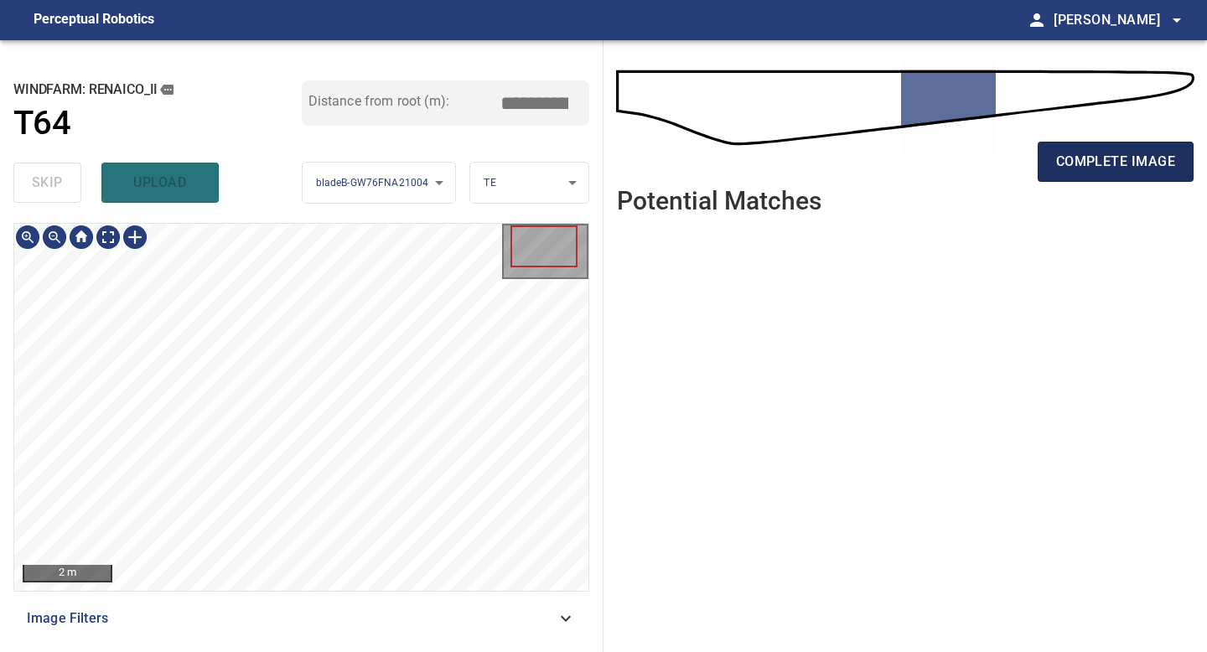
click at [1128, 169] on span "complete image" at bounding box center [1115, 161] width 119 height 23
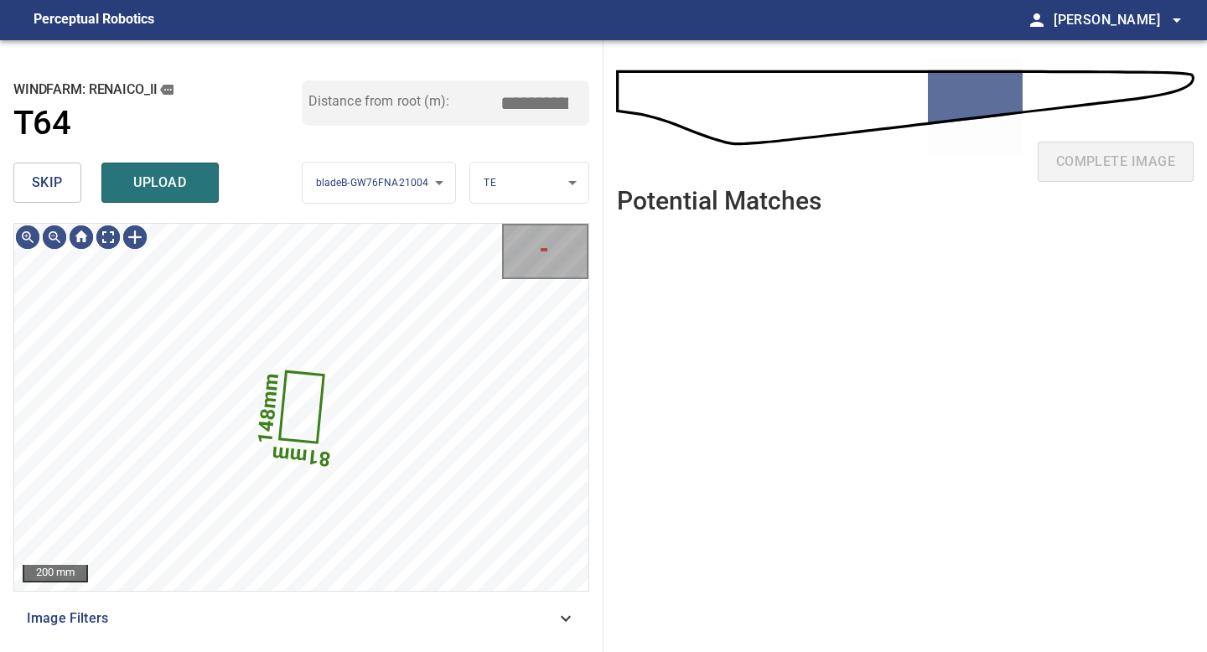
click at [51, 176] on span "skip" at bounding box center [47, 182] width 31 height 23
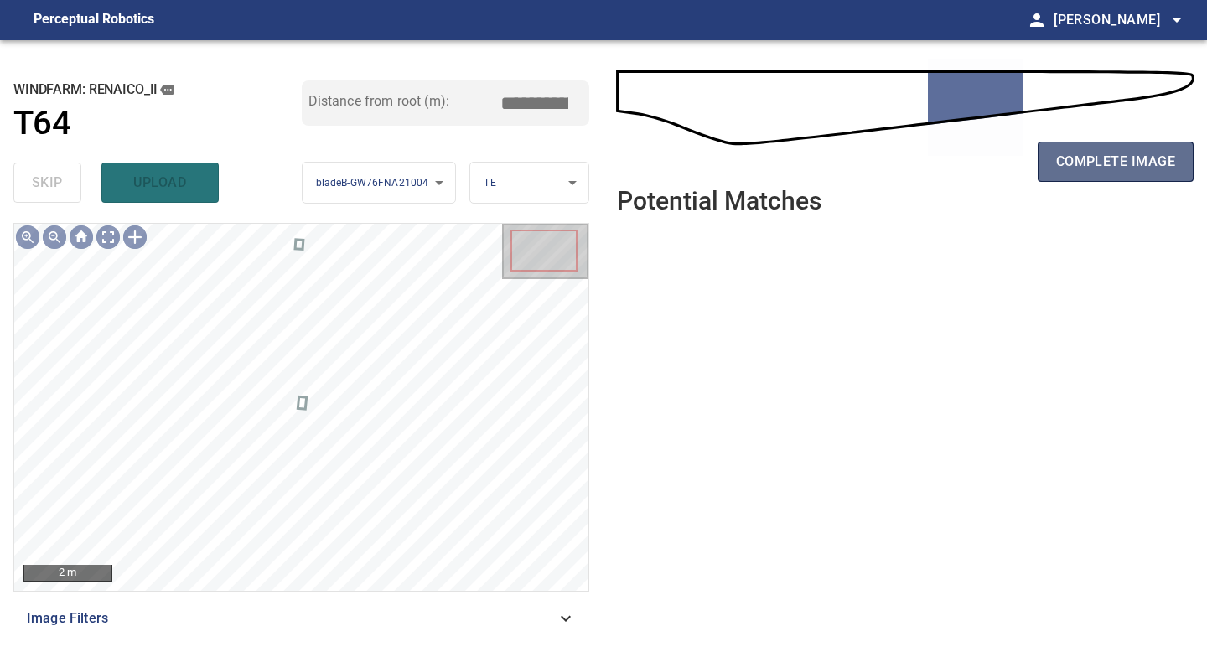
click at [1097, 170] on span "complete image" at bounding box center [1115, 161] width 119 height 23
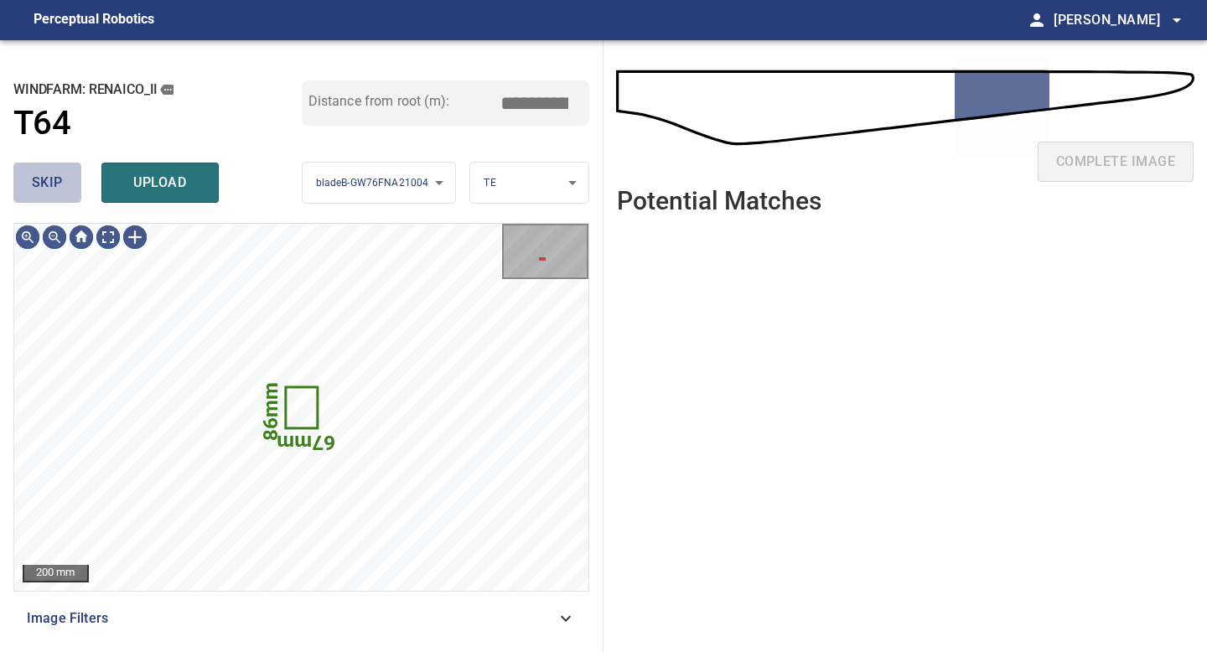
click at [69, 187] on button "skip" at bounding box center [47, 183] width 68 height 40
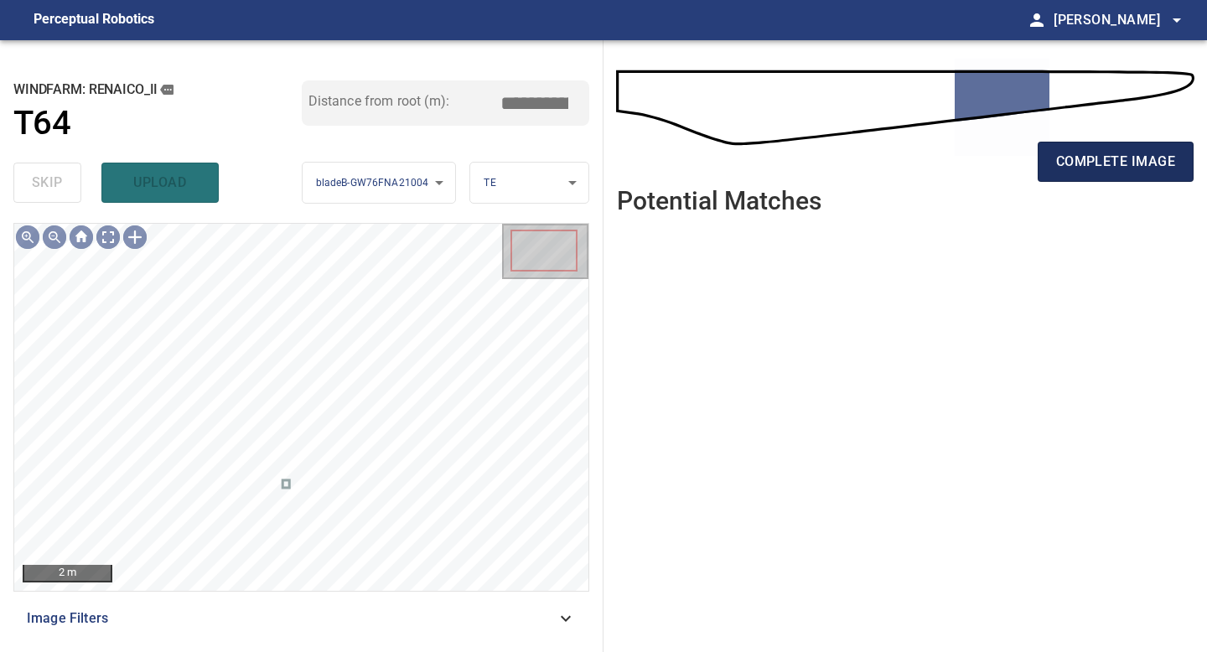
click at [1090, 158] on span "complete image" at bounding box center [1115, 161] width 119 height 23
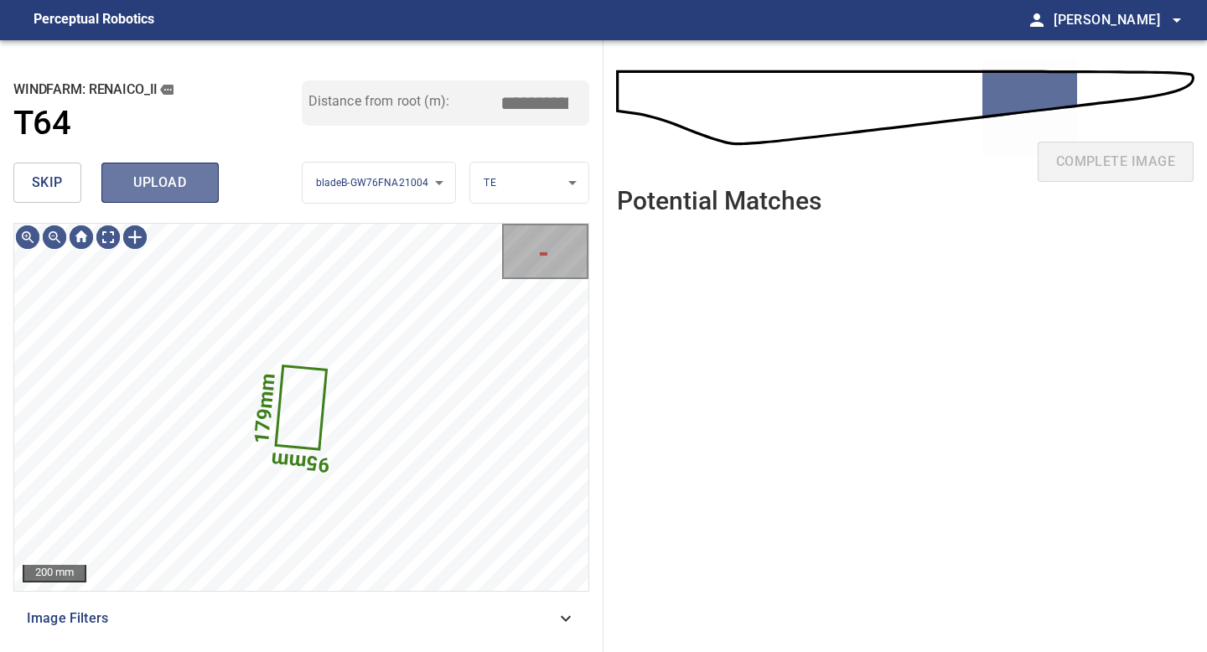
click at [162, 177] on span "upload" at bounding box center [160, 182] width 80 height 23
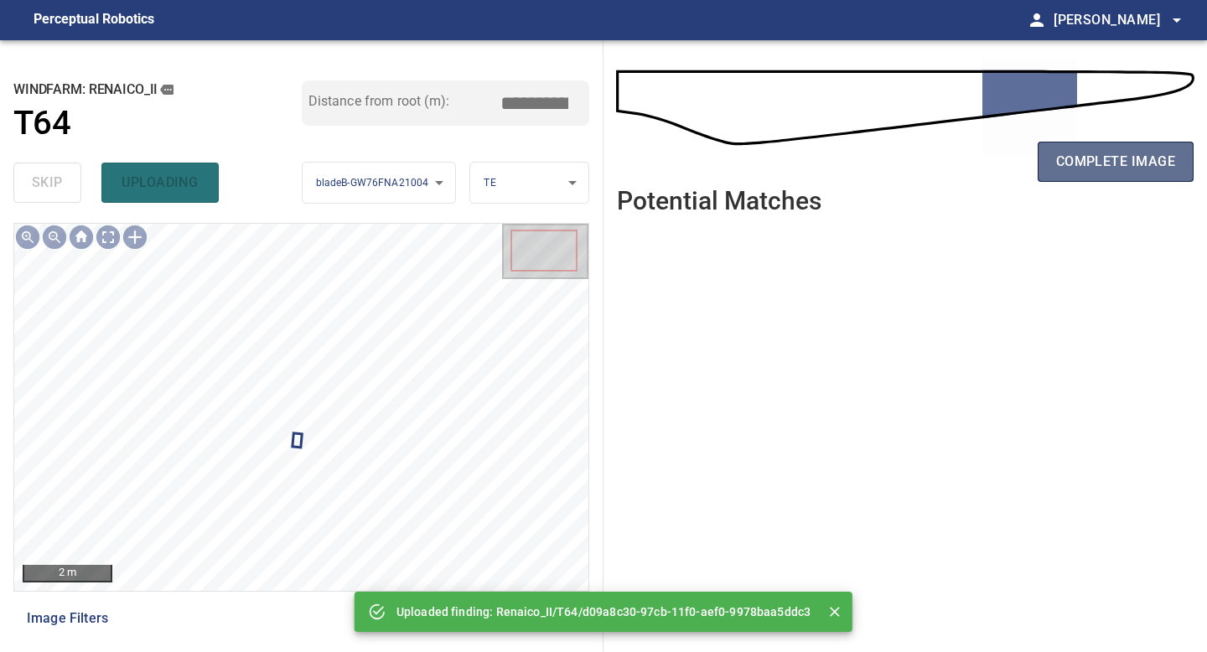
click at [1126, 161] on span "complete image" at bounding box center [1115, 161] width 119 height 23
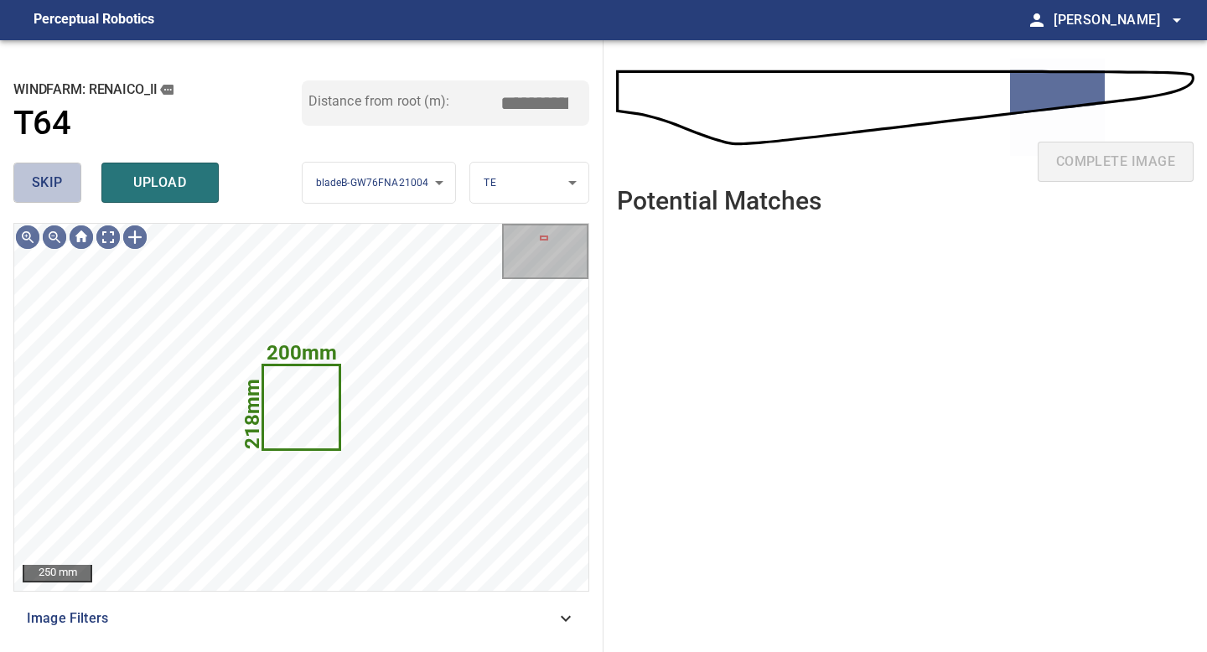
click at [56, 189] on span "skip" at bounding box center [47, 182] width 31 height 23
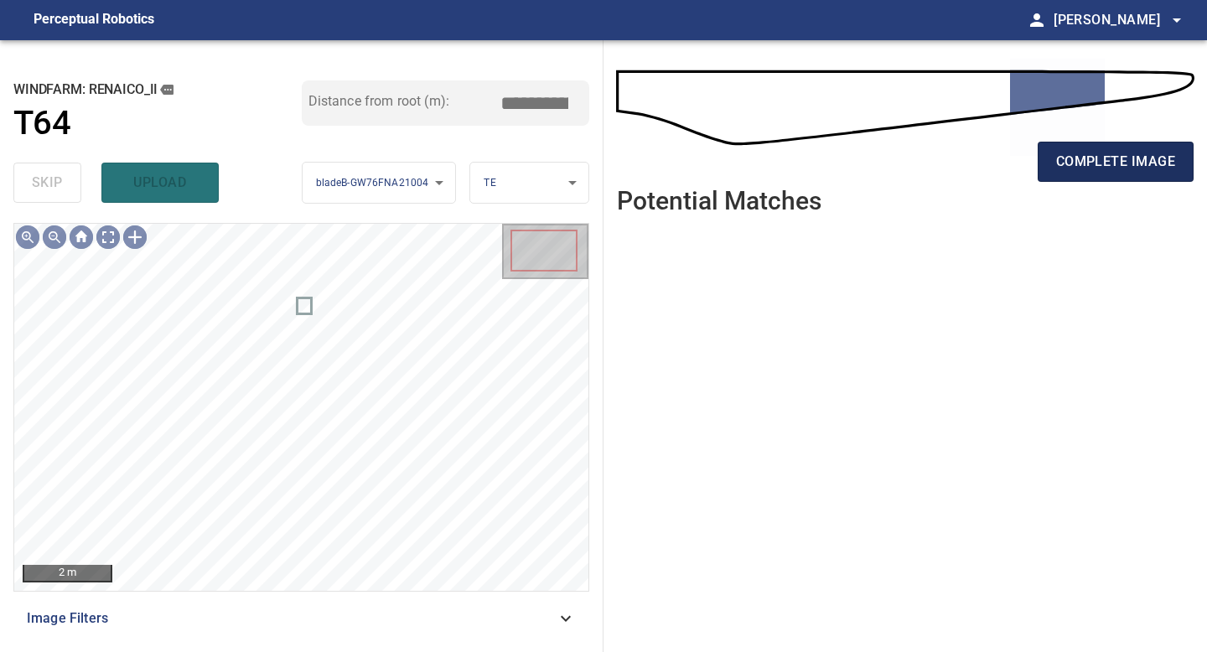
click at [1130, 157] on span "complete image" at bounding box center [1115, 161] width 119 height 23
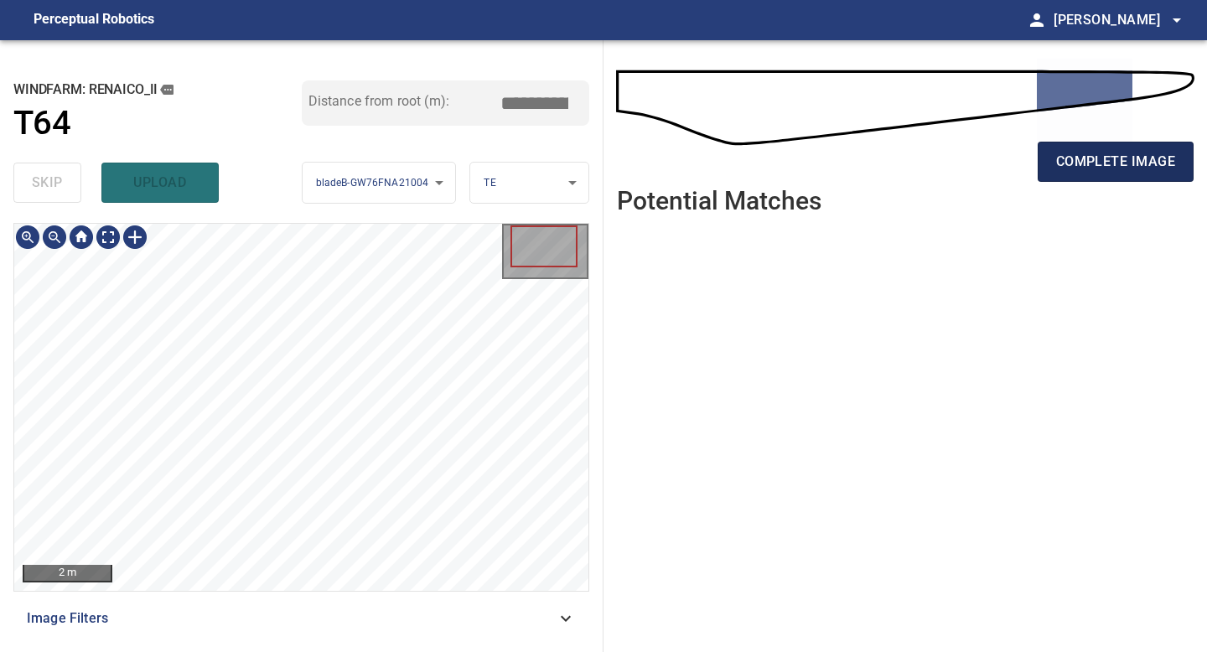
click at [1124, 145] on button "complete image" at bounding box center [1116, 162] width 156 height 40
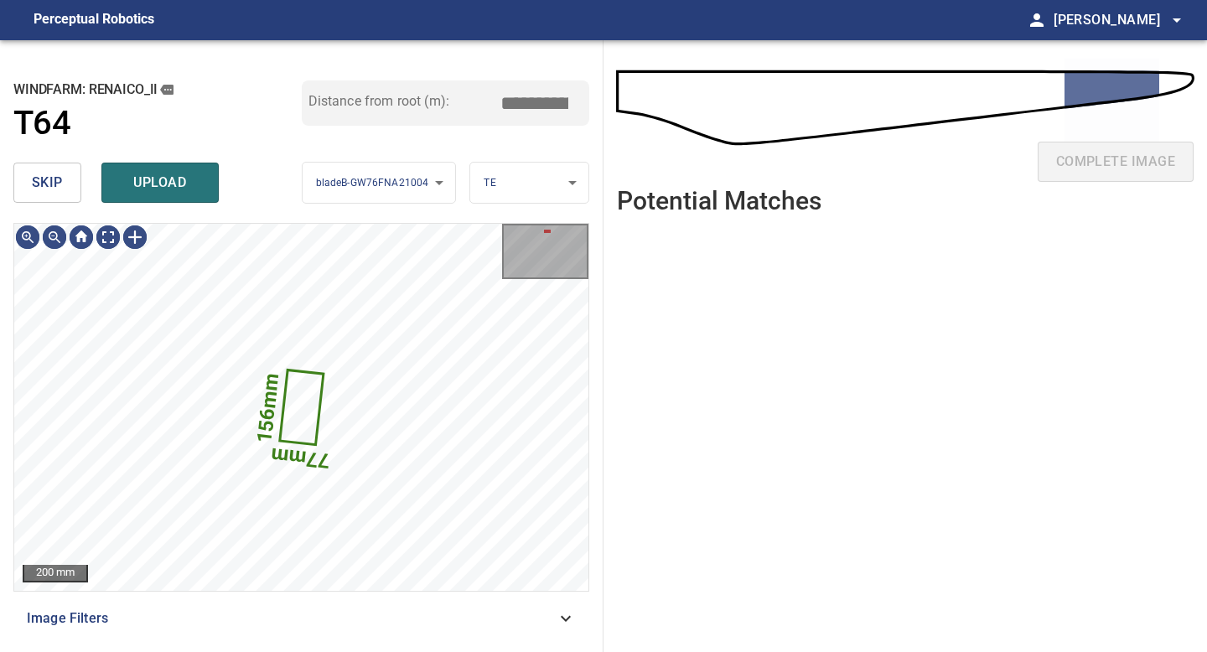
click at [63, 193] on button "skip" at bounding box center [47, 183] width 68 height 40
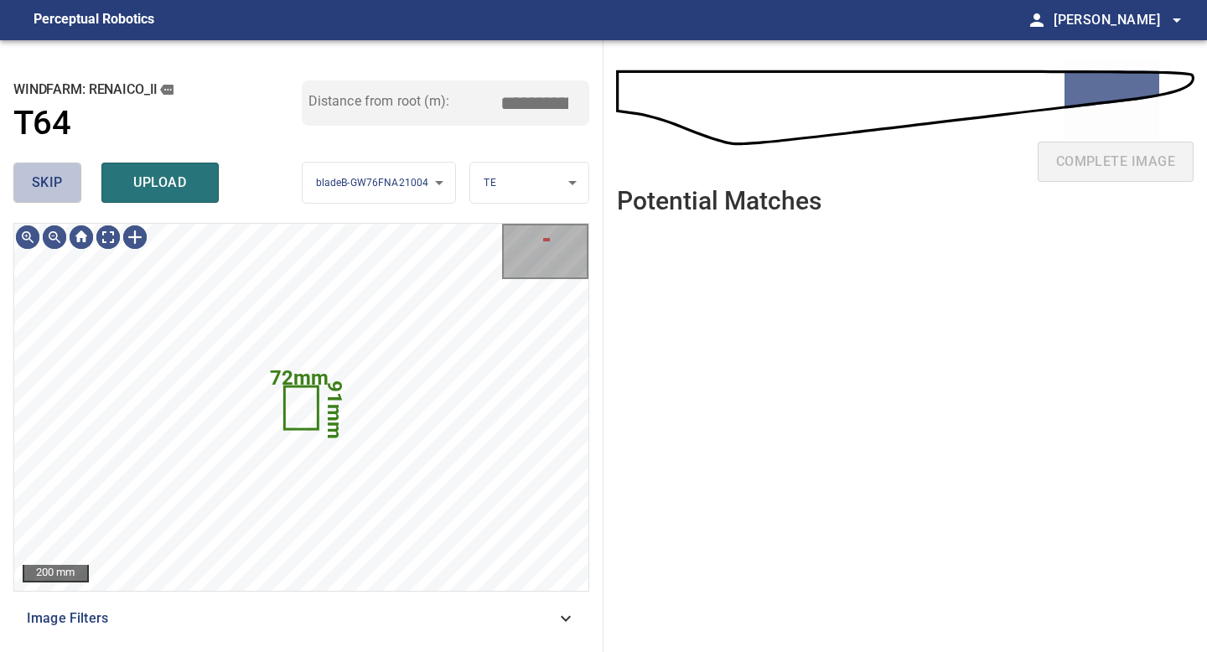
click at [63, 193] on button "skip" at bounding box center [47, 183] width 68 height 40
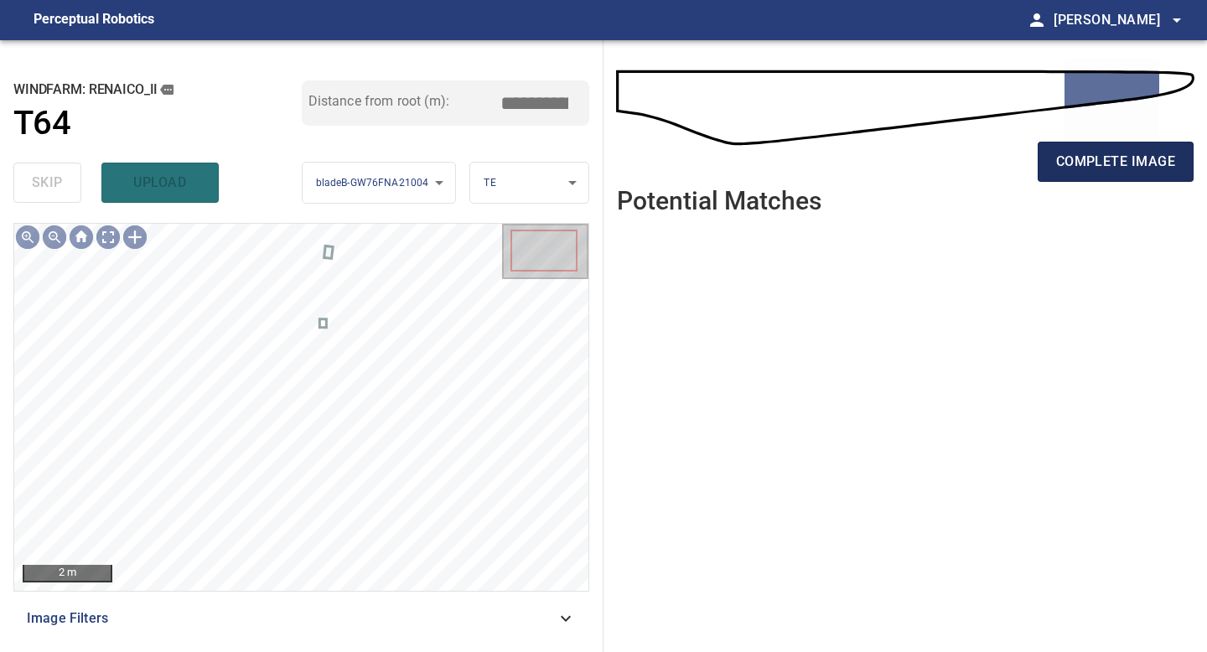
click at [1120, 169] on span "complete image" at bounding box center [1115, 161] width 119 height 23
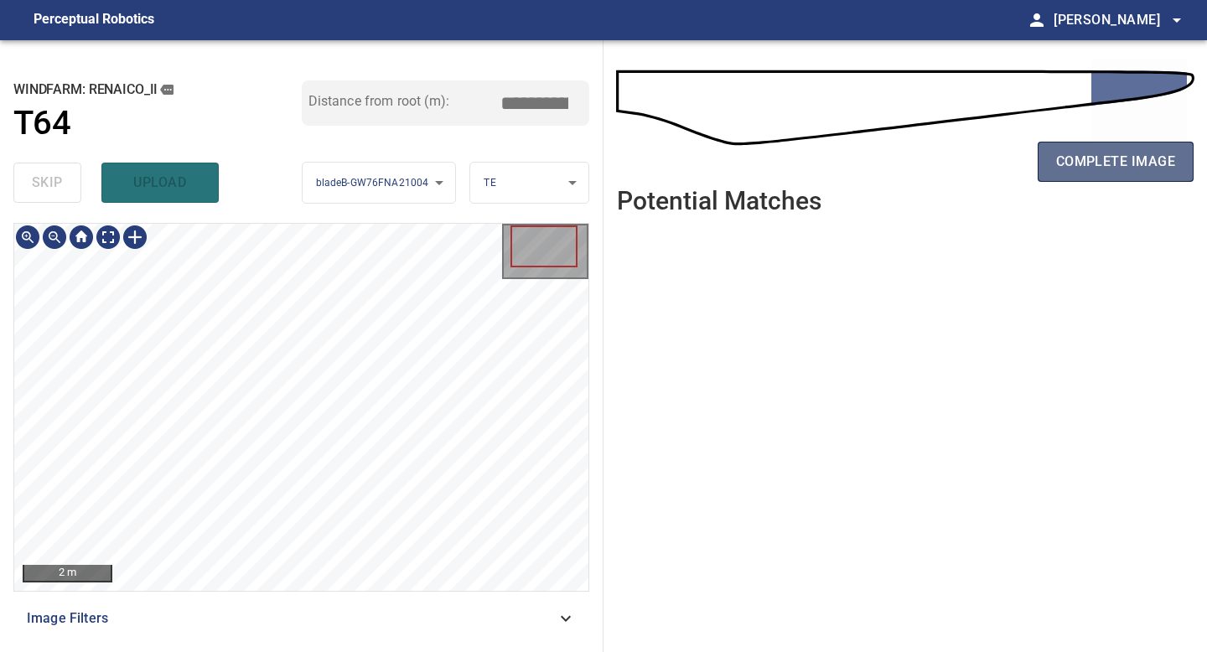
click at [1147, 156] on span "complete image" at bounding box center [1115, 161] width 119 height 23
click at [1149, 154] on span "complete image" at bounding box center [1115, 161] width 119 height 23
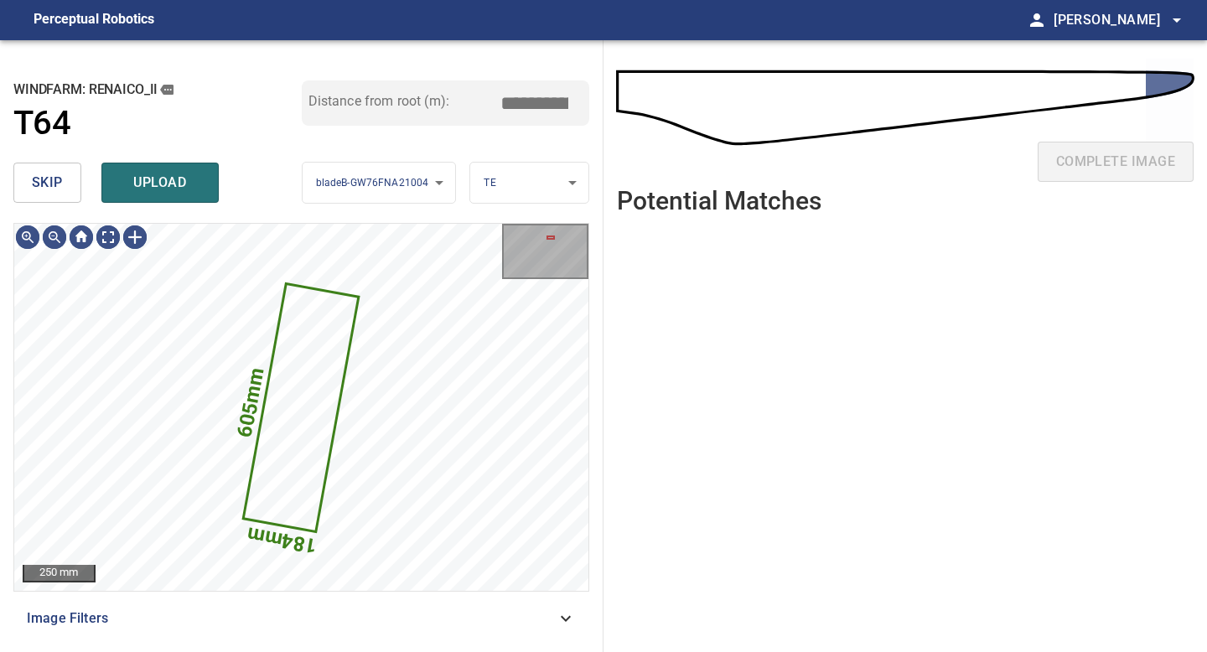
click at [65, 193] on button "skip" at bounding box center [47, 183] width 68 height 40
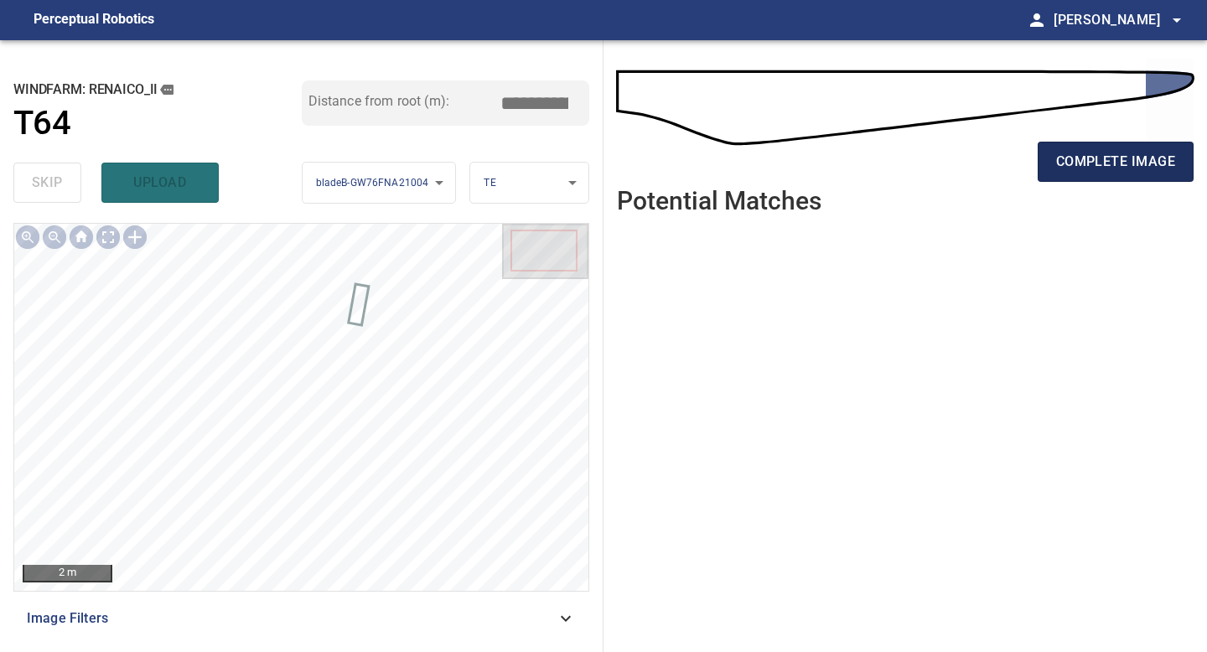
click at [1132, 162] on span "complete image" at bounding box center [1115, 161] width 119 height 23
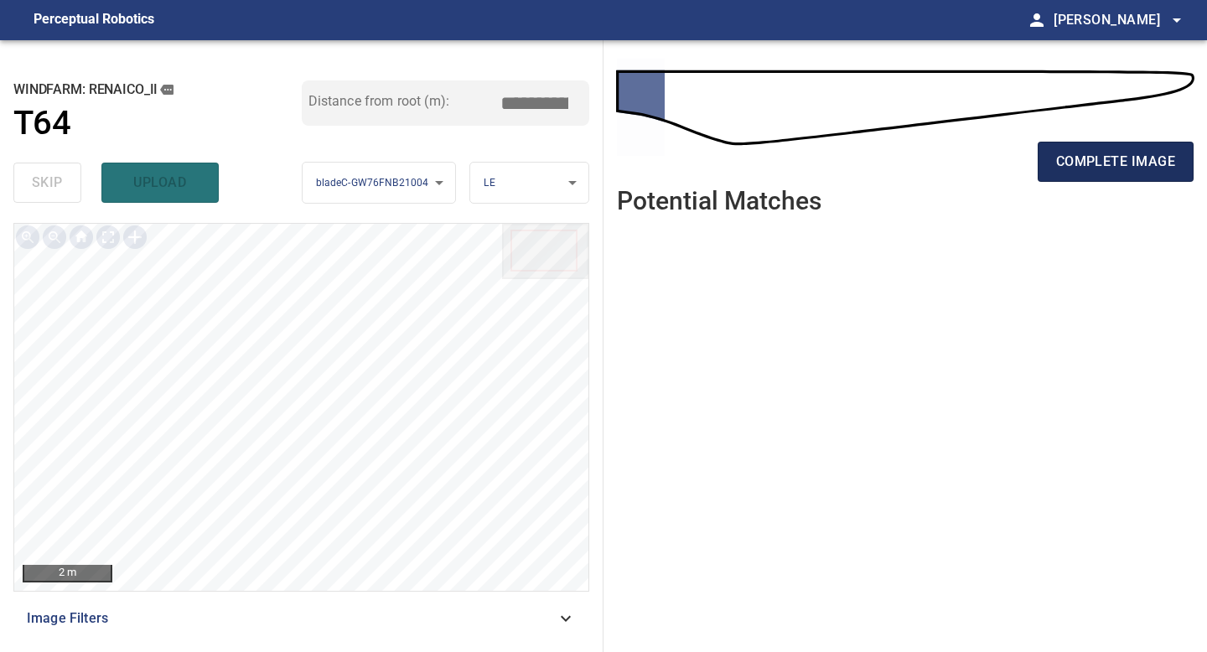
click at [1070, 170] on span "complete image" at bounding box center [1115, 161] width 119 height 23
